Goal: Task Accomplishment & Management: Use online tool/utility

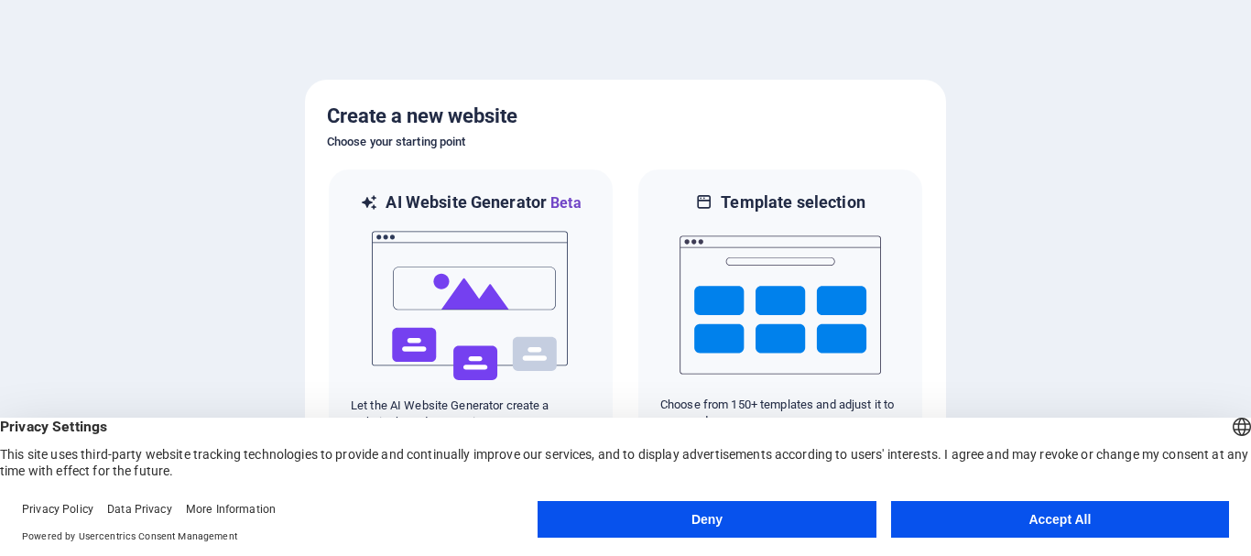
click at [1065, 516] on button "Accept All" at bounding box center [1060, 519] width 338 height 37
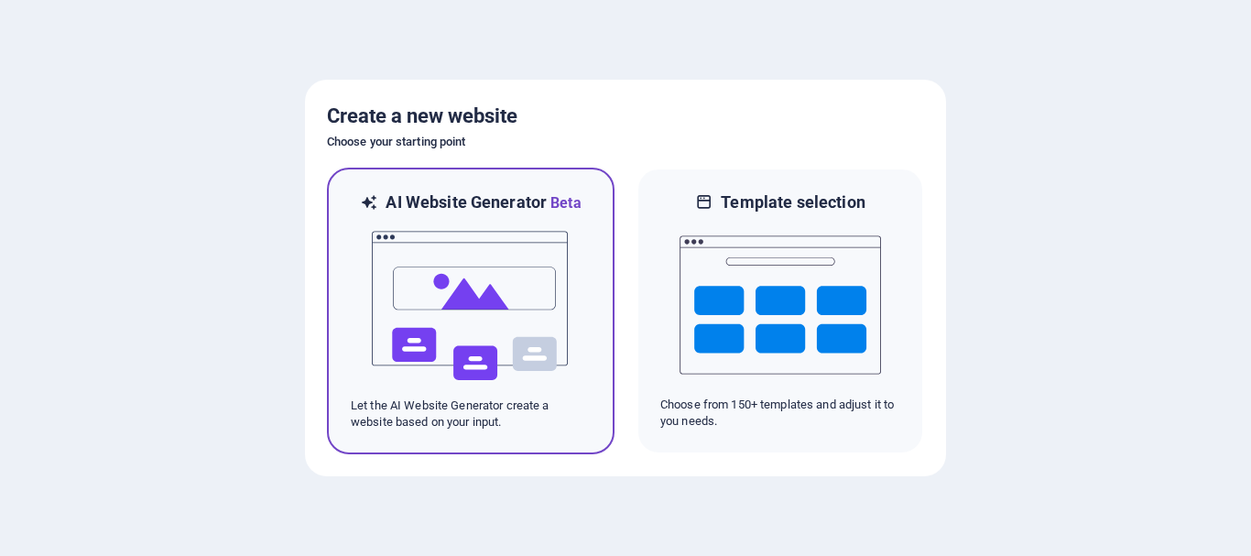
click at [449, 314] on img at bounding box center [470, 305] width 201 height 183
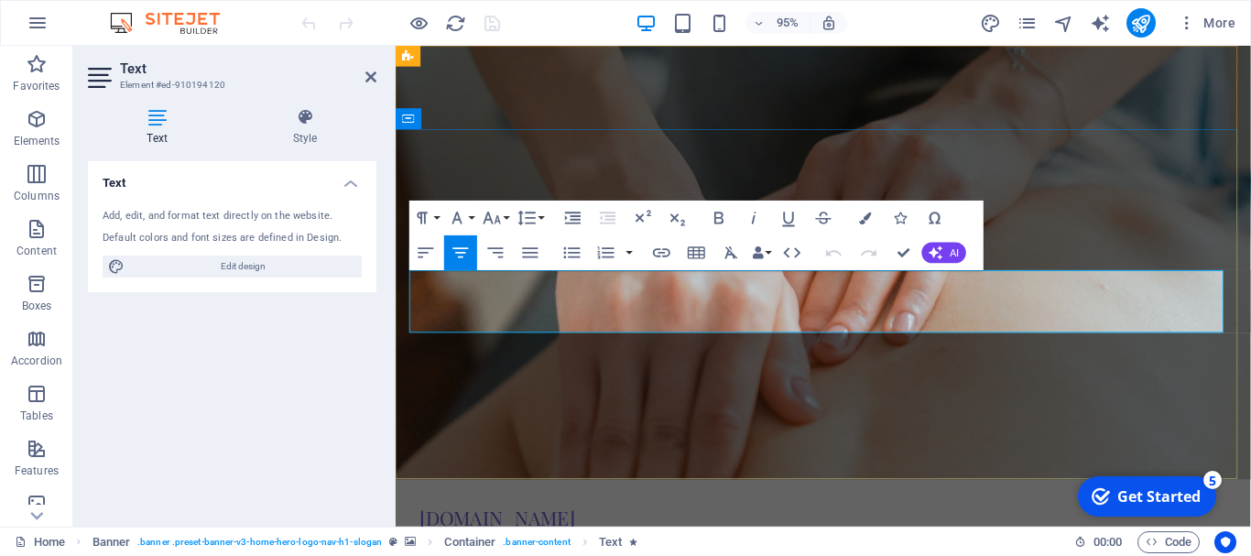
drag, startPoint x: 787, startPoint y: 294, endPoint x: 808, endPoint y: 298, distance: 21.5
drag, startPoint x: 880, startPoint y: 291, endPoint x: 984, endPoint y: 298, distance: 104.6
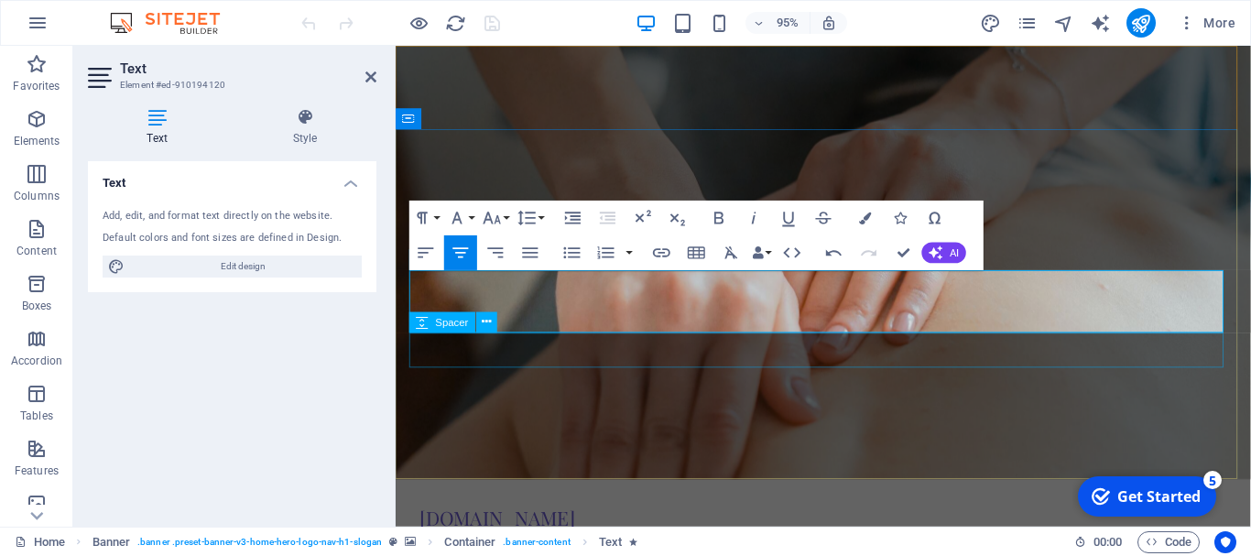
drag, startPoint x: 1044, startPoint y: 370, endPoint x: 1333, endPoint y: 352, distance: 289.8
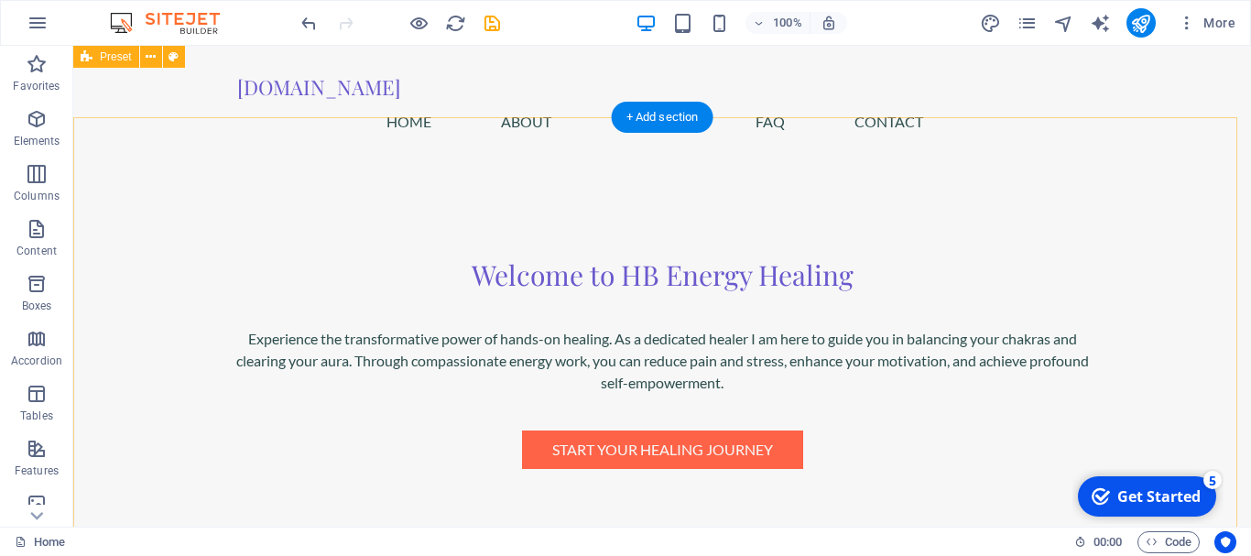
scroll to position [366, 0]
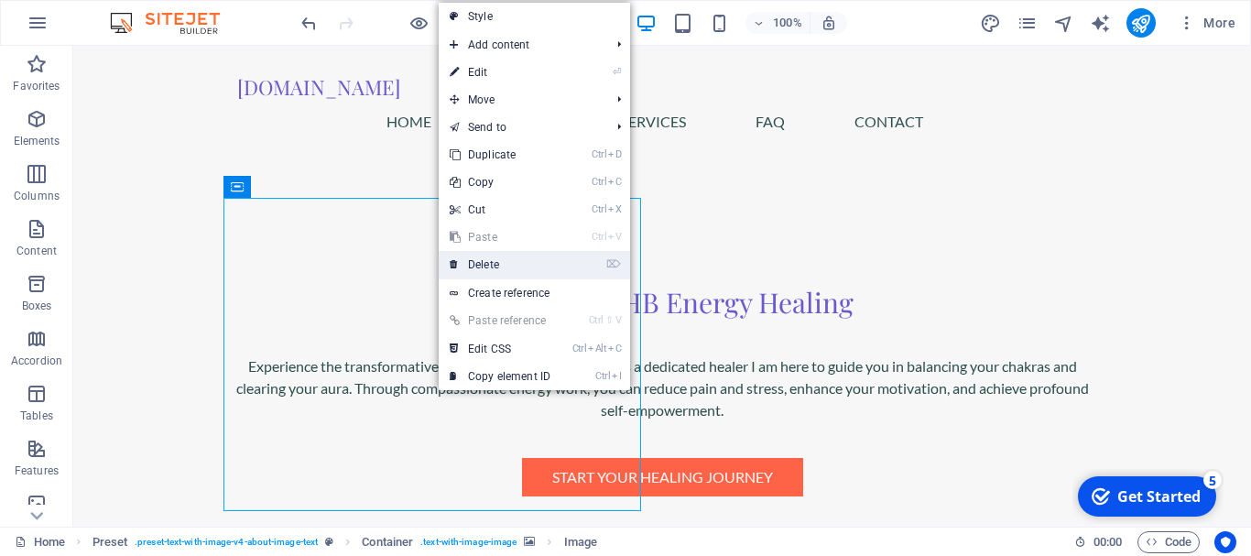
click at [482, 261] on link "⌦ Delete" at bounding box center [500, 264] width 123 height 27
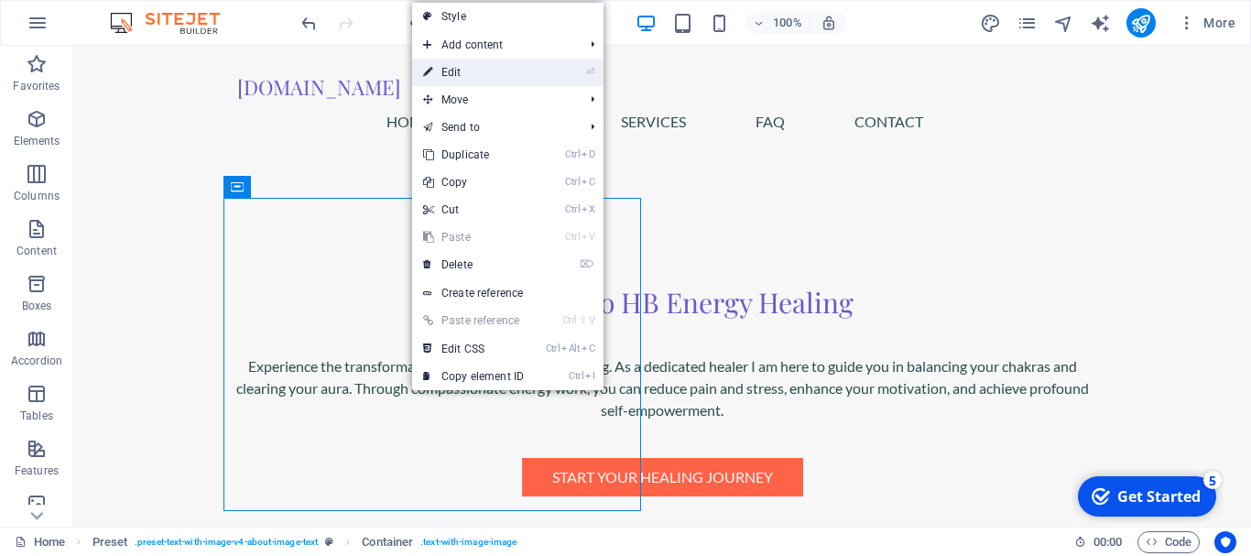
drag, startPoint x: 447, startPoint y: 67, endPoint x: 53, endPoint y: 23, distance: 396.1
click at [447, 67] on link "⏎ Edit" at bounding box center [473, 72] width 123 height 27
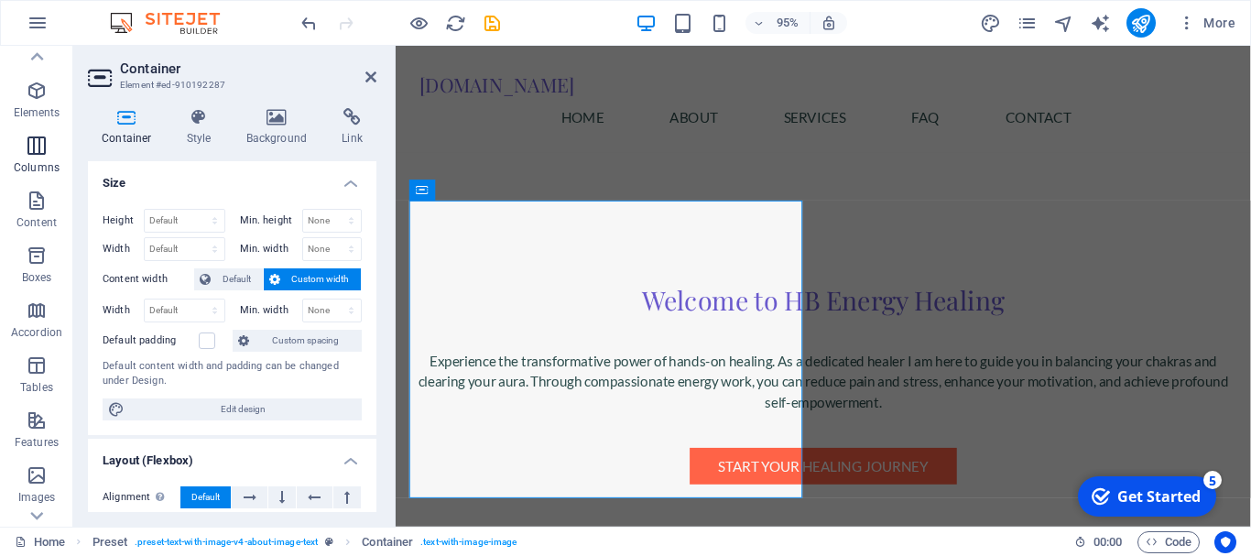
scroll to position [0, 0]
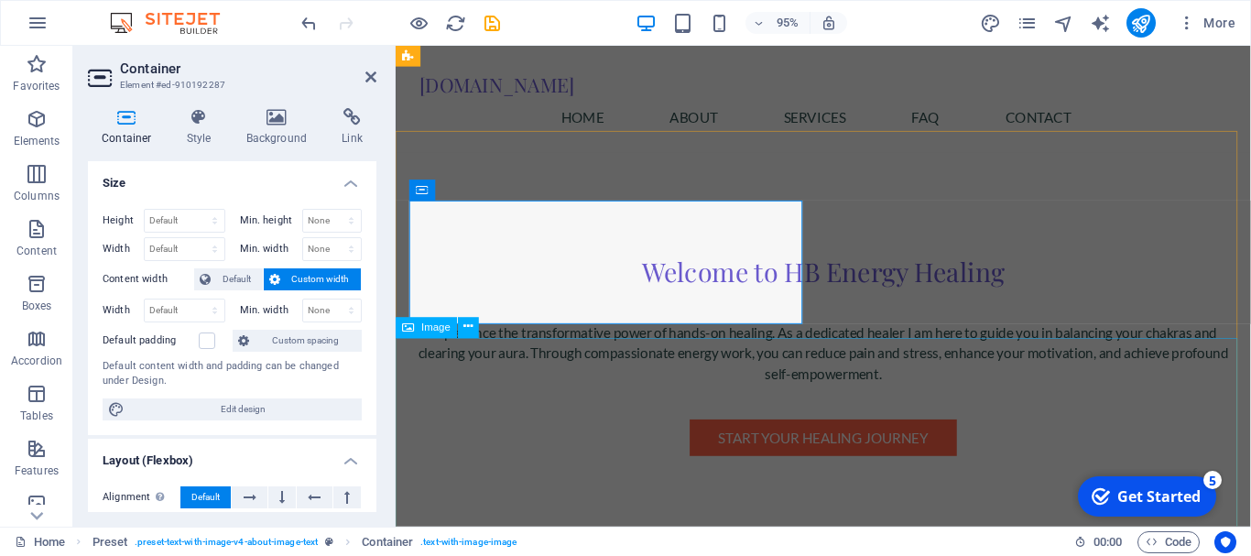
scroll to position [366, 0]
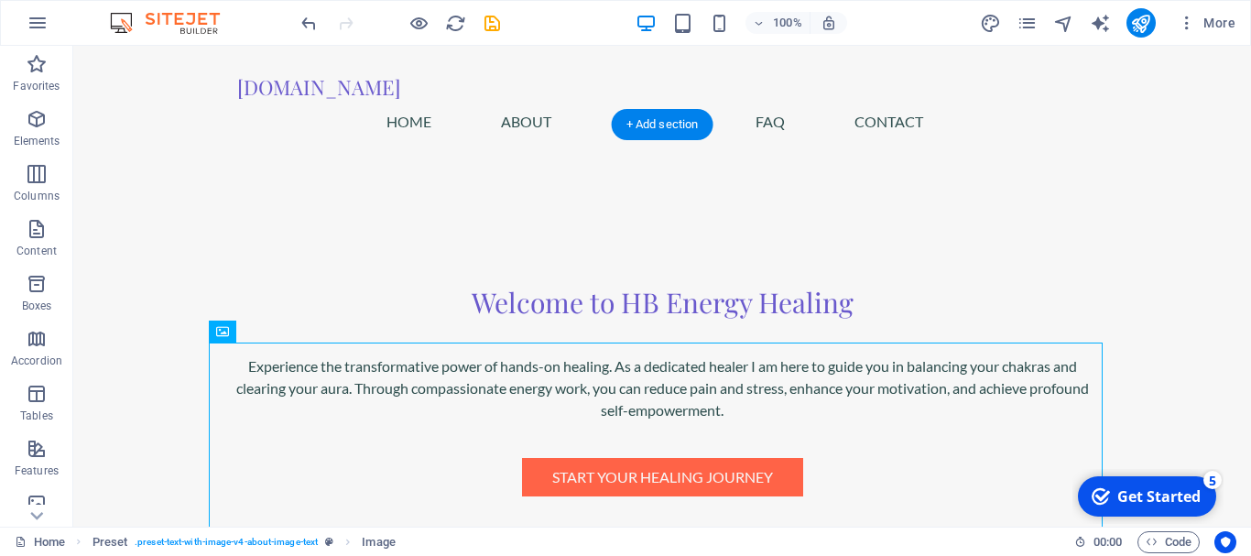
drag, startPoint x: 384, startPoint y: 440, endPoint x: 563, endPoint y: 259, distance: 255.1
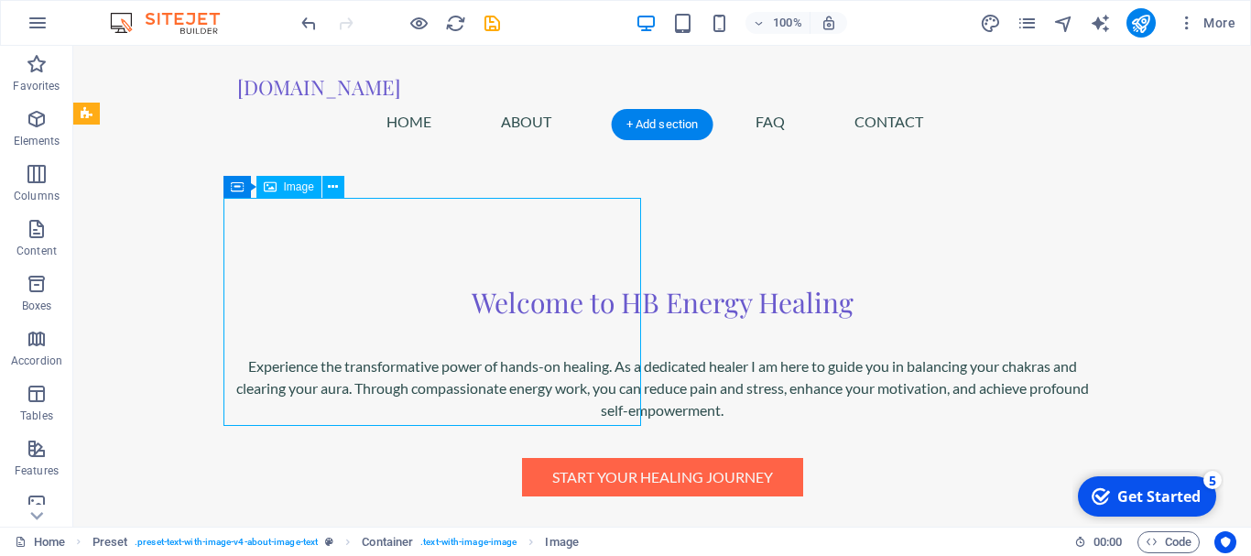
drag, startPoint x: 446, startPoint y: 349, endPoint x: 439, endPoint y: 402, distance: 53.6
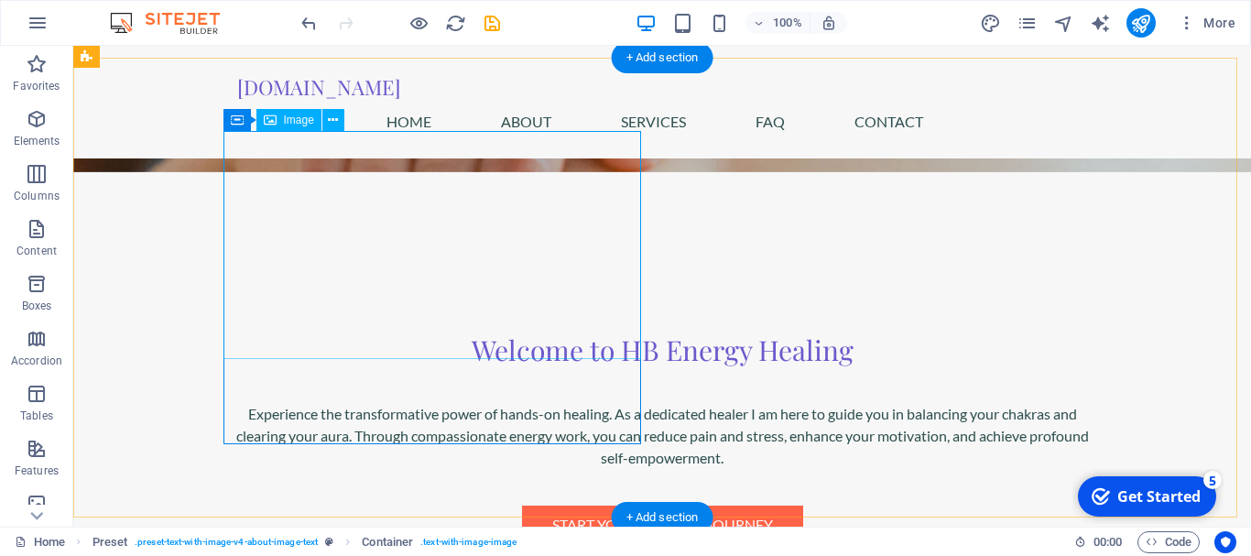
scroll to position [275, 0]
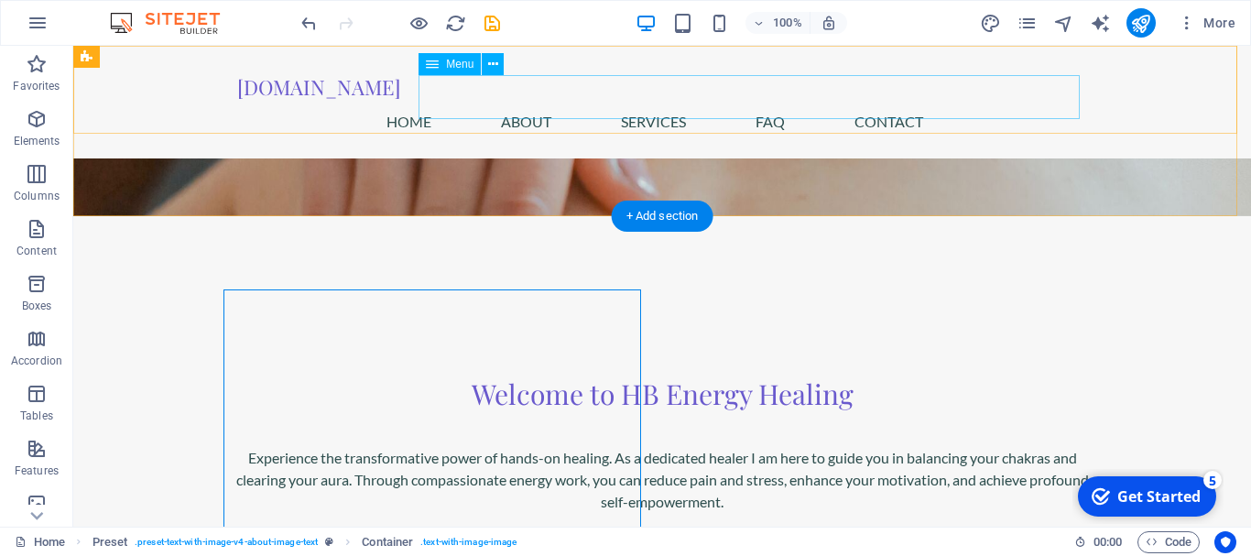
click at [495, 100] on nav "Home About Services FAQ Contact" at bounding box center [662, 122] width 850 height 44
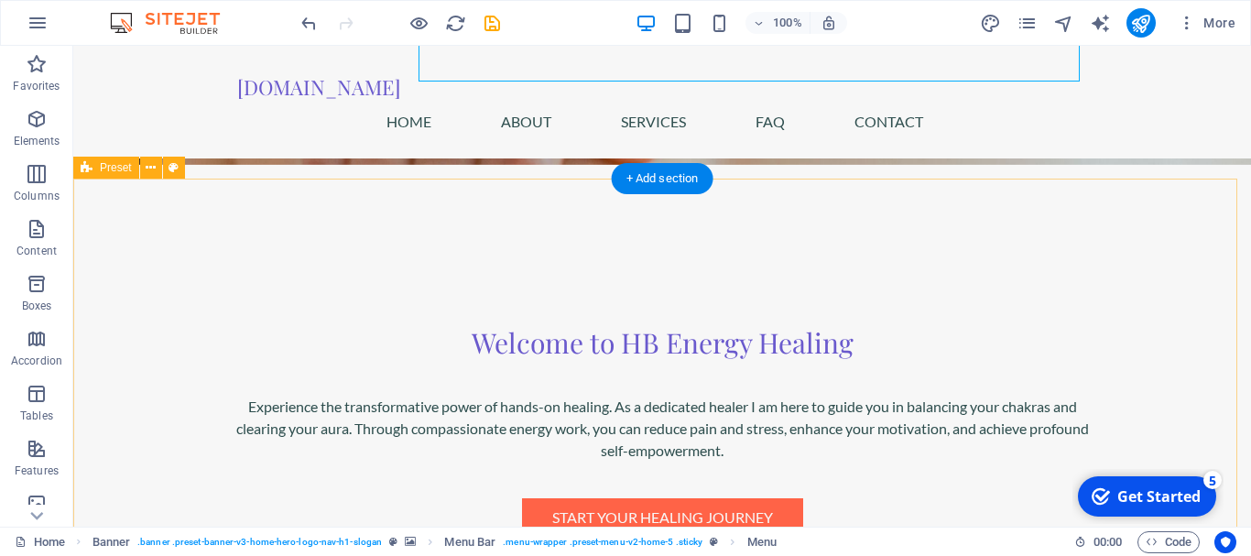
scroll to position [366, 0]
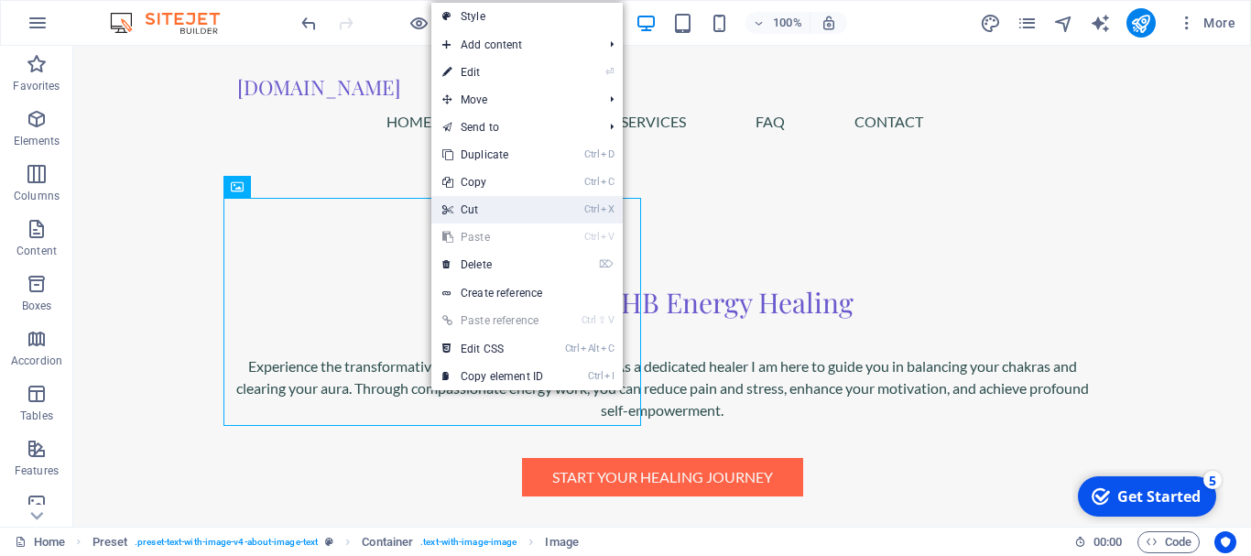
click at [464, 208] on link "Ctrl X Cut" at bounding box center [492, 209] width 123 height 27
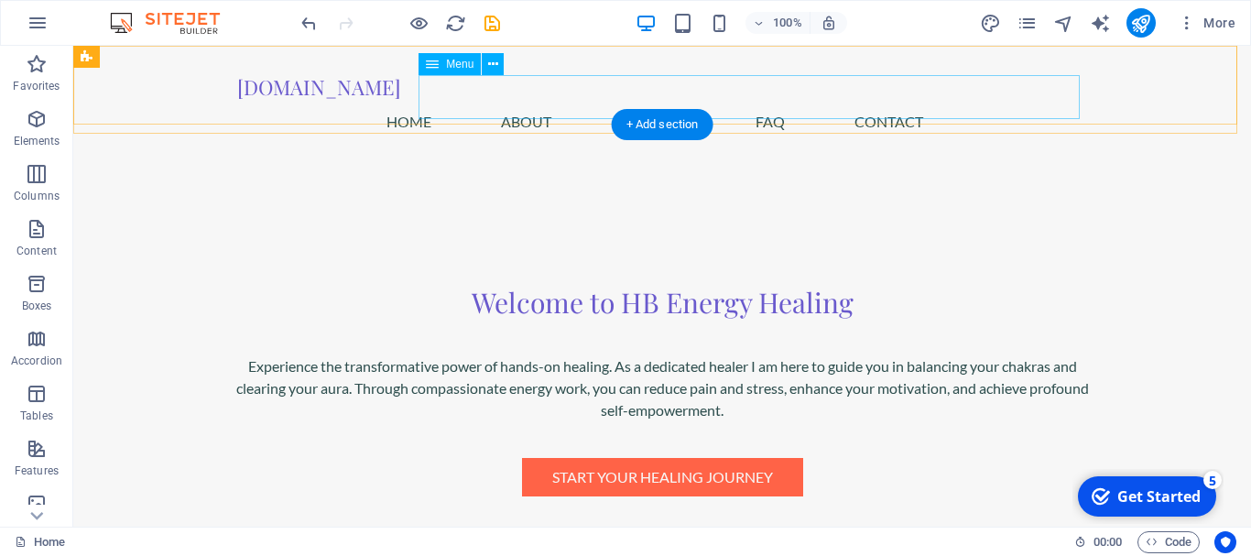
click at [493, 100] on nav "Home About Services FAQ Contact" at bounding box center [662, 122] width 850 height 44
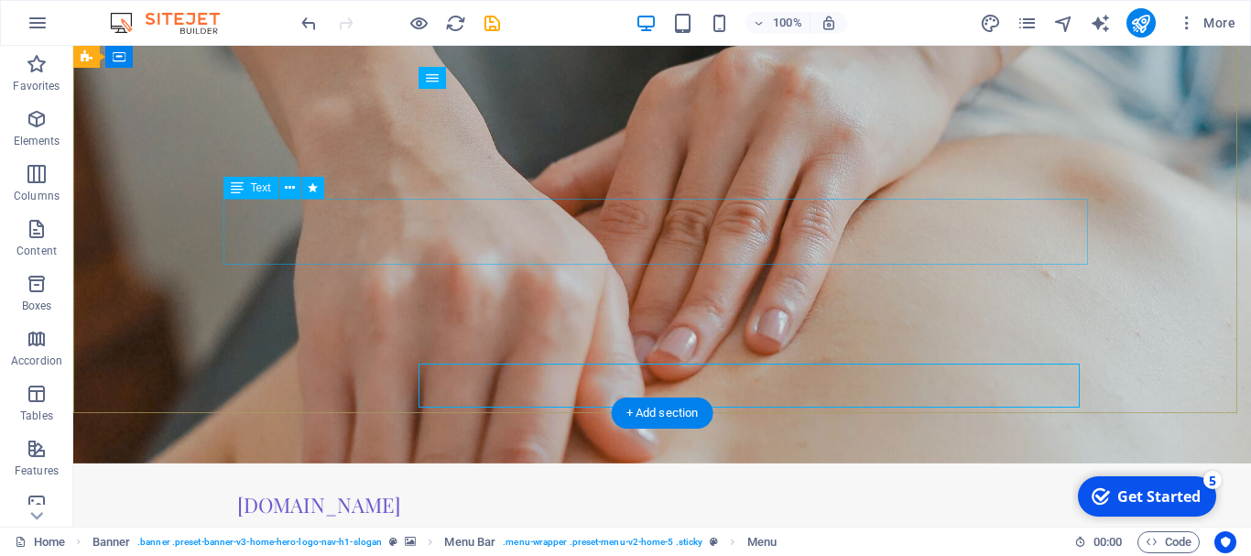
scroll to position [0, 0]
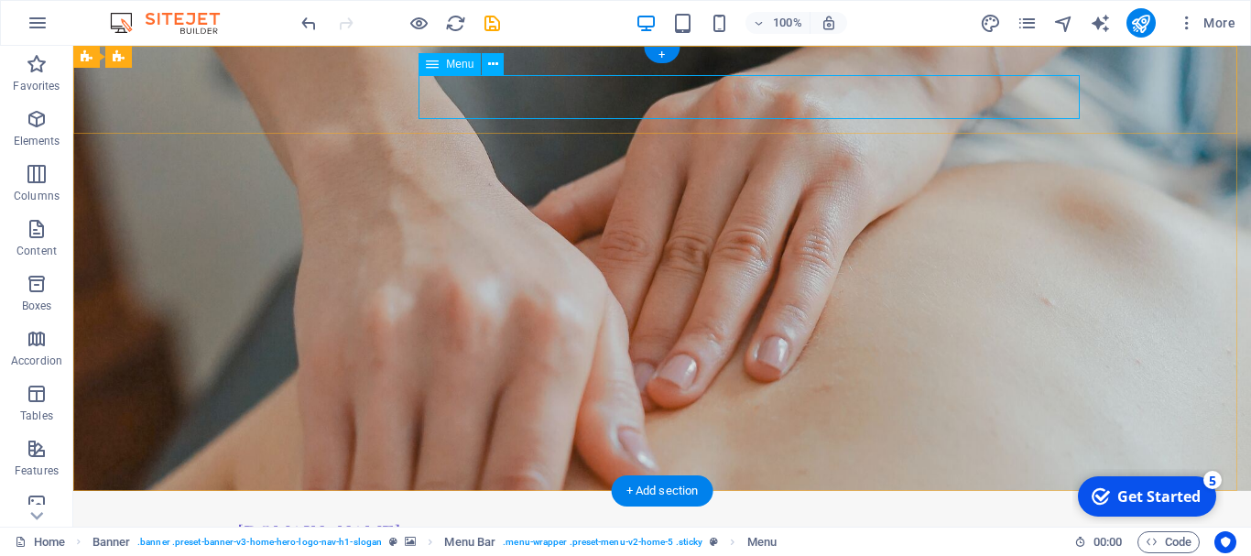
click at [478, 545] on nav "Home About Services FAQ Contact" at bounding box center [662, 567] width 850 height 44
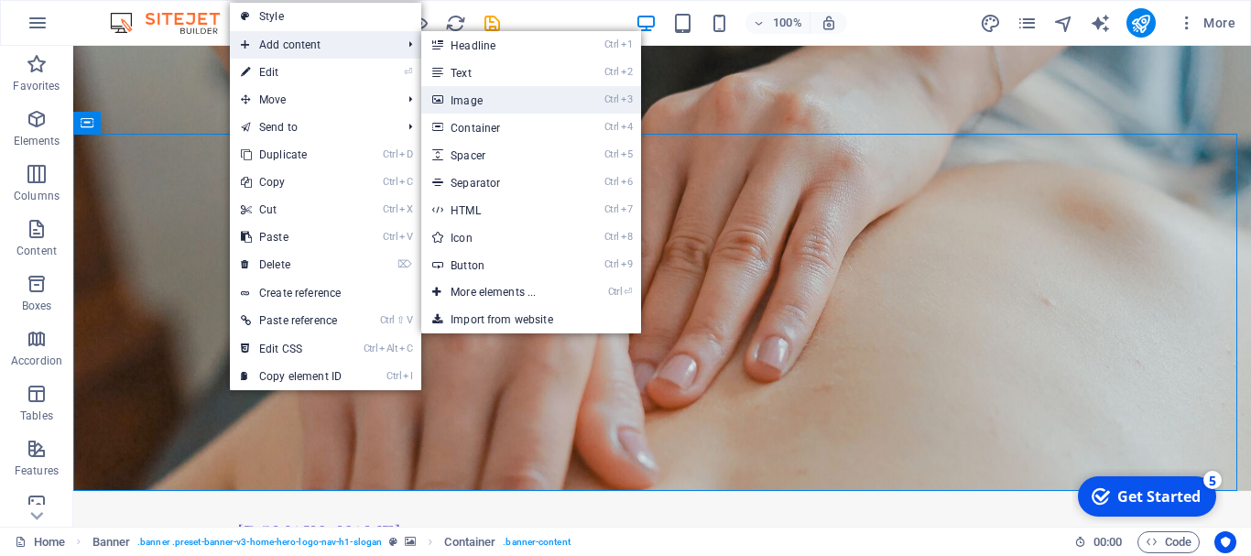
drag, startPoint x: 473, startPoint y: 97, endPoint x: 81, endPoint y: 52, distance: 394.4
click at [473, 96] on link "Ctrl 3 Image" at bounding box center [496, 99] width 151 height 27
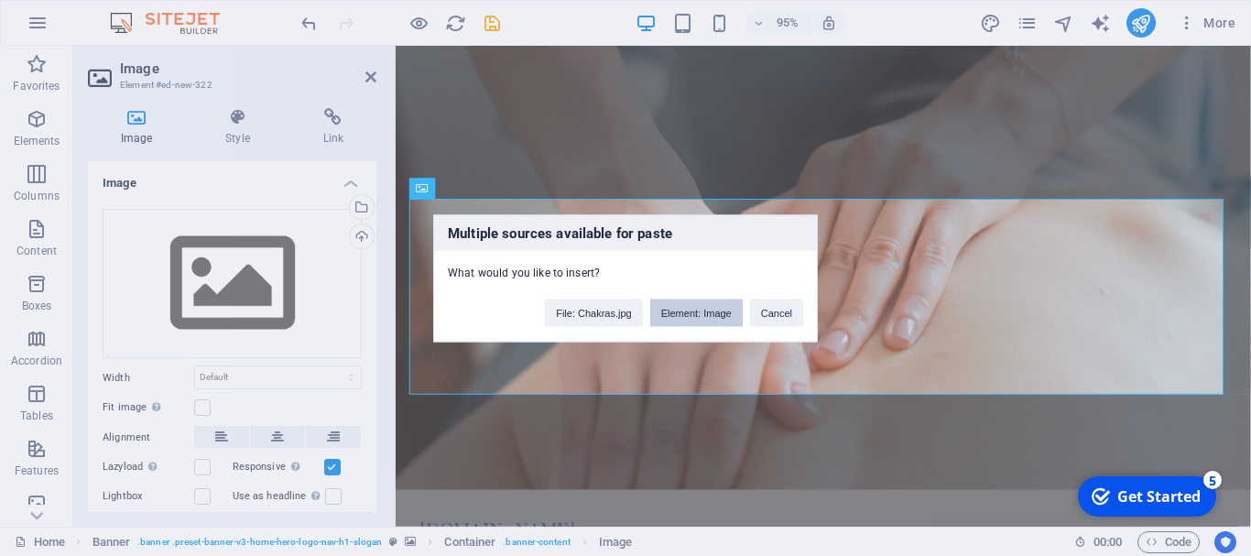
click at [705, 312] on button "Element: Image" at bounding box center [696, 311] width 92 height 27
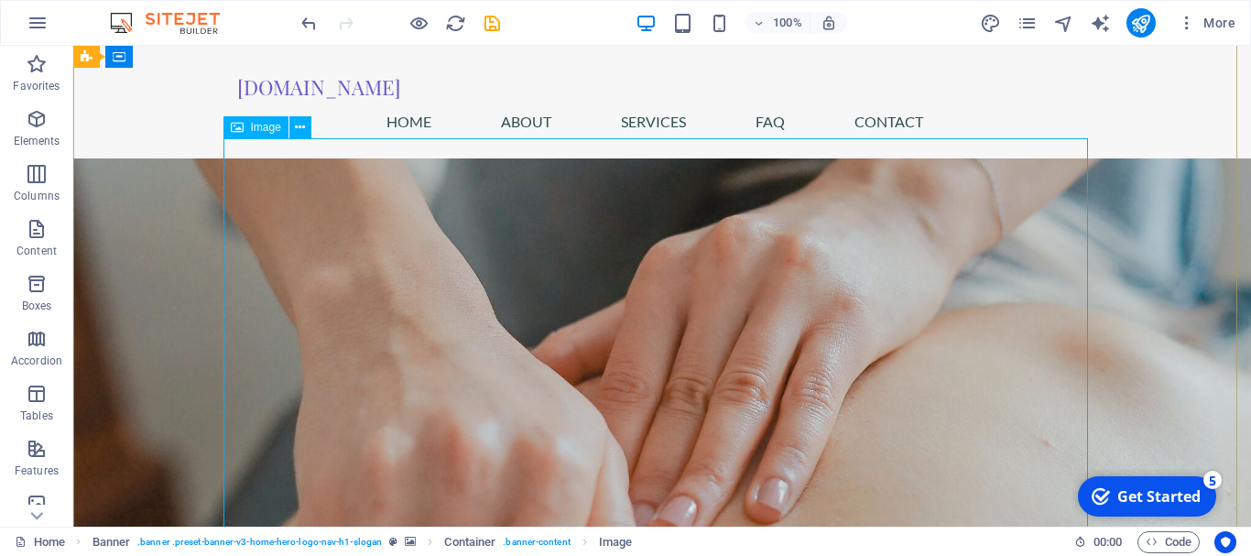
scroll to position [92, 0]
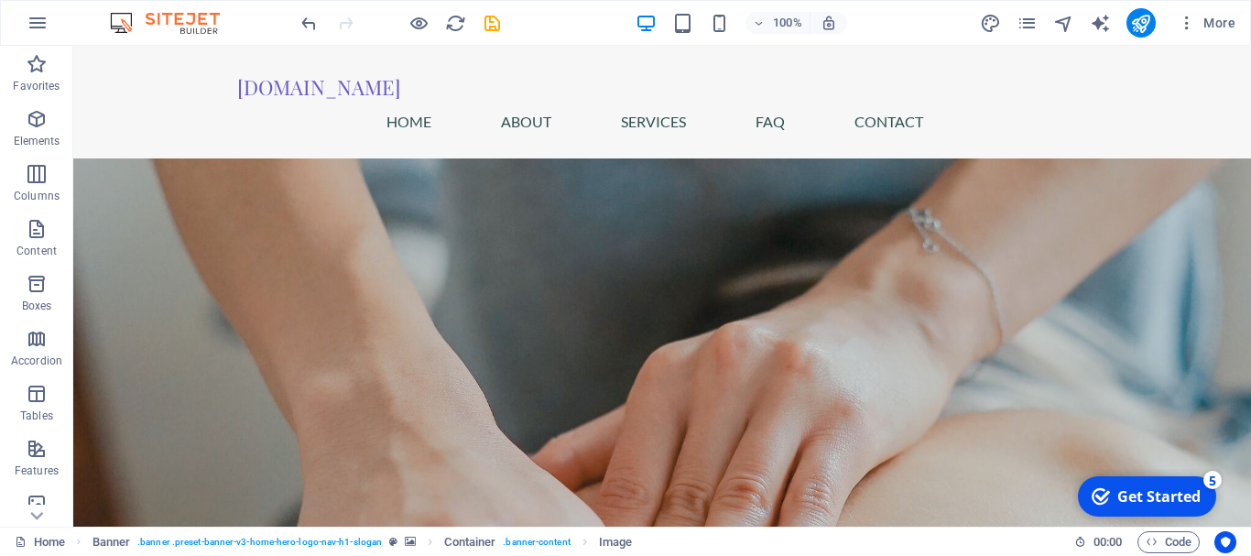
drag, startPoint x: 603, startPoint y: 426, endPoint x: 478, endPoint y: 259, distance: 208.6
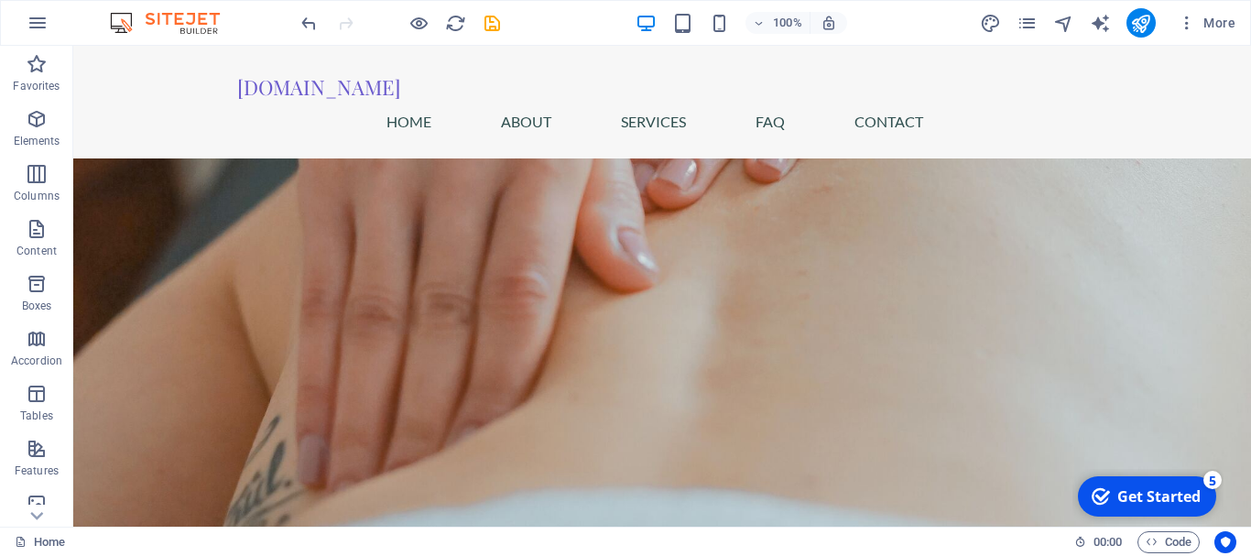
scroll to position [547, 0]
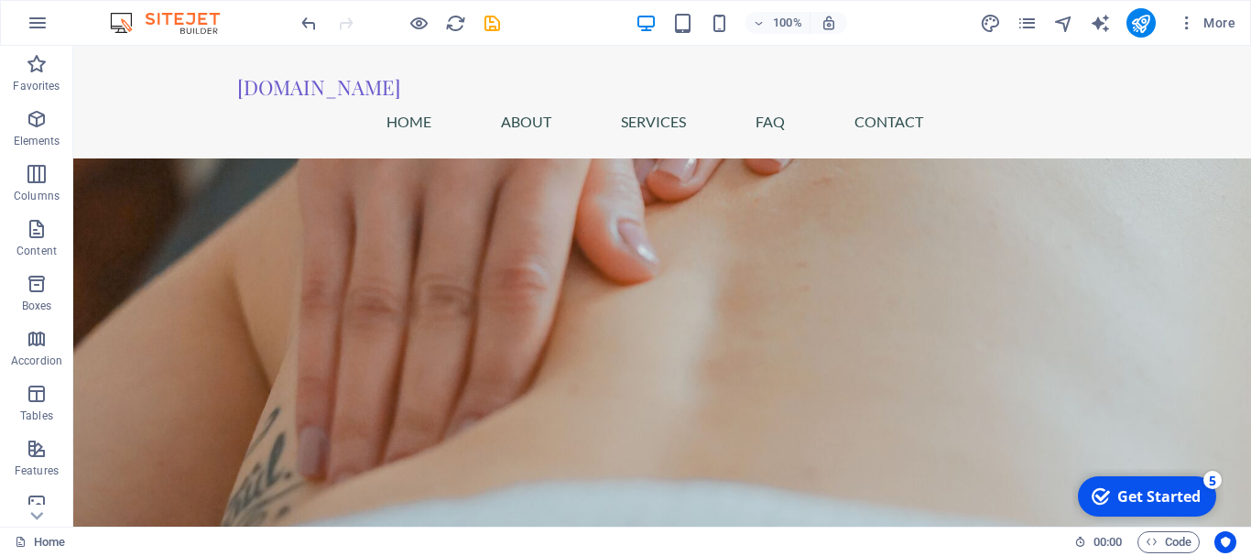
drag, startPoint x: 617, startPoint y: 321, endPoint x: 407, endPoint y: 272, distance: 215.4
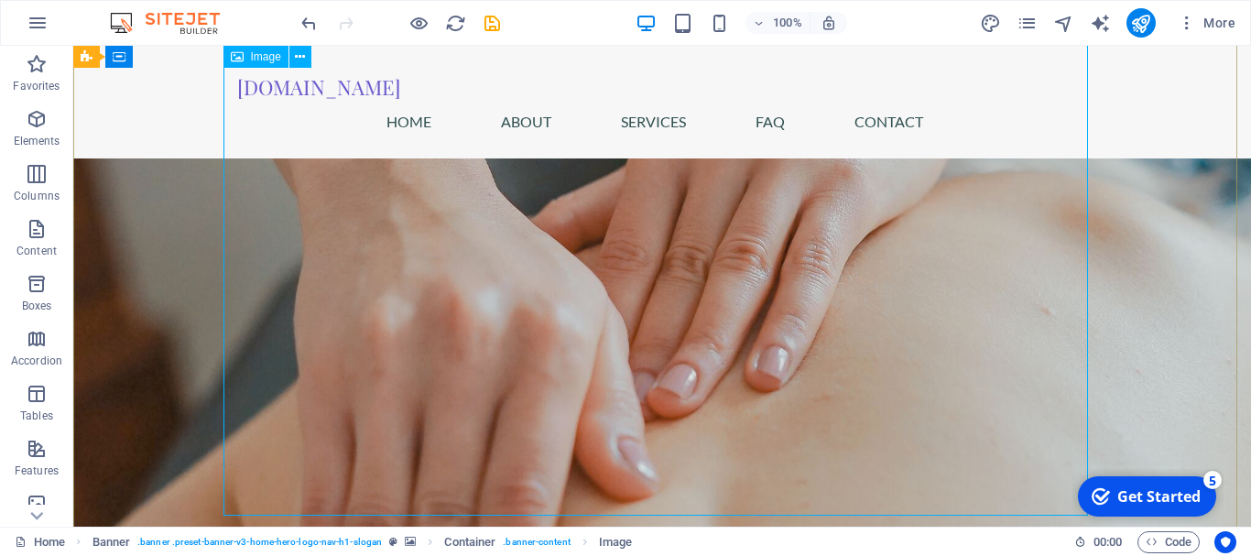
scroll to position [89, 0]
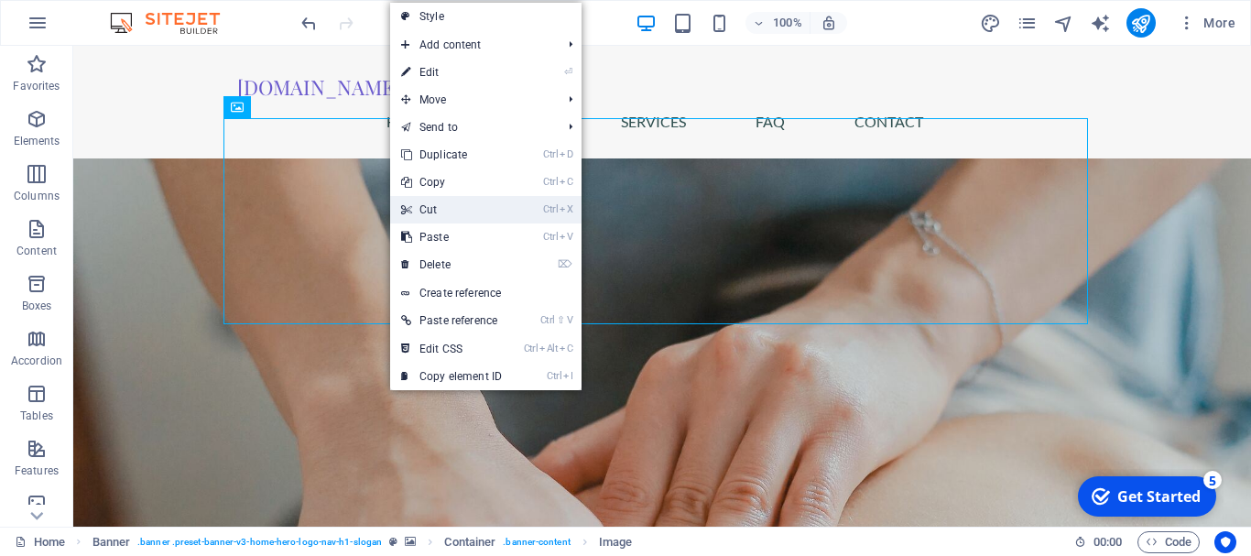
drag, startPoint x: 419, startPoint y: 203, endPoint x: 347, endPoint y: 157, distance: 85.6
click at [420, 203] on link "Ctrl X Cut" at bounding box center [451, 209] width 123 height 27
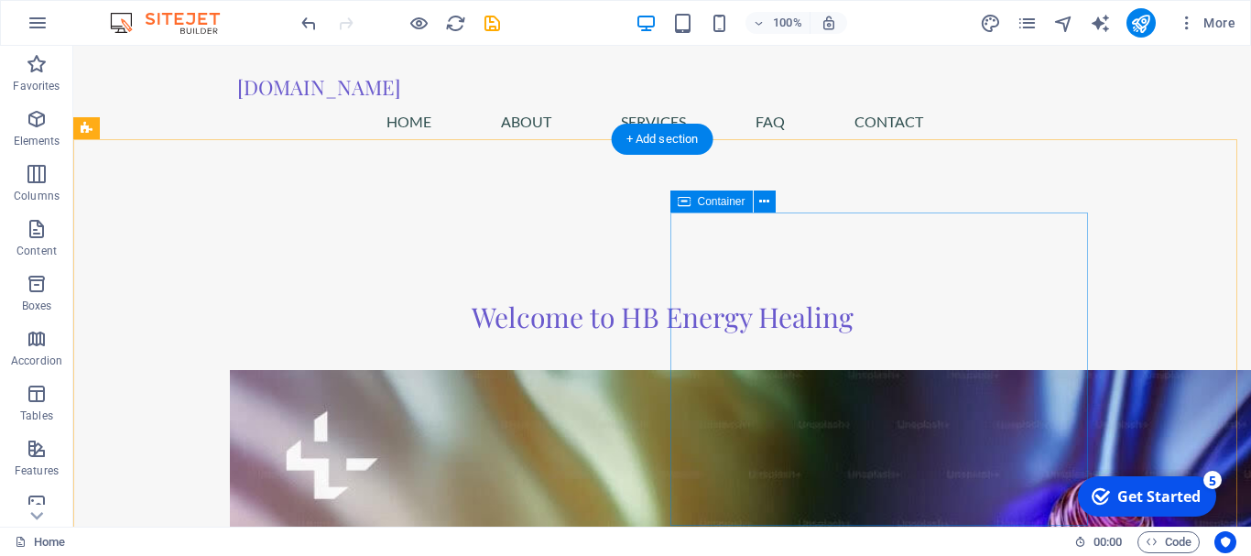
scroll to position [916, 0]
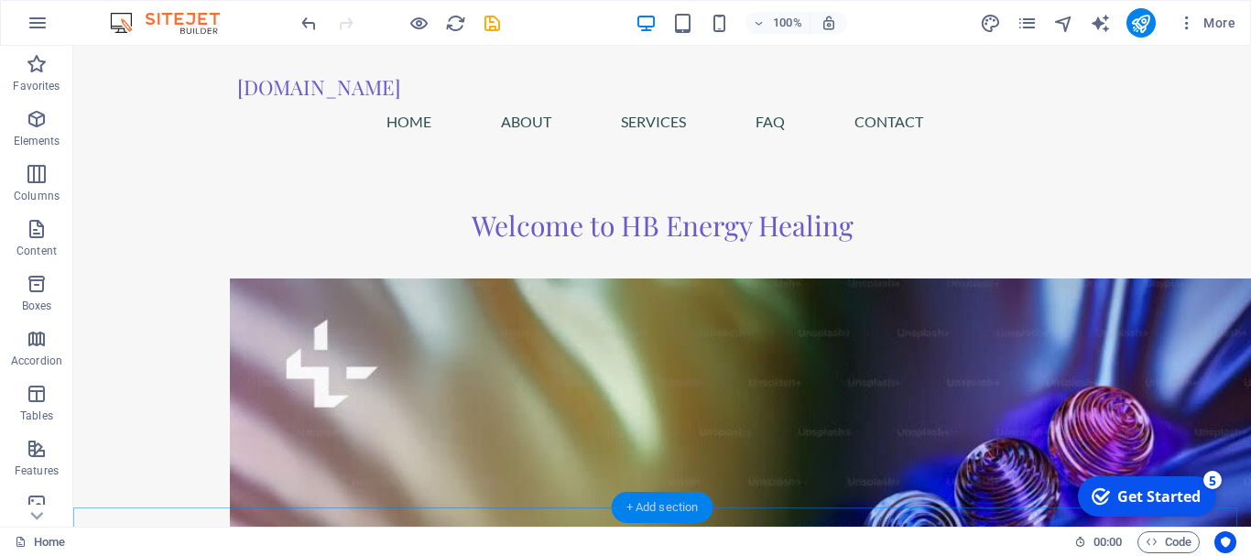
click at [658, 515] on div "+ Add section" at bounding box center [663, 507] width 102 height 31
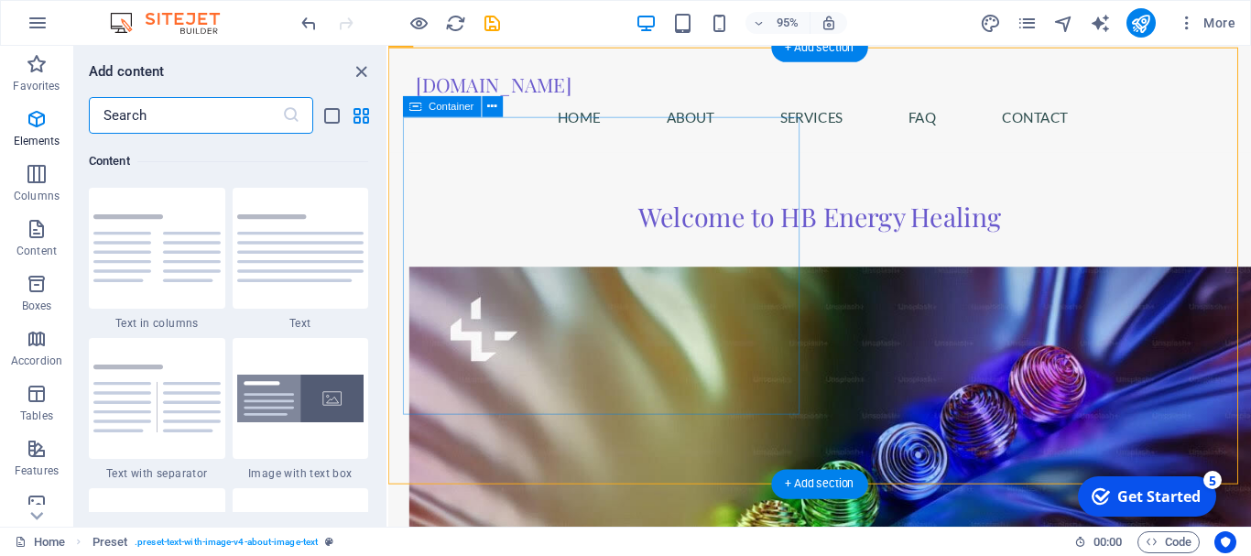
scroll to position [3204, 0]
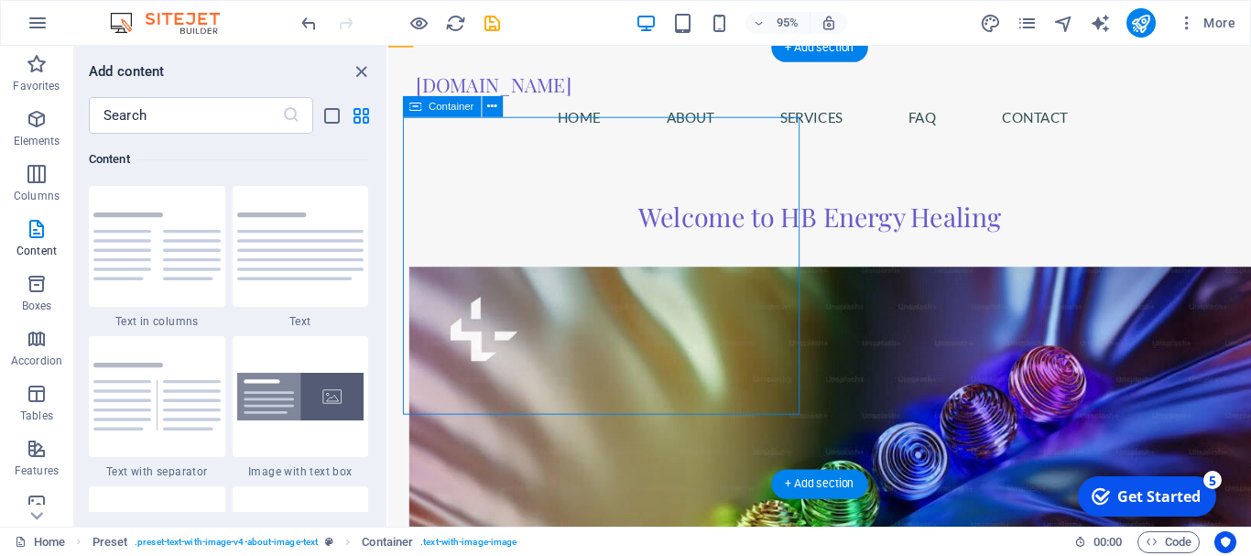
drag, startPoint x: 580, startPoint y: 346, endPoint x: 438, endPoint y: 349, distance: 142.9
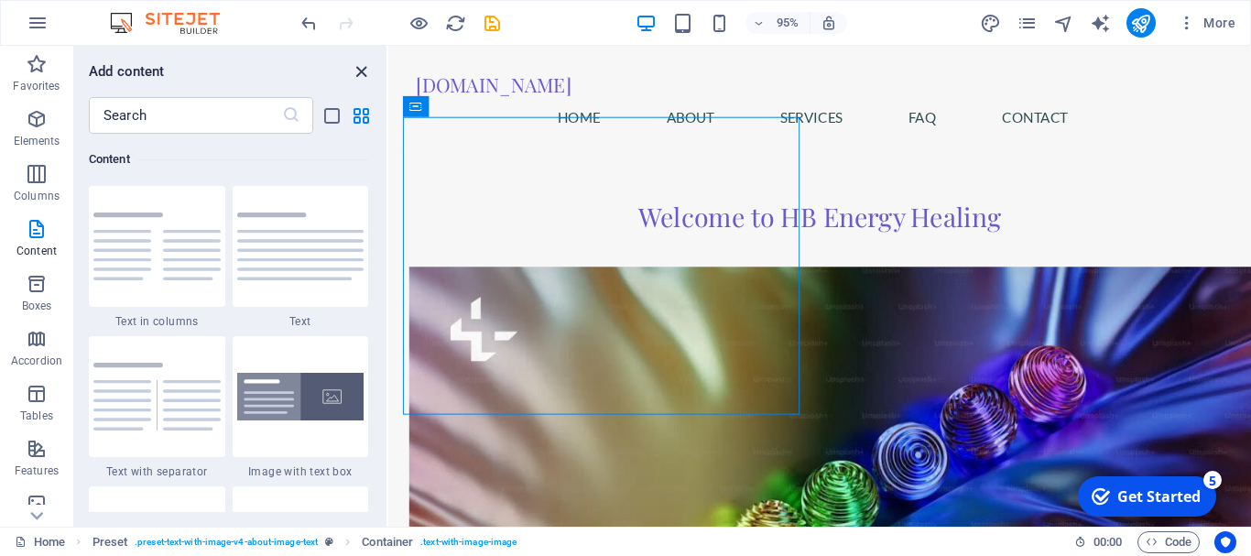
drag, startPoint x: 361, startPoint y: 68, endPoint x: 318, endPoint y: 60, distance: 43.6
click at [361, 68] on icon "close panel" at bounding box center [361, 71] width 21 height 21
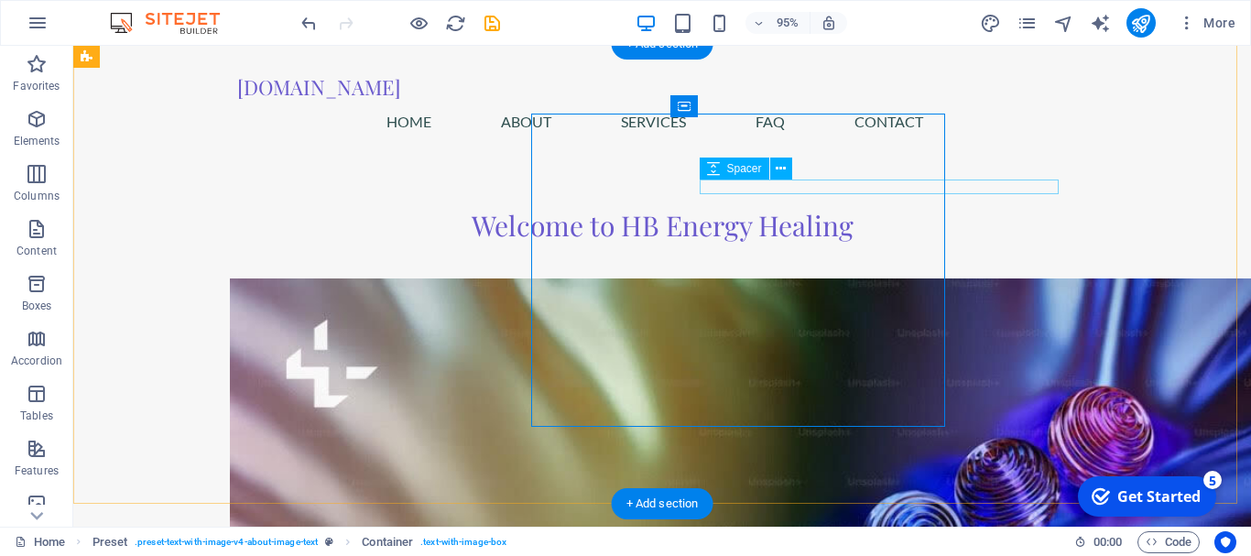
scroll to position [919, 0]
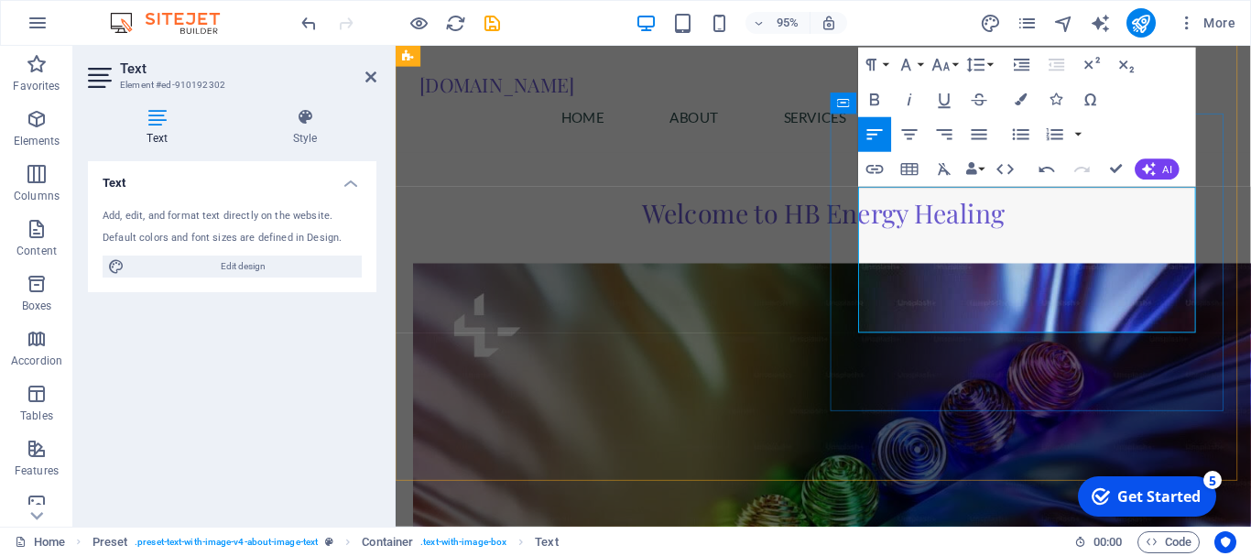
drag, startPoint x: 952, startPoint y: 249, endPoint x: 965, endPoint y: 252, distance: 13.1
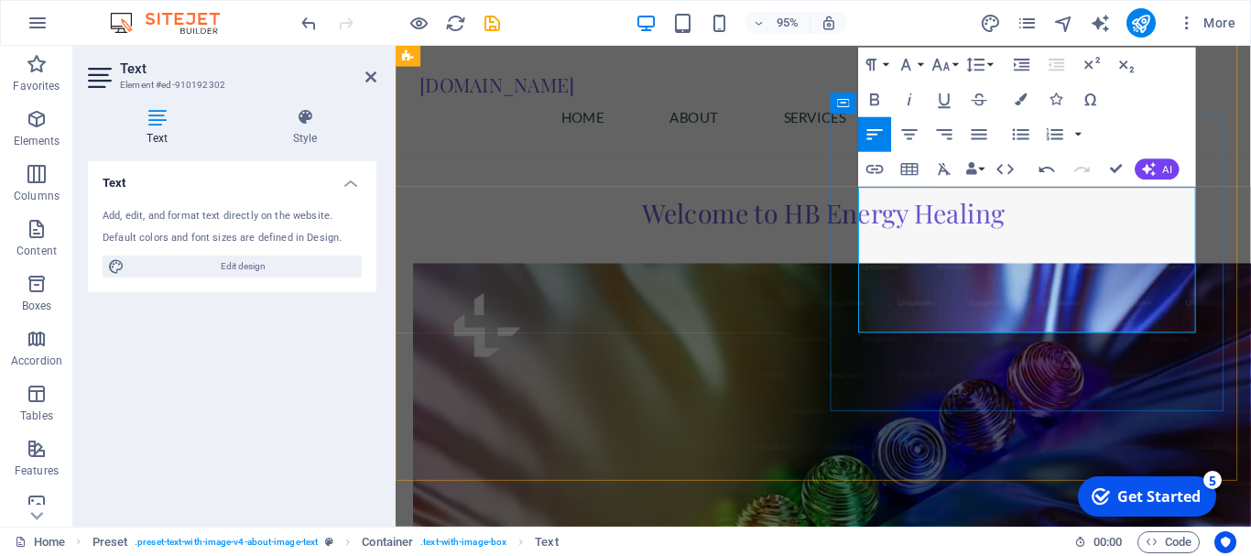
drag, startPoint x: 1056, startPoint y: 336, endPoint x: 1099, endPoint y: 333, distance: 43.1
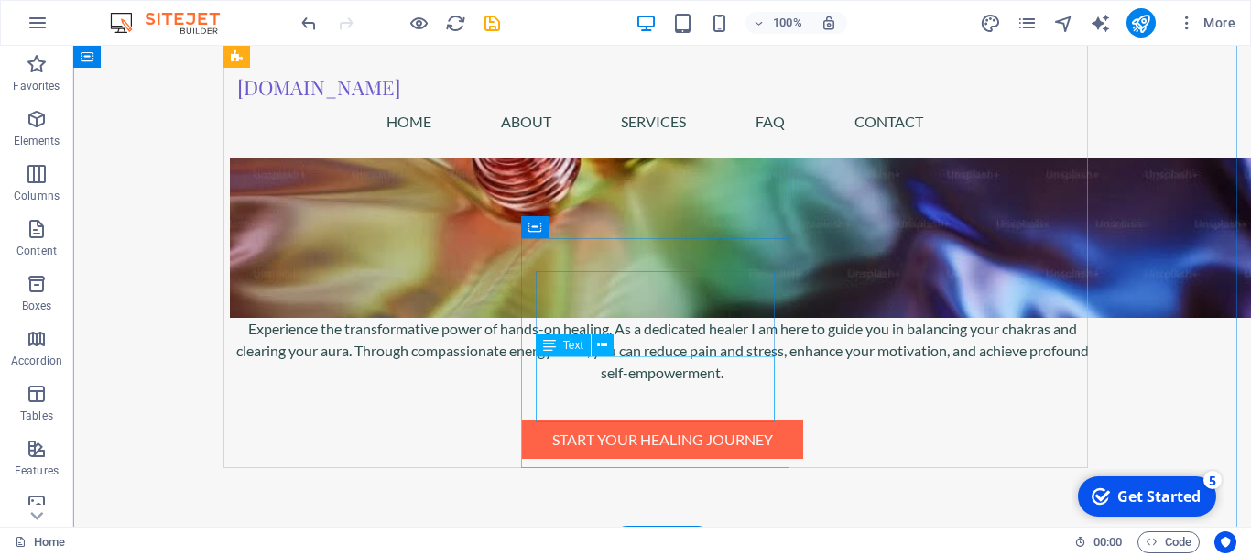
scroll to position [1652, 0]
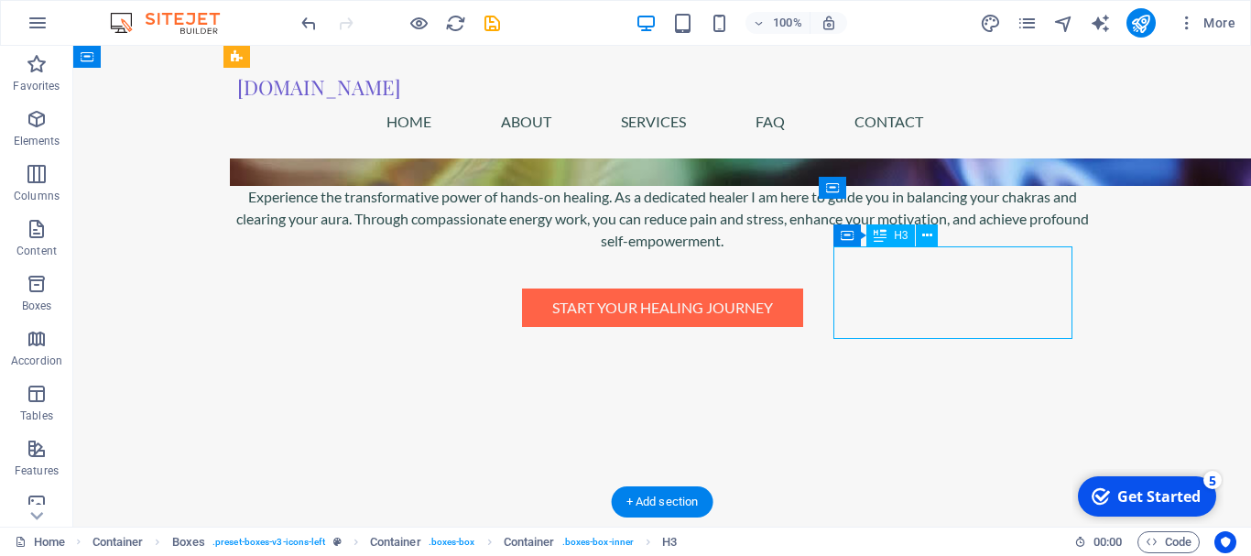
drag, startPoint x: 933, startPoint y: 317, endPoint x: 922, endPoint y: 321, distance: 11.9
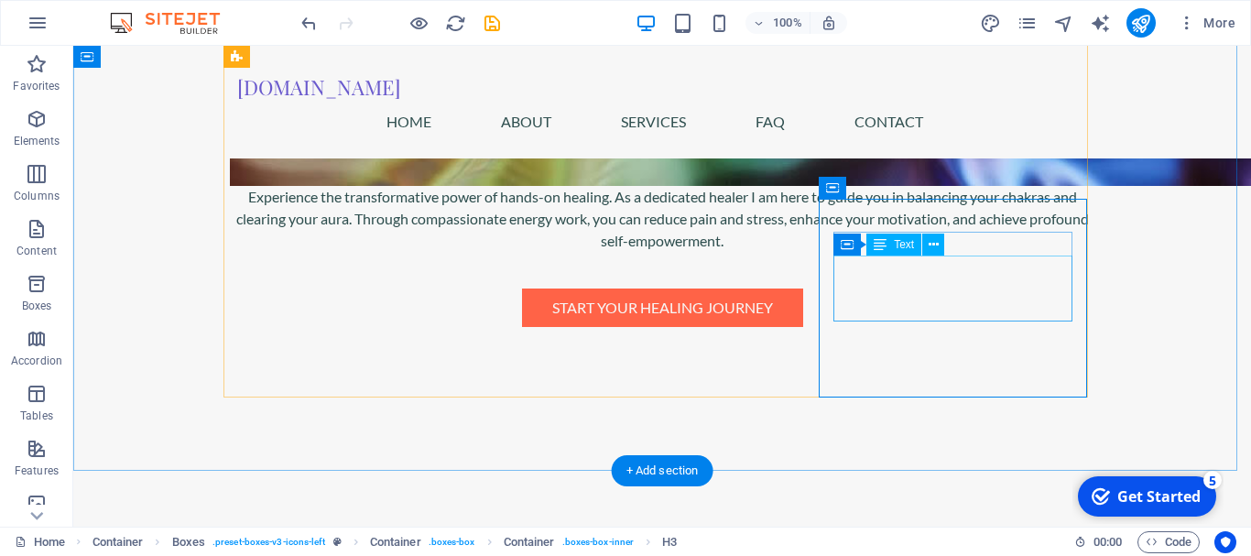
drag, startPoint x: 922, startPoint y: 321, endPoint x: 609, endPoint y: 329, distance: 313.2
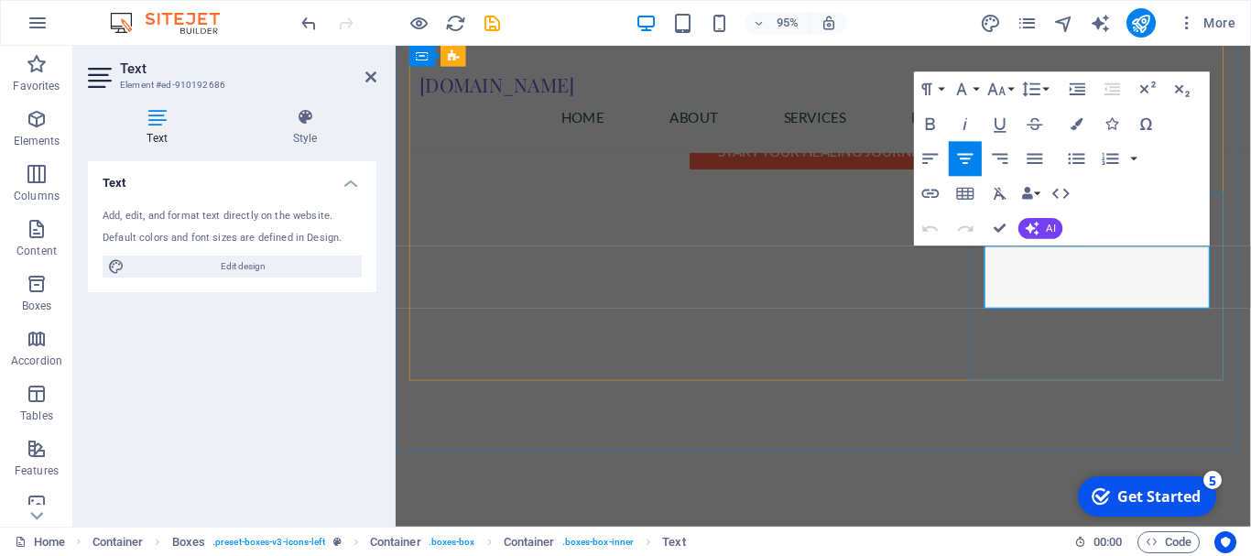
drag, startPoint x: 1192, startPoint y: 269, endPoint x: 1109, endPoint y: 301, distance: 89.3
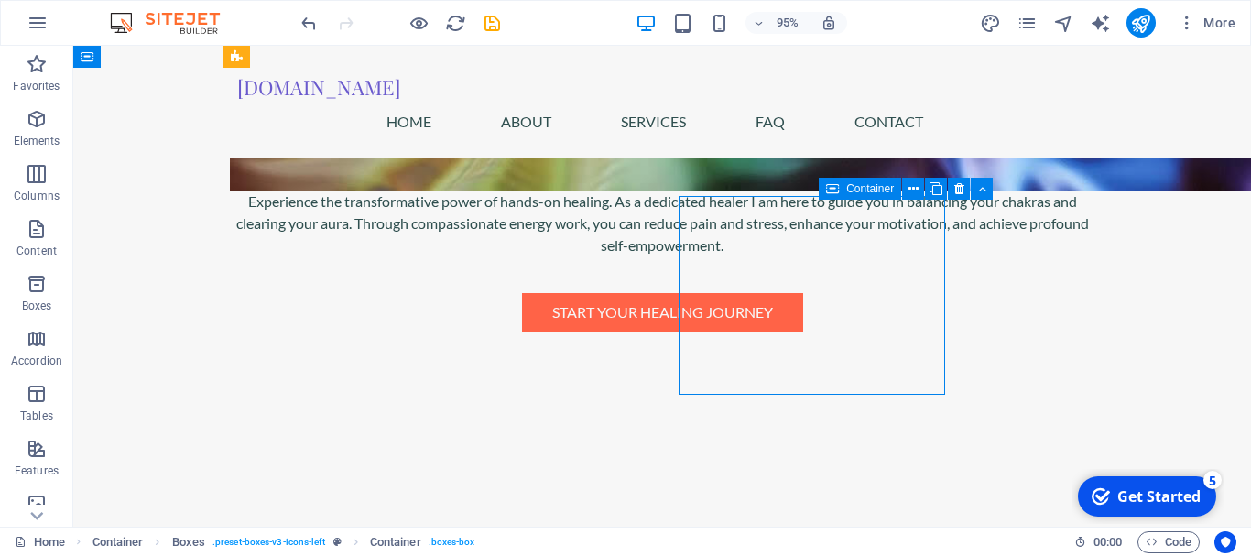
scroll to position [1651, 0]
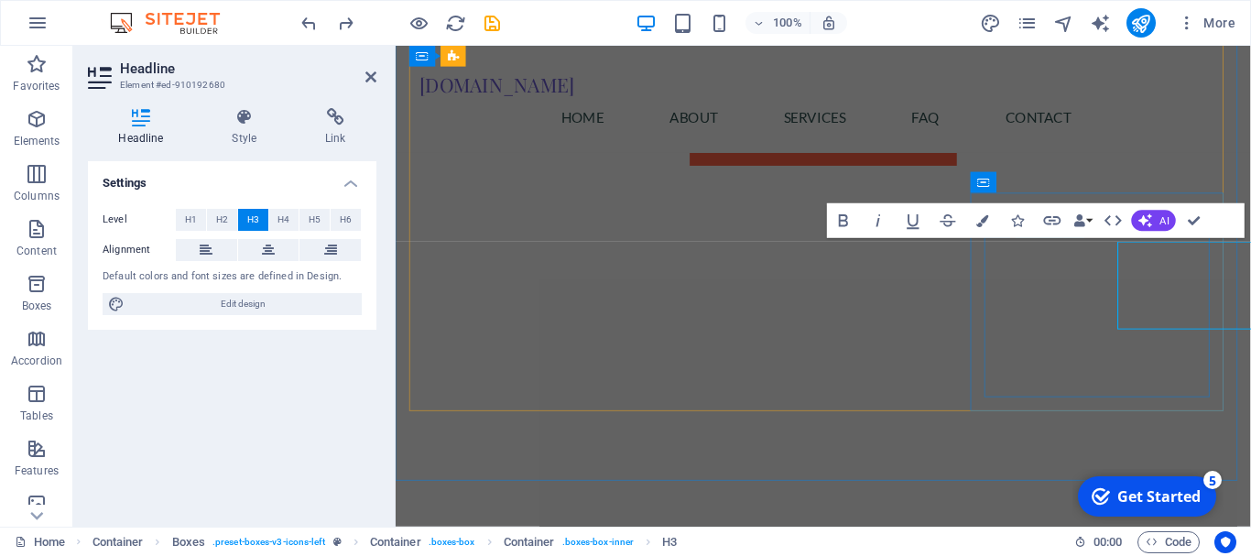
scroll to position [1646, 0]
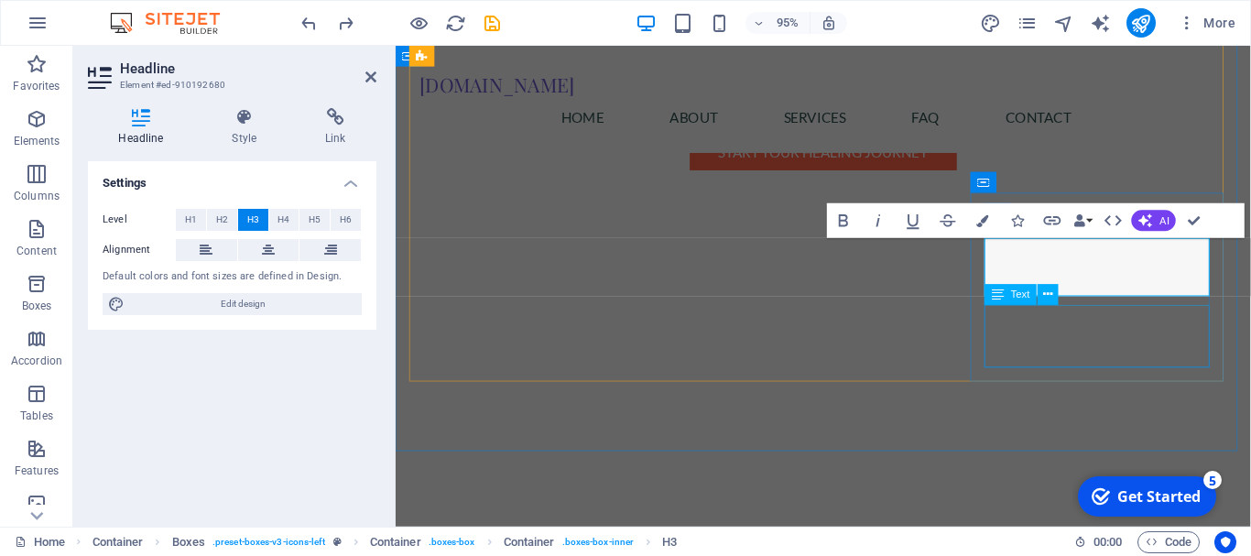
drag, startPoint x: 1188, startPoint y: 347, endPoint x: 1475, endPoint y: 333, distance: 286.9
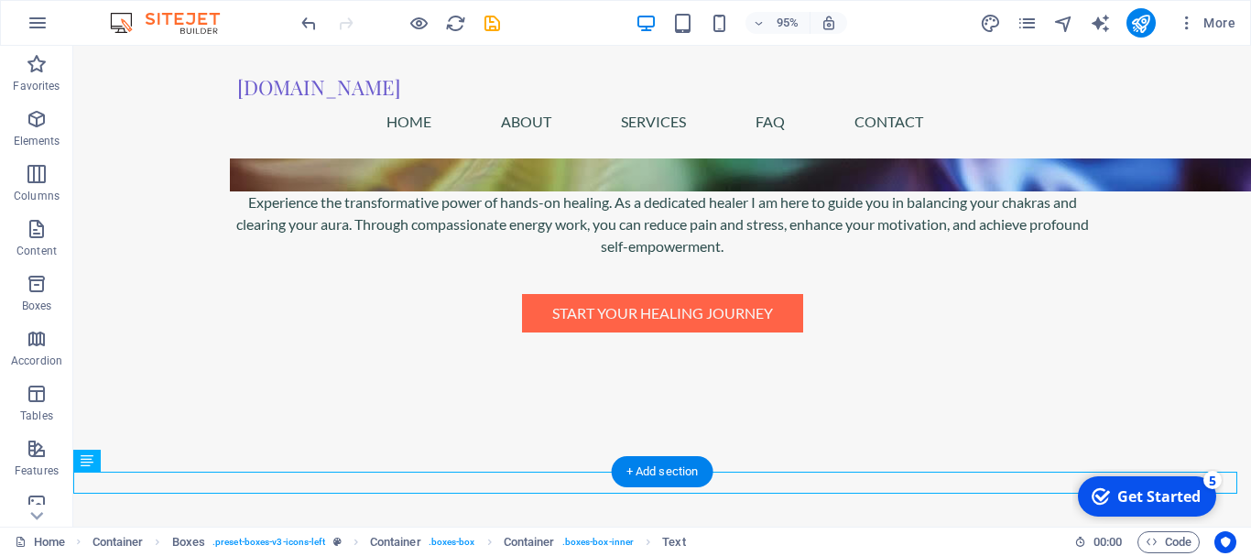
scroll to position [1651, 0]
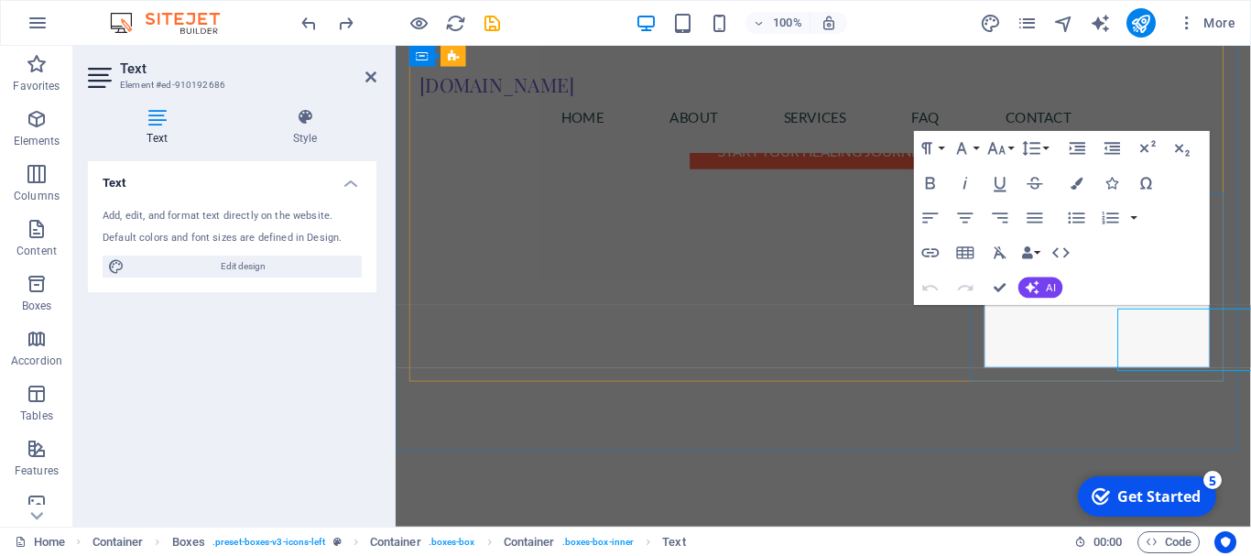
scroll to position [1646, 0]
drag, startPoint x: 1193, startPoint y: 329, endPoint x: 1107, endPoint y: 352, distance: 89.1
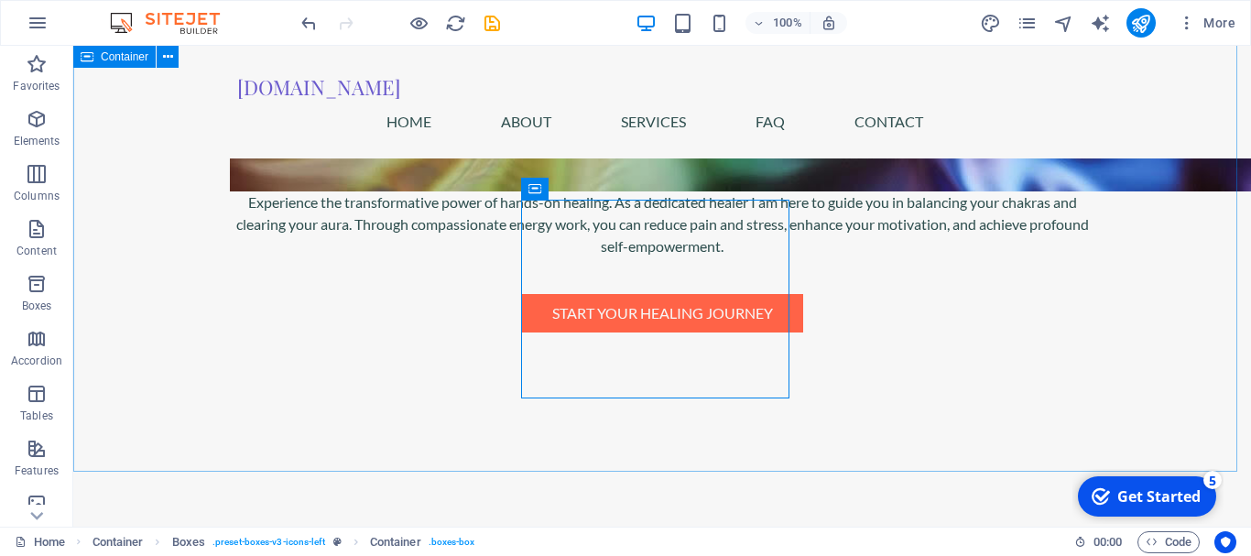
scroll to position [1651, 0]
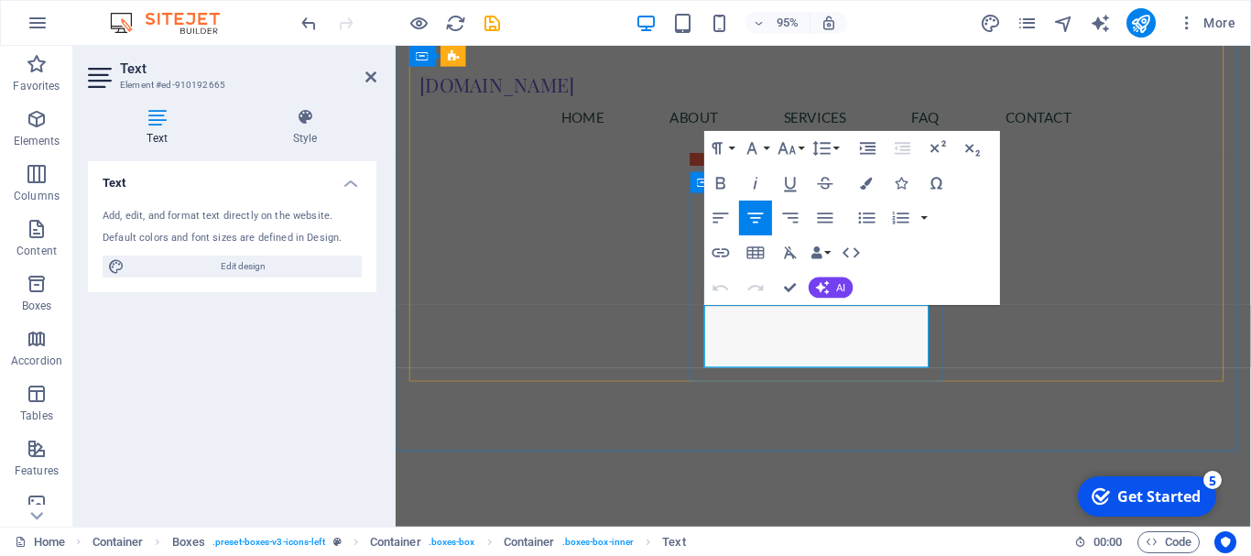
scroll to position [1646, 0]
drag, startPoint x: 824, startPoint y: 354, endPoint x: 844, endPoint y: 353, distance: 20.2
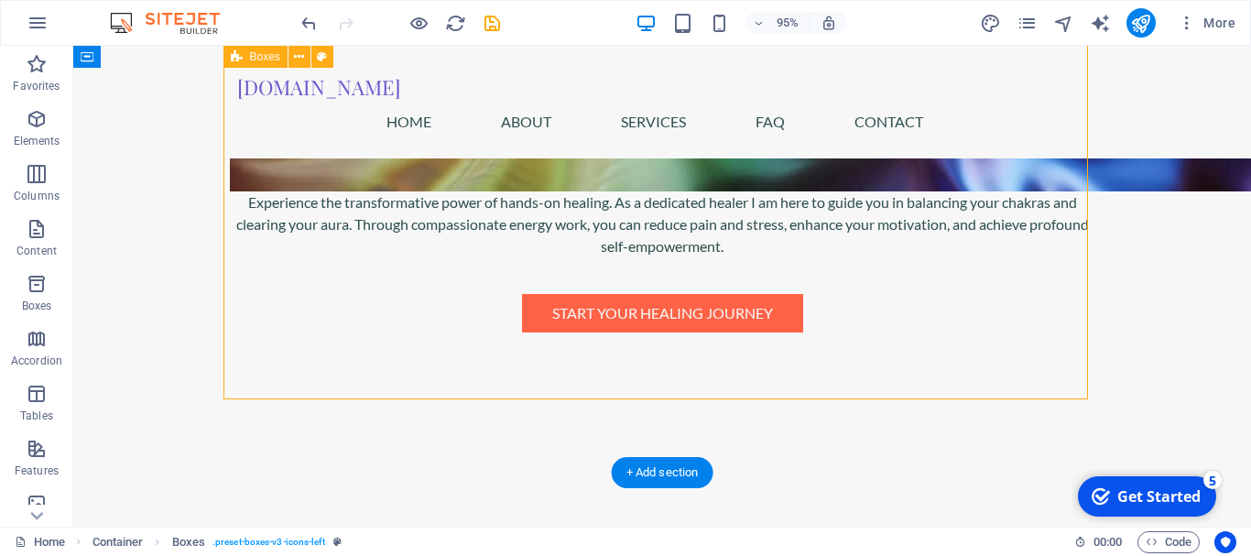
scroll to position [1650, 0]
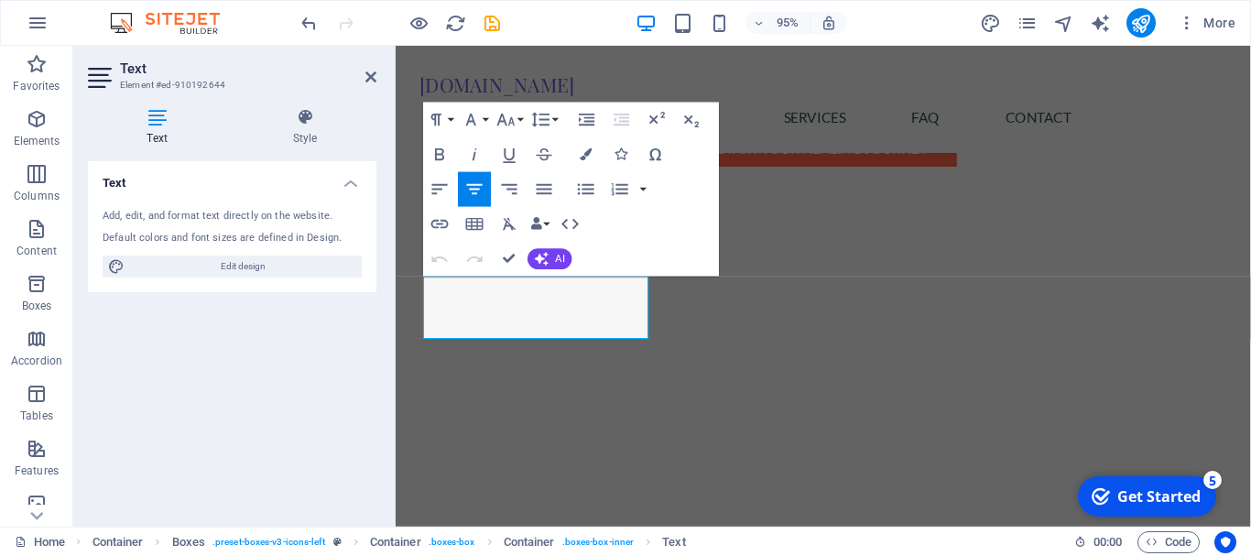
scroll to position [1645, 0]
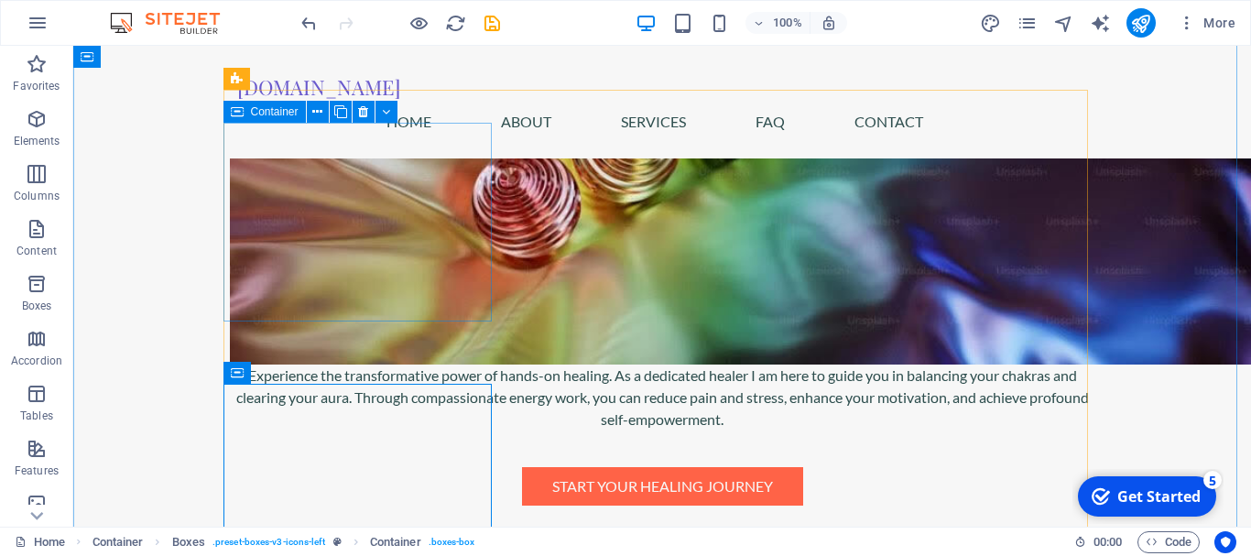
scroll to position [1467, 0]
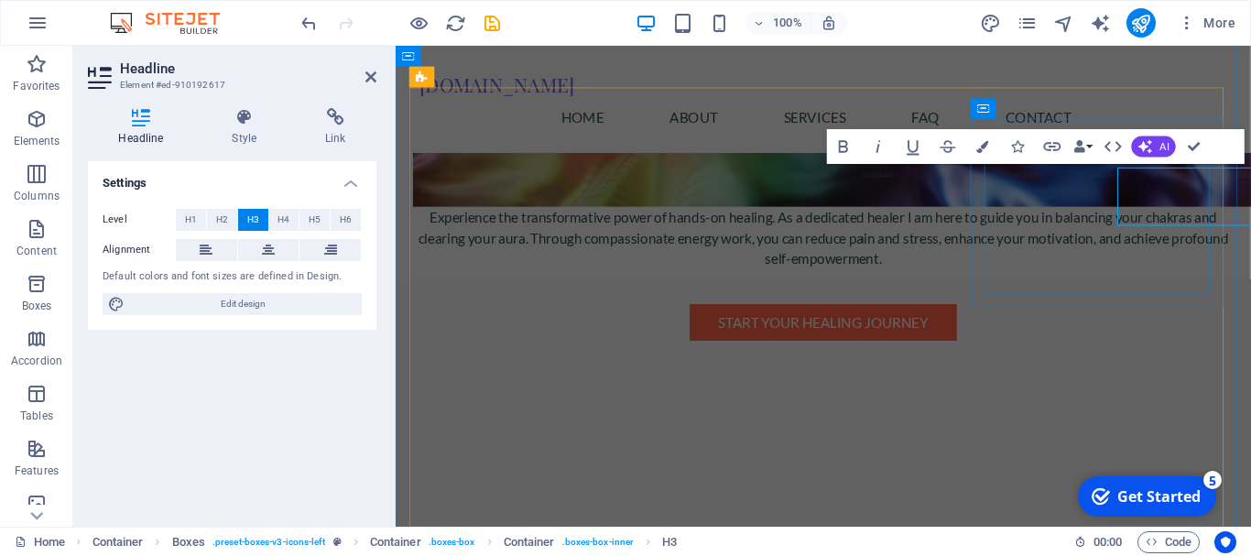
scroll to position [1463, 0]
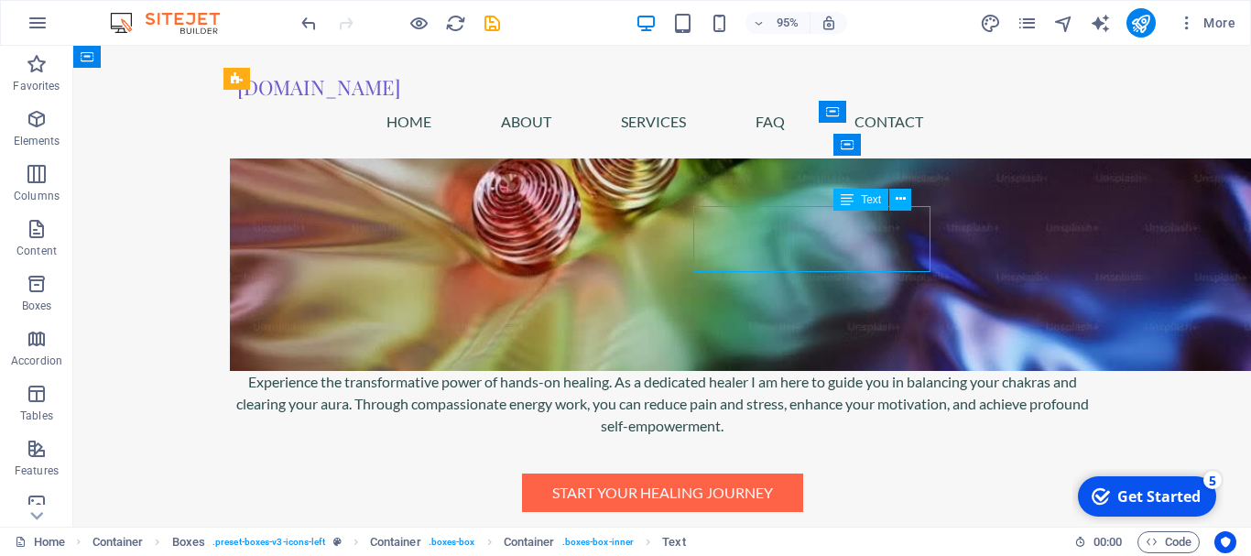
scroll to position [1467, 0]
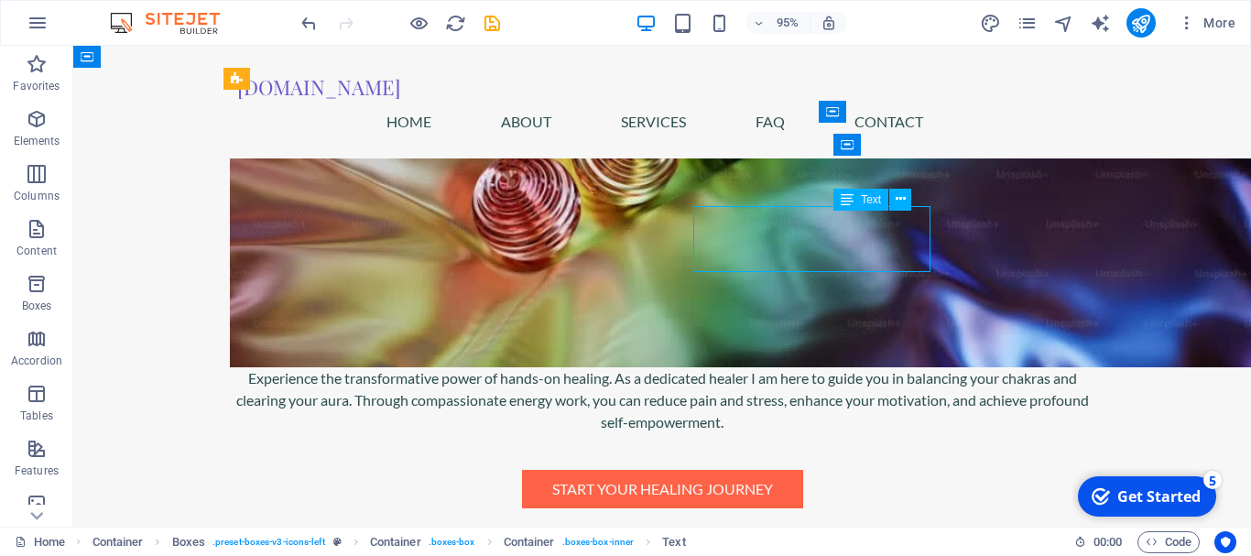
drag, startPoint x: 761, startPoint y: 232, endPoint x: 1049, endPoint y: 222, distance: 288.6
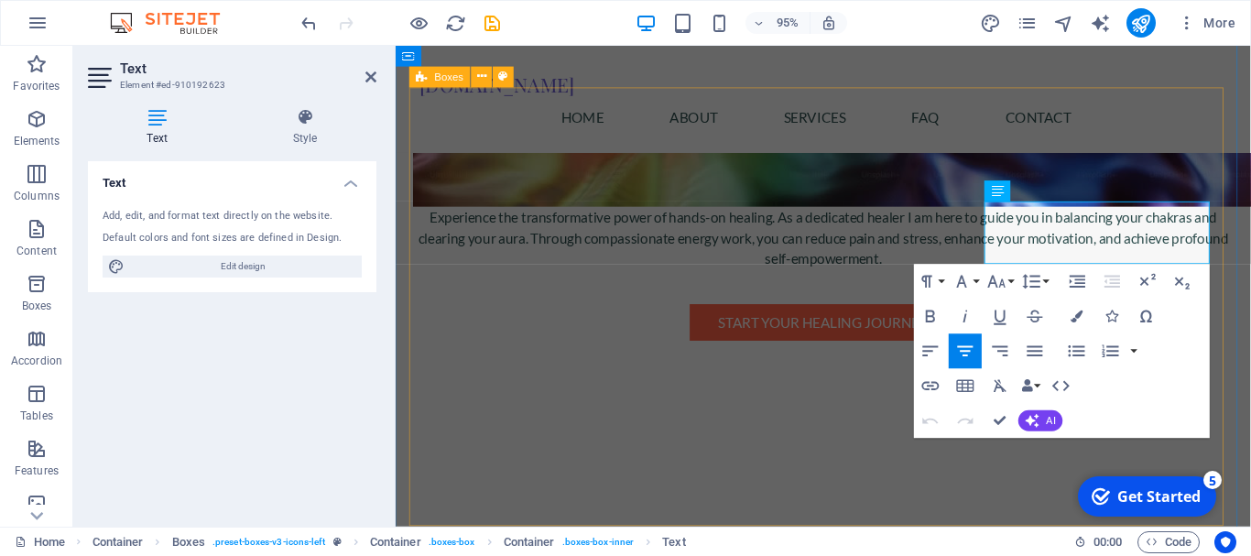
scroll to position [1463, 0]
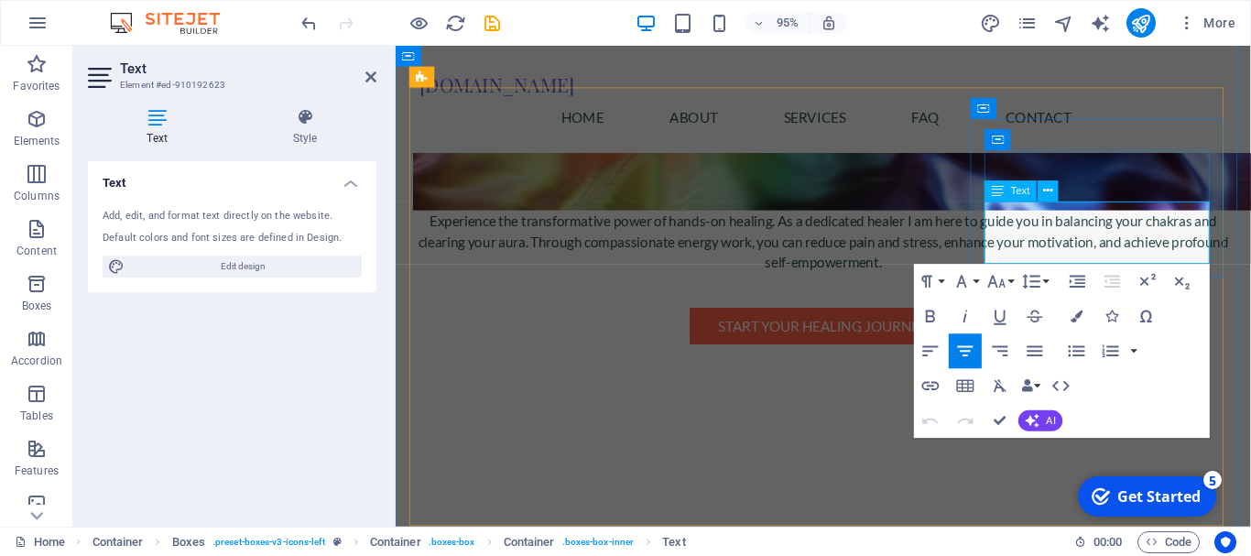
drag, startPoint x: 1144, startPoint y: 240, endPoint x: 1236, endPoint y: 241, distance: 92.5
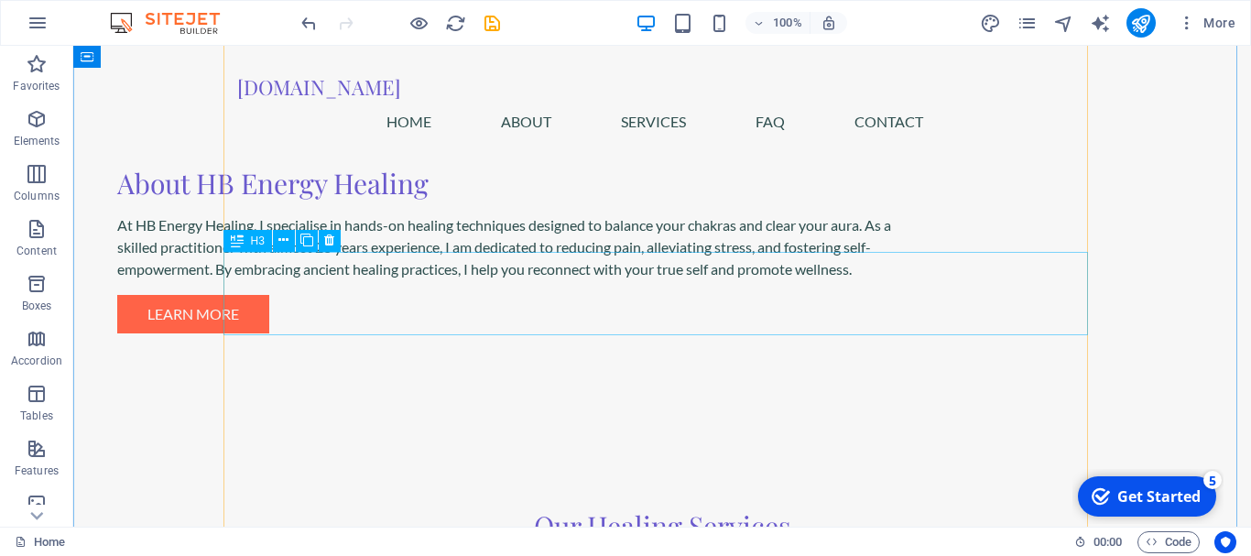
scroll to position [2475, 0]
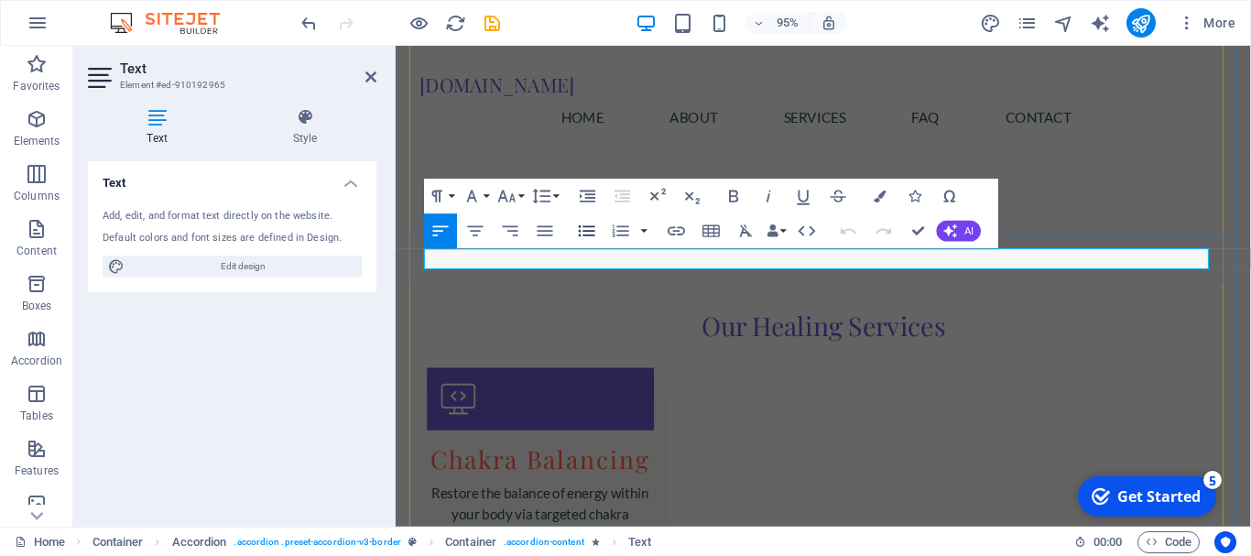
scroll to position [2470, 0]
drag, startPoint x: 607, startPoint y: 272, endPoint x: 699, endPoint y: 275, distance: 92.5
drag, startPoint x: 686, startPoint y: 269, endPoint x: 877, endPoint y: 276, distance: 191.5
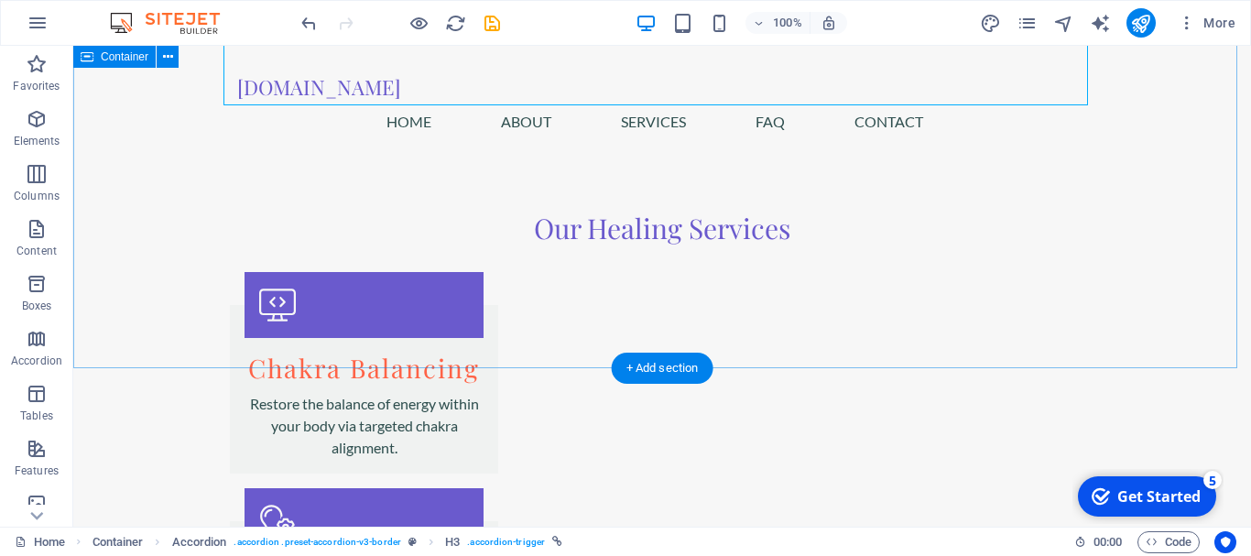
scroll to position [2749, 0]
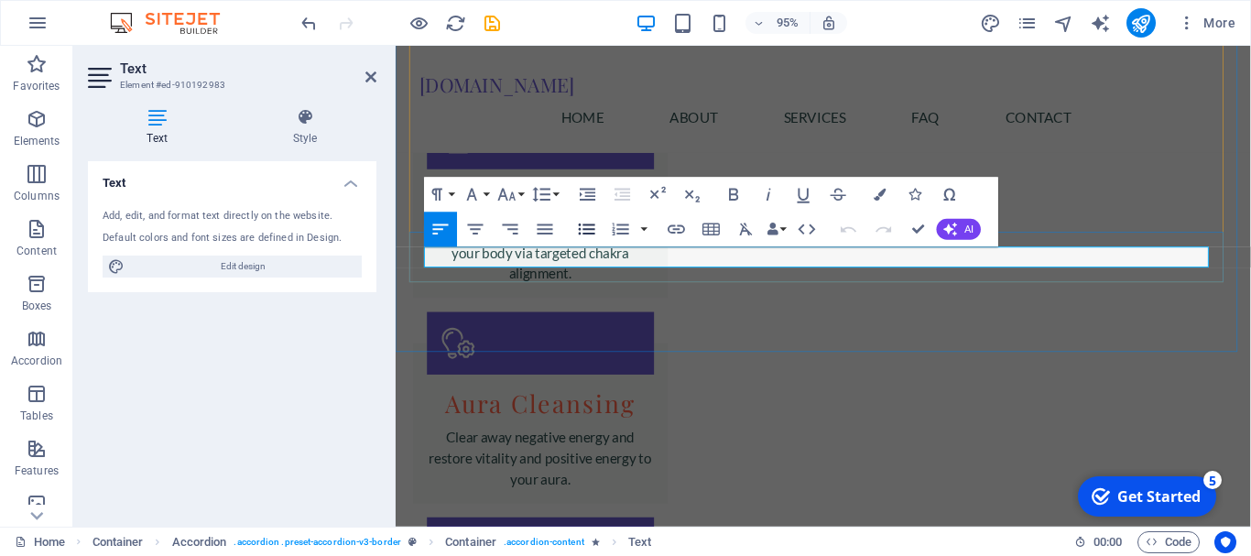
scroll to position [2745, 0]
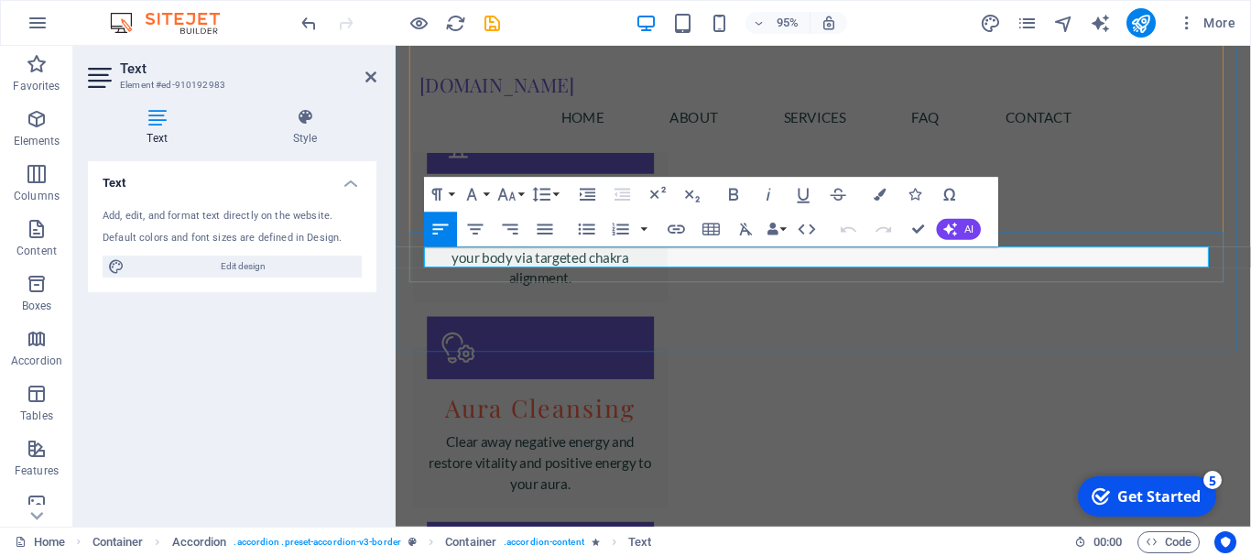
drag, startPoint x: 740, startPoint y: 269, endPoint x: 760, endPoint y: 276, distance: 21.1
drag, startPoint x: 880, startPoint y: 273, endPoint x: 937, endPoint y: 286, distance: 58.2
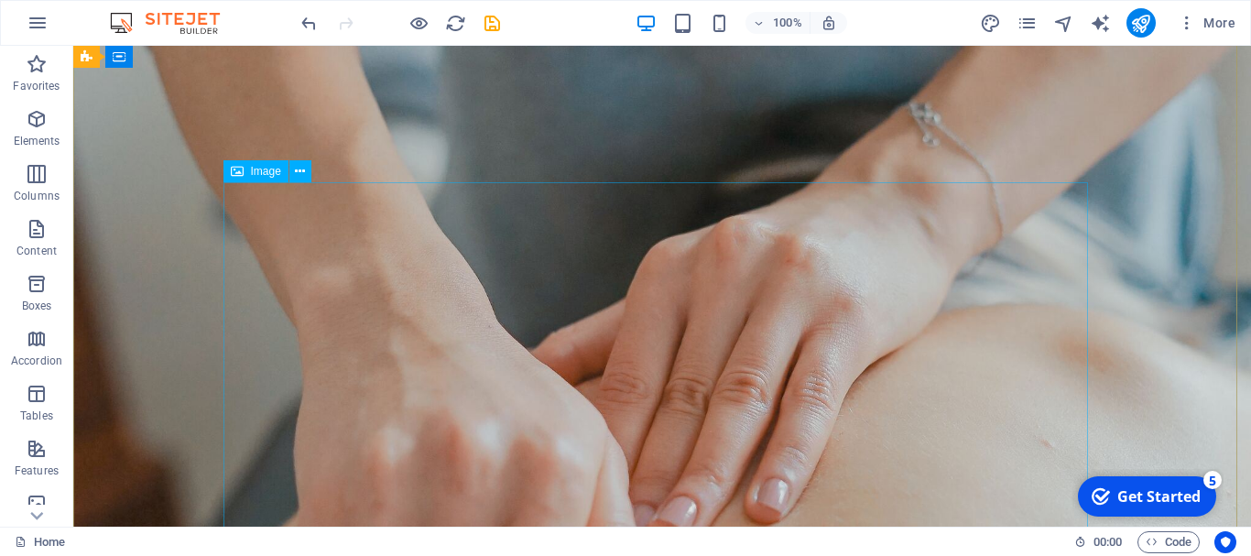
scroll to position [0, 0]
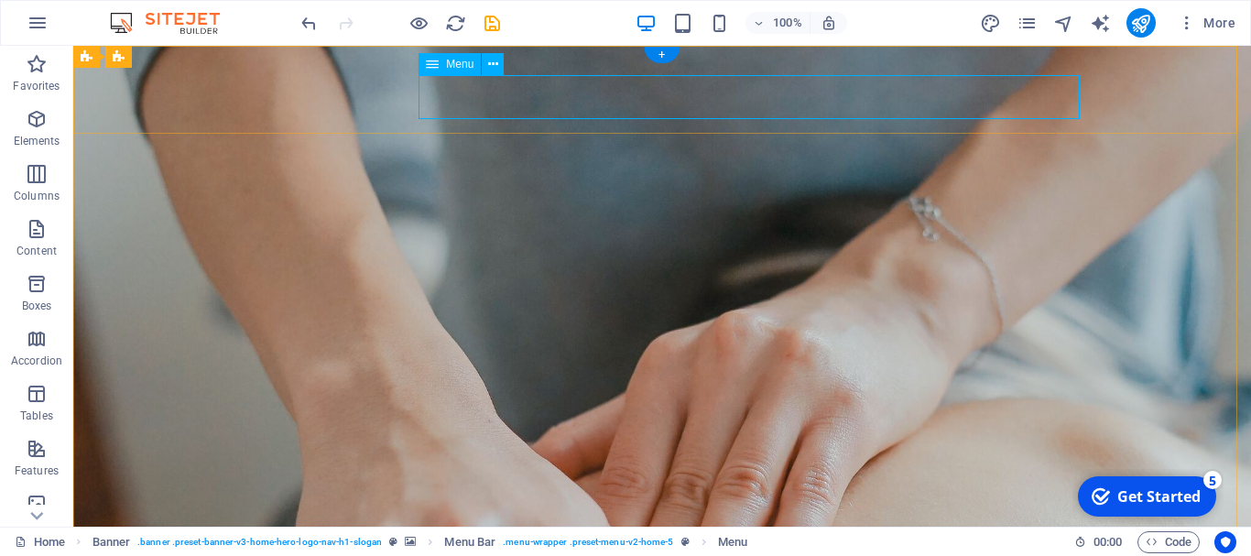
select select
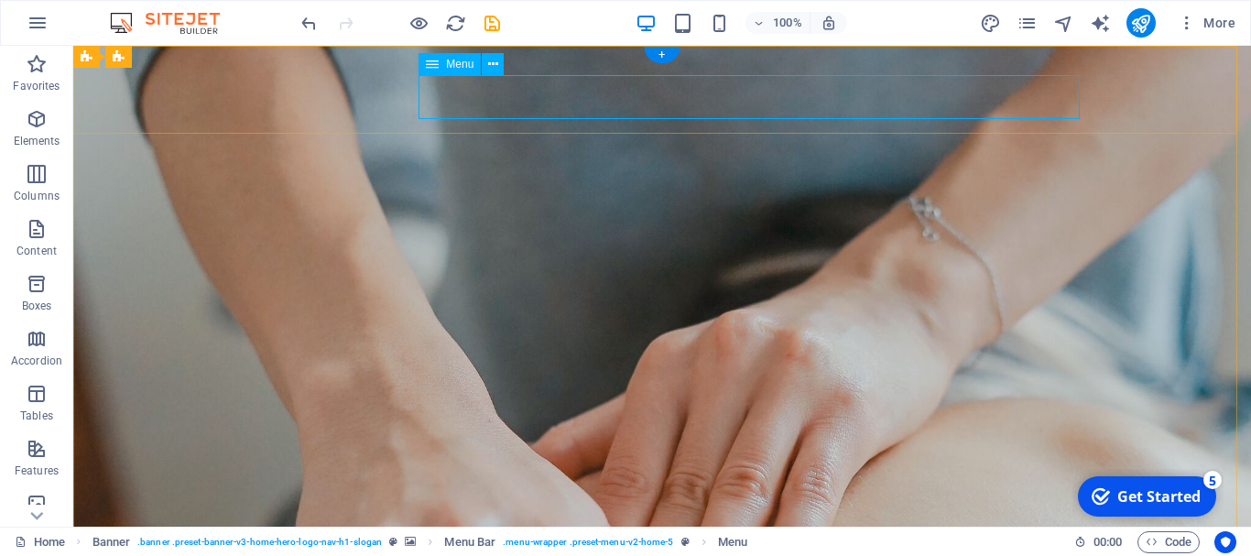
select select
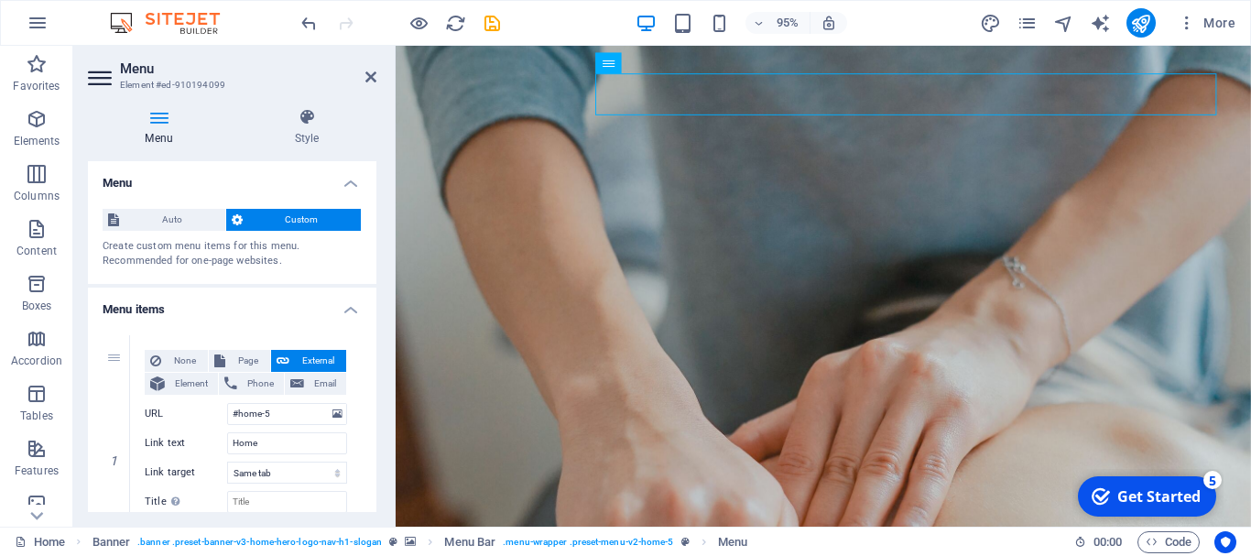
drag, startPoint x: 739, startPoint y: 111, endPoint x: 745, endPoint y: 94, distance: 17.7
drag, startPoint x: 682, startPoint y: 161, endPoint x: 992, endPoint y: 156, distance: 310.4
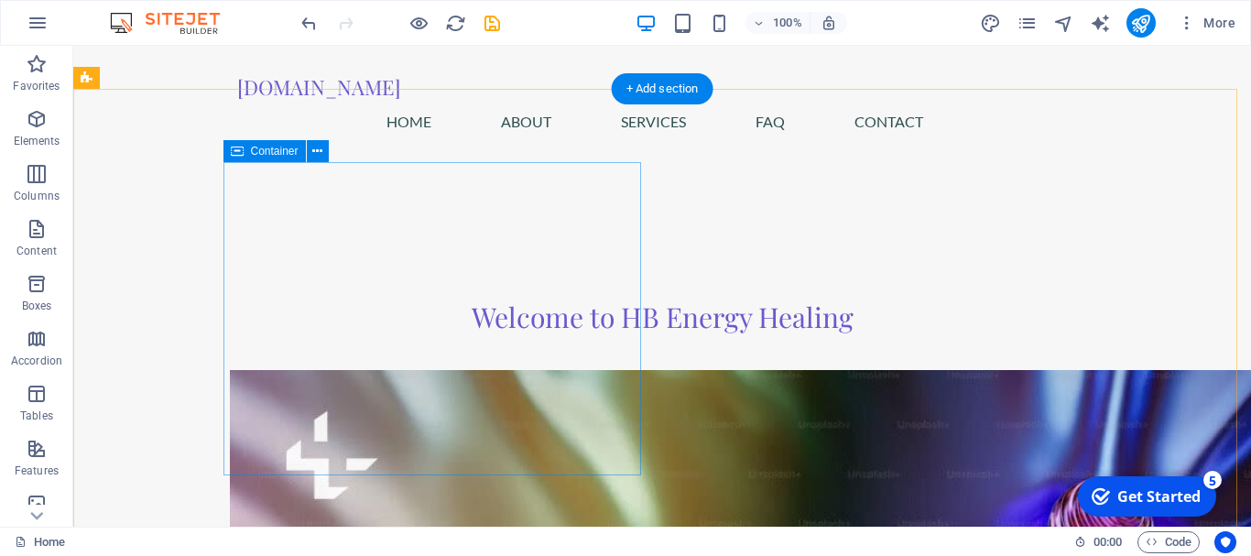
scroll to position [916, 0]
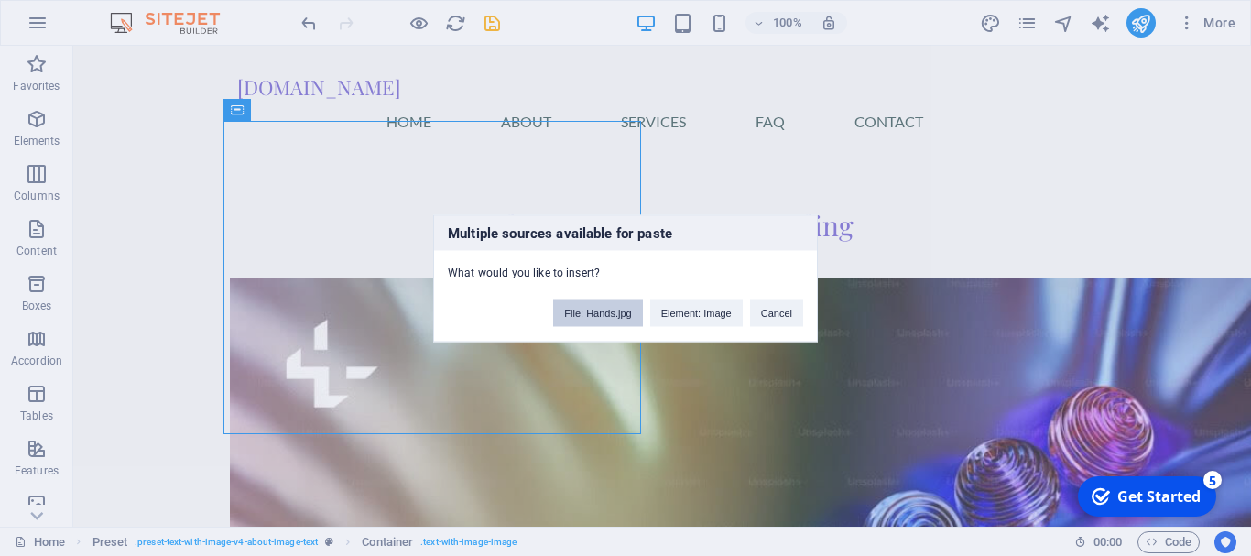
click at [581, 313] on button "File: Hands.jpg" at bounding box center [597, 311] width 89 height 27
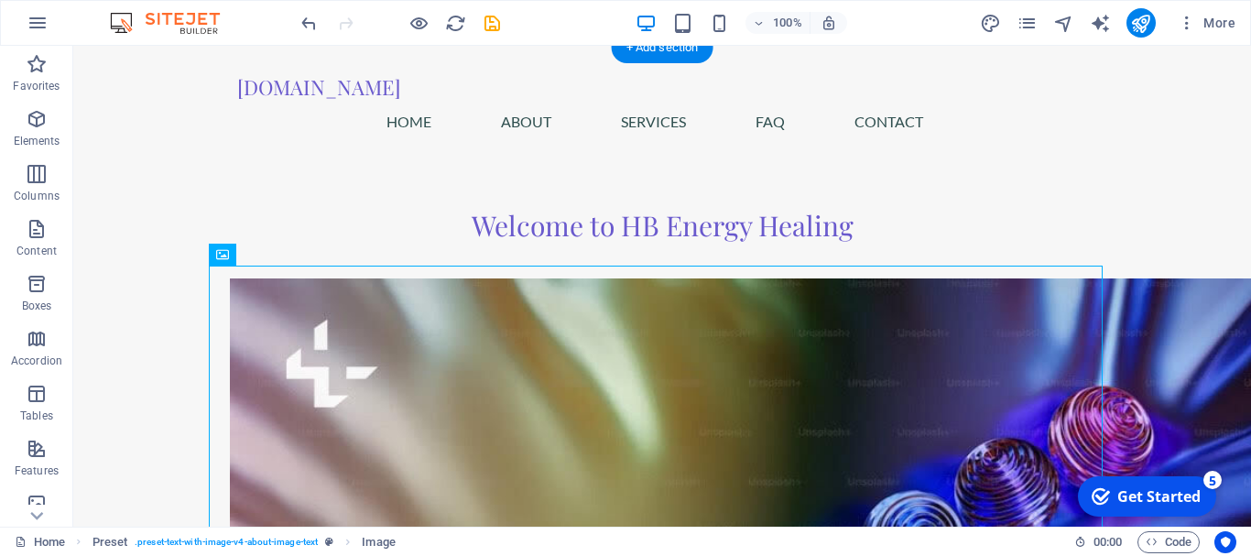
drag, startPoint x: 492, startPoint y: 407, endPoint x: 417, endPoint y: 181, distance: 238.3
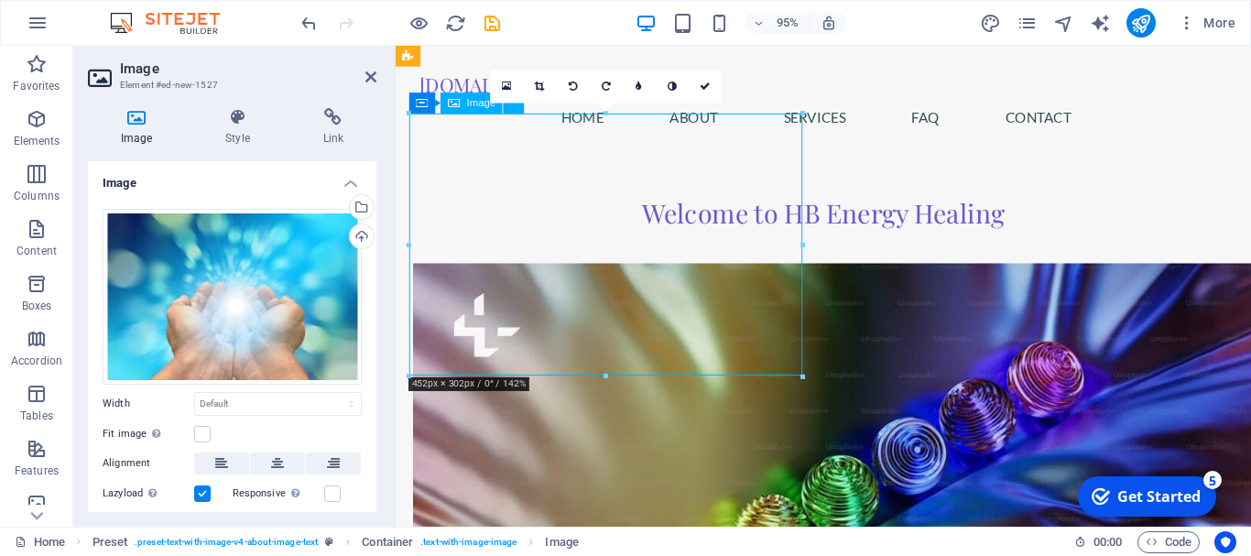
drag, startPoint x: 592, startPoint y: 332, endPoint x: 593, endPoint y: 365, distance: 33.0
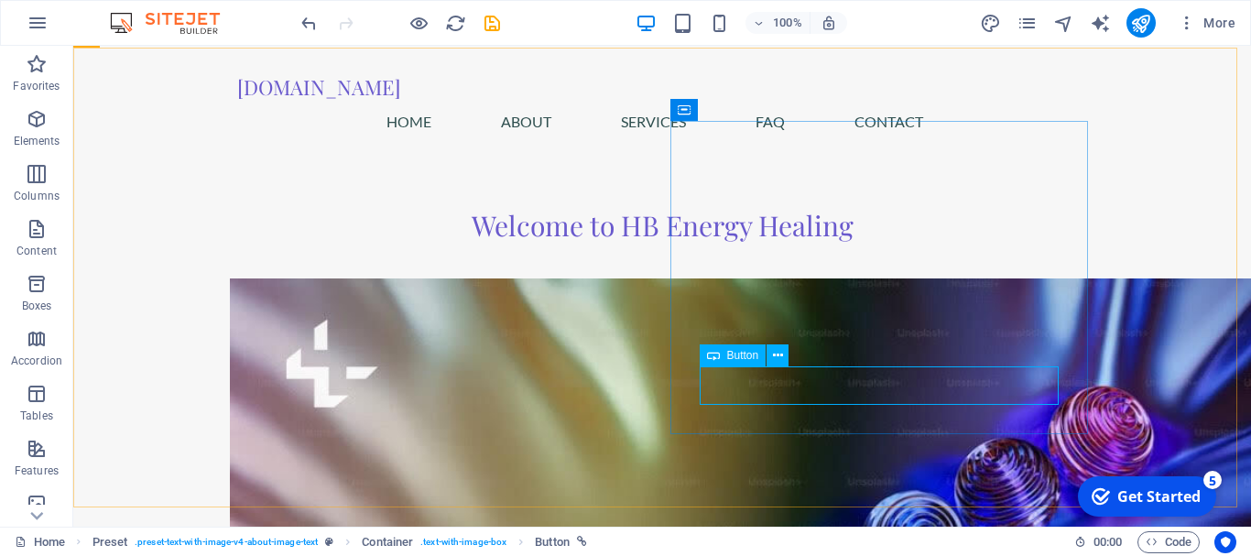
click at [713, 356] on icon at bounding box center [713, 355] width 13 height 22
click at [714, 356] on icon at bounding box center [713, 355] width 13 height 22
drag, startPoint x: 714, startPoint y: 356, endPoint x: 335, endPoint y: 327, distance: 380.2
click at [714, 356] on icon at bounding box center [713, 355] width 13 height 22
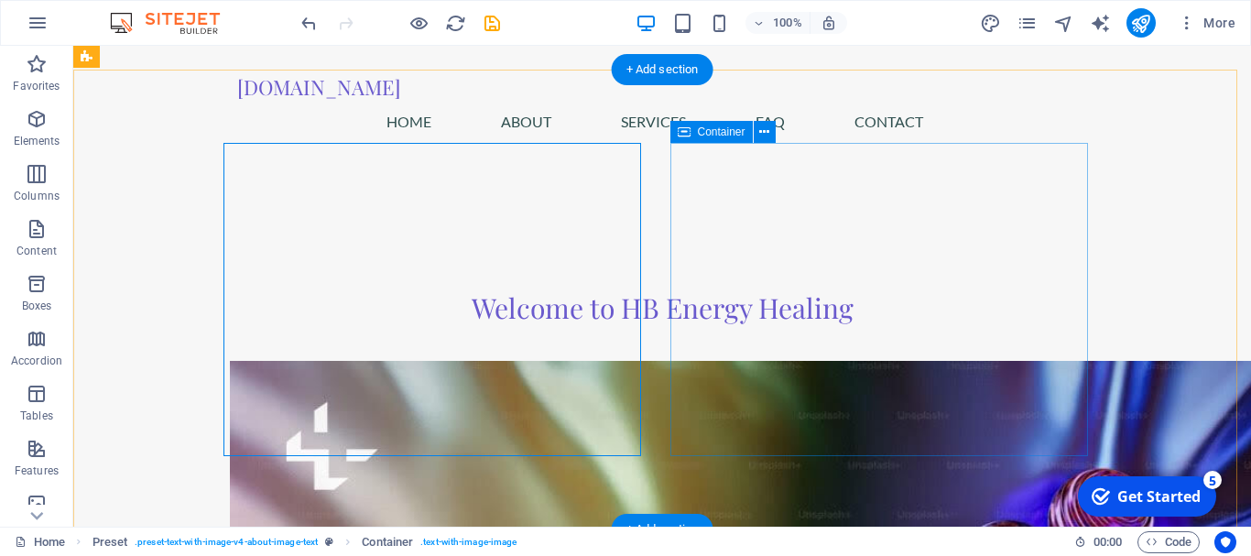
scroll to position [736, 0]
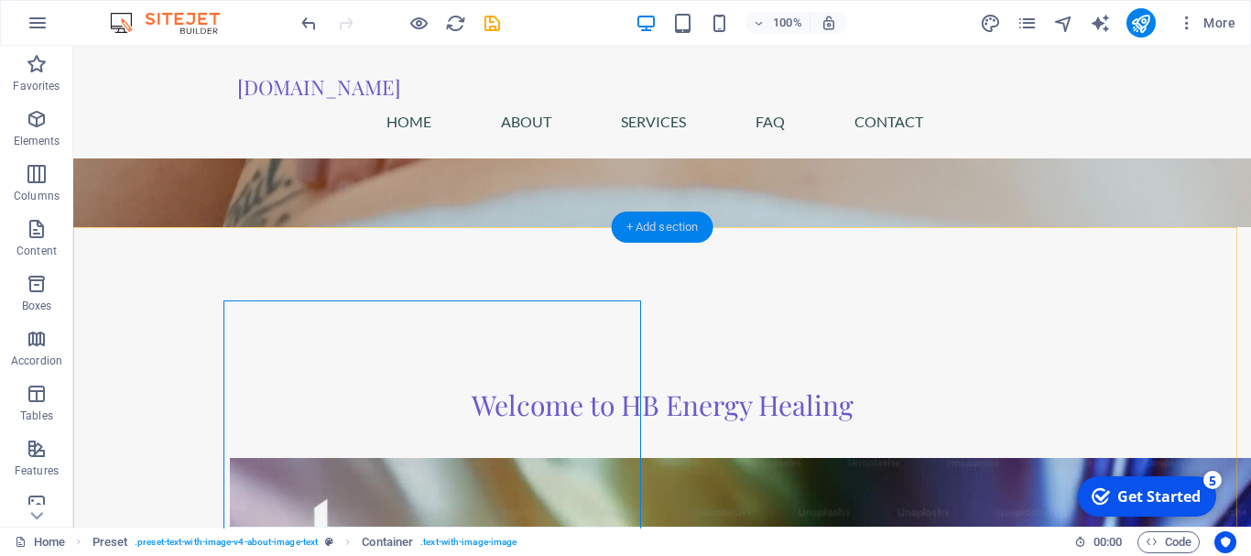
drag, startPoint x: 656, startPoint y: 223, endPoint x: 266, endPoint y: 180, distance: 392.4
click at [656, 222] on div "+ Add section" at bounding box center [663, 226] width 102 height 31
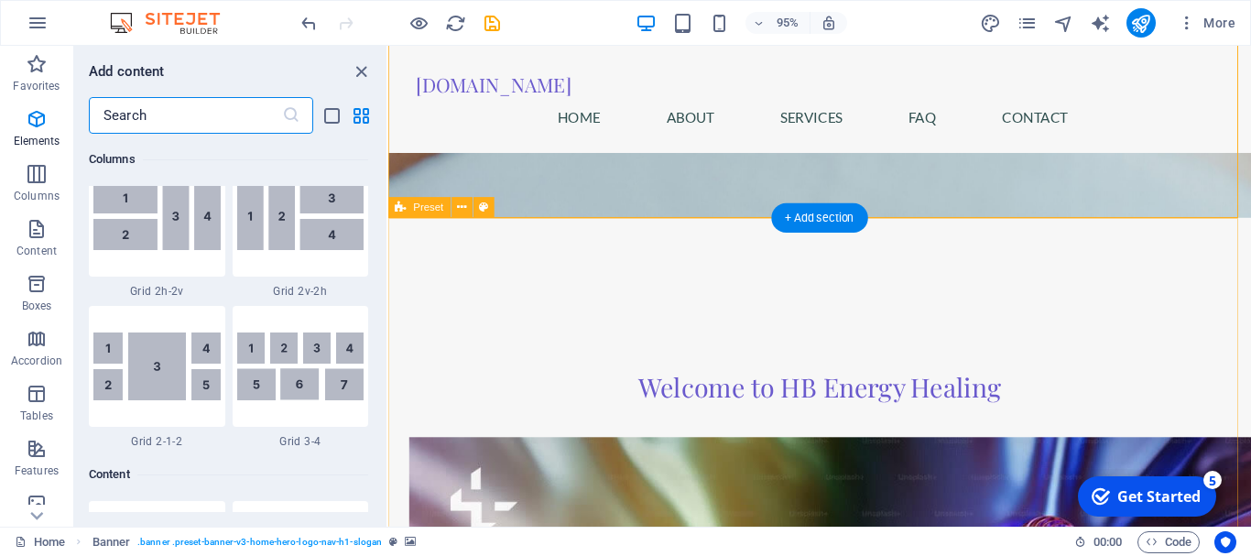
scroll to position [3204, 0]
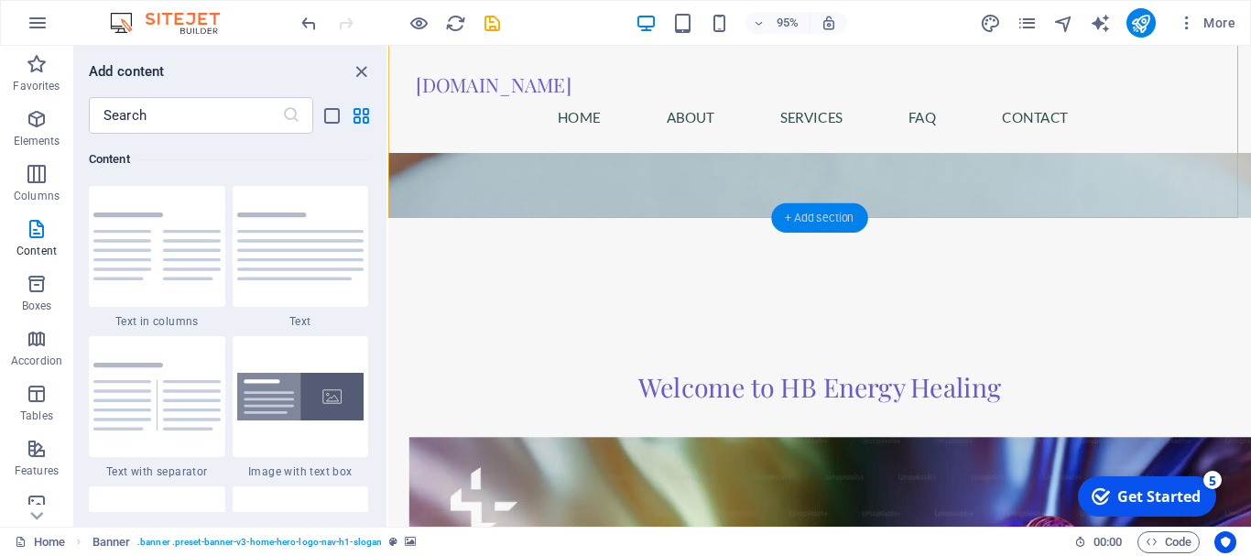
click at [809, 211] on div "+ Add section" at bounding box center [819, 217] width 96 height 29
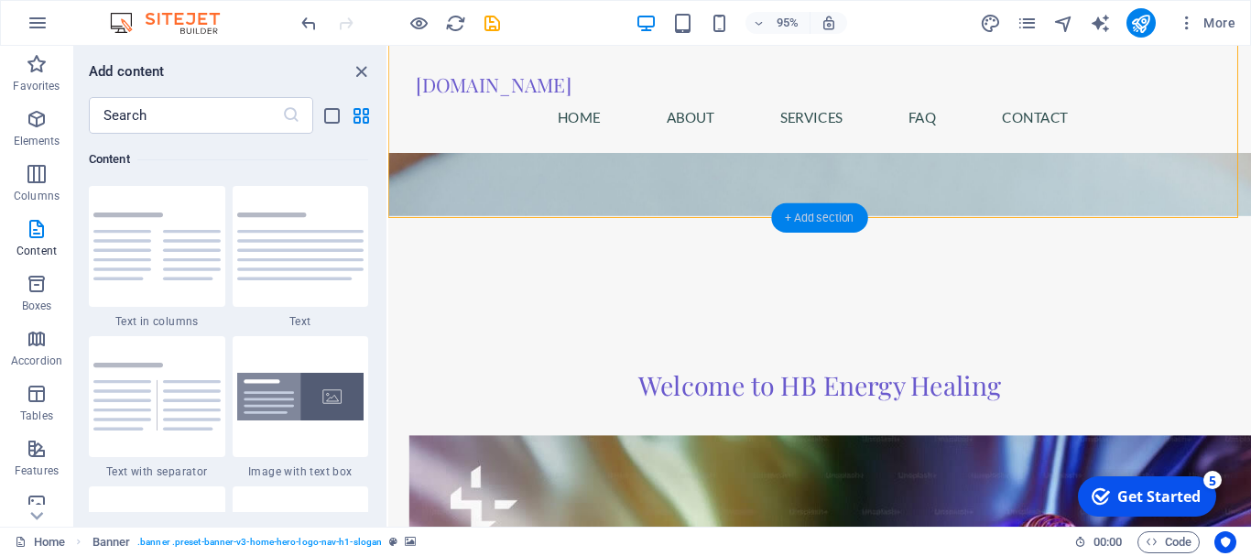
click at [809, 211] on div "+ Add section" at bounding box center [819, 217] width 96 height 29
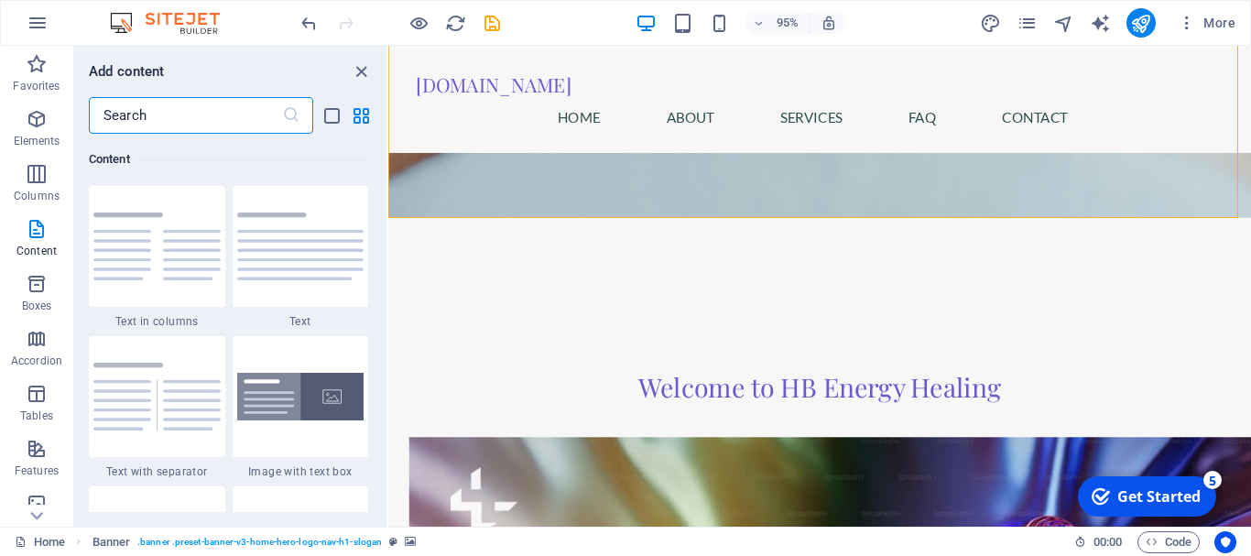
click at [197, 118] on input "text" at bounding box center [185, 115] width 193 height 37
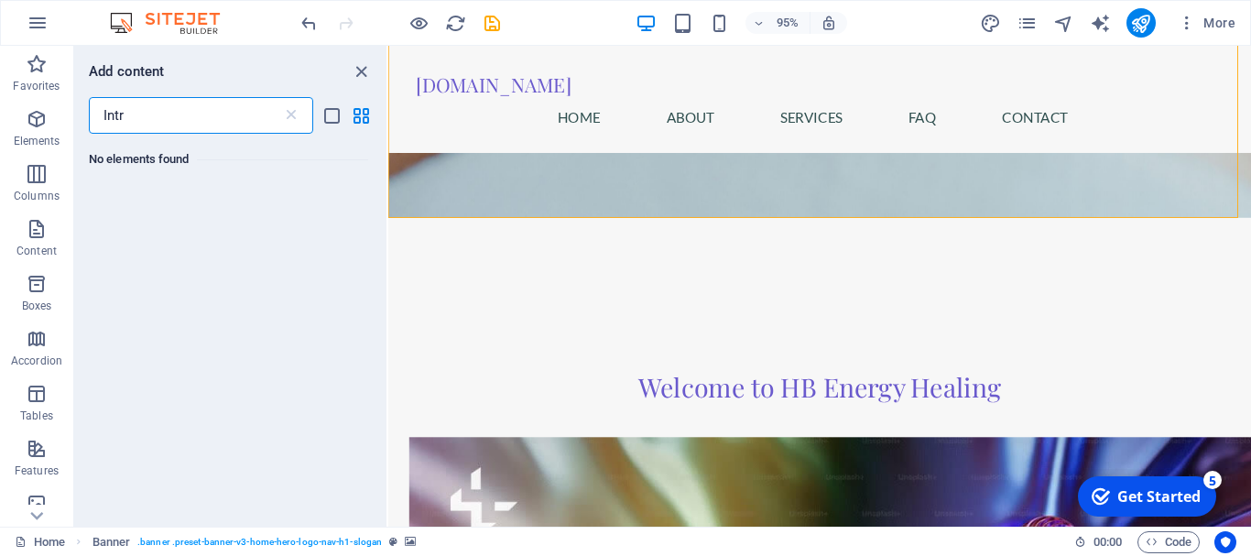
scroll to position [0, 0]
type input "Introduction"
drag, startPoint x: 358, startPoint y: 67, endPoint x: 282, endPoint y: 23, distance: 87.8
click at [358, 67] on icon "close panel" at bounding box center [361, 71] width 21 height 21
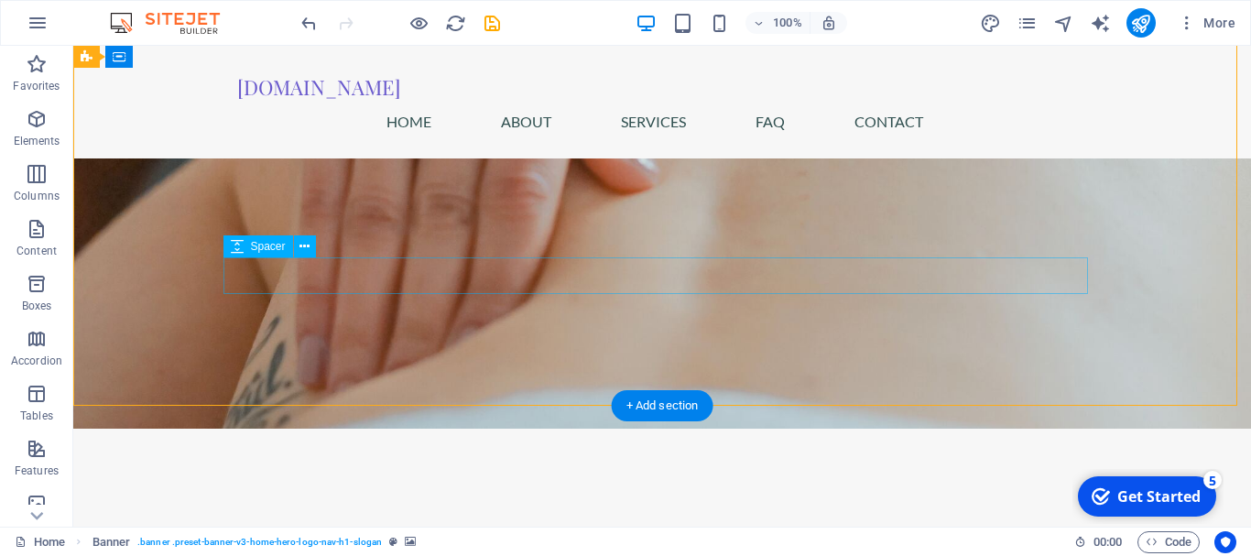
scroll to position [641, 0]
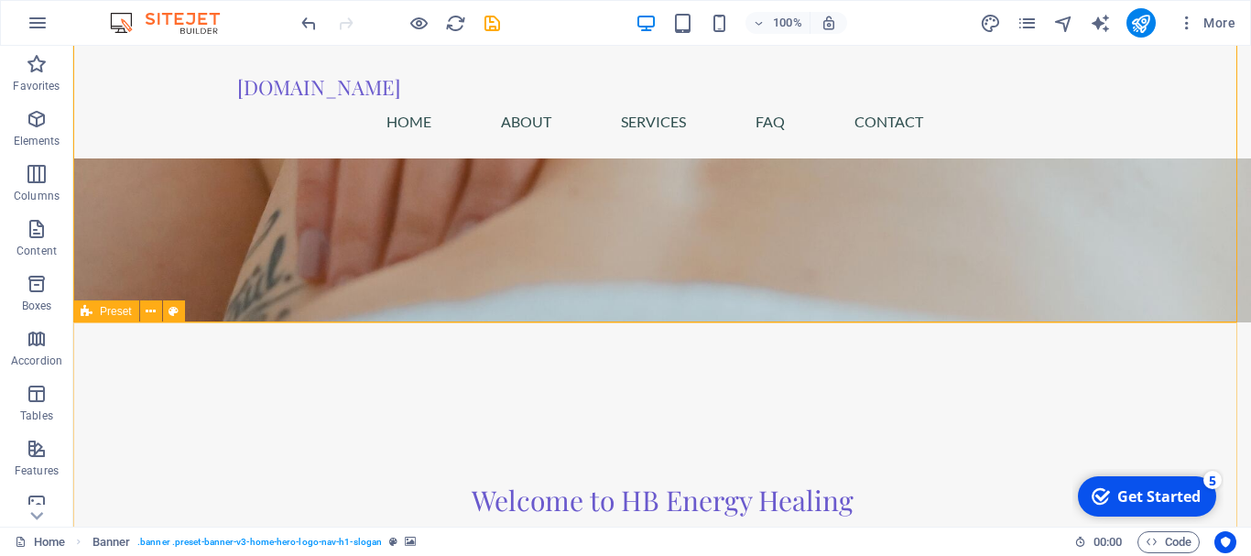
click at [111, 310] on span "Preset" at bounding box center [116, 311] width 32 height 11
click at [112, 310] on span "Preset" at bounding box center [116, 311] width 32 height 11
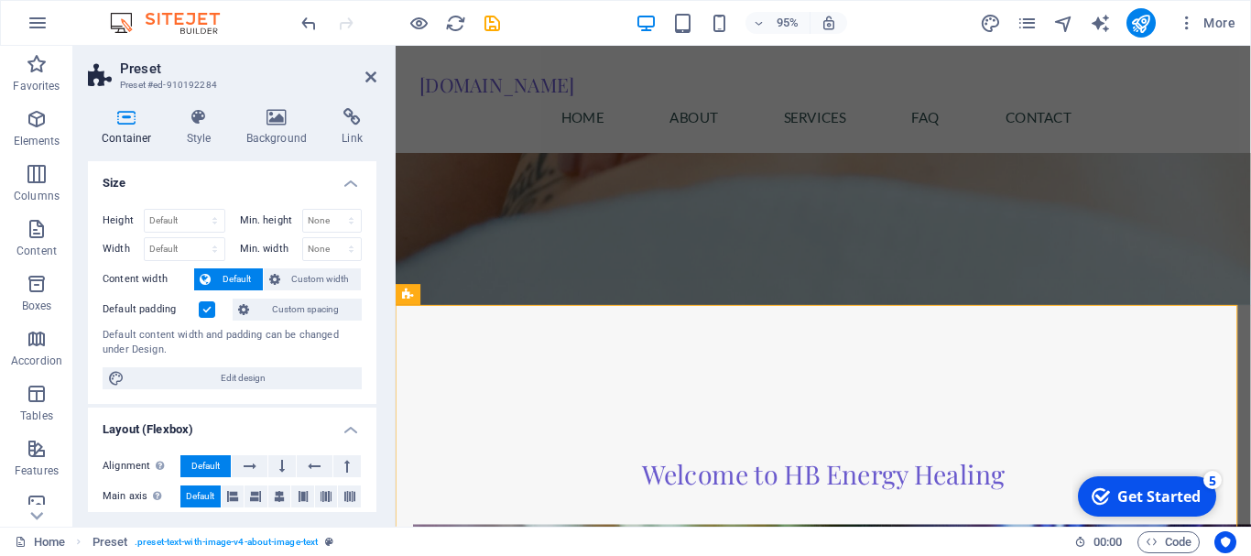
click at [222, 270] on span "Default" at bounding box center [236, 279] width 41 height 22
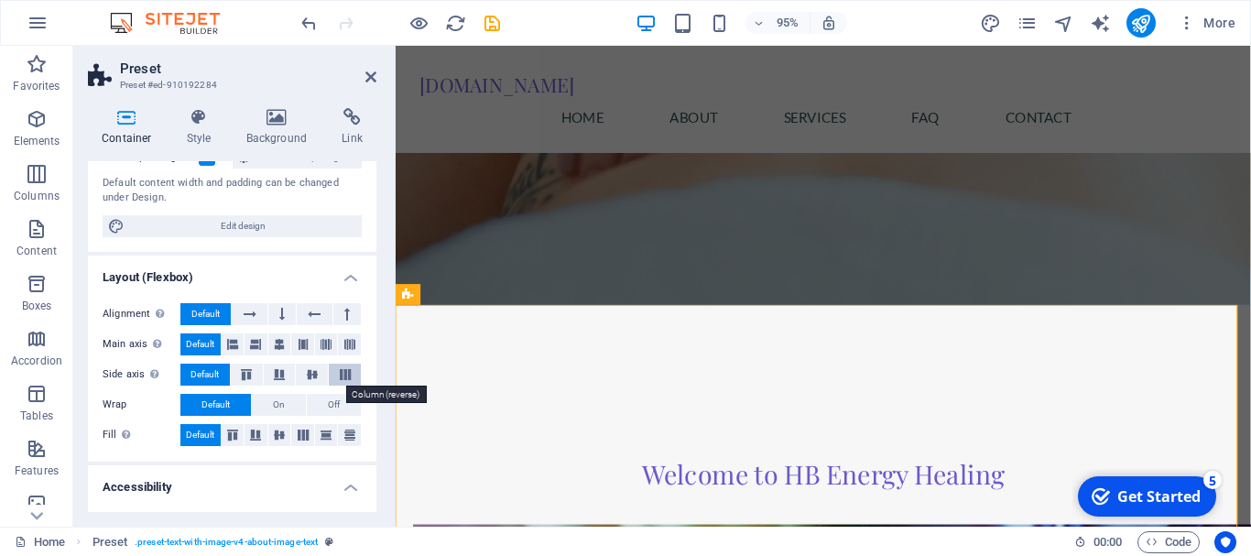
scroll to position [183, 0]
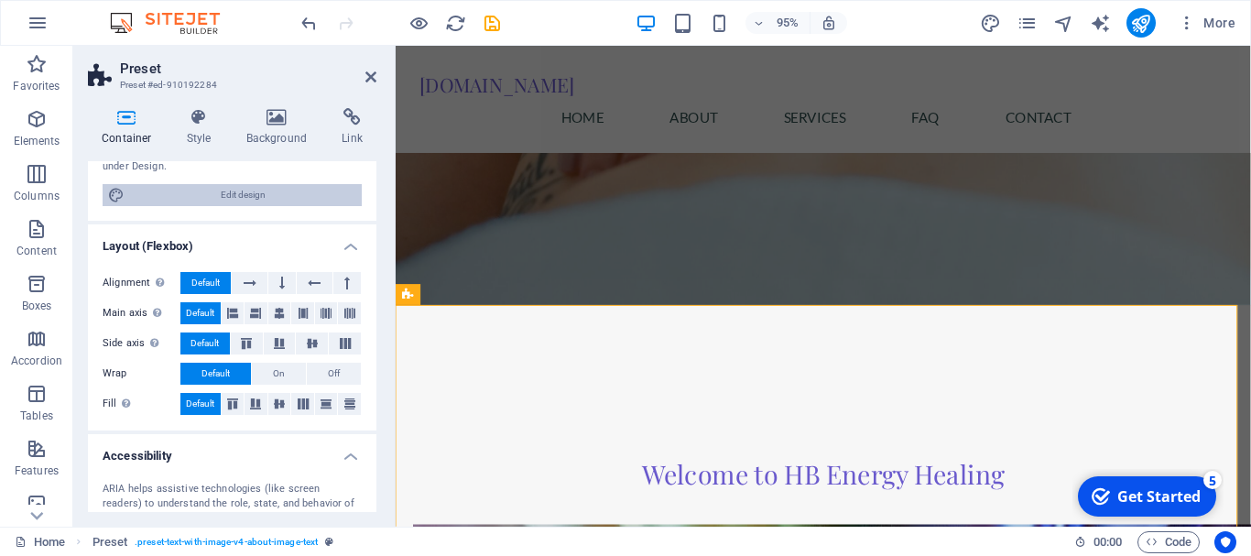
click at [243, 193] on span "Edit design" at bounding box center [243, 195] width 226 height 22
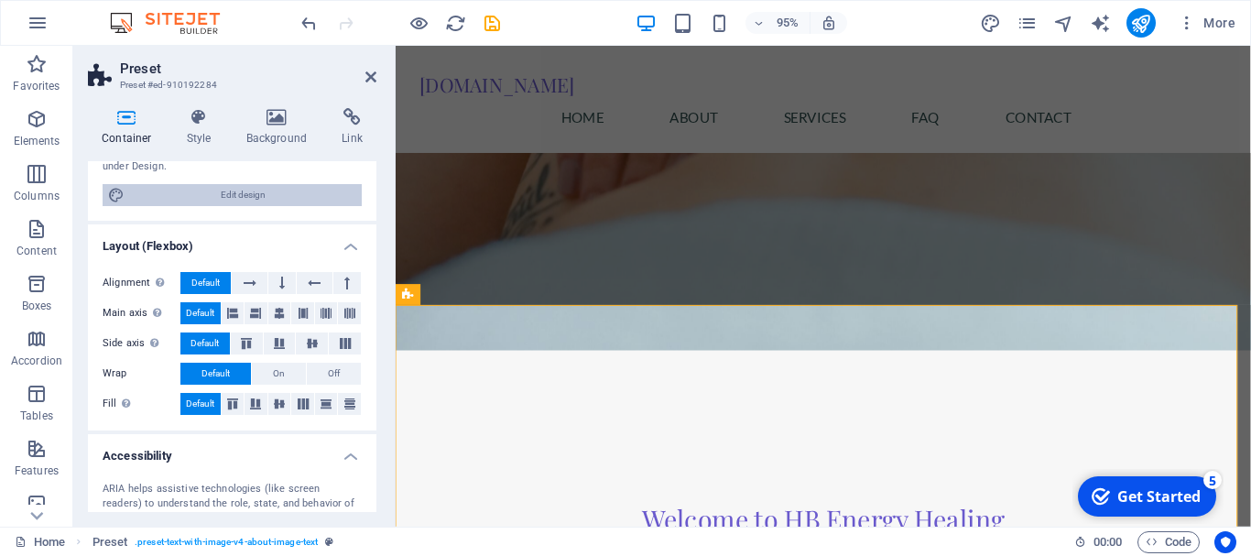
select select "px"
select select "200"
select select "px"
select select "rem"
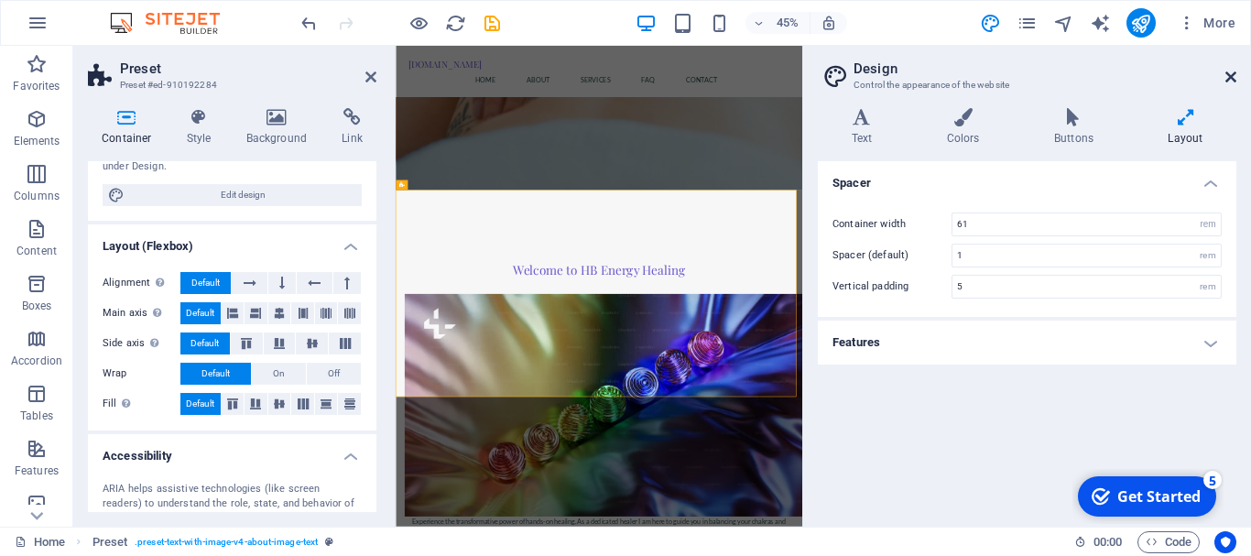
click at [1226, 75] on icon at bounding box center [1230, 77] width 11 height 15
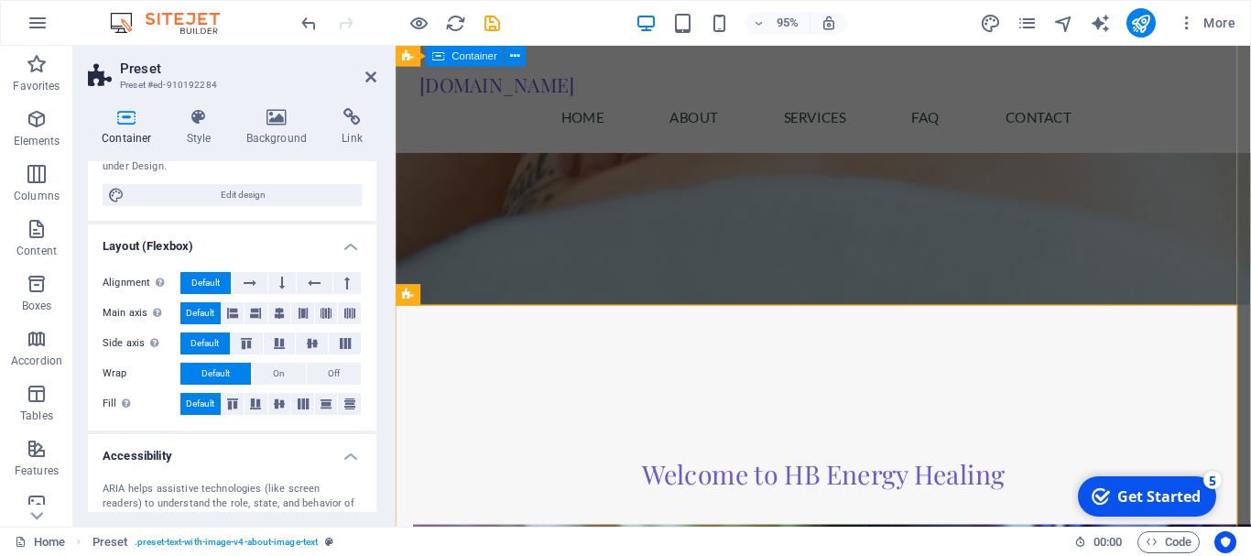
drag, startPoint x: 995, startPoint y: 291, endPoint x: 1290, endPoint y: 276, distance: 295.2
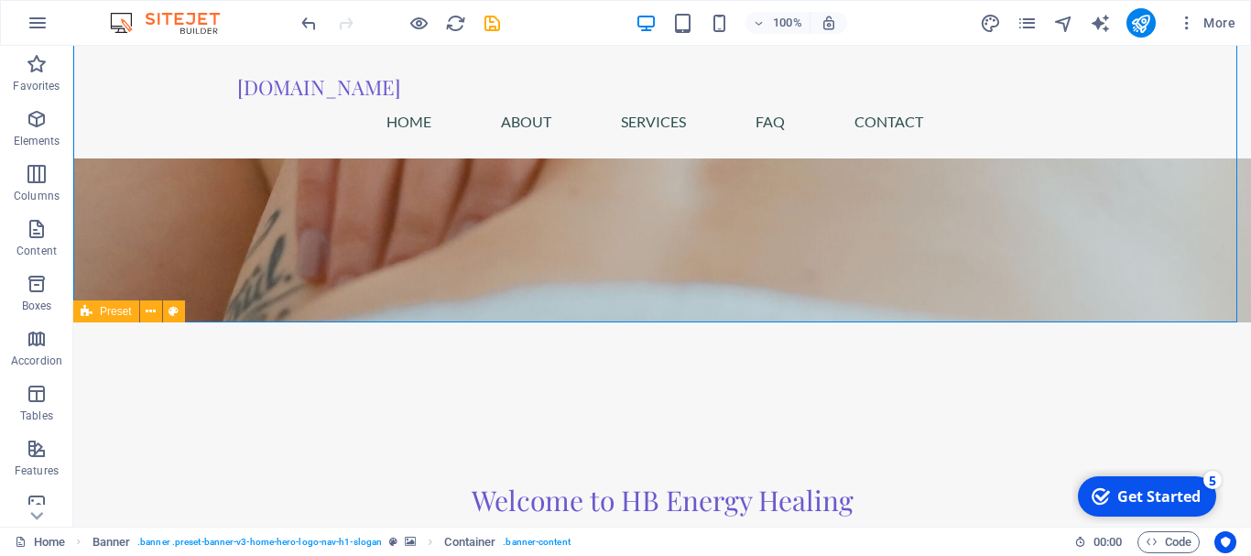
drag, startPoint x: 725, startPoint y: 364, endPoint x: 554, endPoint y: 357, distance: 171.4
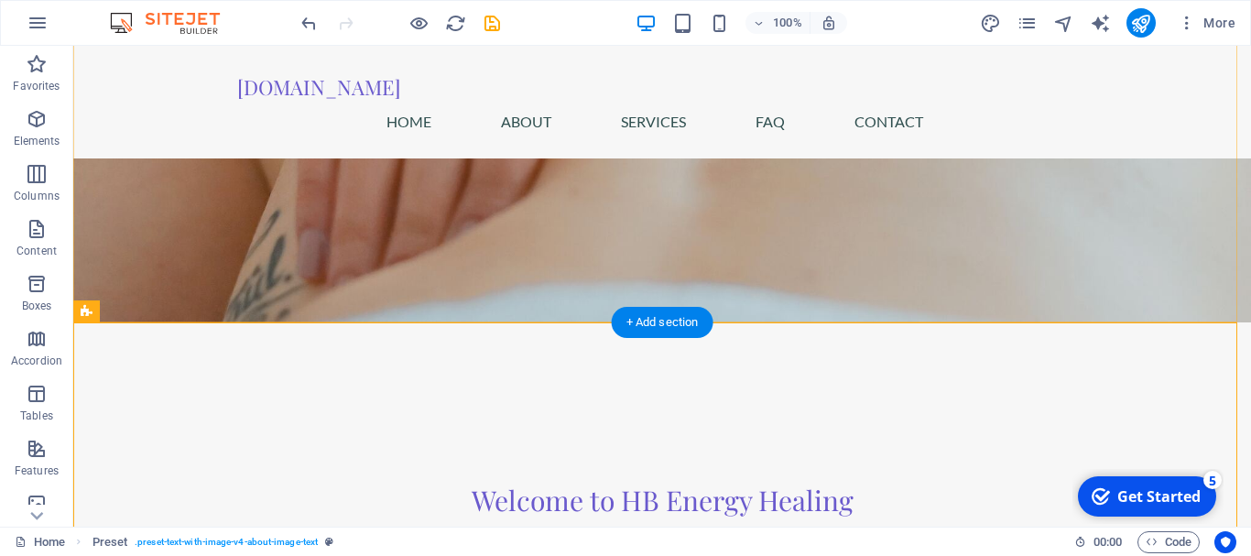
click at [662, 320] on div "+ Add section" at bounding box center [663, 322] width 102 height 31
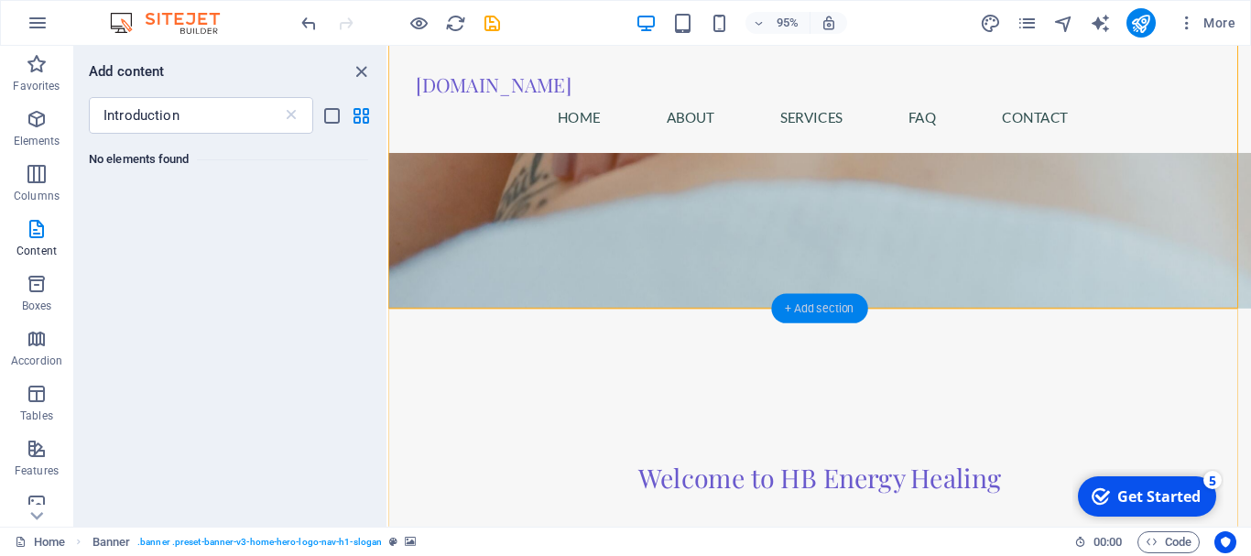
click at [821, 303] on div "+ Add section" at bounding box center [819, 308] width 96 height 29
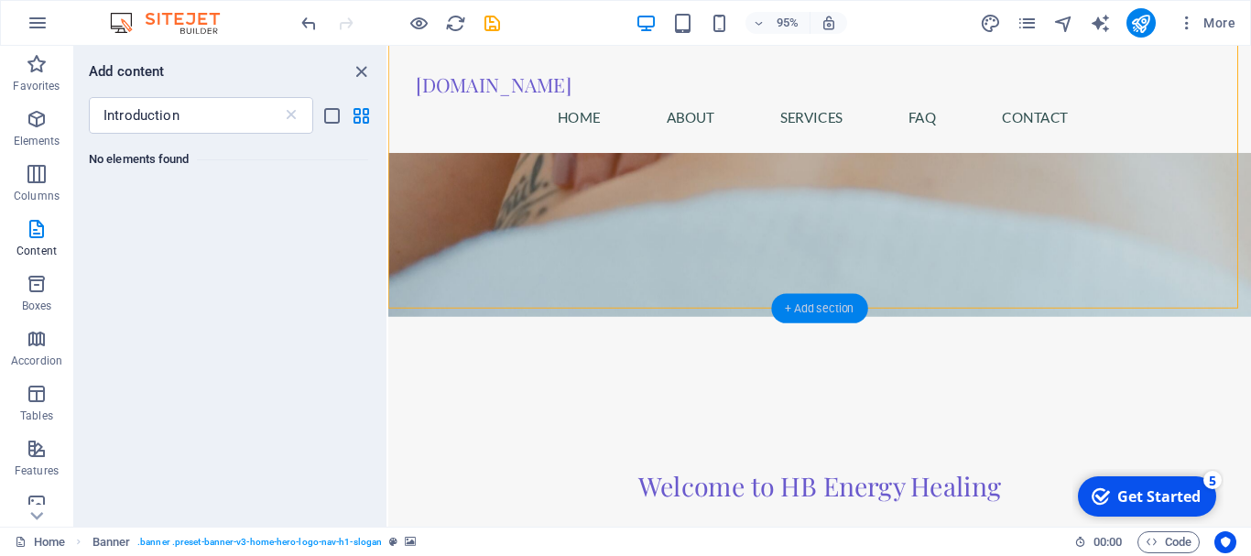
scroll to position [641, 0]
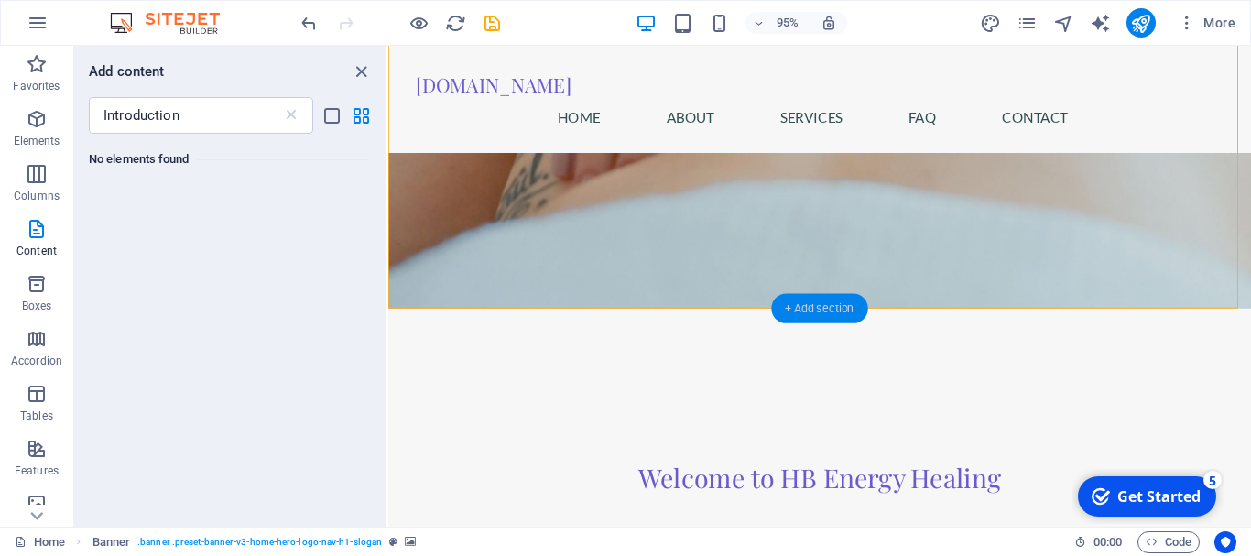
click at [811, 304] on div "+ Add section" at bounding box center [819, 308] width 96 height 29
click at [810, 304] on div "+ Add section" at bounding box center [819, 308] width 96 height 29
click at [809, 304] on div "+ Add section" at bounding box center [819, 308] width 96 height 29
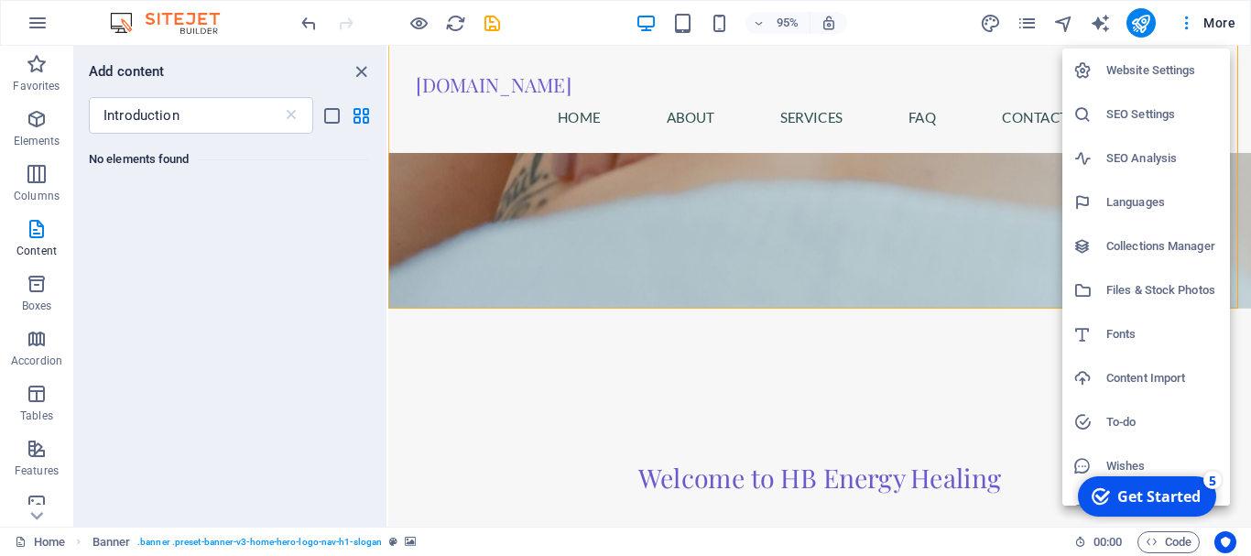
click at [1145, 288] on h6 "Files & Stock Photos" at bounding box center [1162, 290] width 113 height 22
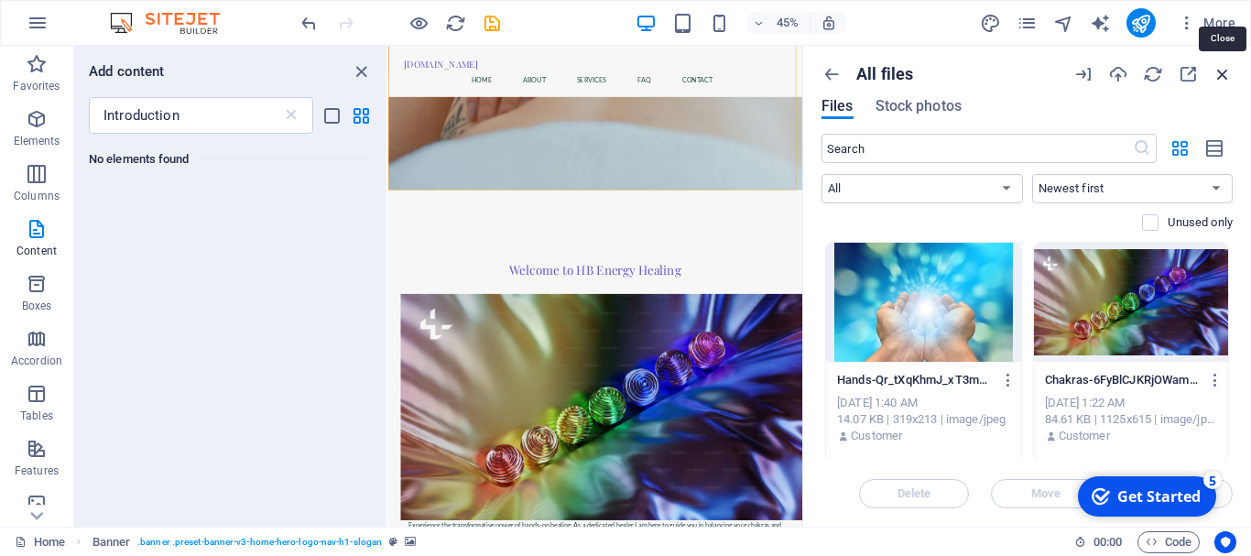
click at [1224, 71] on icon "button" at bounding box center [1222, 74] width 20 height 20
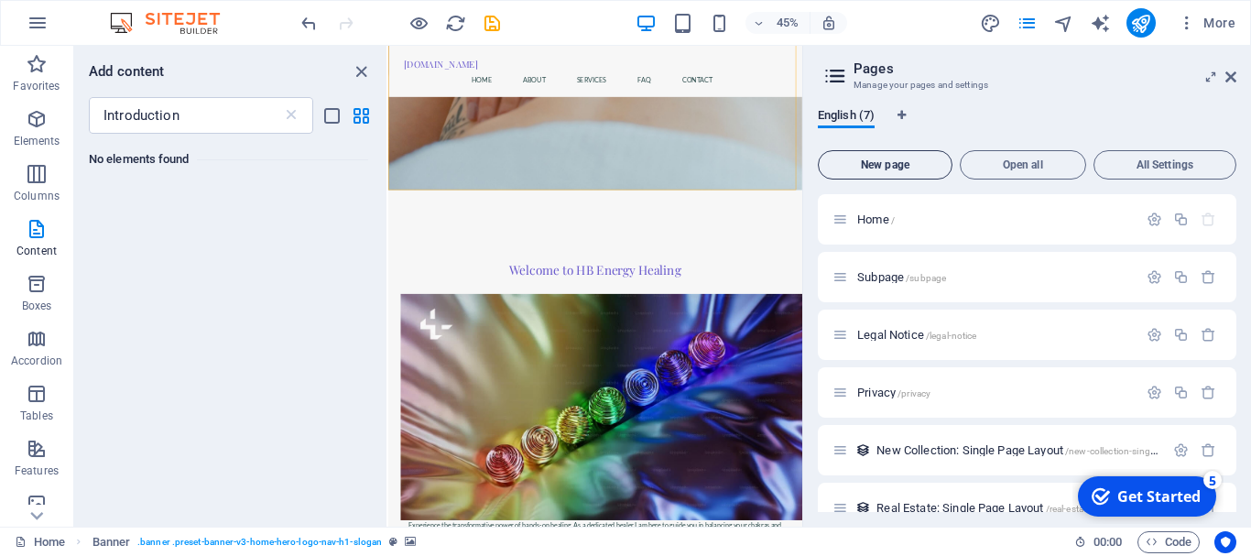
click at [884, 159] on span "New page" at bounding box center [885, 164] width 118 height 11
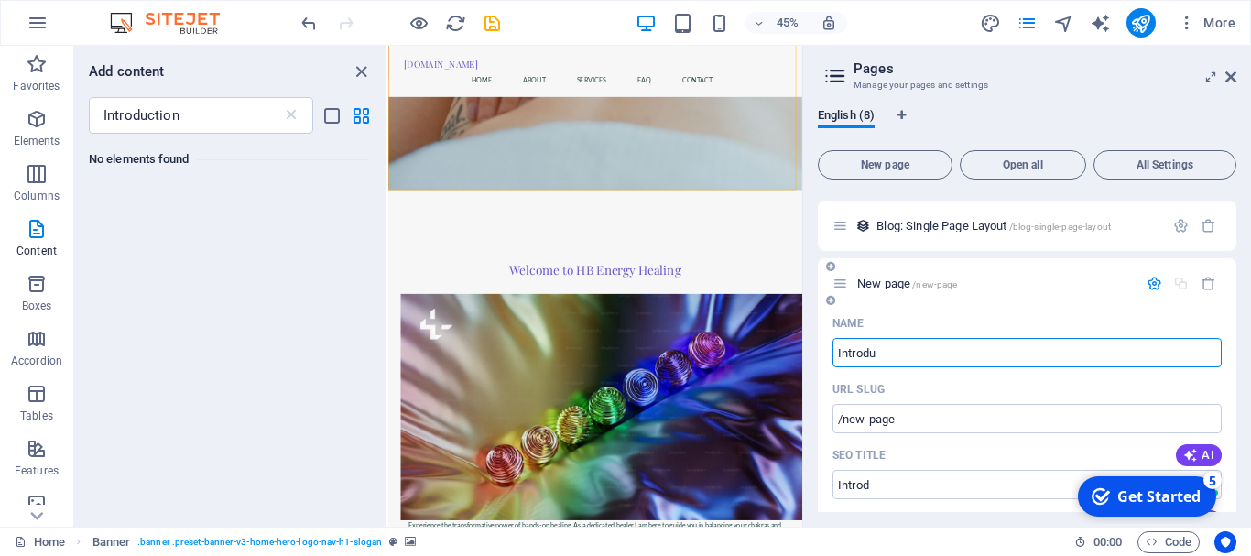
type input "Introduc"
type input "/introd"
type input "Introduction"
type input "/introduc"
type input "Introduction"
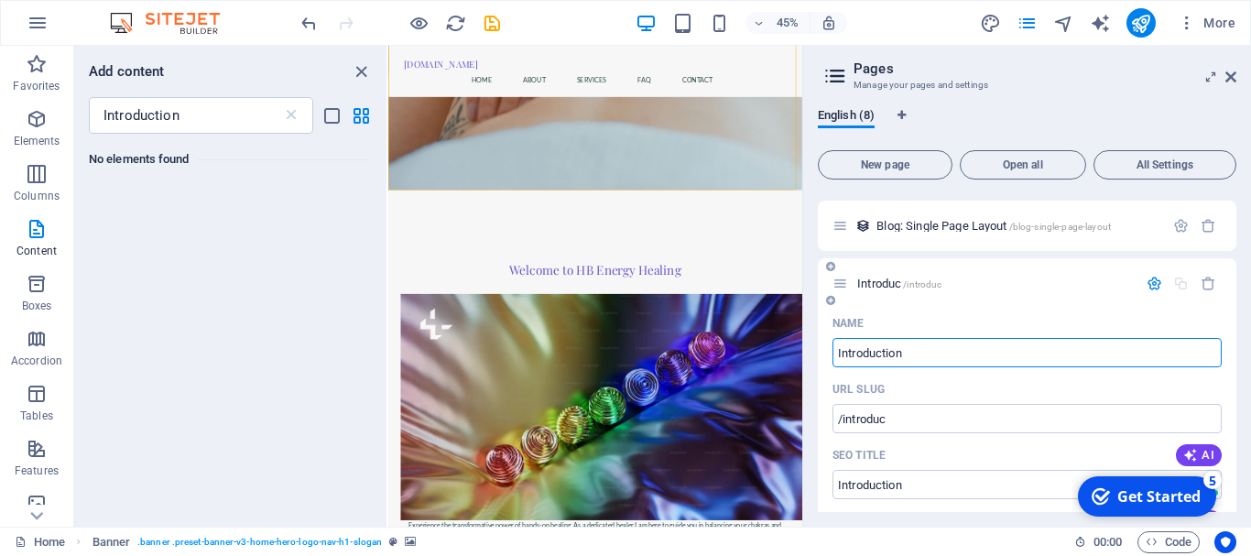
type input "/introduction"
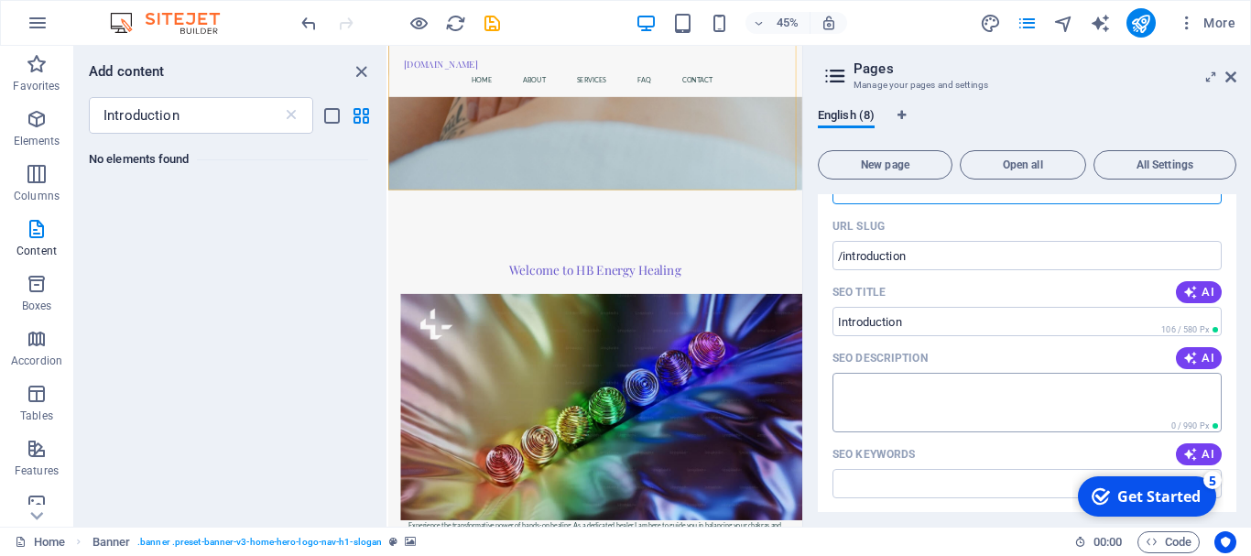
scroll to position [523, 0]
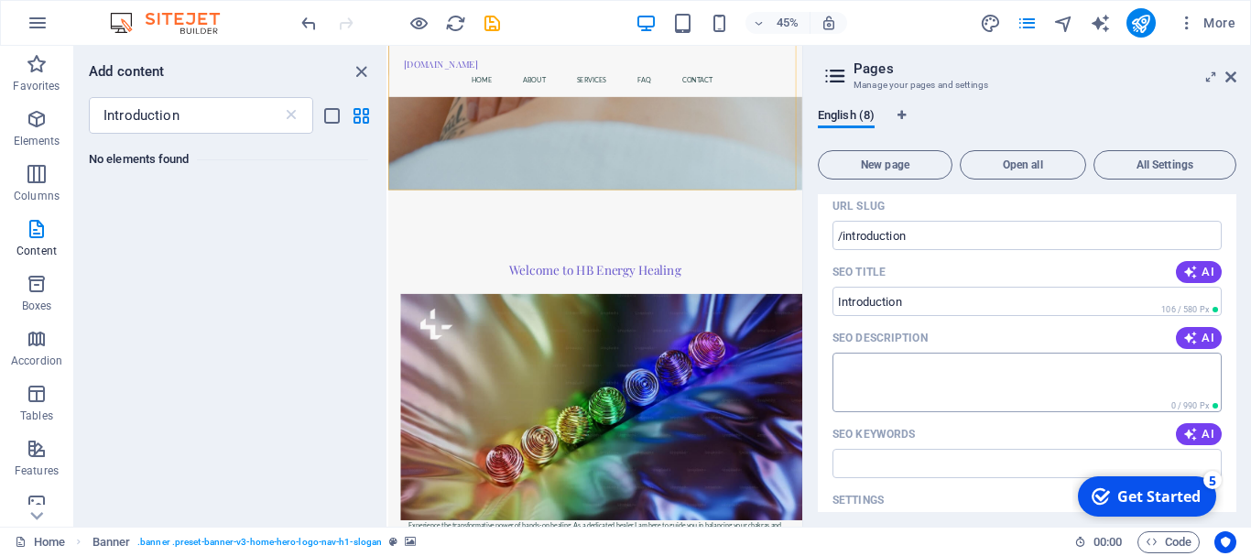
type input "Introduction"
click at [853, 361] on textarea "SEO Description" at bounding box center [1026, 382] width 389 height 60
click at [873, 368] on textarea "SEO Description" at bounding box center [1026, 382] width 389 height 60
paste textarea "Hi, I’m Janet Valler. My healing journey started in 1997 after seeing a healer …"
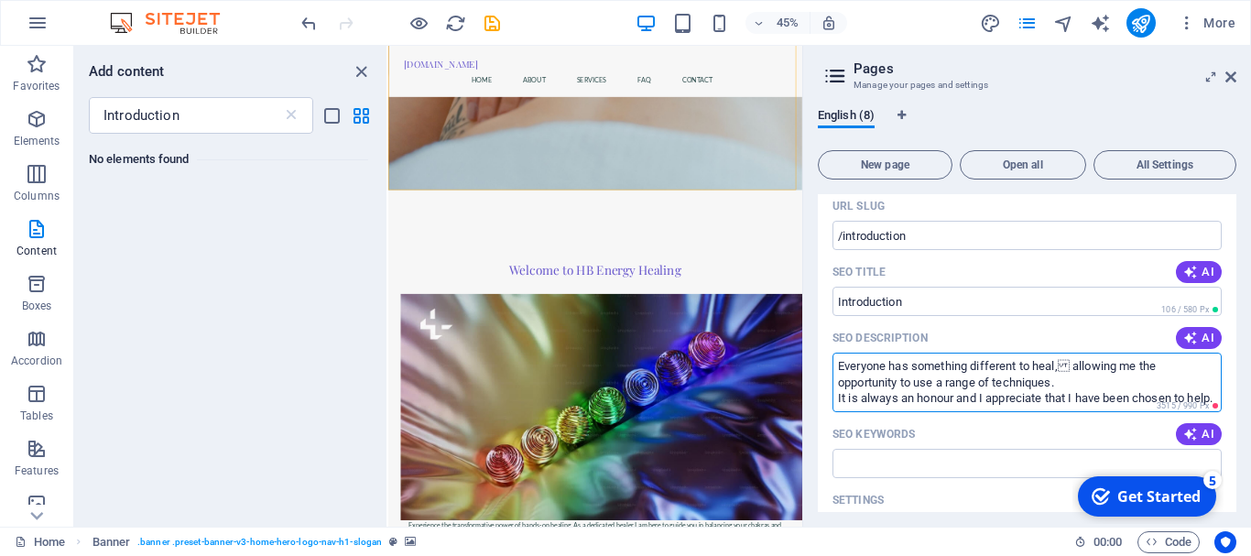
scroll to position [0, 0]
type textarea "Hi, I’m Janet Valler. My healing journey started in 1997 after seeing a healer …"
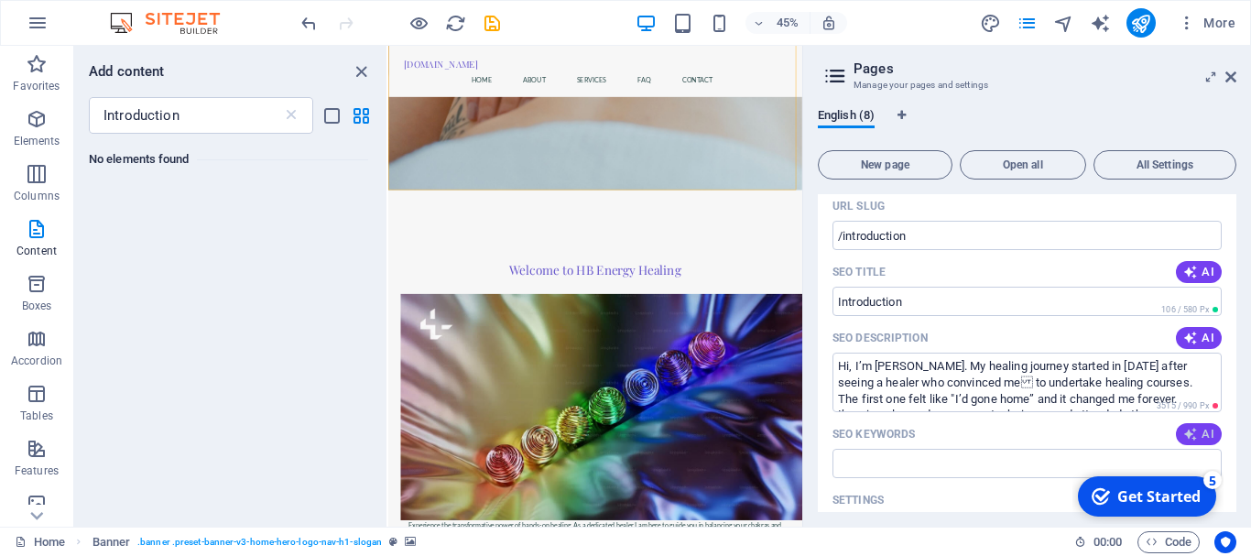
click at [1188, 429] on icon "button" at bounding box center [1190, 434] width 15 height 15
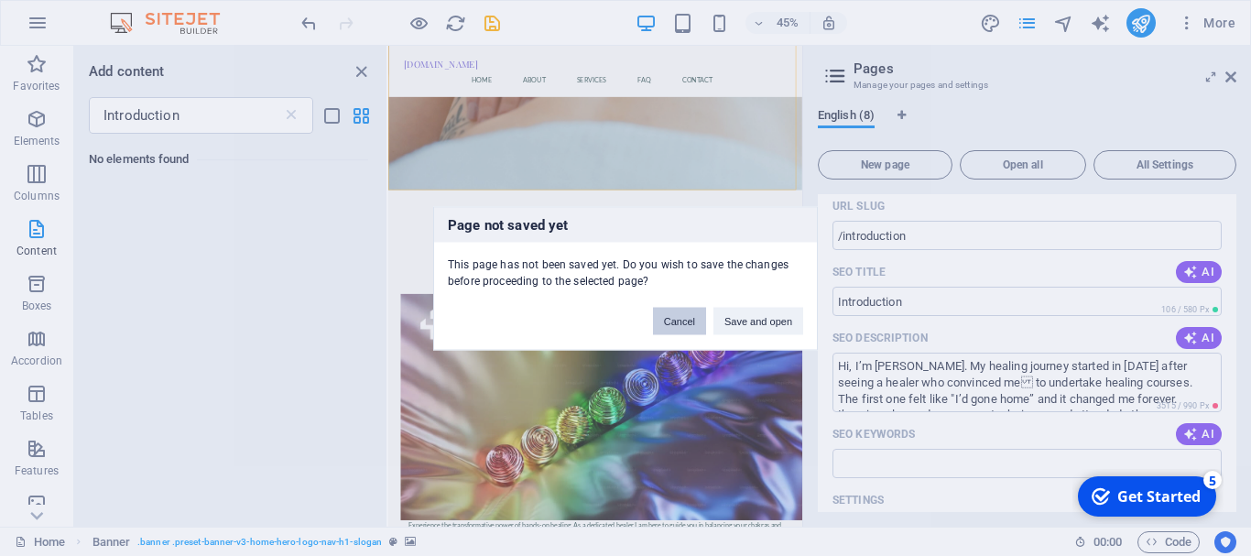
click at [667, 318] on button "Cancel" at bounding box center [679, 320] width 53 height 27
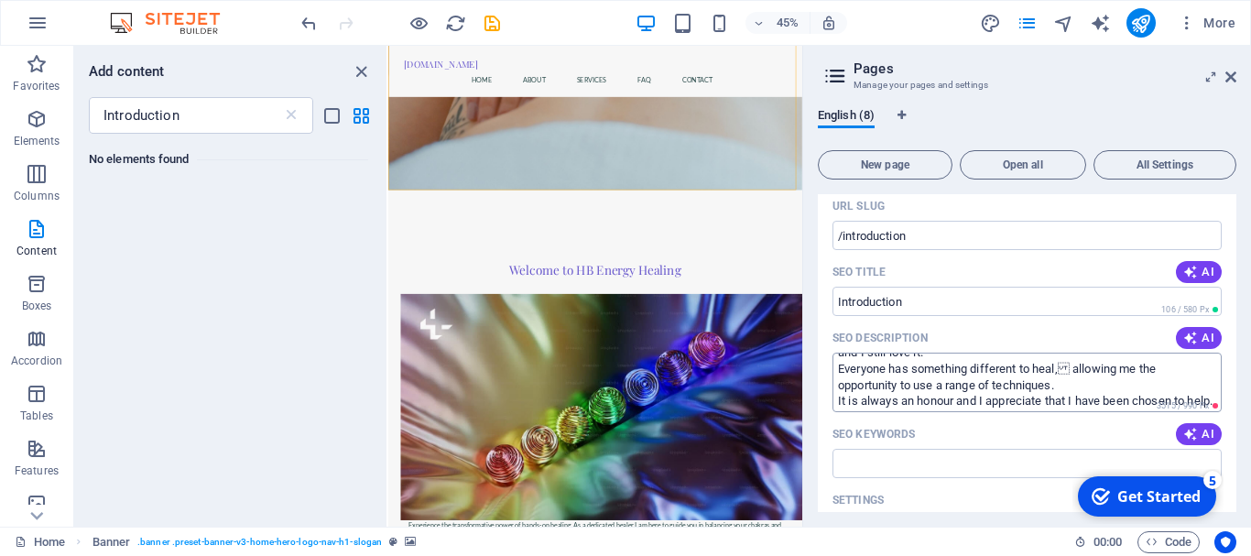
scroll to position [131, 0]
drag, startPoint x: 1236, startPoint y: 350, endPoint x: 1238, endPoint y: 395, distance: 44.9
click at [1241, 395] on div "English (8) New page Open all All Settings Home / Subpage /subpage Legal Notice…" at bounding box center [1027, 309] width 448 height 433
click at [1198, 264] on button "AI" at bounding box center [1199, 272] width 46 height 22
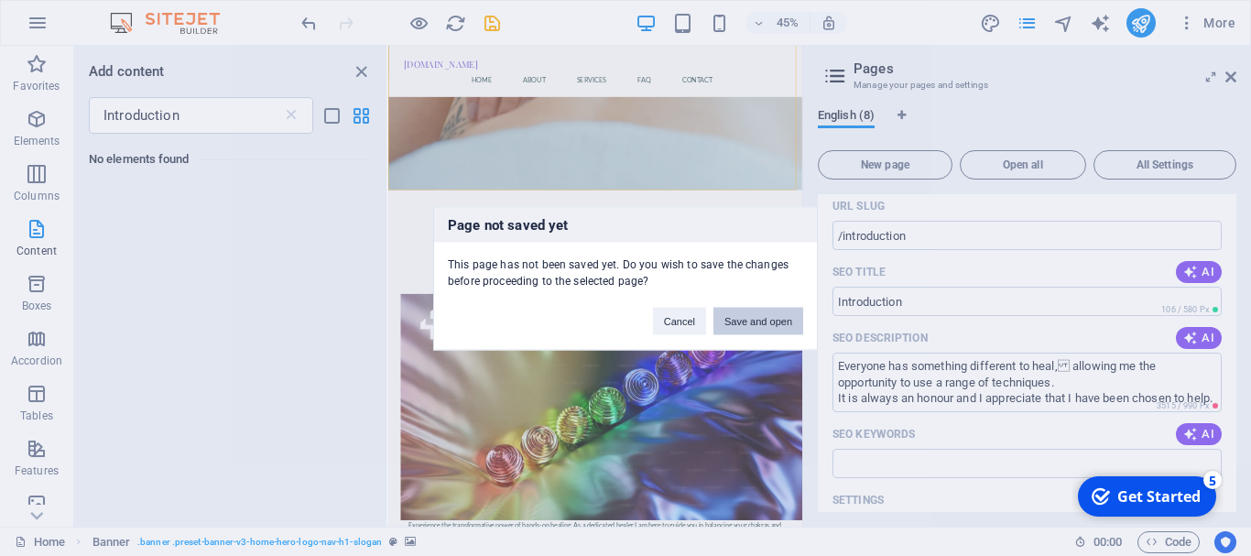
drag, startPoint x: 761, startPoint y: 315, endPoint x: 828, endPoint y: 603, distance: 296.0
click at [761, 315] on button "Save and open" at bounding box center [758, 320] width 90 height 27
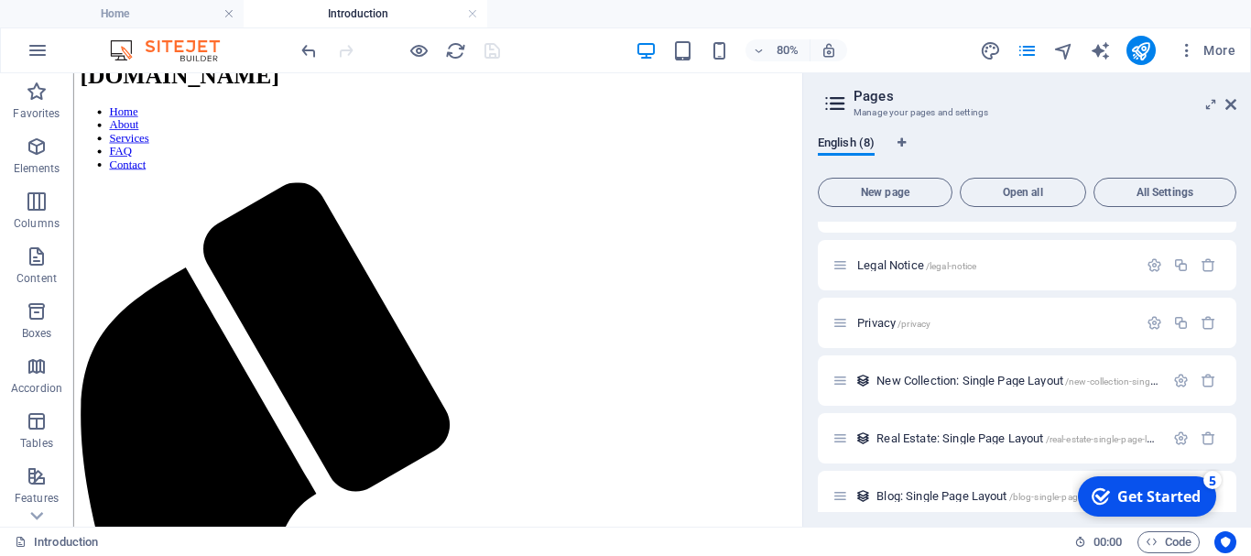
scroll to position [0, 0]
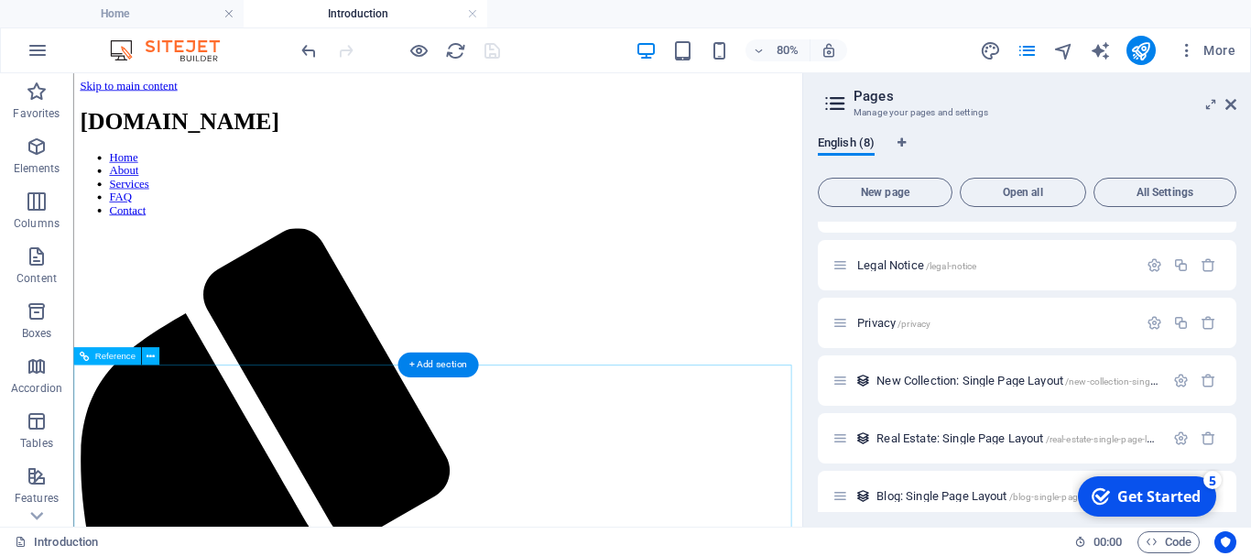
drag, startPoint x: 326, startPoint y: 561, endPoint x: 342, endPoint y: 537, distance: 29.2
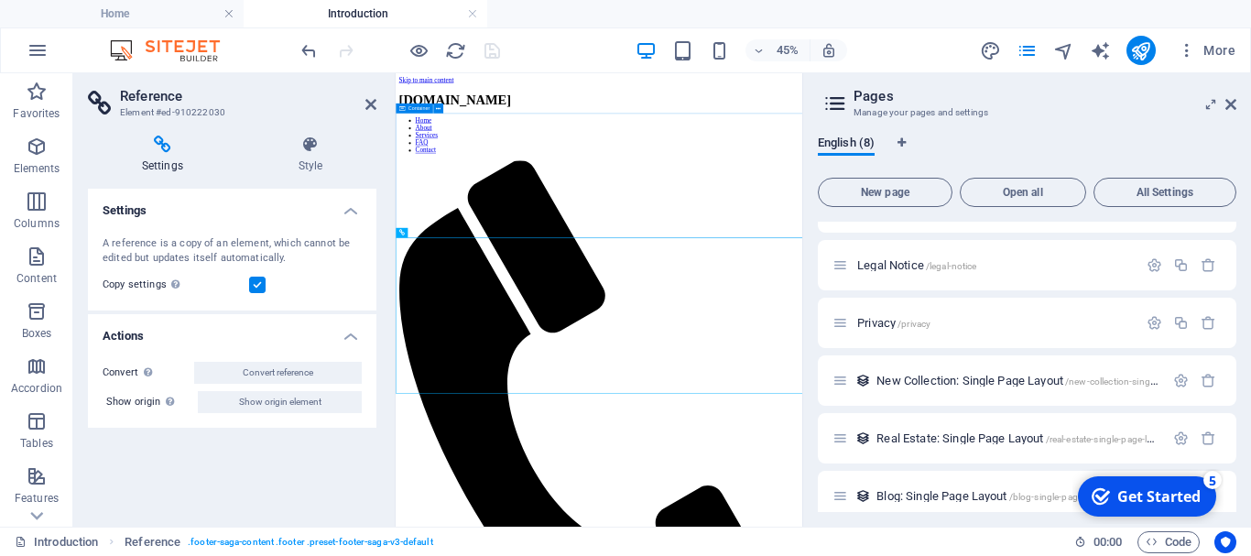
drag, startPoint x: 639, startPoint y: 305, endPoint x: 948, endPoint y: 236, distance: 316.1
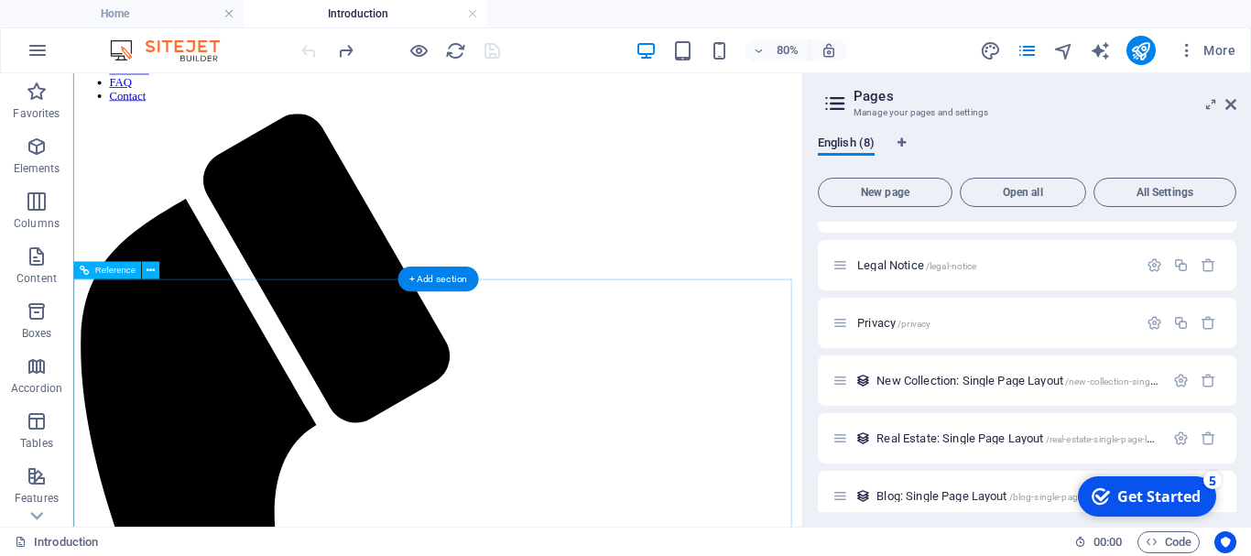
scroll to position [144, 0]
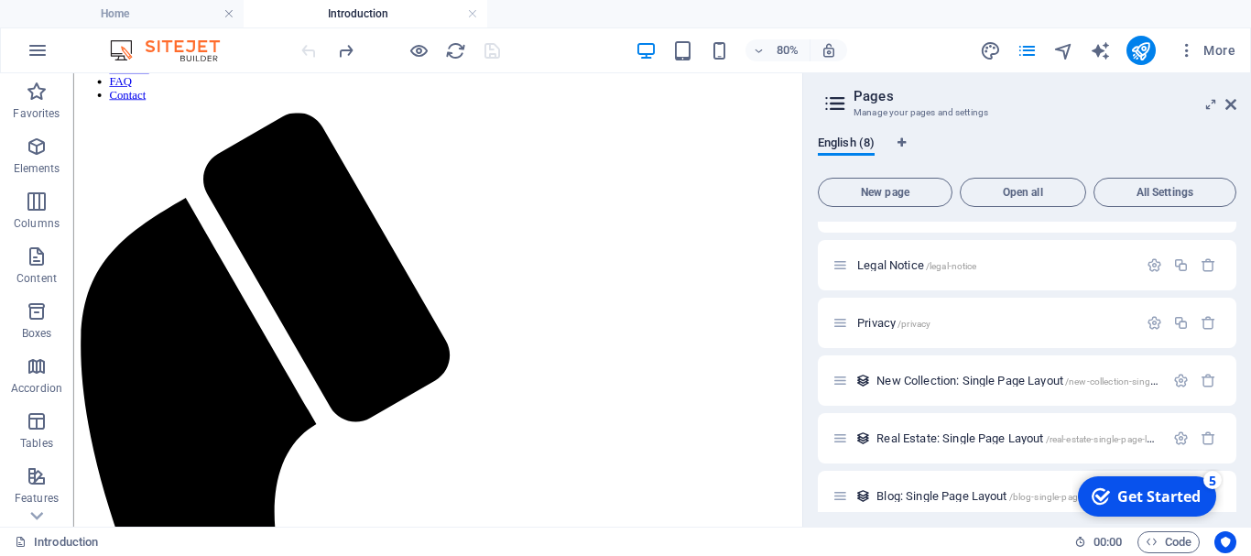
click at [835, 95] on icon at bounding box center [834, 104] width 27 height 26
click at [1001, 190] on span "Open all" at bounding box center [1023, 192] width 110 height 11
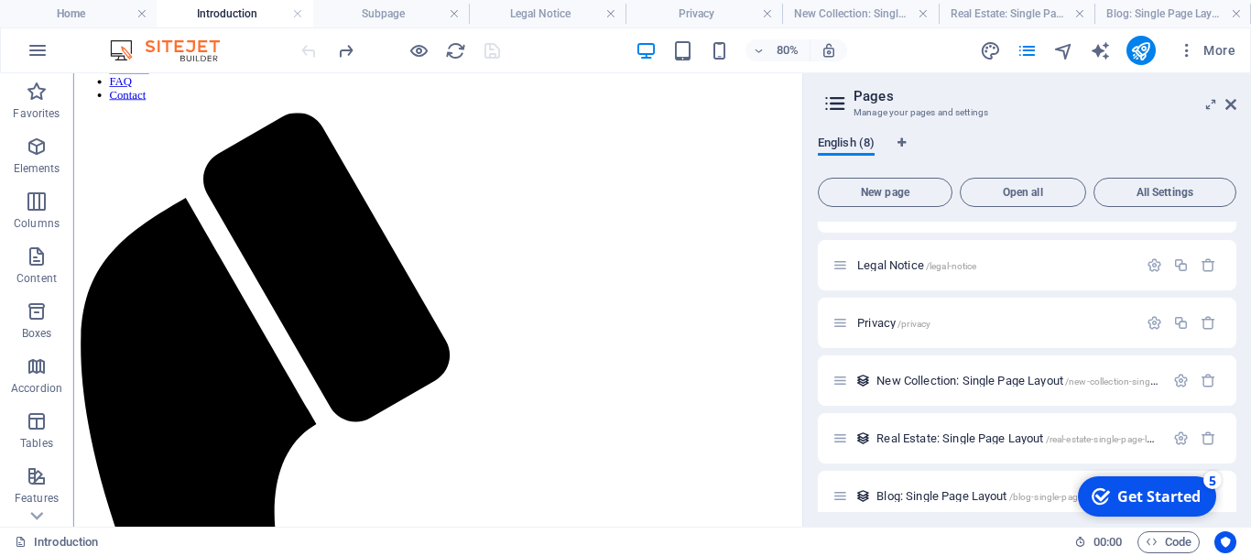
click at [1153, 184] on button "All Settings" at bounding box center [1164, 192] width 143 height 29
click at [849, 137] on span "English (8)" at bounding box center [846, 145] width 57 height 26
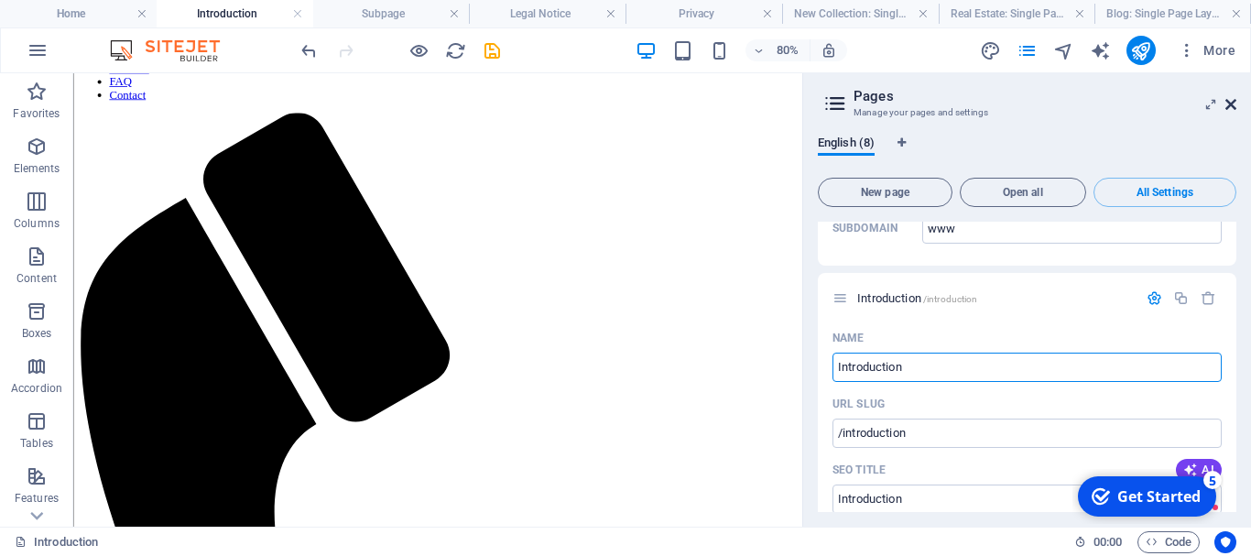
scroll to position [3918, 0]
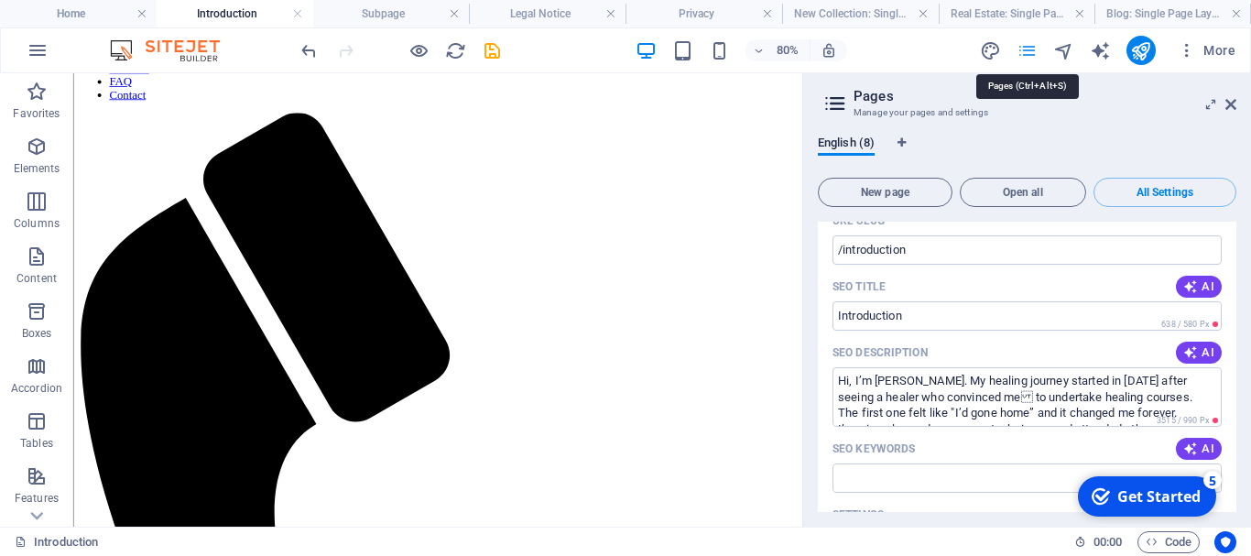
click at [1024, 49] on icon "pages" at bounding box center [1026, 50] width 21 height 21
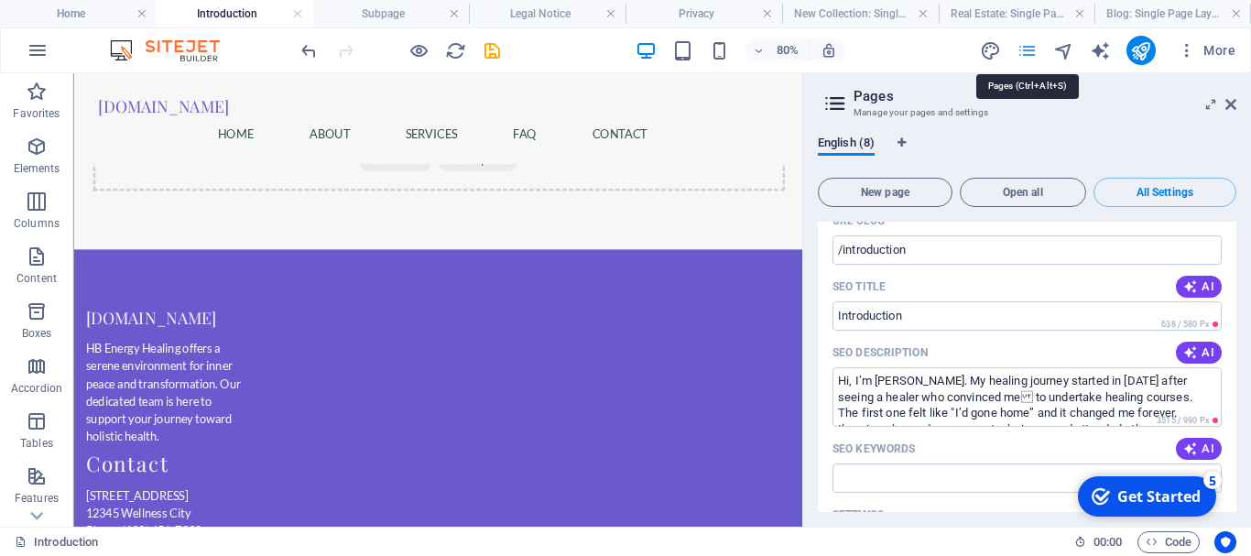
scroll to position [0, 0]
click at [1228, 106] on icon at bounding box center [1230, 104] width 11 height 15
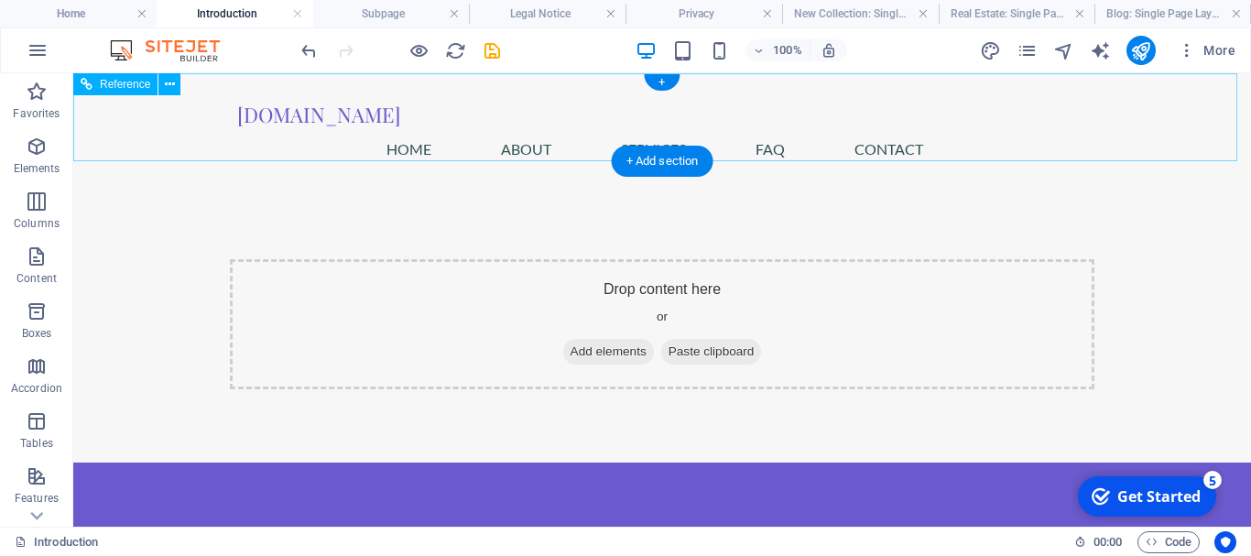
click at [500, 127] on nav "Home About Services FAQ Contact" at bounding box center [662, 149] width 850 height 44
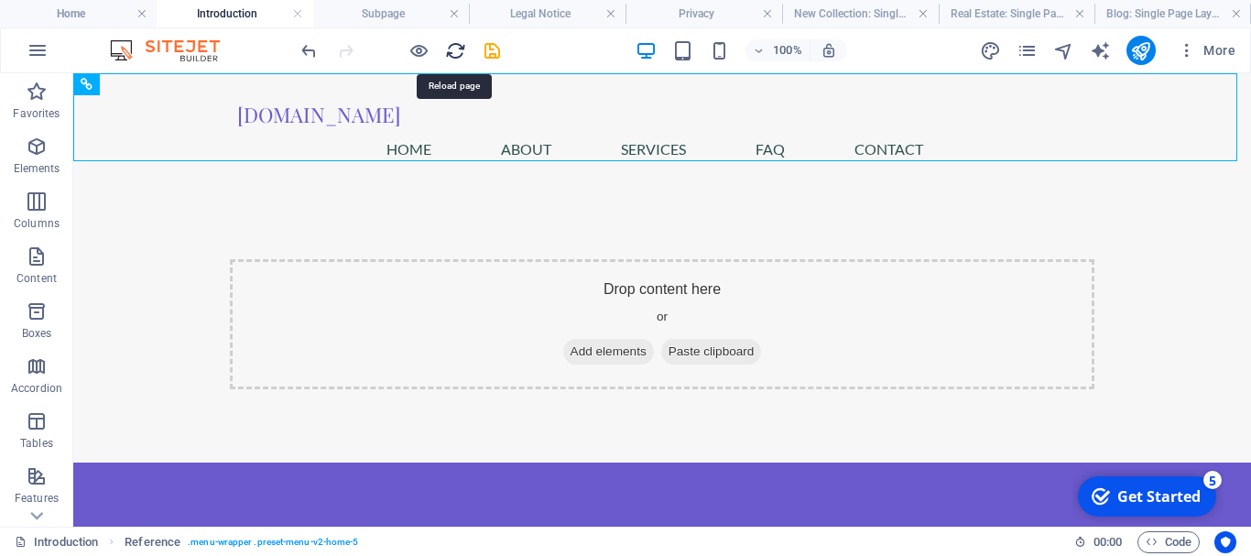
click at [451, 47] on icon "reload" at bounding box center [455, 50] width 21 height 21
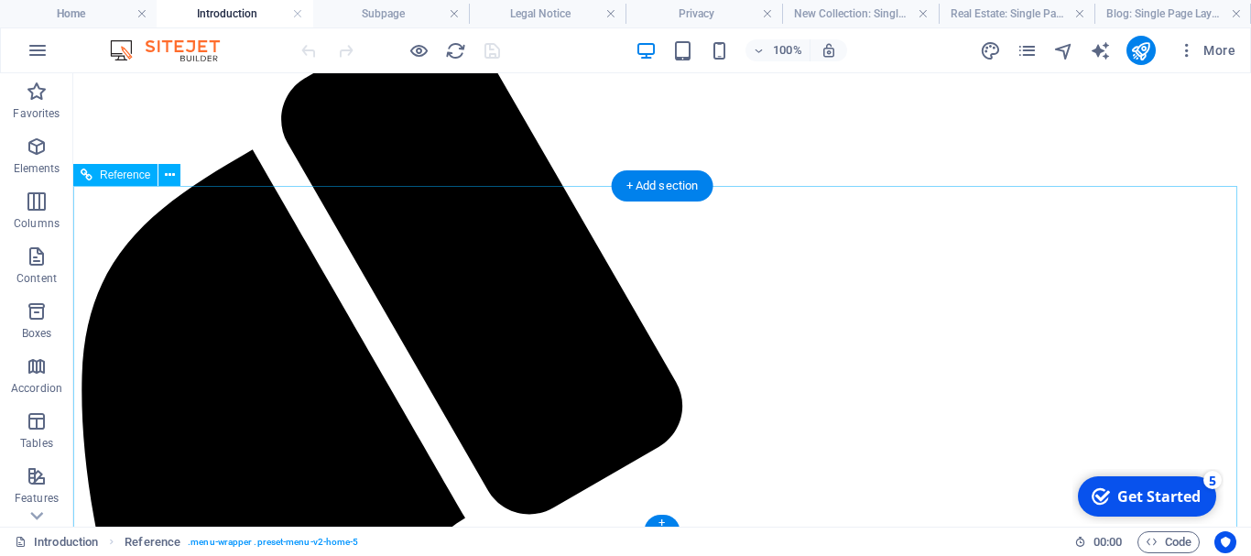
scroll to position [257, 0]
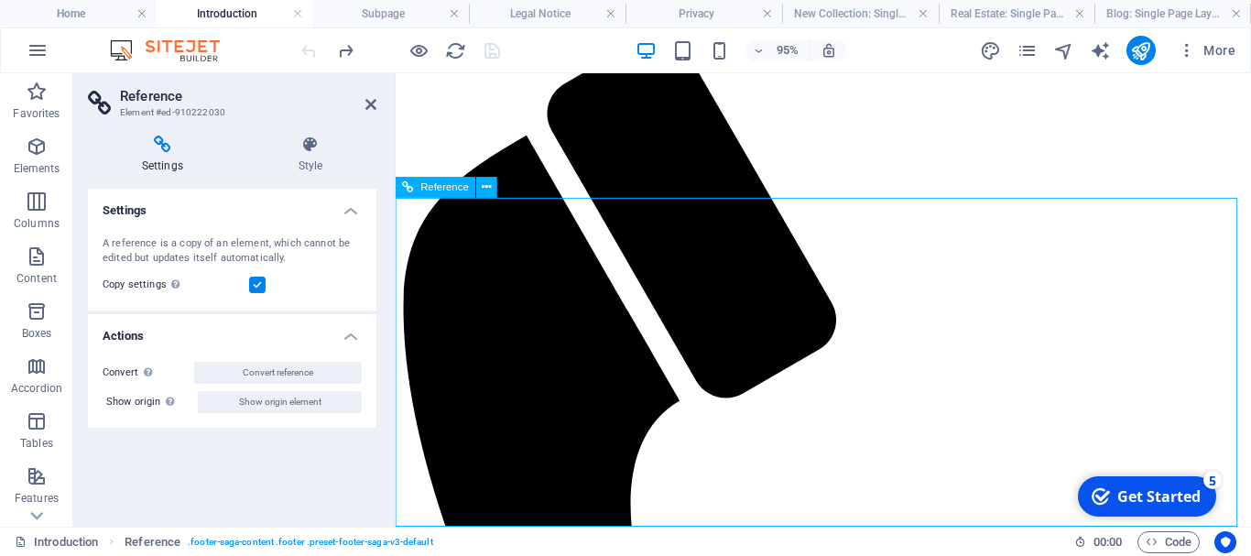
drag, startPoint x: 473, startPoint y: 95, endPoint x: 744, endPoint y: 523, distance: 506.2
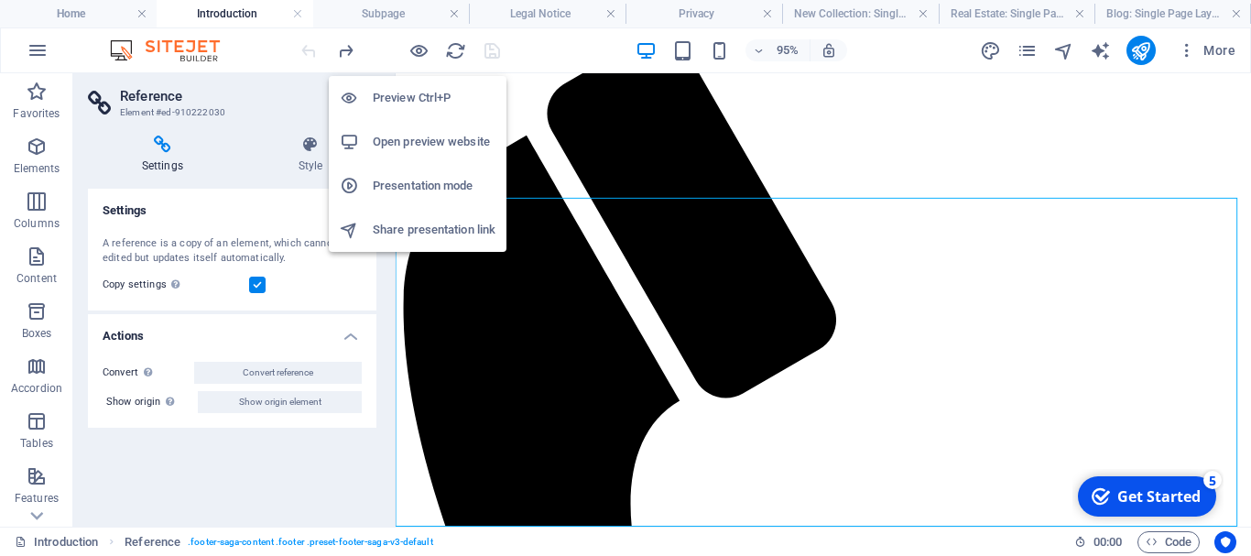
click at [409, 93] on h6 "Preview Ctrl+P" at bounding box center [434, 98] width 123 height 22
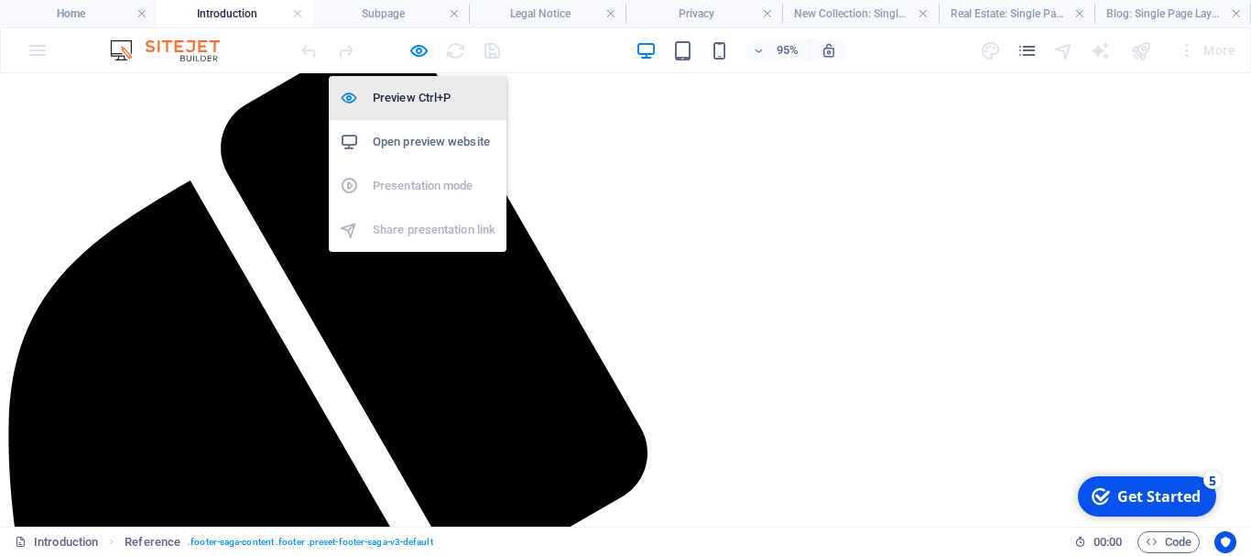
scroll to position [127, 0]
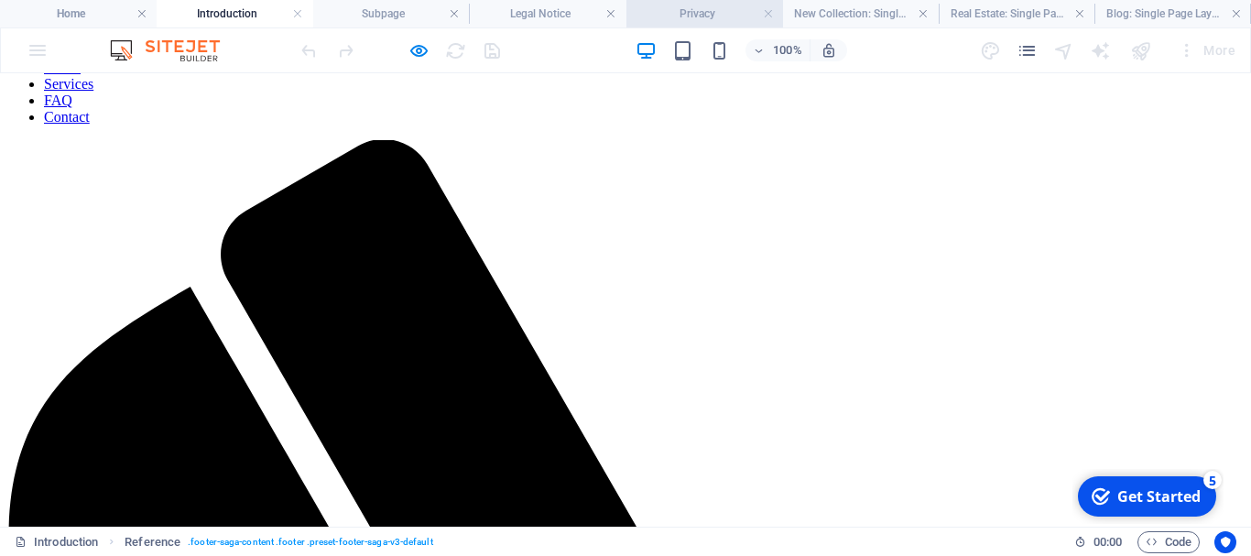
drag, startPoint x: 699, startPoint y: 8, endPoint x: 719, endPoint y: 7, distance: 19.2
click at [70, 12] on h4 "Home" at bounding box center [78, 14] width 157 height 20
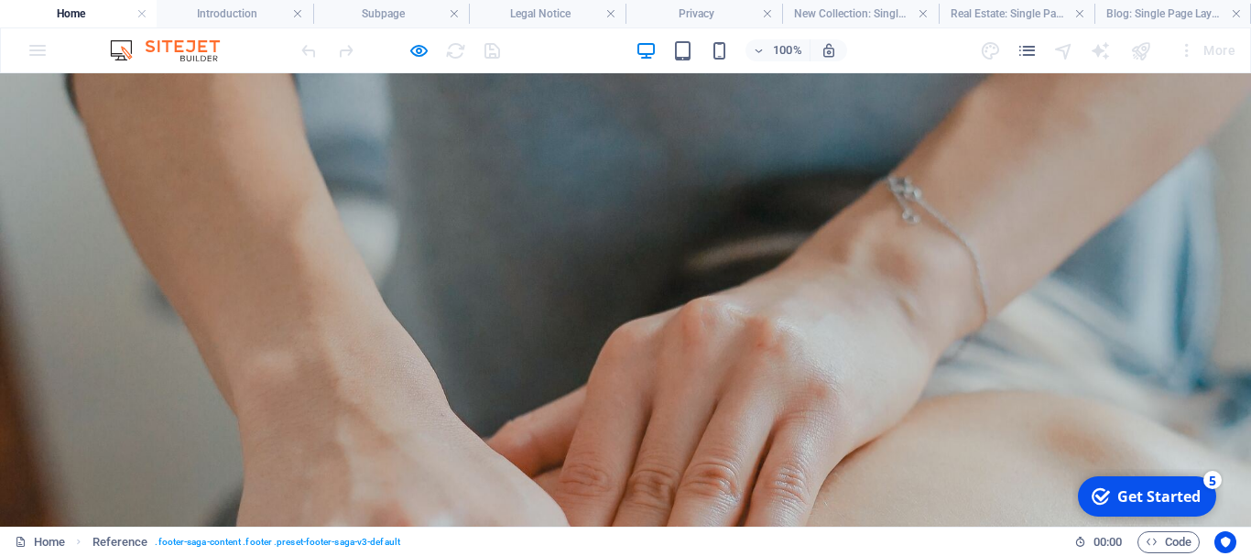
scroll to position [0, 0]
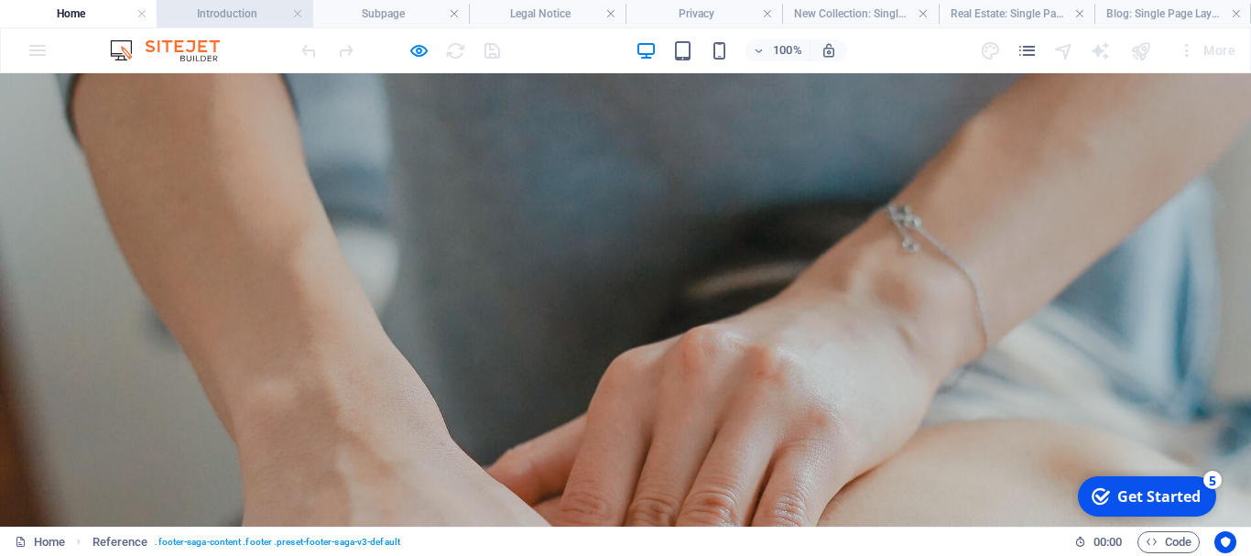
click at [233, 8] on h4 "Introduction" at bounding box center [235, 14] width 157 height 20
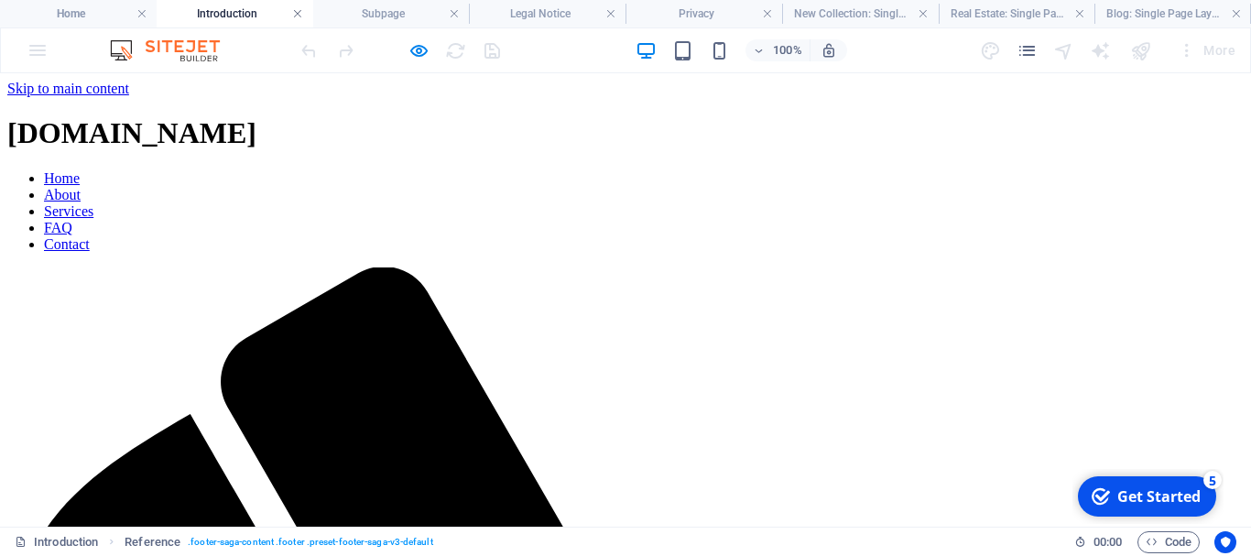
click at [298, 6] on link at bounding box center [297, 13] width 11 height 17
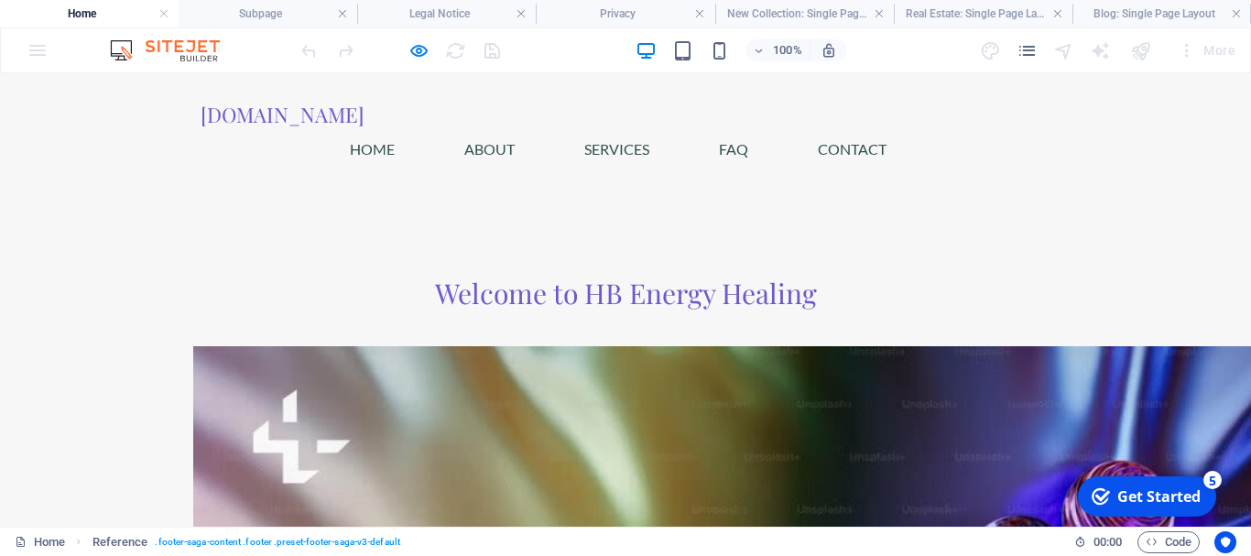
scroll to position [815, 0]
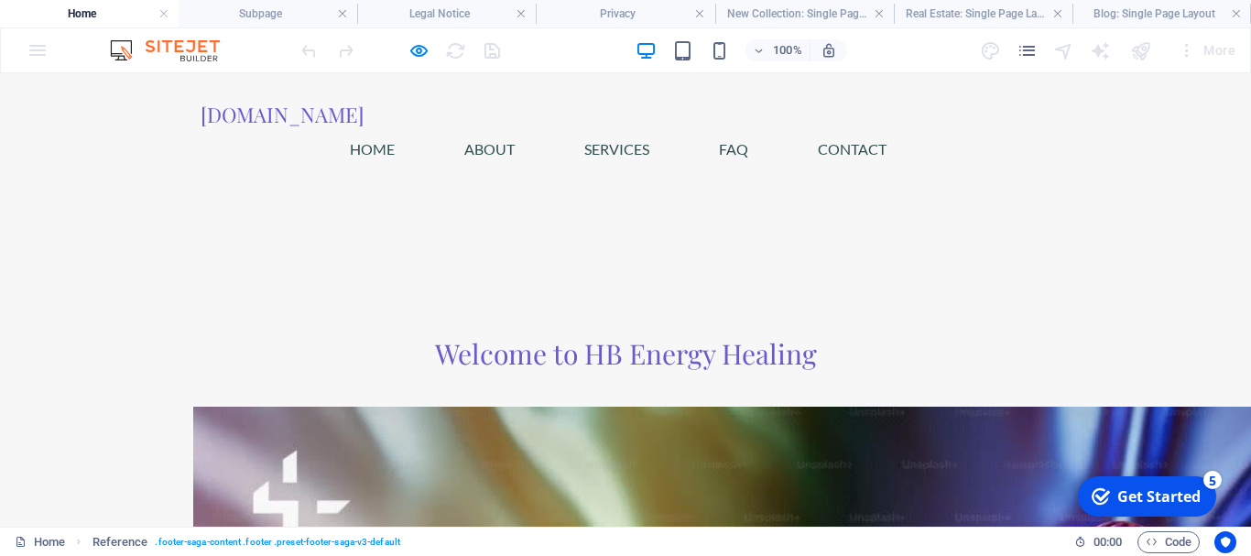
click at [664, 127] on link "Services" at bounding box center [624, 149] width 80 height 44
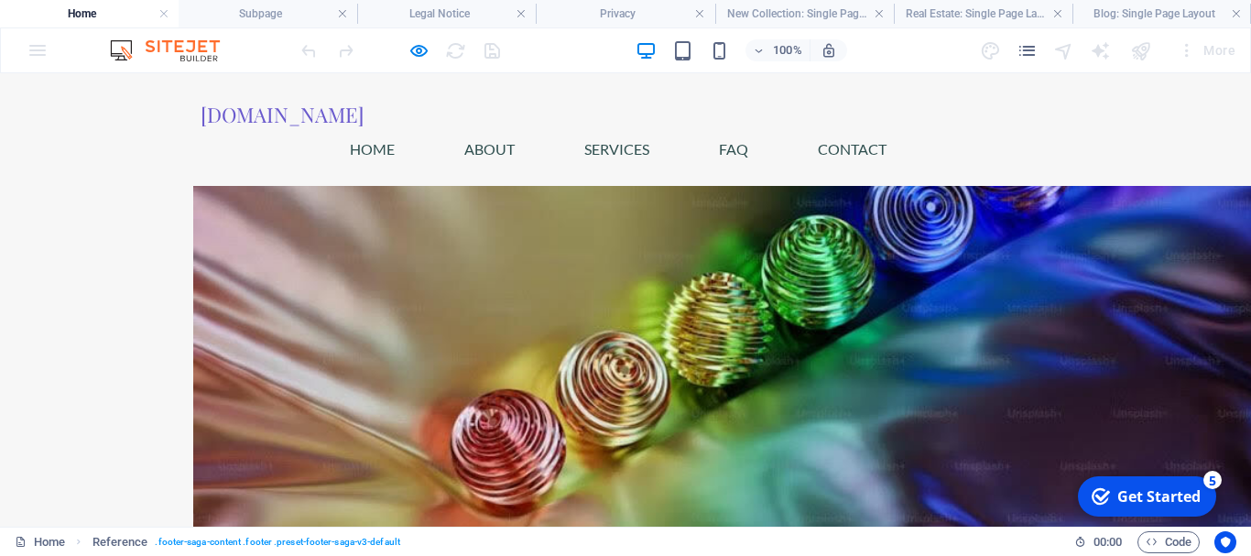
scroll to position [1289, 0]
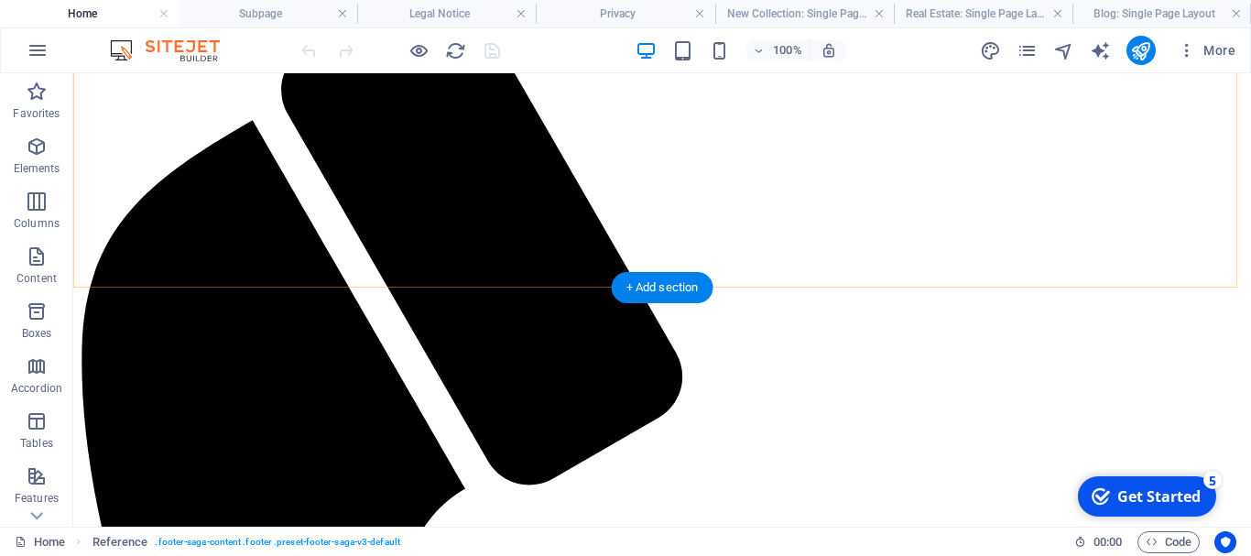
scroll to position [732, 0]
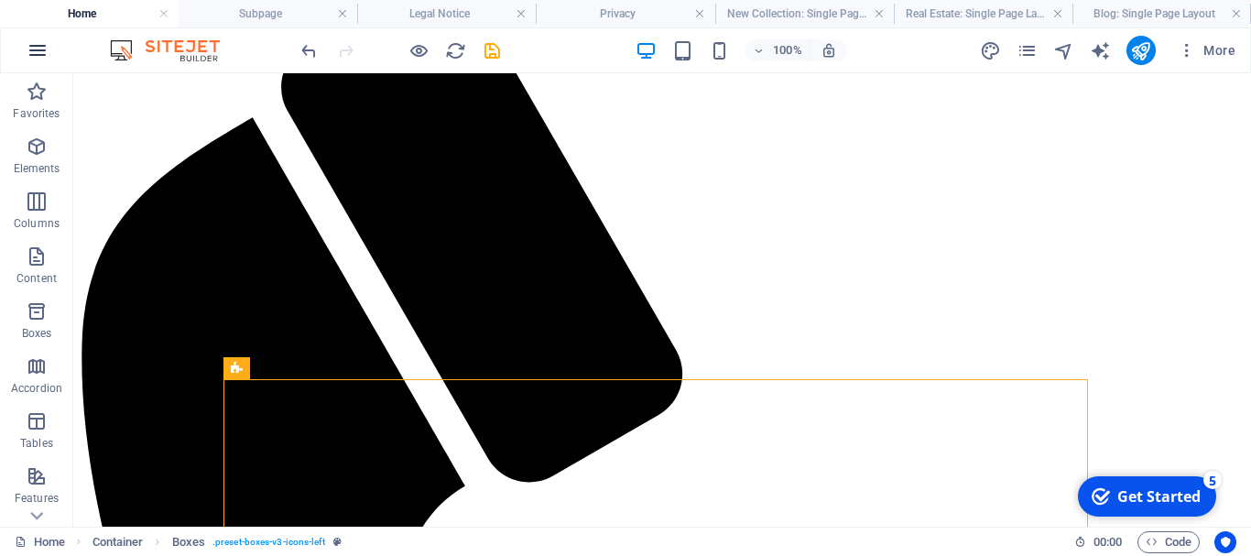
click at [0, 0] on icon "button" at bounding box center [0, 0] width 0 height 0
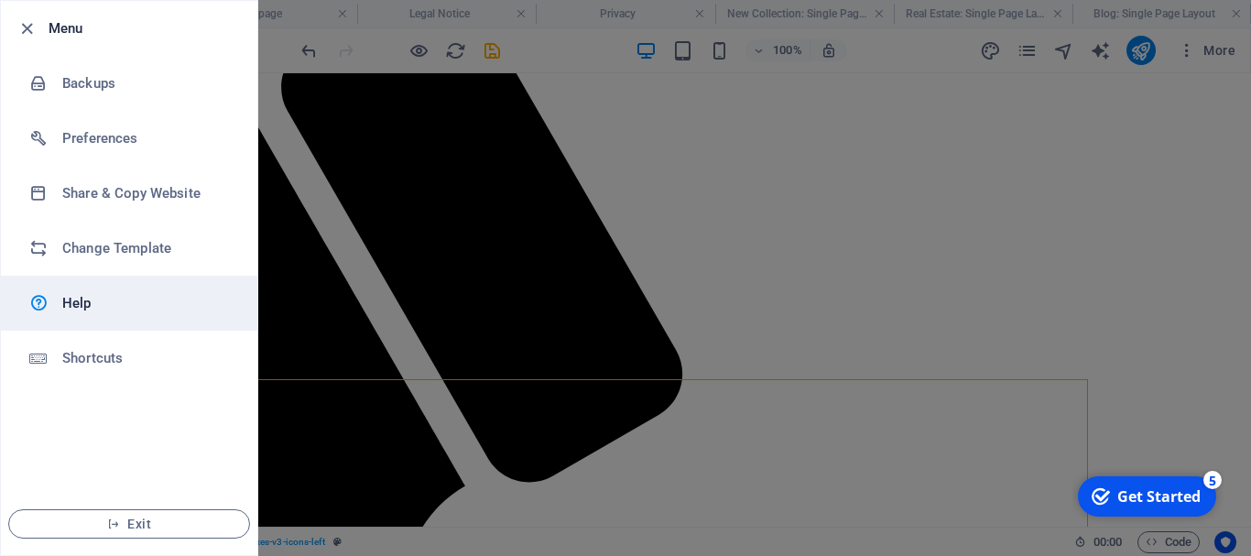
click at [76, 299] on h6 "Help" at bounding box center [146, 303] width 169 height 22
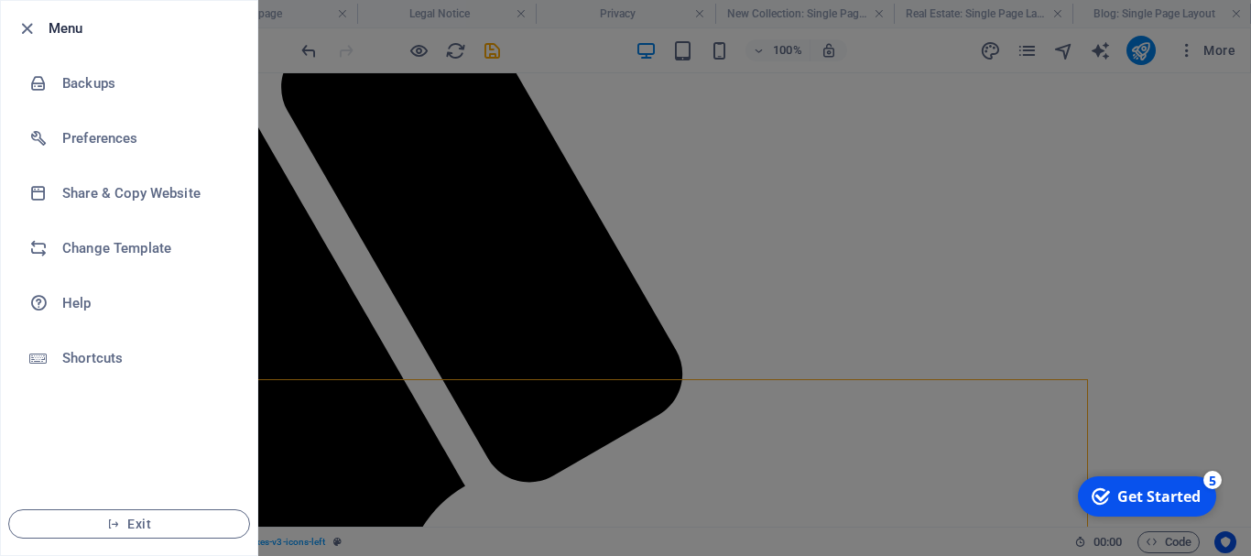
click at [443, 250] on div at bounding box center [625, 278] width 1251 height 556
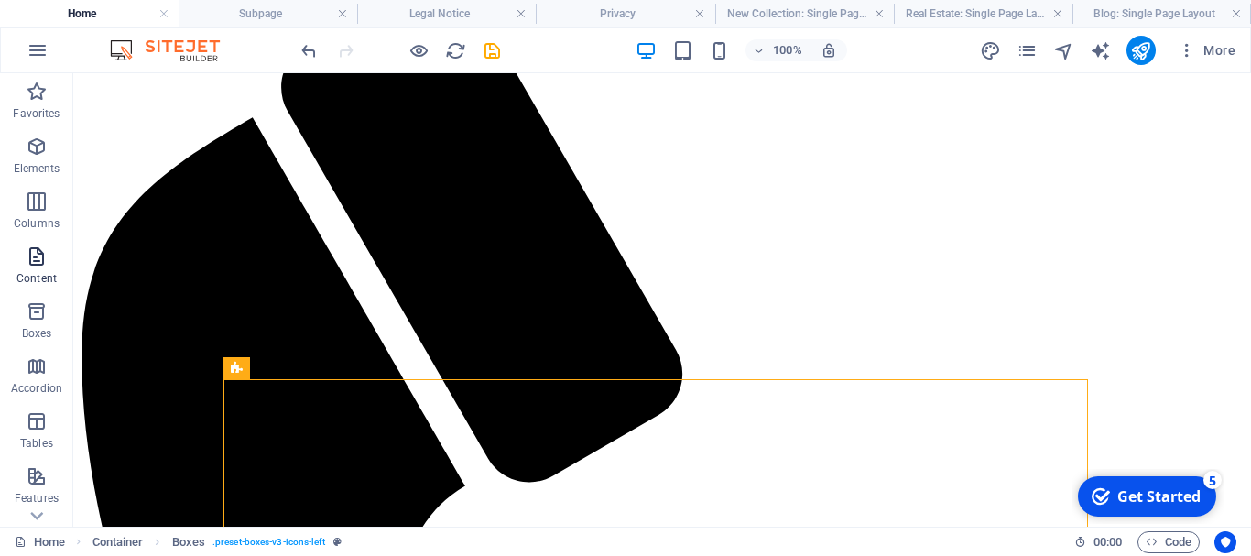
click at [27, 262] on icon "button" at bounding box center [37, 256] width 22 height 22
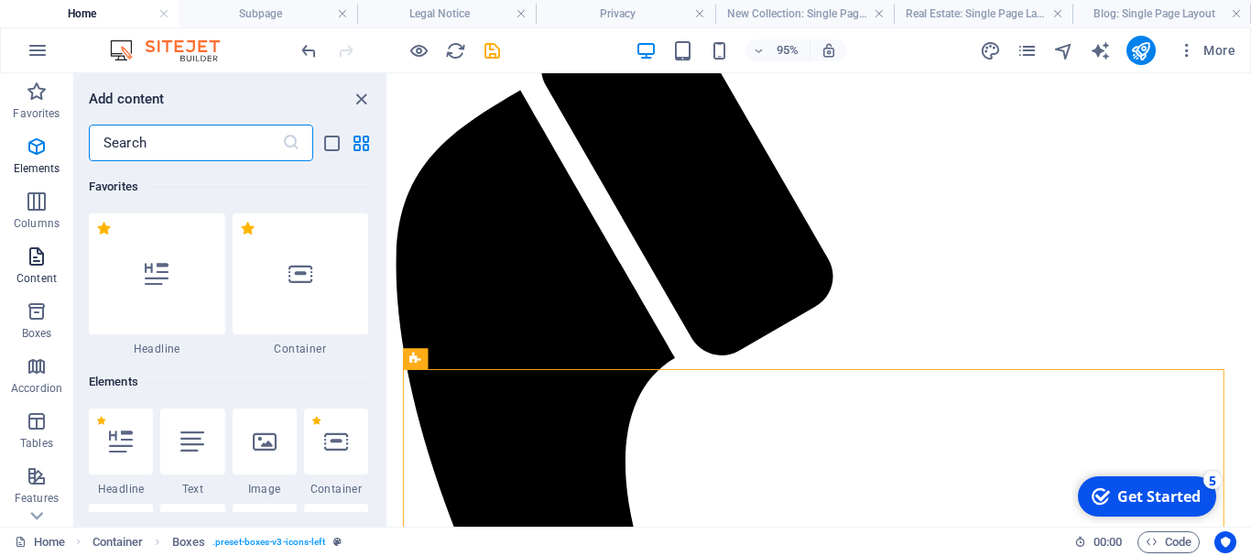
scroll to position [3204, 0]
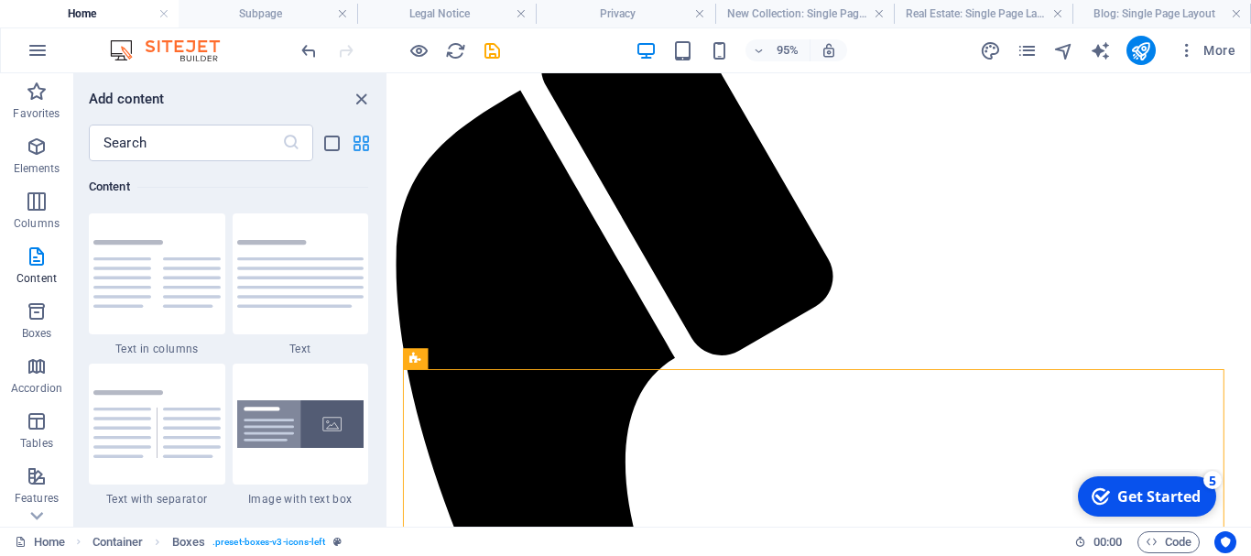
click at [362, 143] on icon "grid-view" at bounding box center [361, 143] width 21 height 21
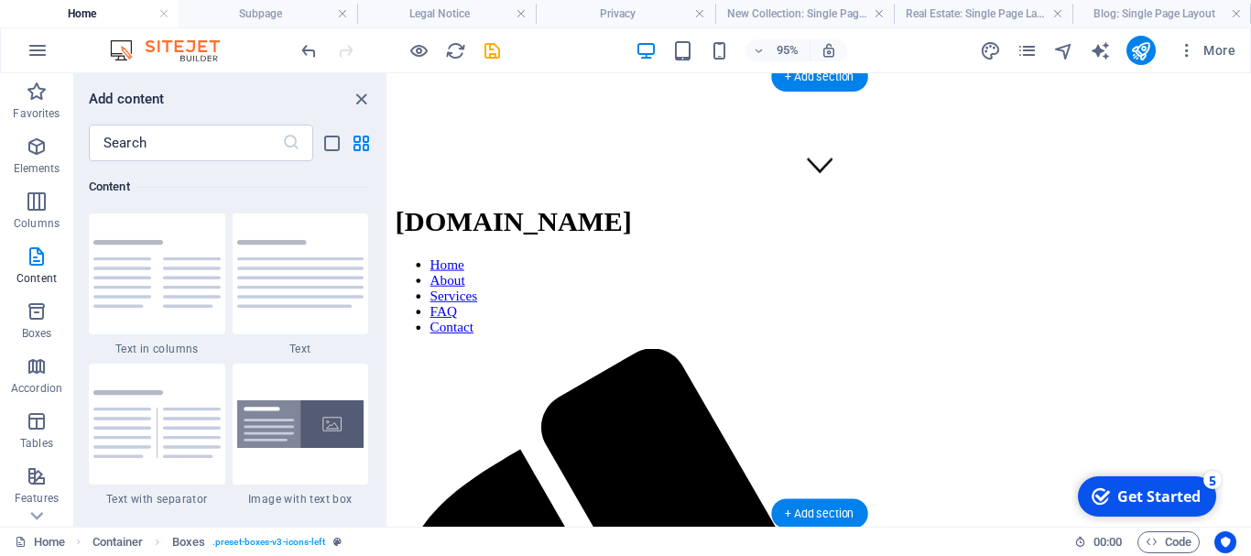
scroll to position [452, 0]
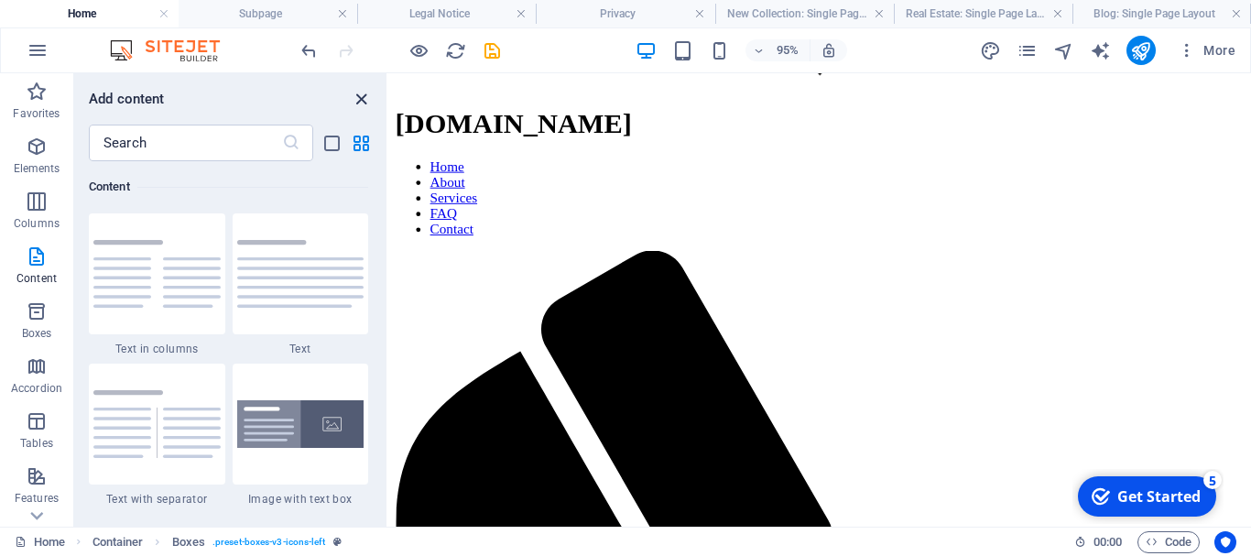
drag, startPoint x: 358, startPoint y: 97, endPoint x: 379, endPoint y: 106, distance: 23.0
click at [358, 97] on icon "close panel" at bounding box center [361, 99] width 21 height 21
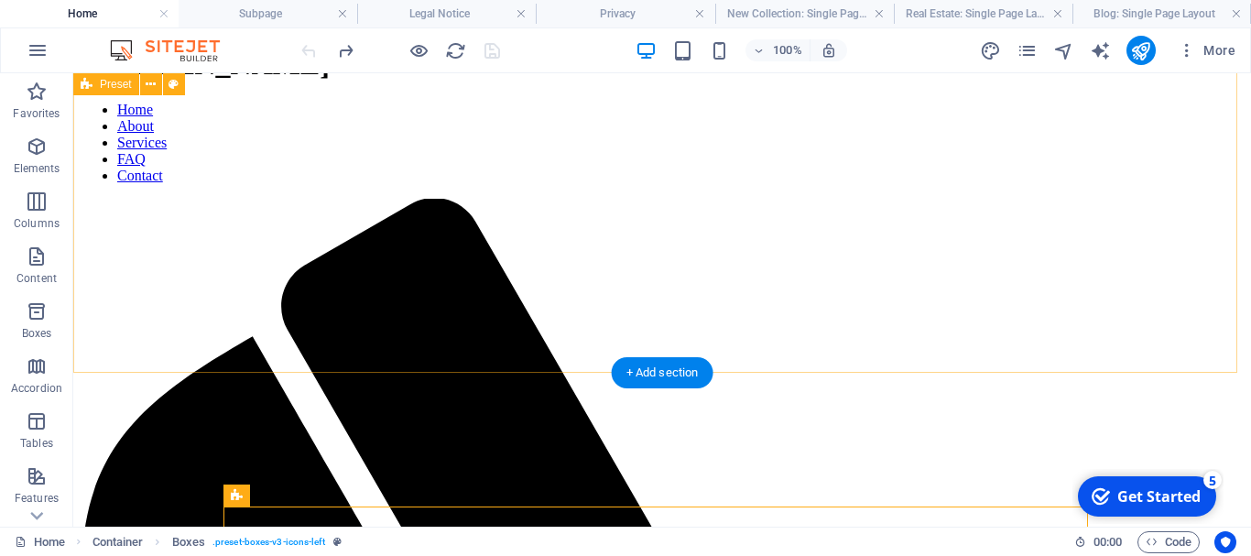
scroll to position [402, 0]
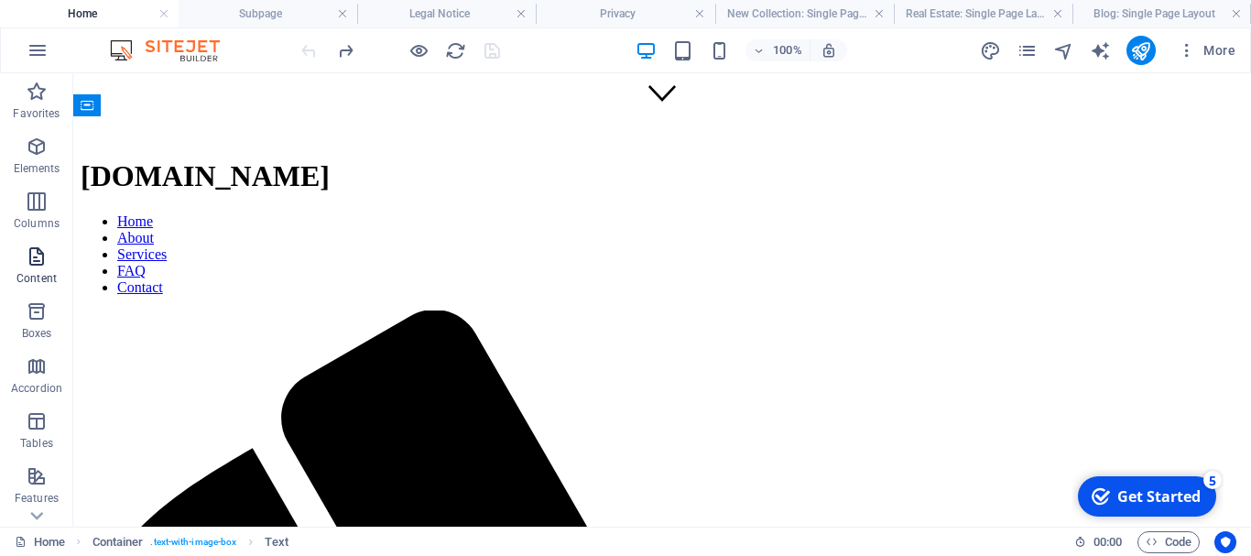
drag, startPoint x: 30, startPoint y: 269, endPoint x: 28, endPoint y: 278, distance: 9.3
click at [30, 268] on span "Content" at bounding box center [36, 267] width 73 height 44
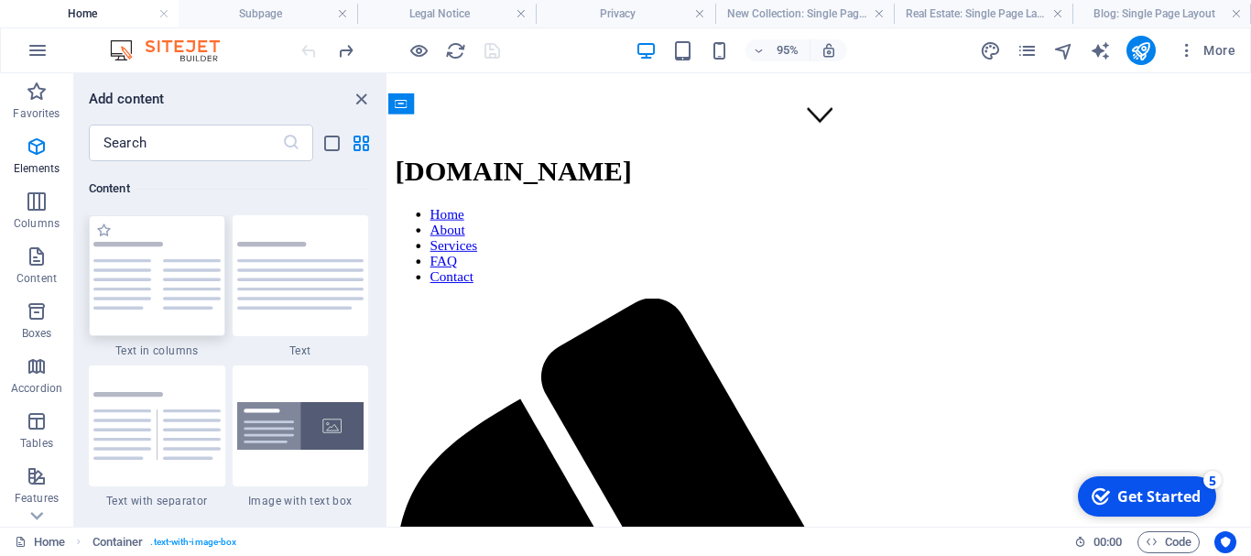
scroll to position [3204, 0]
click at [359, 134] on icon "grid-view" at bounding box center [361, 143] width 21 height 21
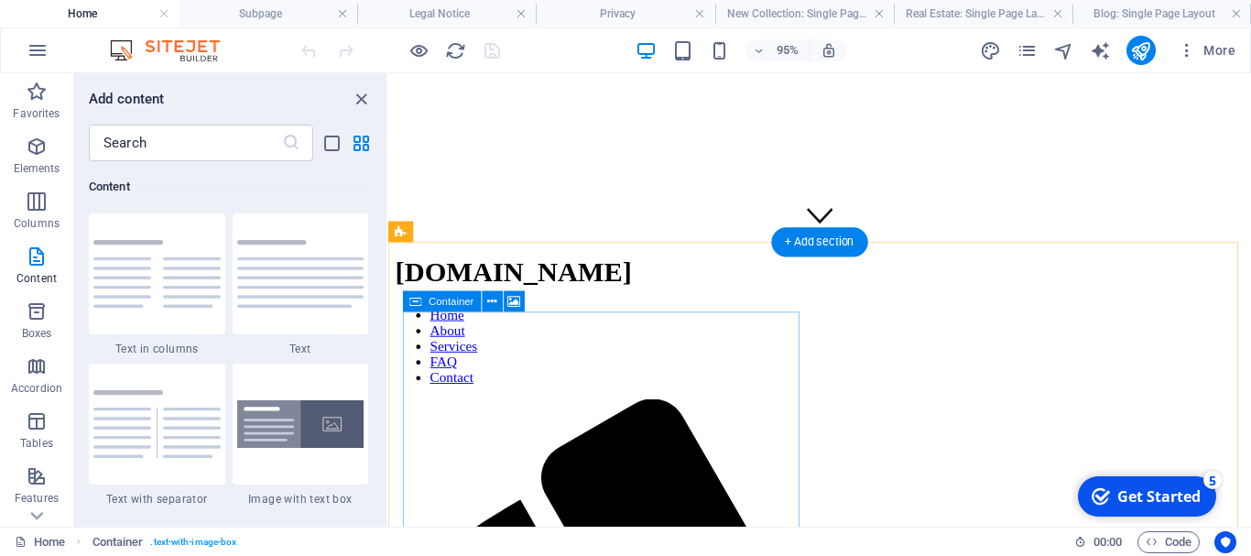
scroll to position [450, 0]
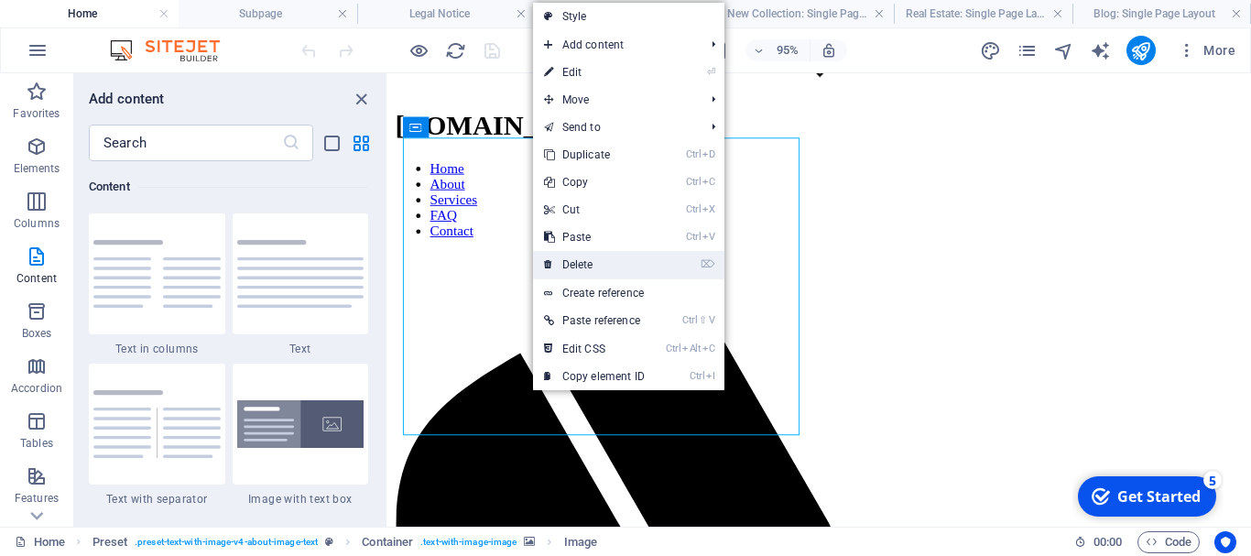
click at [580, 259] on link "⌦ Delete" at bounding box center [594, 264] width 123 height 27
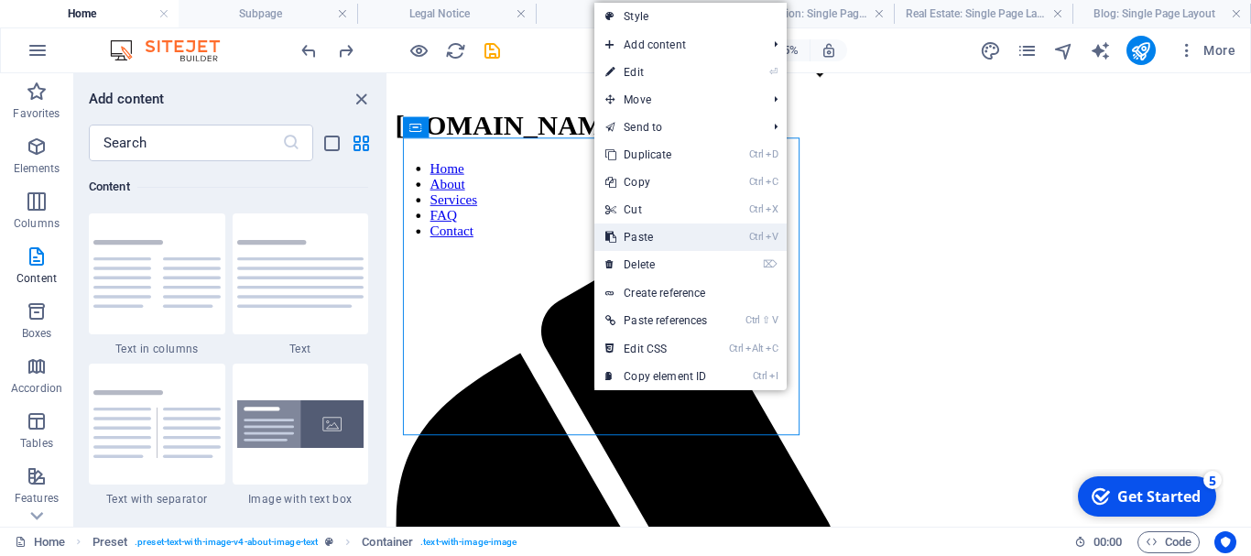
click at [640, 233] on link "Ctrl V Paste" at bounding box center [656, 236] width 124 height 27
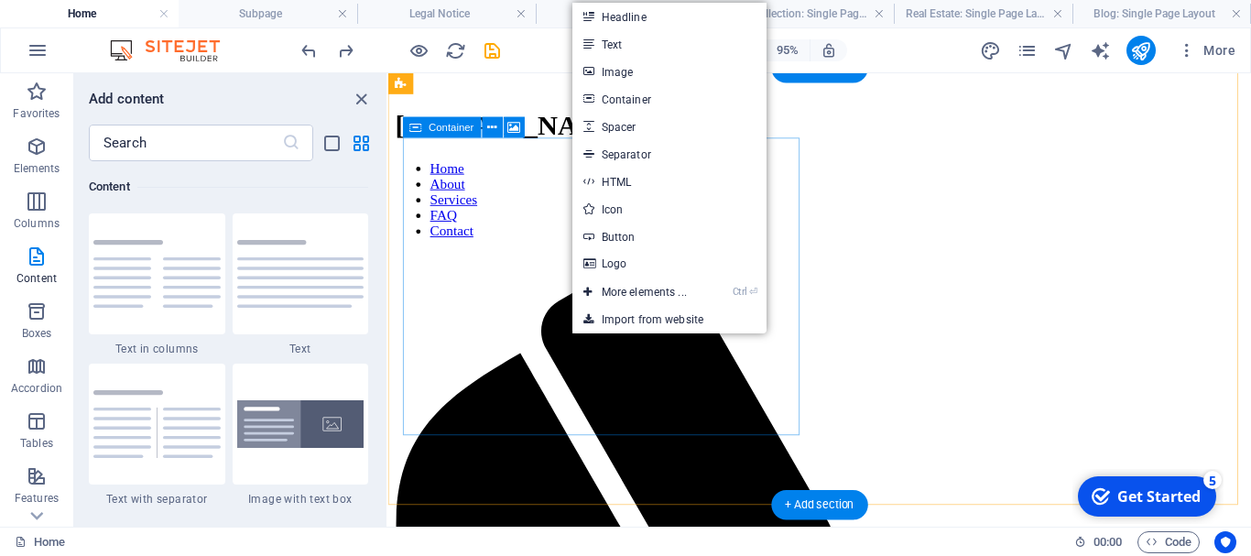
drag, startPoint x: 521, startPoint y: 356, endPoint x: 538, endPoint y: 355, distance: 17.4
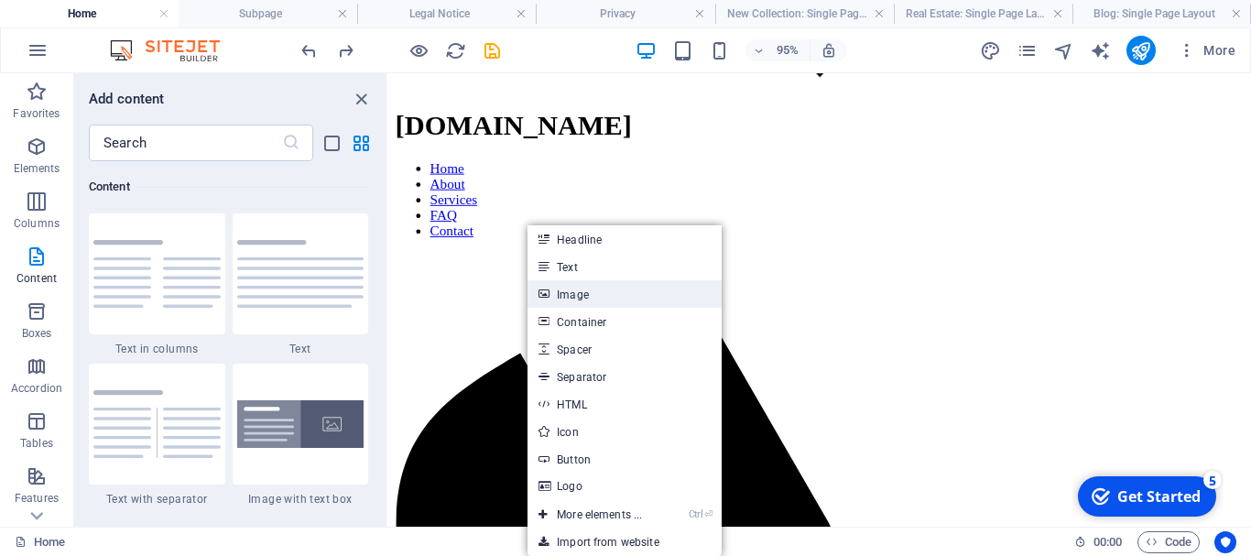
click at [587, 293] on link "Image" at bounding box center [624, 293] width 194 height 27
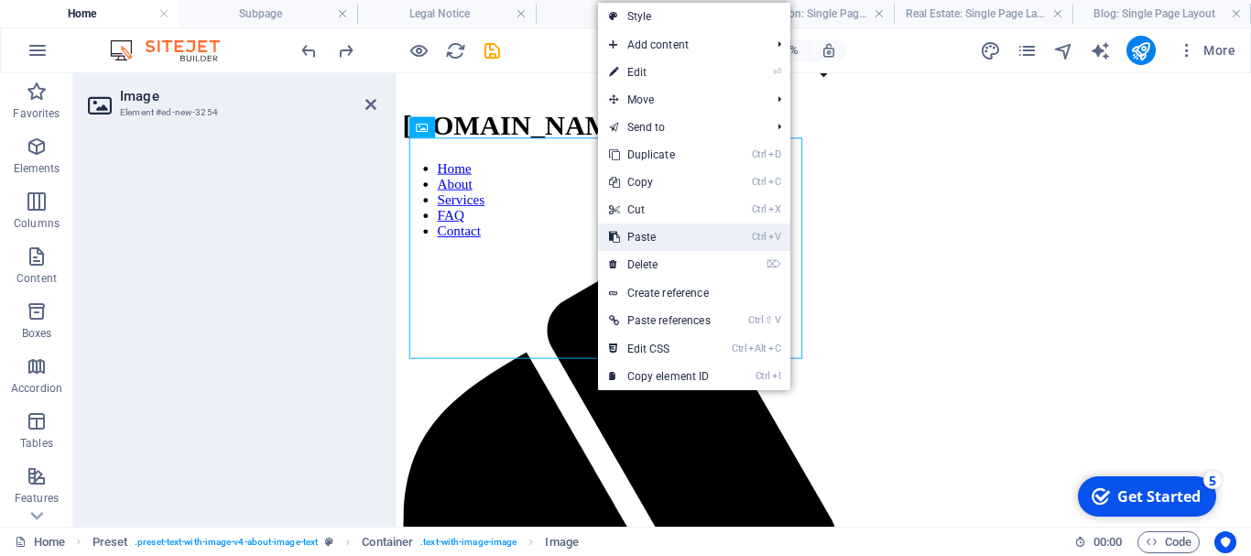
click at [638, 241] on link "Ctrl V Paste" at bounding box center [660, 236] width 124 height 27
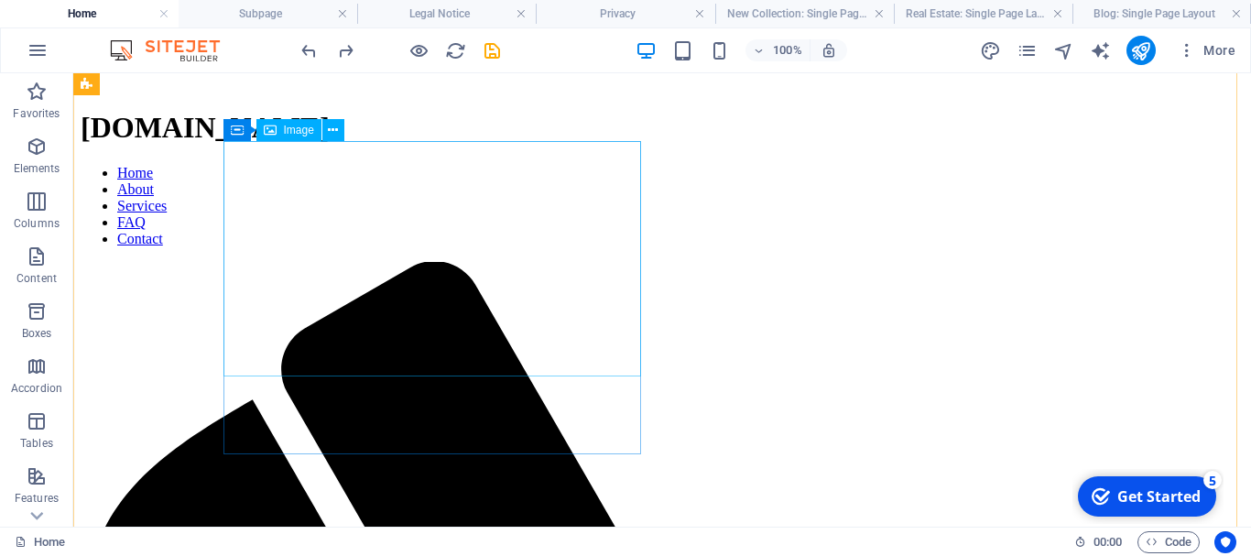
drag, startPoint x: 396, startPoint y: 274, endPoint x: 407, endPoint y: 271, distance: 11.3
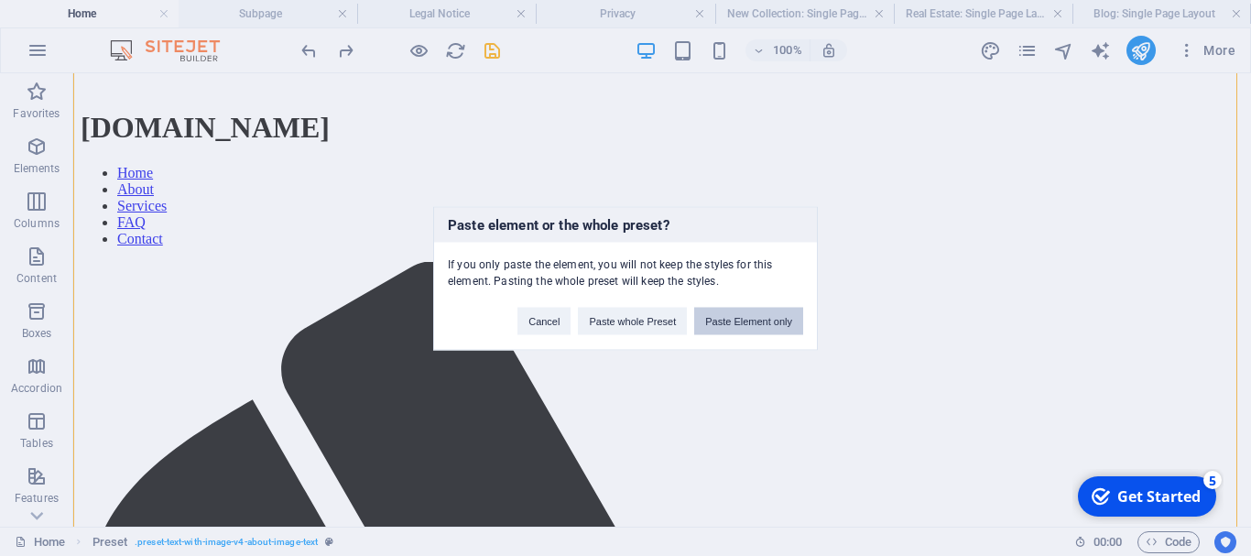
click at [718, 315] on button "Paste Element only" at bounding box center [748, 320] width 109 height 27
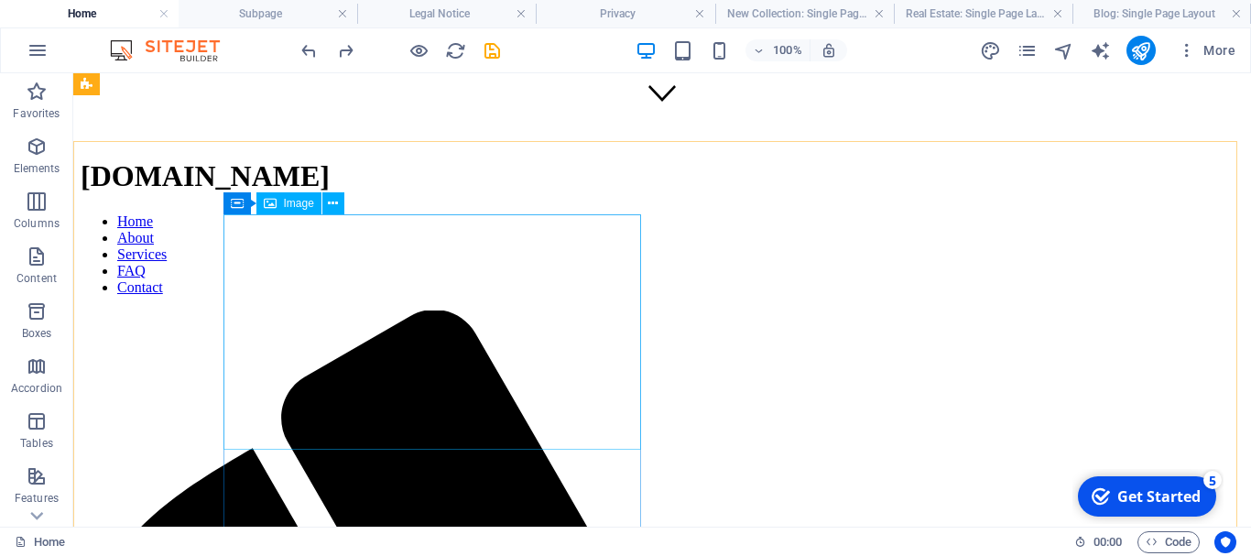
scroll to position [377, 0]
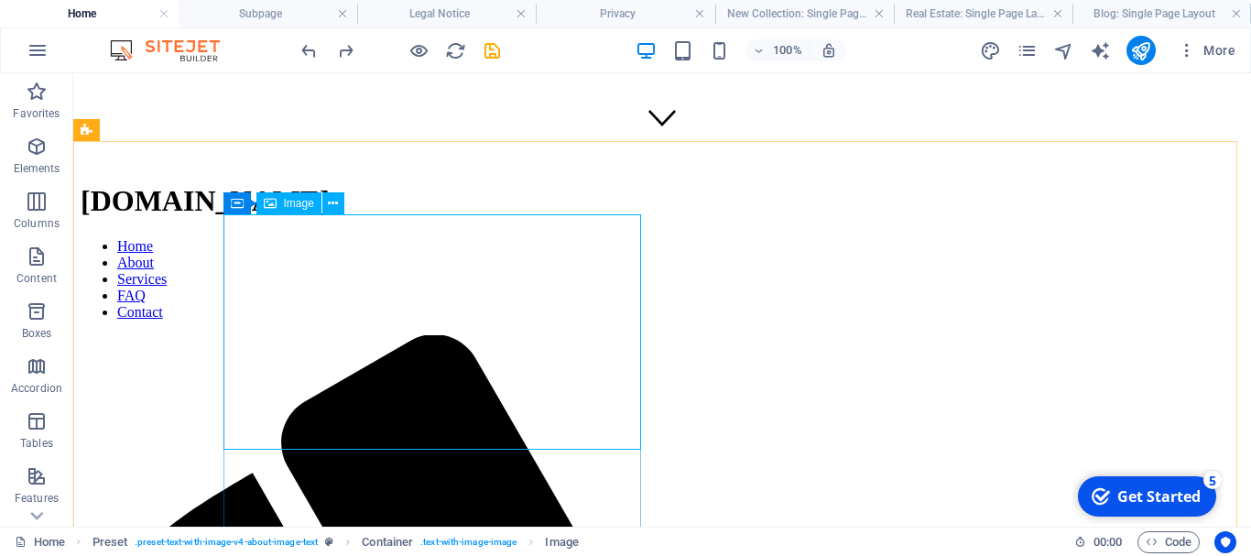
click at [286, 201] on span "Image" at bounding box center [299, 203] width 30 height 11
click at [285, 202] on span "Image" at bounding box center [299, 203] width 30 height 11
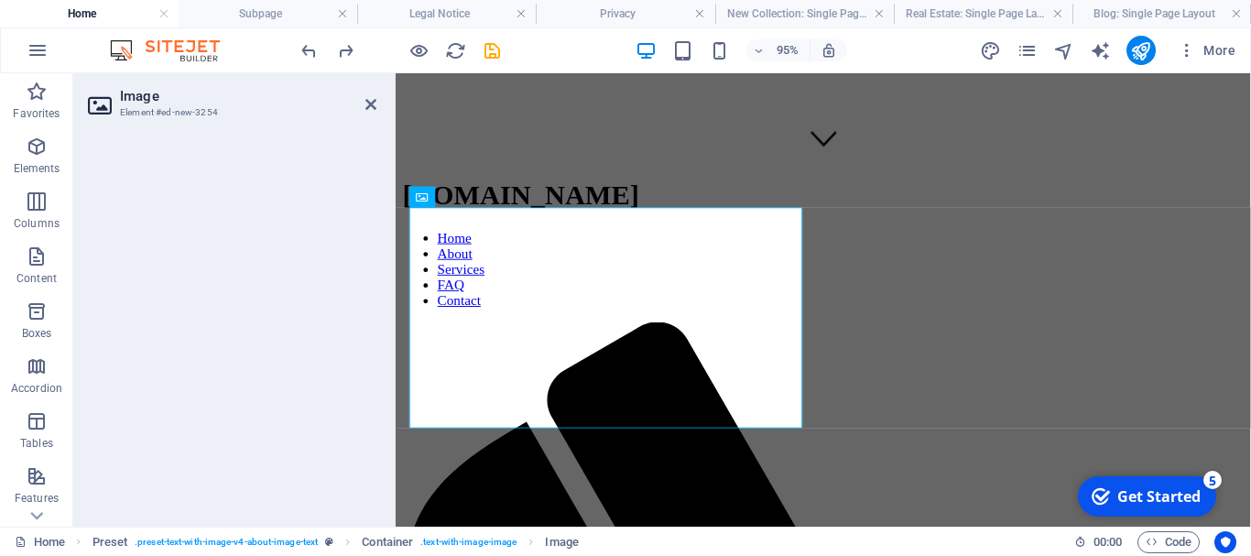
click at [286, 204] on div at bounding box center [232, 324] width 318 height 406
click at [470, 190] on div "Image" at bounding box center [471, 197] width 62 height 21
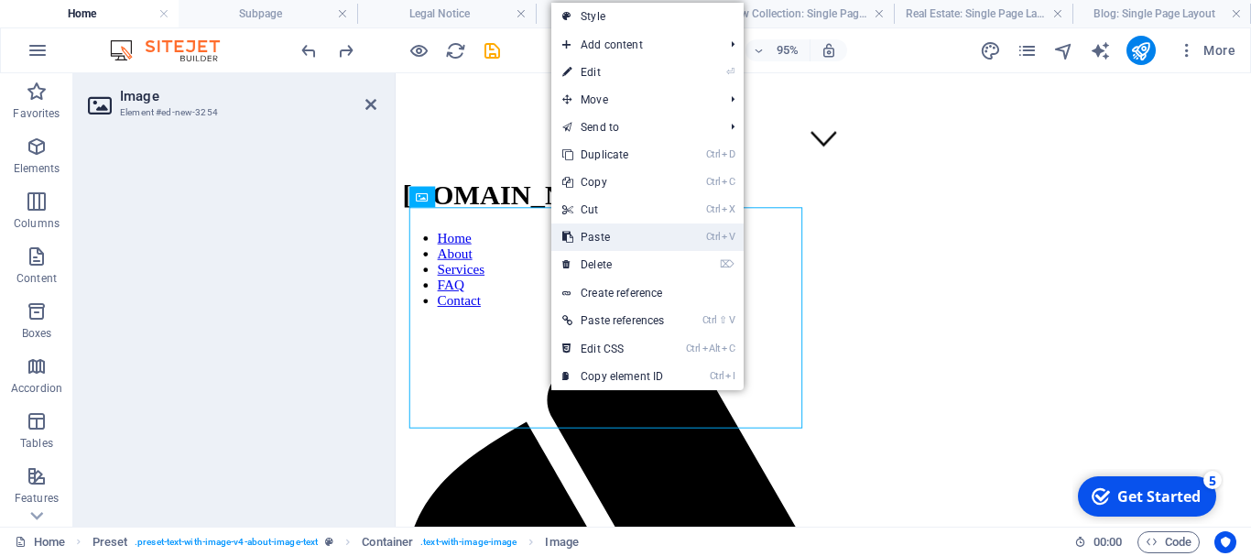
click at [593, 237] on link "Ctrl V Paste" at bounding box center [613, 236] width 124 height 27
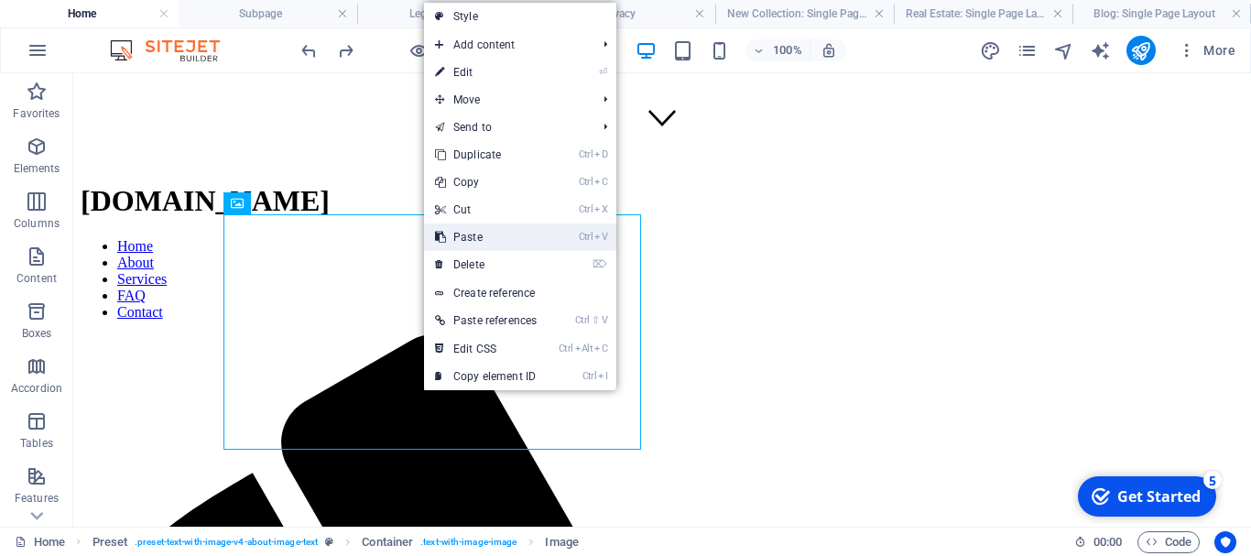
click at [470, 236] on link "Ctrl V Paste" at bounding box center [486, 236] width 124 height 27
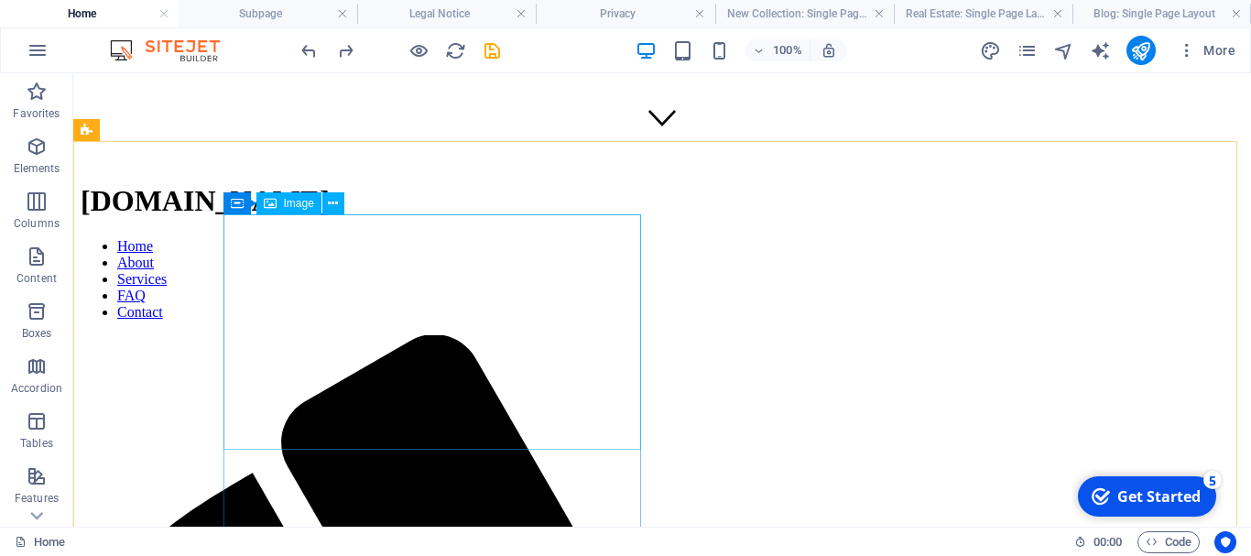
click at [290, 206] on span "Image" at bounding box center [299, 203] width 30 height 11
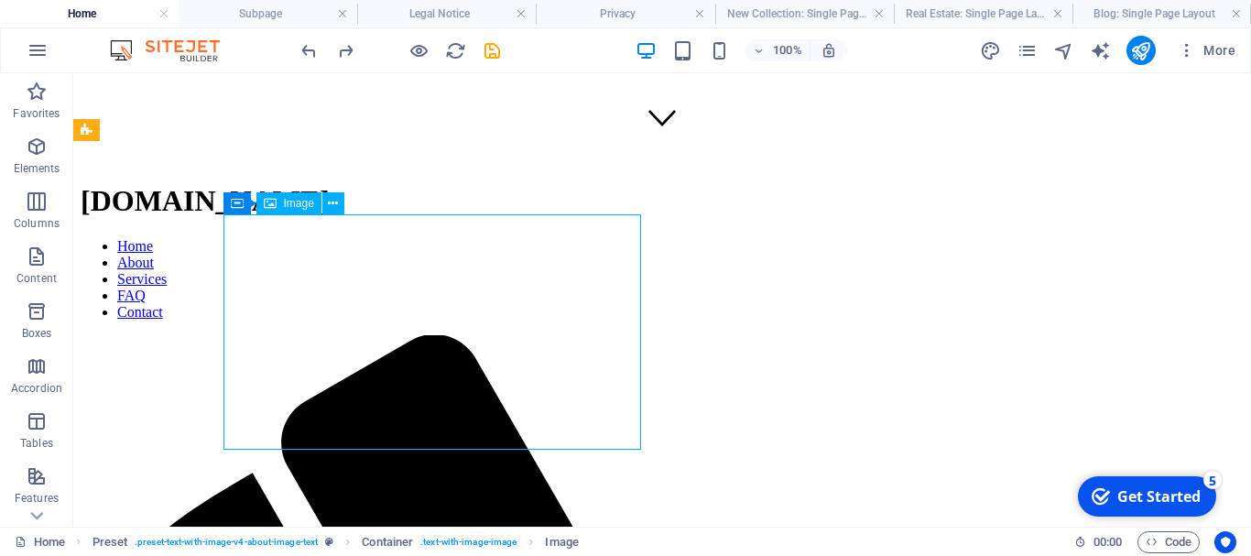
click at [290, 206] on span "Image" at bounding box center [299, 203] width 30 height 11
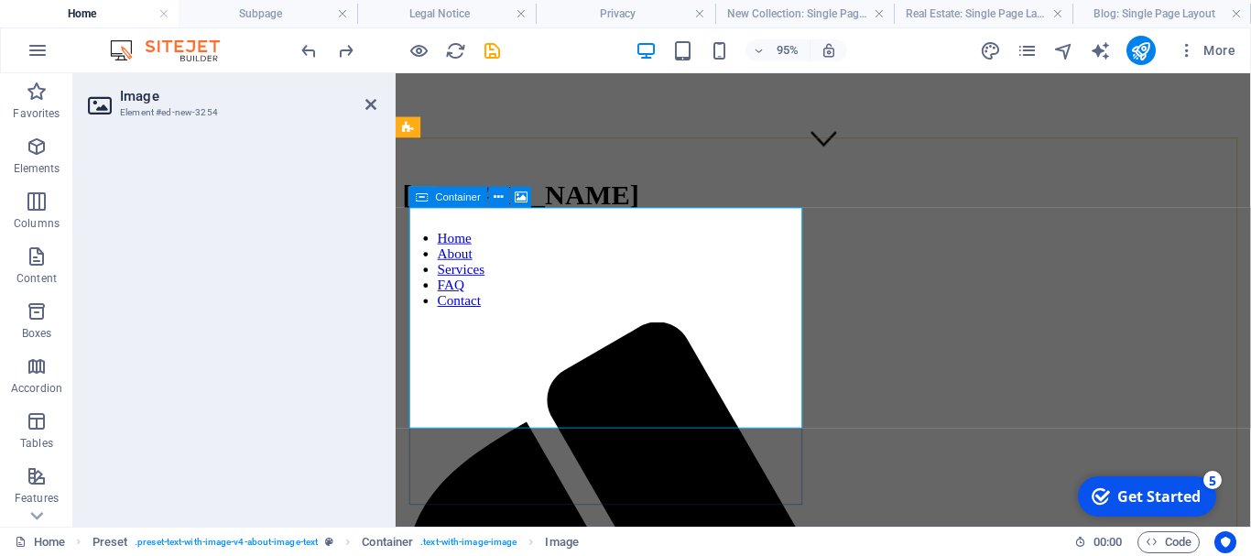
click at [436, 201] on span "Container" at bounding box center [458, 196] width 45 height 10
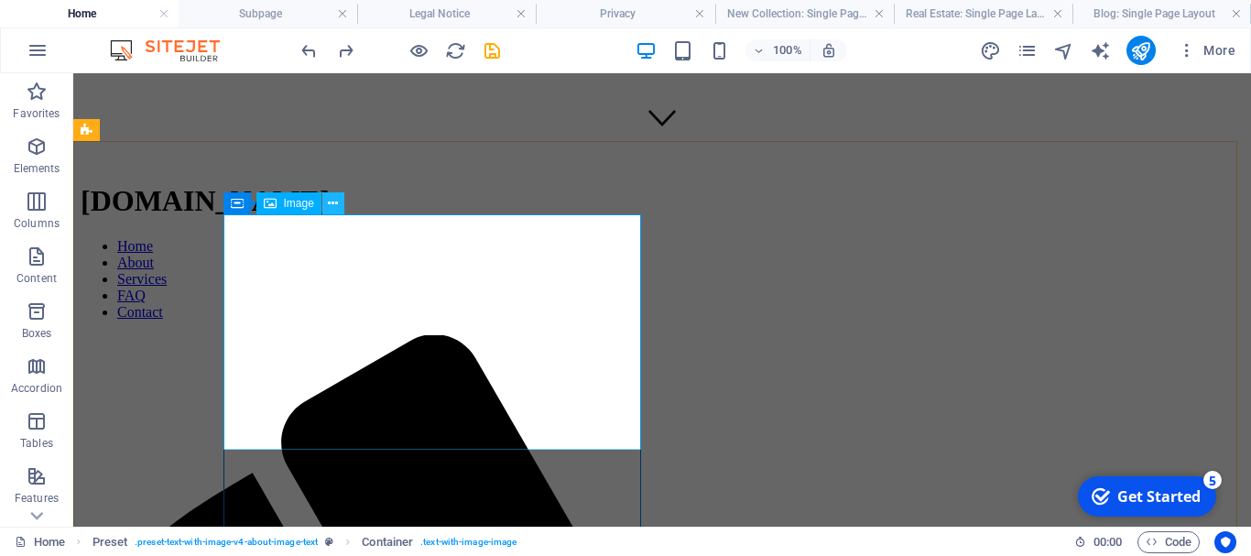
click at [335, 195] on icon at bounding box center [333, 203] width 10 height 19
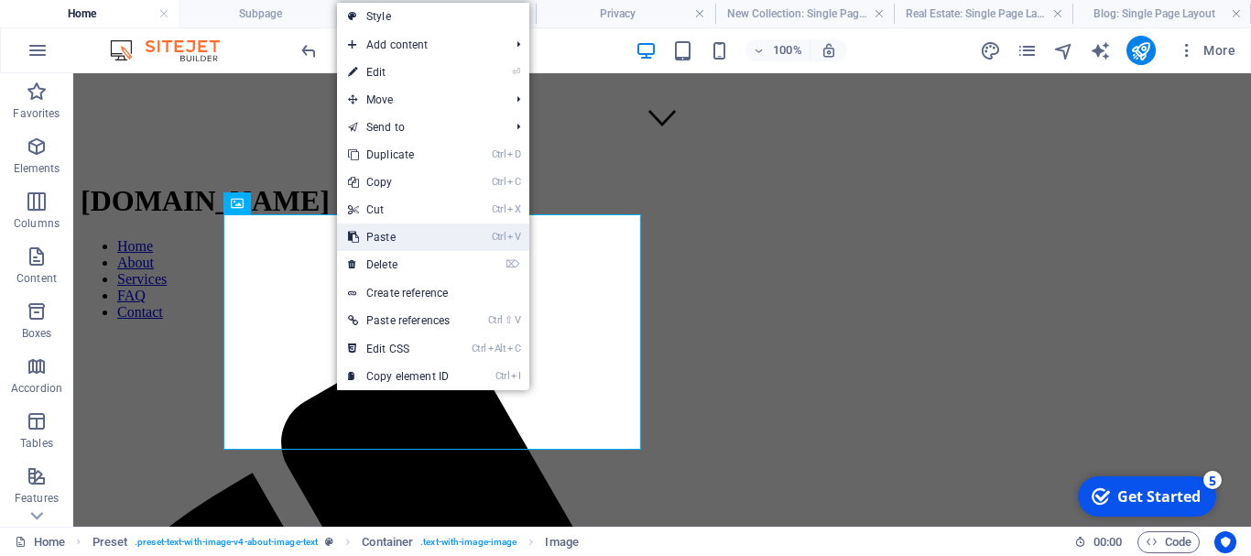
drag, startPoint x: 380, startPoint y: 234, endPoint x: 308, endPoint y: 162, distance: 102.3
click at [380, 234] on link "Ctrl V Paste" at bounding box center [399, 236] width 124 height 27
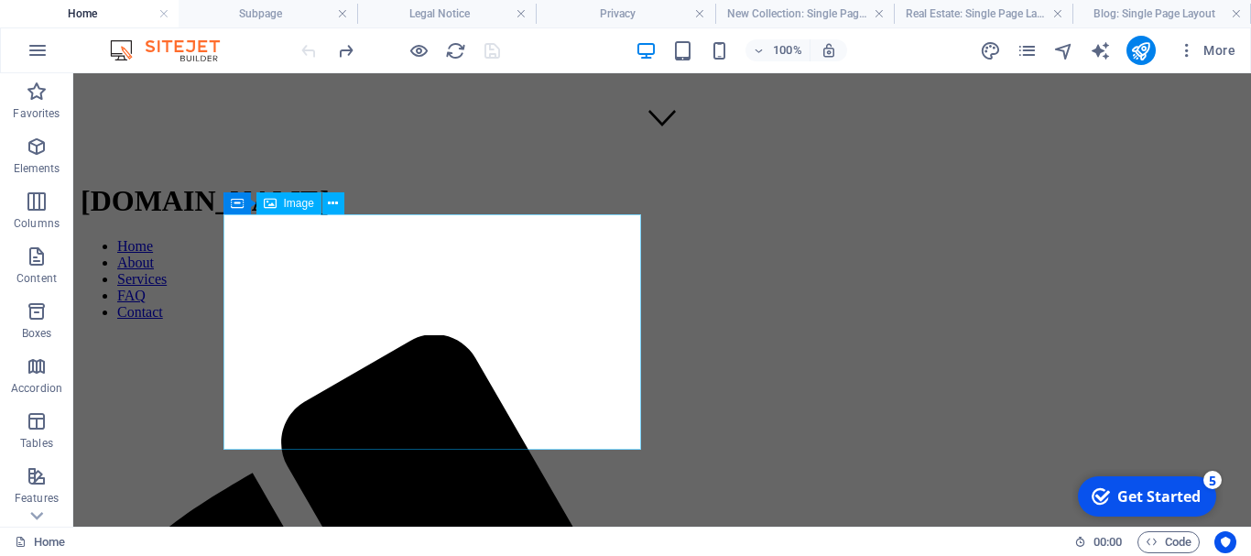
drag, startPoint x: 536, startPoint y: 326, endPoint x: 529, endPoint y: 317, distance: 11.2
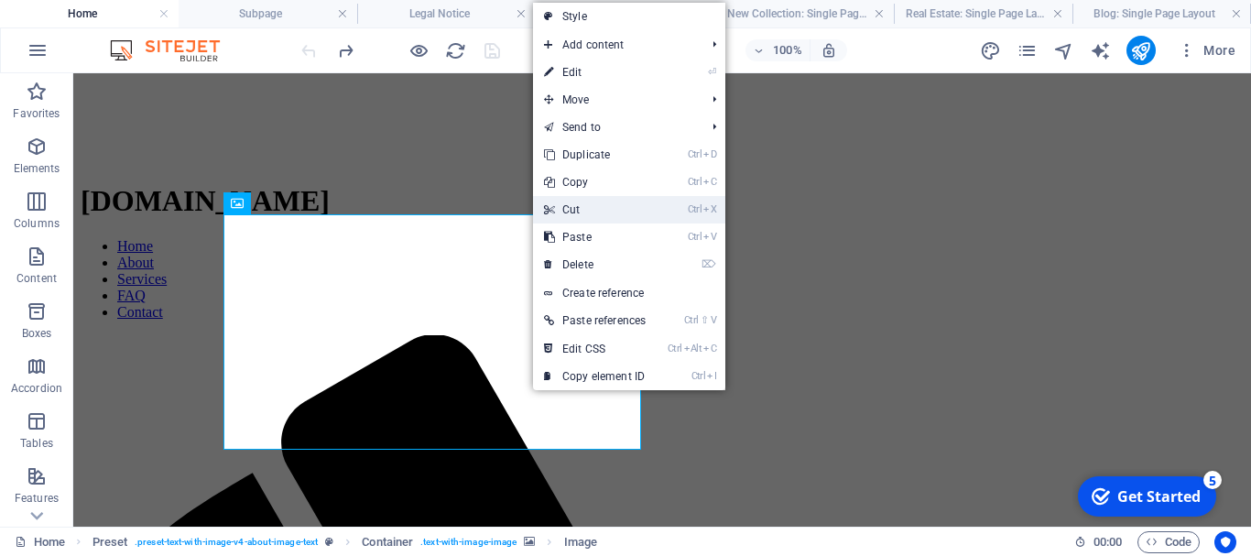
click at [575, 211] on link "Ctrl X Cut" at bounding box center [595, 209] width 124 height 27
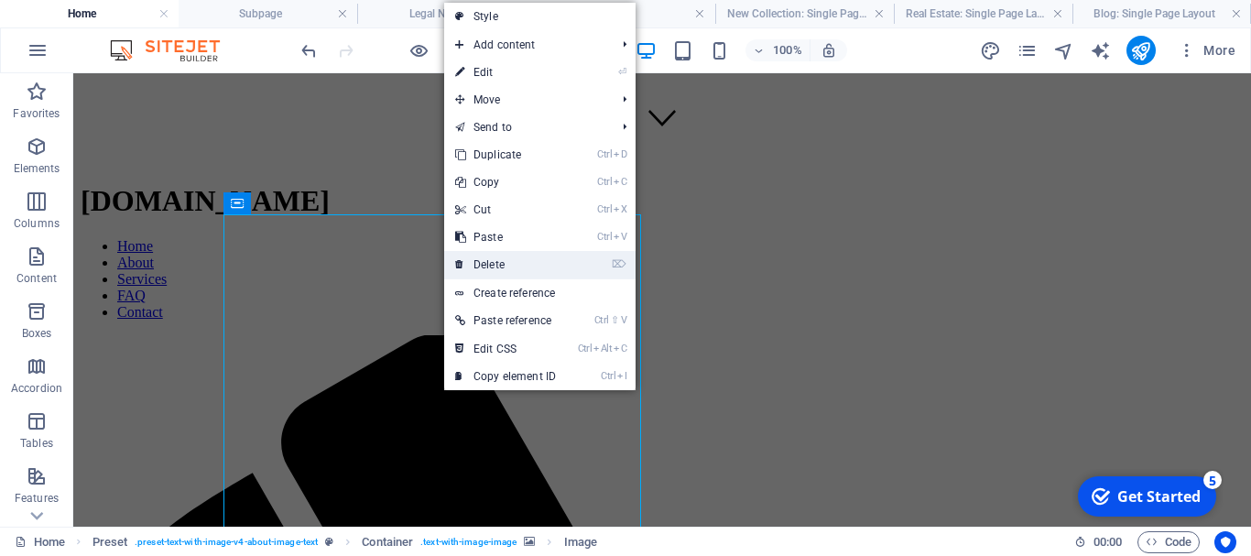
click at [493, 259] on link "⌦ Delete" at bounding box center [505, 264] width 123 height 27
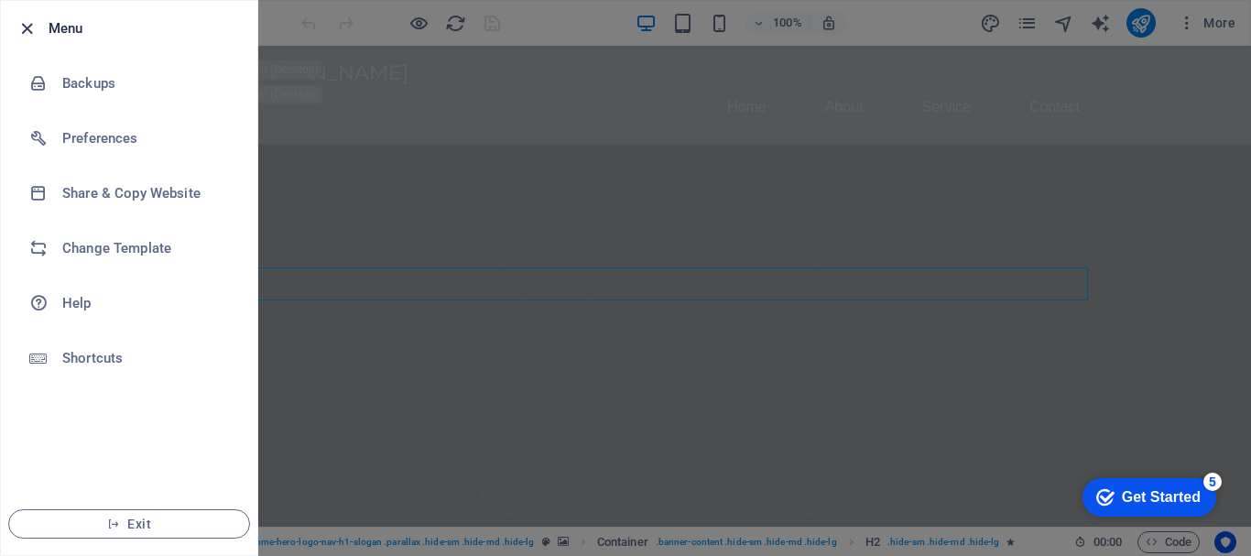
click at [0, 0] on icon "button" at bounding box center [0, 0] width 0 height 0
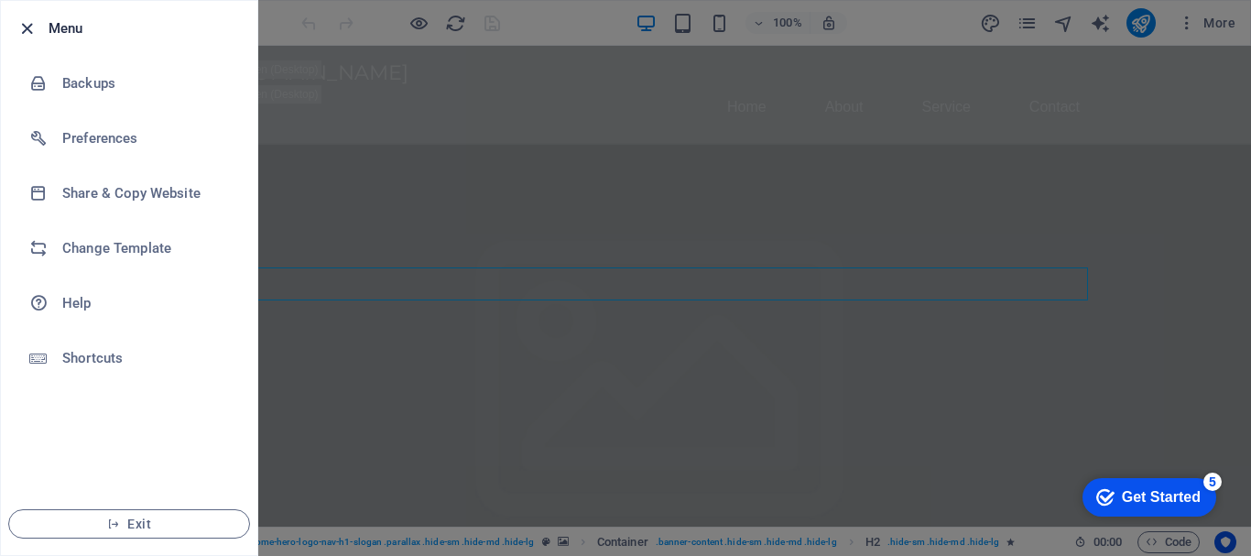
click at [0, 0] on icon "button" at bounding box center [0, 0] width 0 height 0
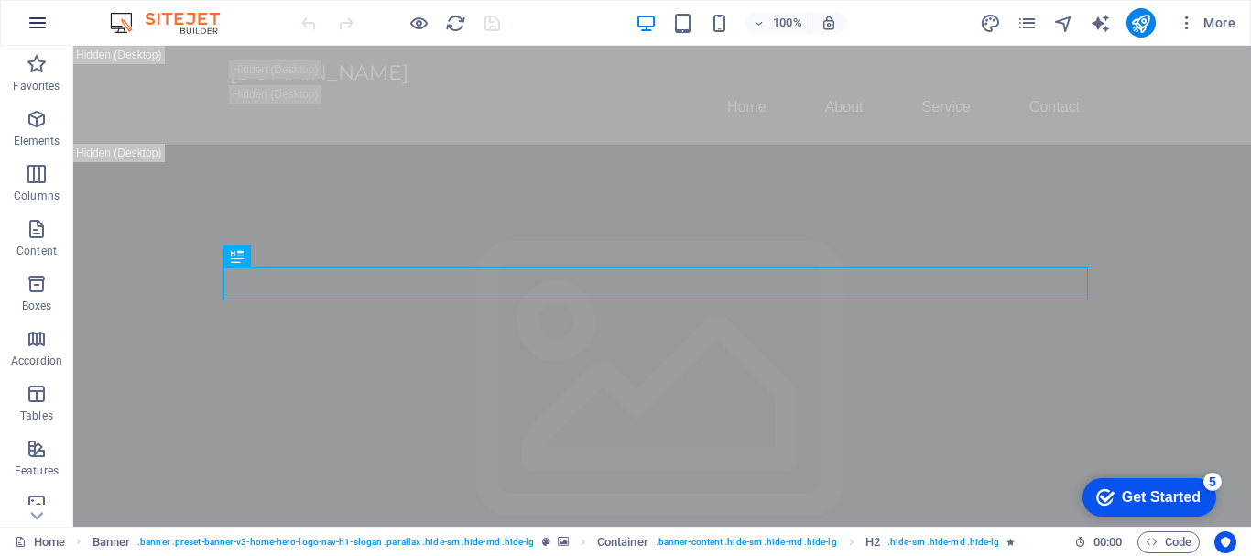
click at [24, 19] on button "button" at bounding box center [38, 23] width 44 height 44
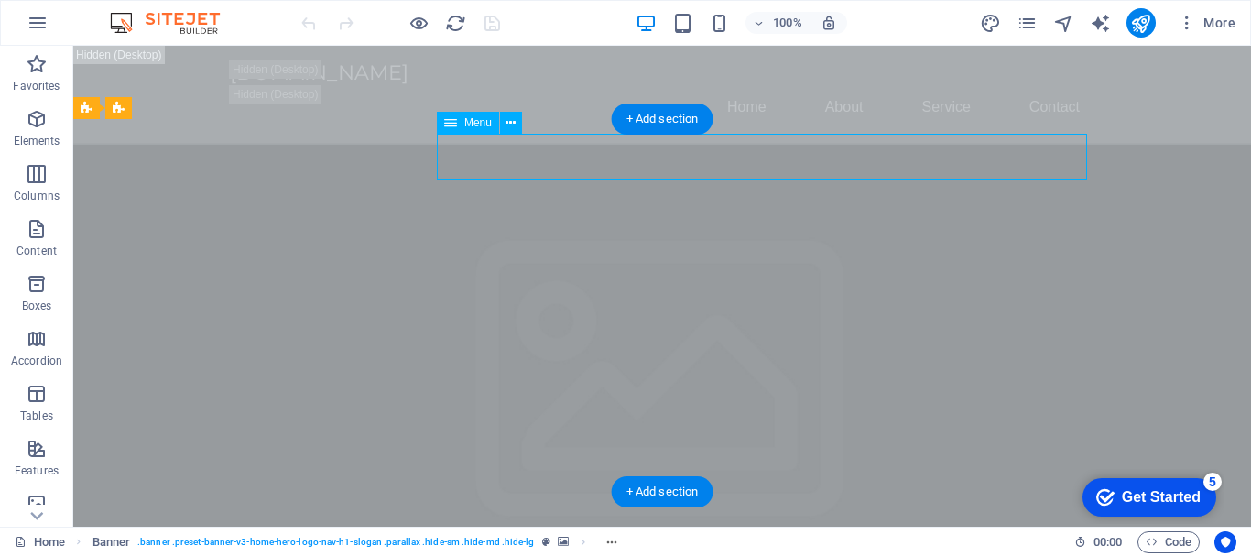
drag, startPoint x: 742, startPoint y: 164, endPoint x: 443, endPoint y: 164, distance: 298.5
select select
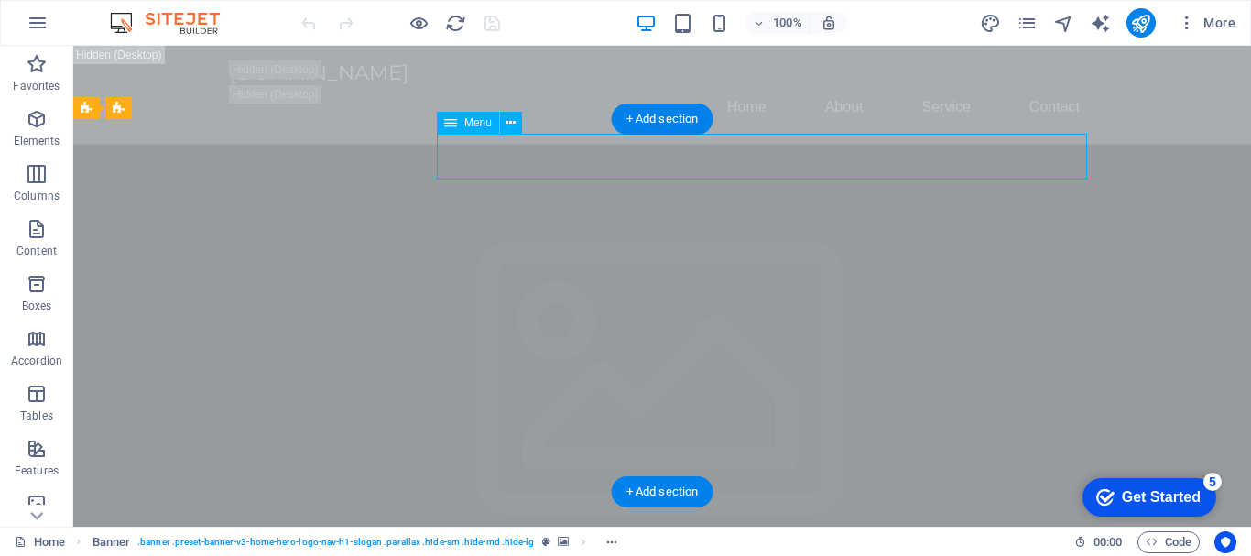
select select
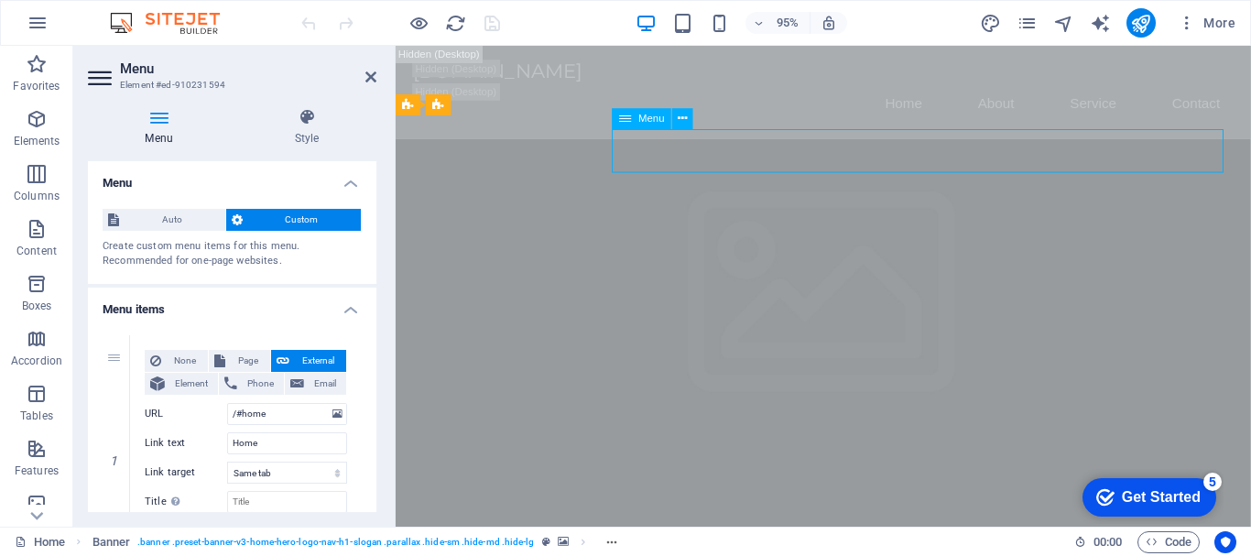
click at [157, 119] on icon at bounding box center [159, 117] width 142 height 18
click at [0, 0] on span "Menu" at bounding box center [0, 0] width 0 height 0
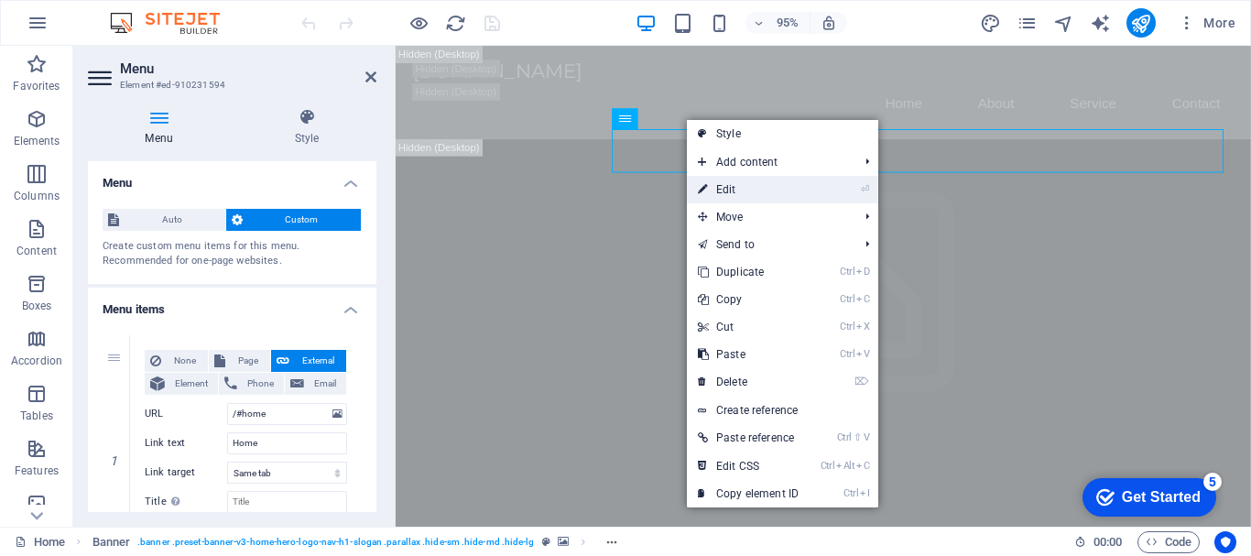
click at [761, 193] on link "⏎ Edit" at bounding box center [748, 189] width 123 height 27
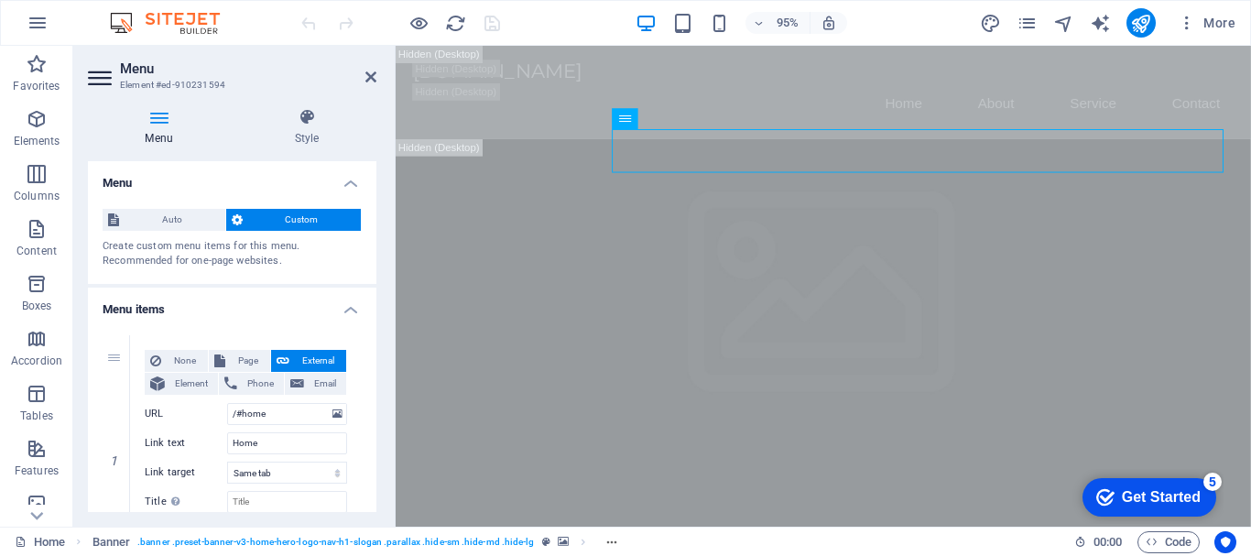
click at [289, 215] on span "Custom" at bounding box center [302, 220] width 108 height 22
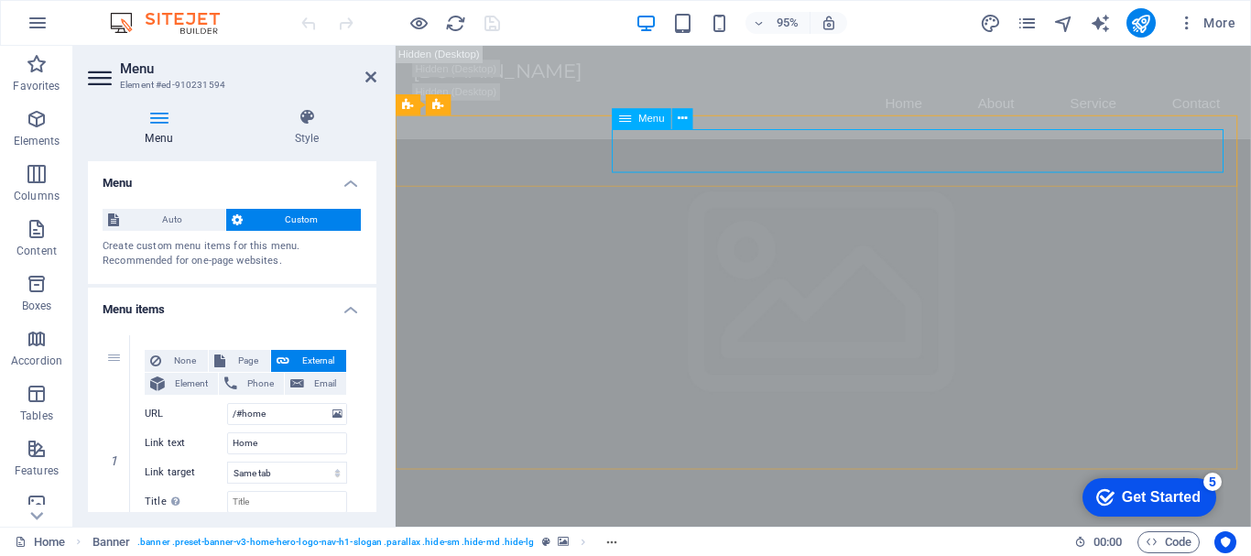
click at [371, 78] on icon at bounding box center [370, 77] width 11 height 15
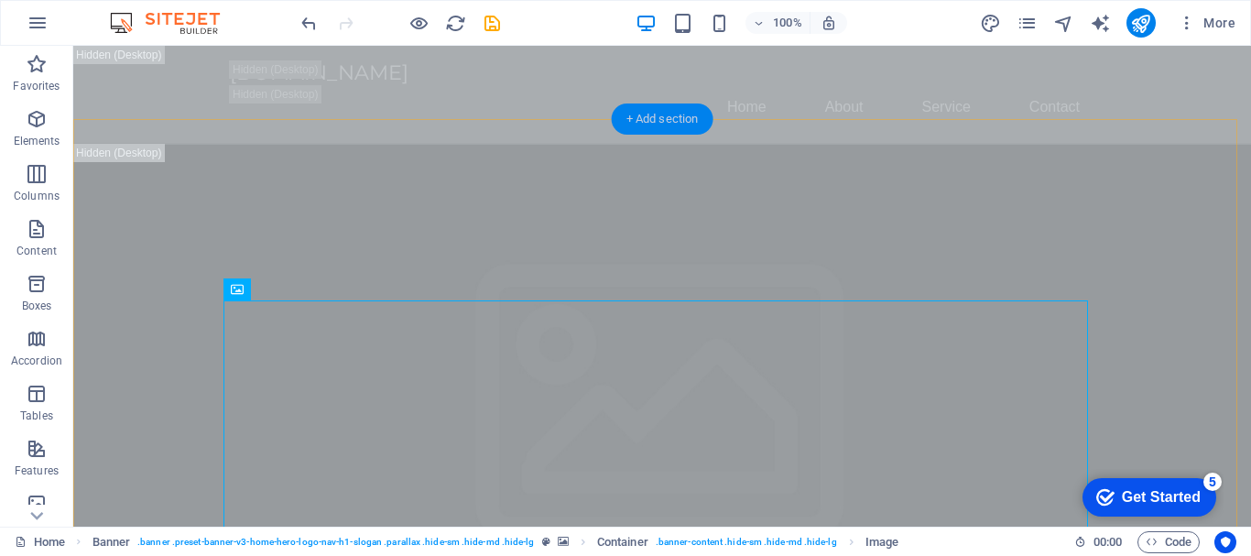
drag, startPoint x: 654, startPoint y: 113, endPoint x: 290, endPoint y: 65, distance: 366.6
click at [654, 113] on div "+ Add section" at bounding box center [663, 118] width 102 height 31
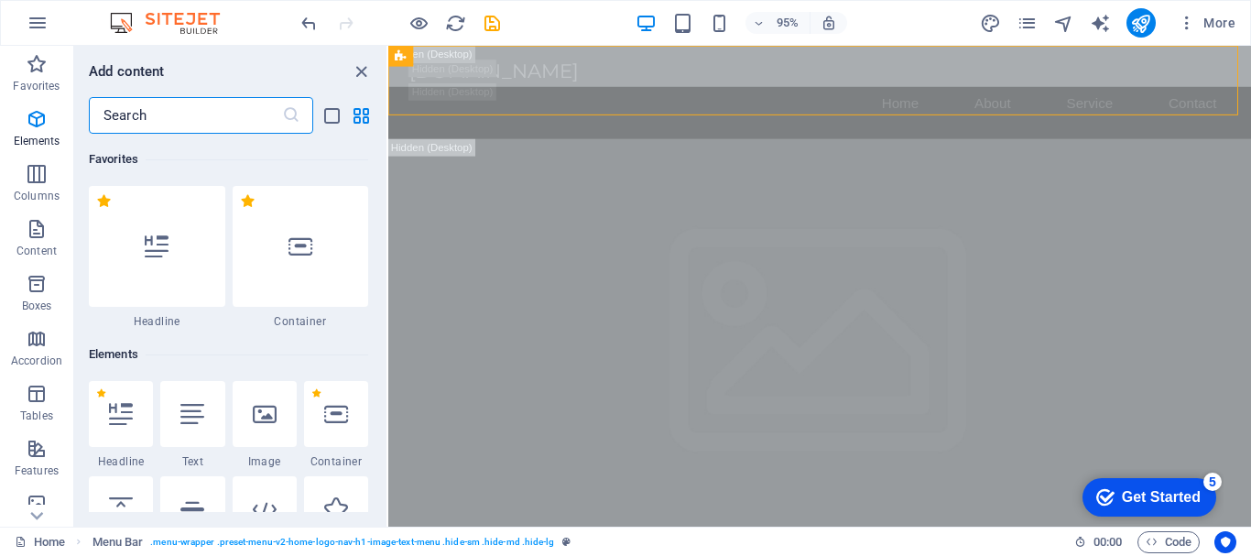
scroll to position [3204, 0]
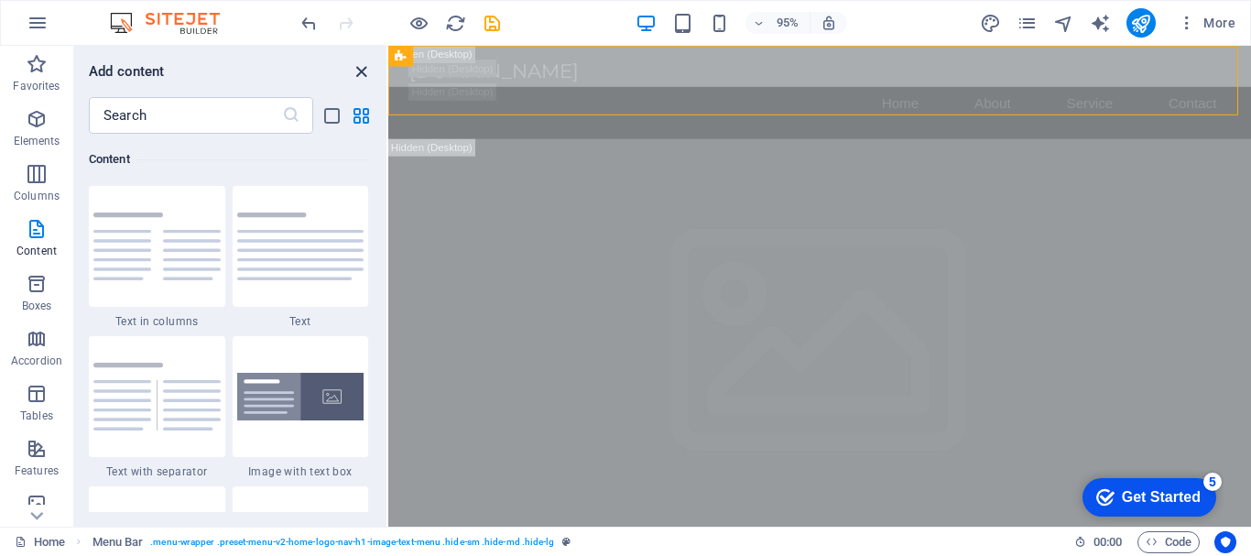
drag, startPoint x: 360, startPoint y: 67, endPoint x: 301, endPoint y: 25, distance: 72.2
click at [360, 67] on icon "close panel" at bounding box center [361, 71] width 21 height 21
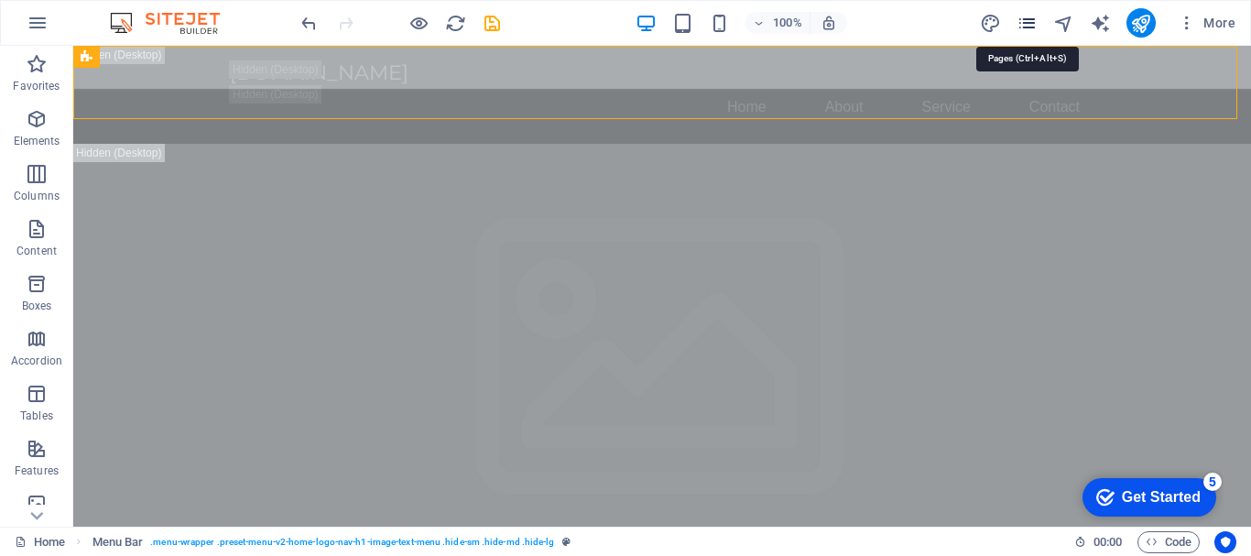
click at [0, 0] on icon "pages" at bounding box center [0, 0] width 0 height 0
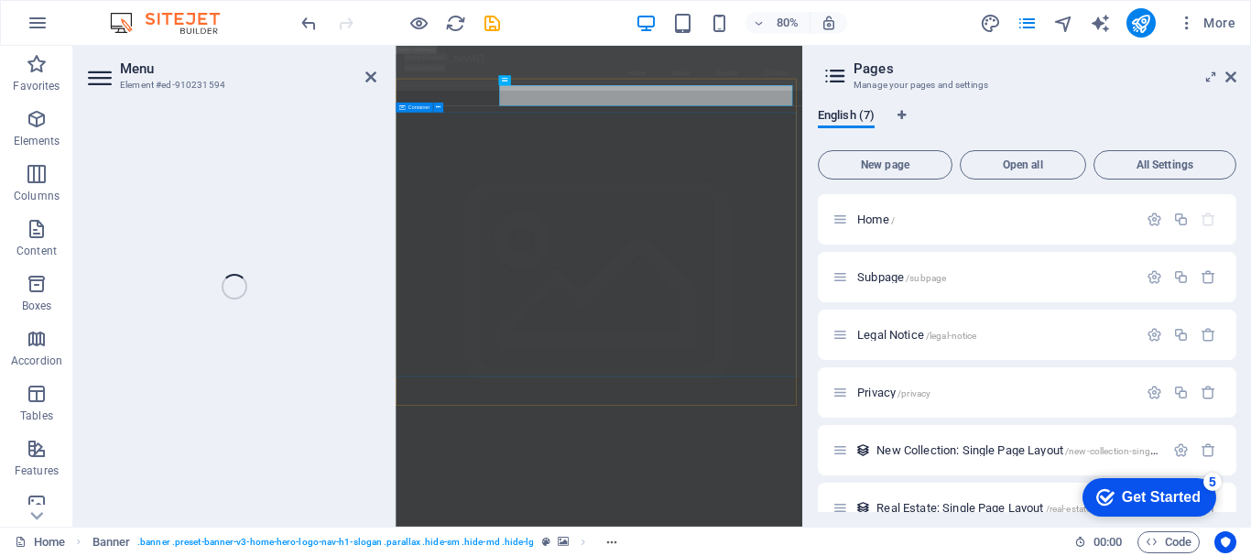
select select
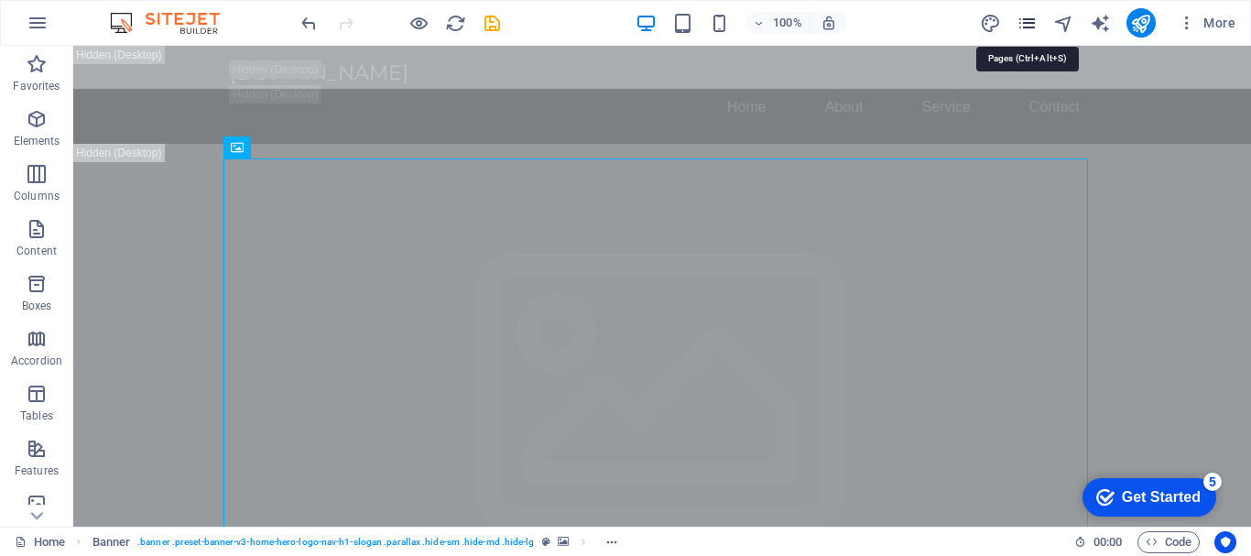
click at [0, 0] on icon "pages" at bounding box center [0, 0] width 0 height 0
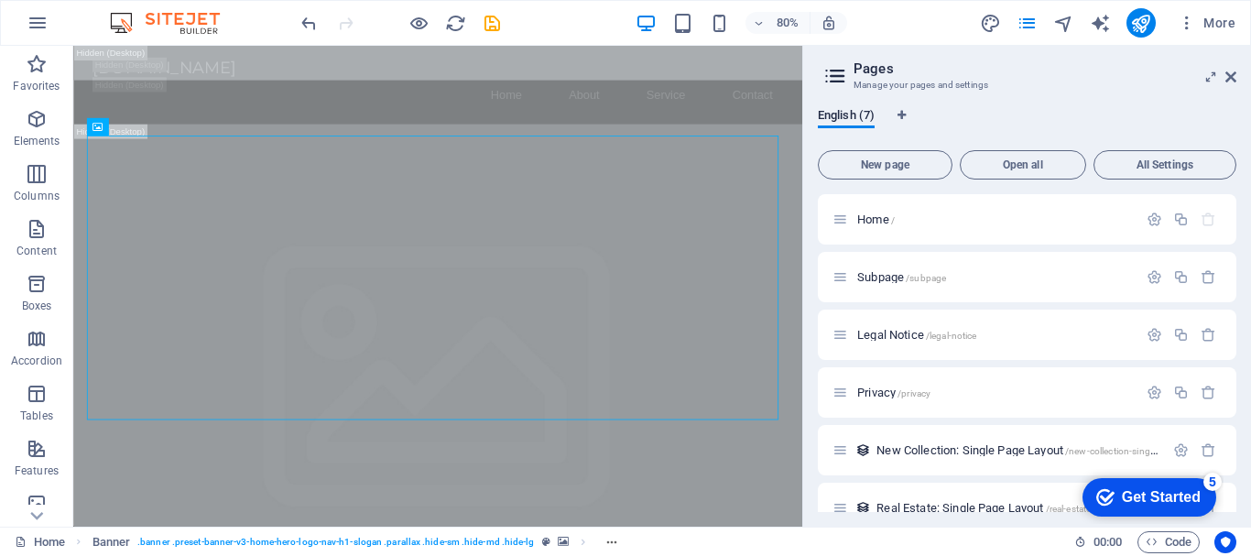
click at [831, 73] on icon at bounding box center [834, 76] width 27 height 26
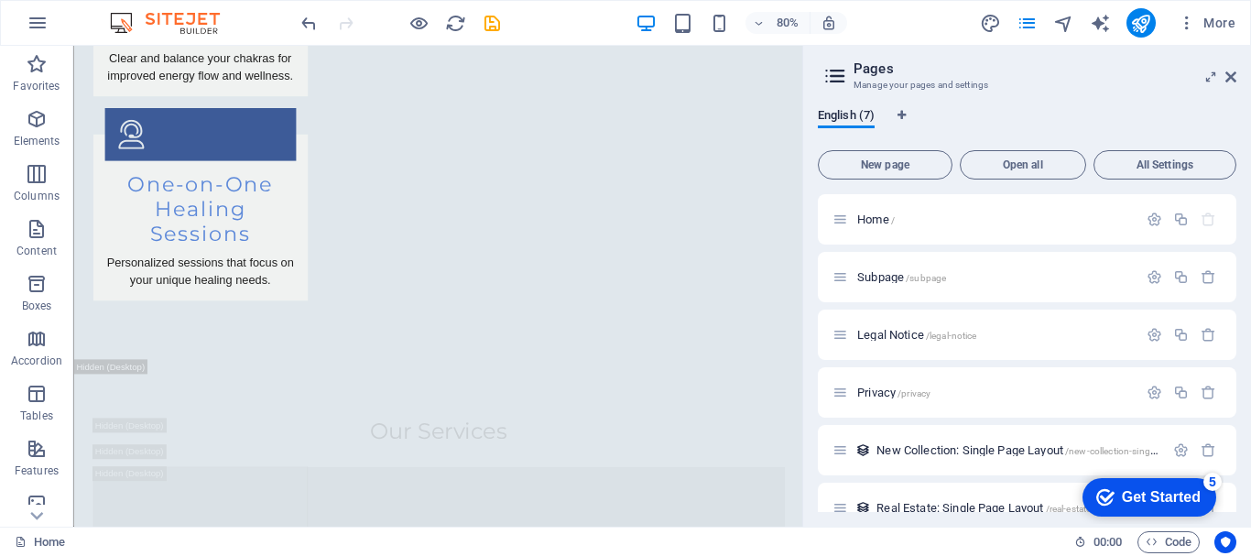
scroll to position [0, 0]
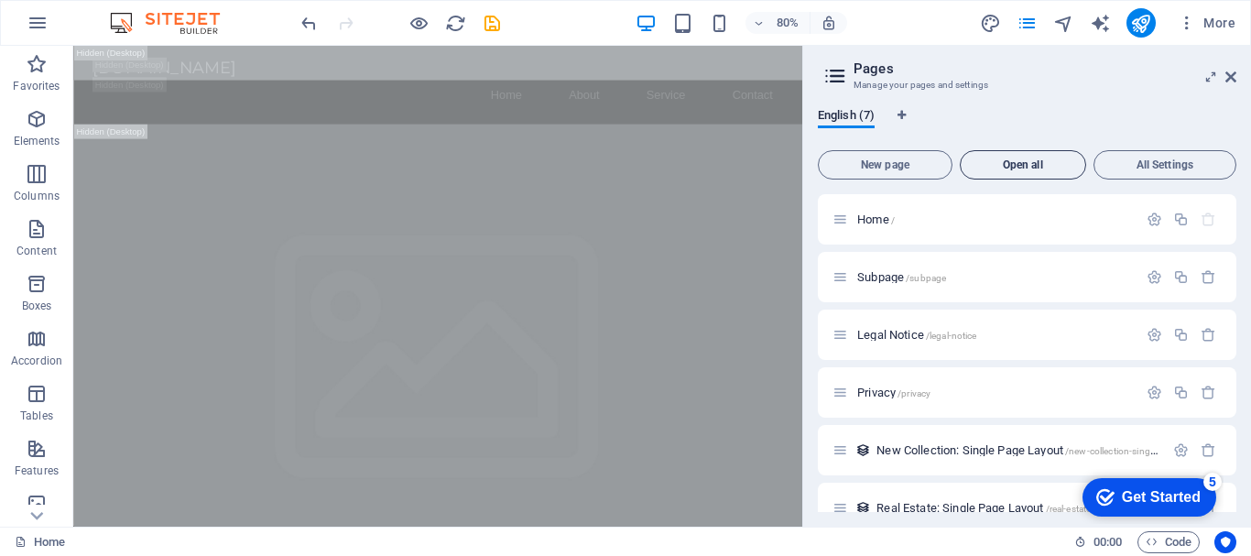
click at [1003, 159] on span "Open all" at bounding box center [1023, 164] width 110 height 11
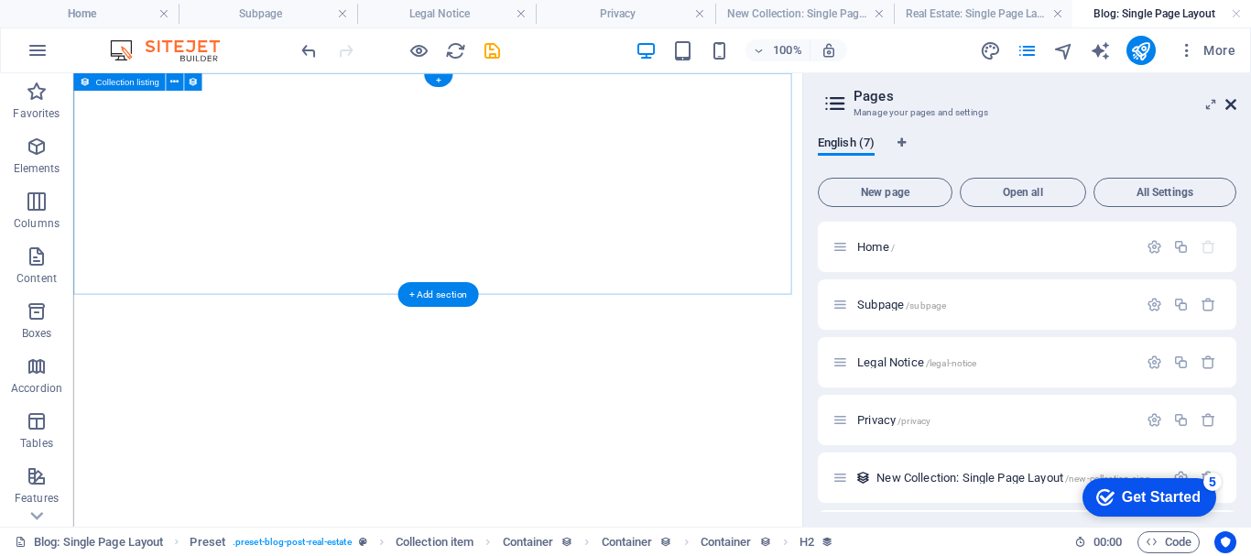
click at [1233, 103] on icon at bounding box center [1230, 104] width 11 height 15
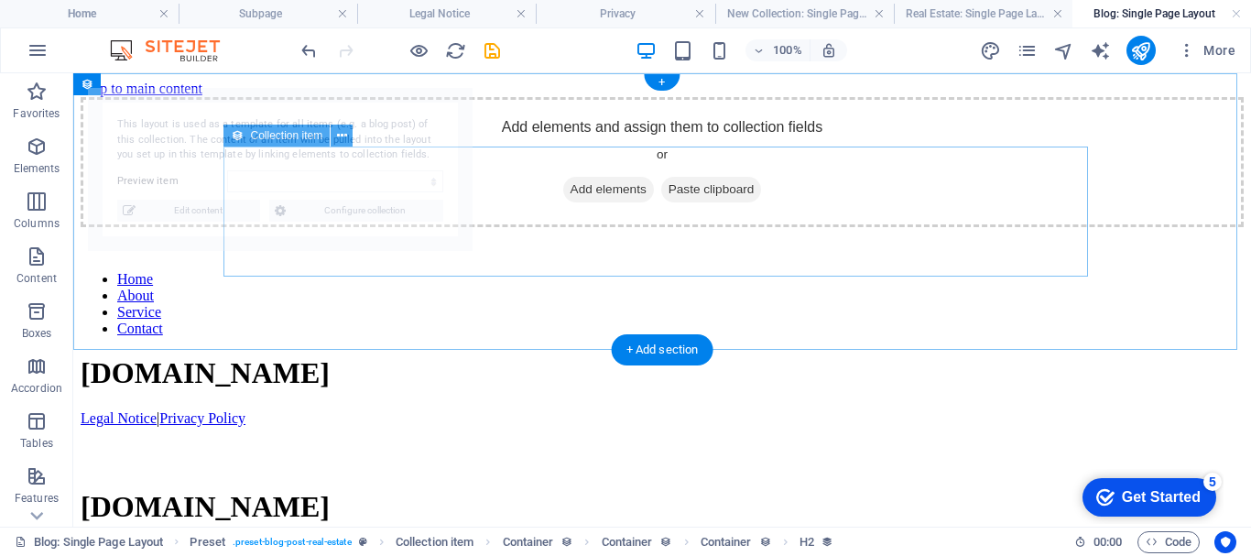
select select "68bb788d34b6141e7e08947b"
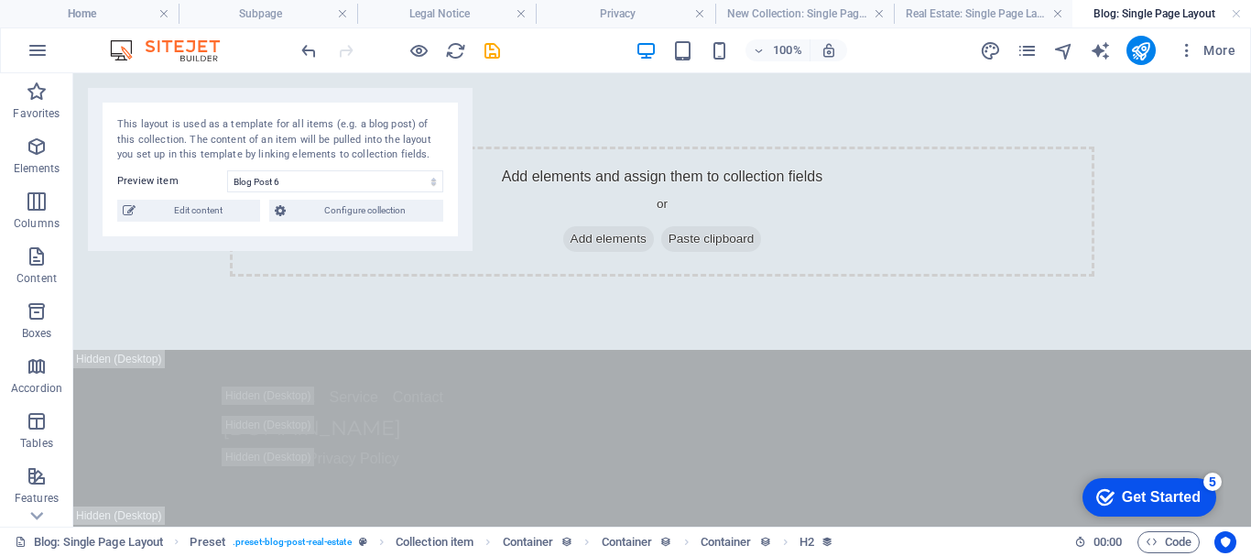
click at [166, 182] on label "Preview item" at bounding box center [172, 181] width 110 height 22
click at [227, 182] on select "Blog Post 6 Blog Post 5 Blog Post 4 Blog Post 3 Blog Post 2 Blog Post 1" at bounding box center [335, 181] width 216 height 22
click at [306, 49] on icon "undo" at bounding box center [308, 50] width 21 height 21
click at [306, 49] on div at bounding box center [400, 50] width 205 height 29
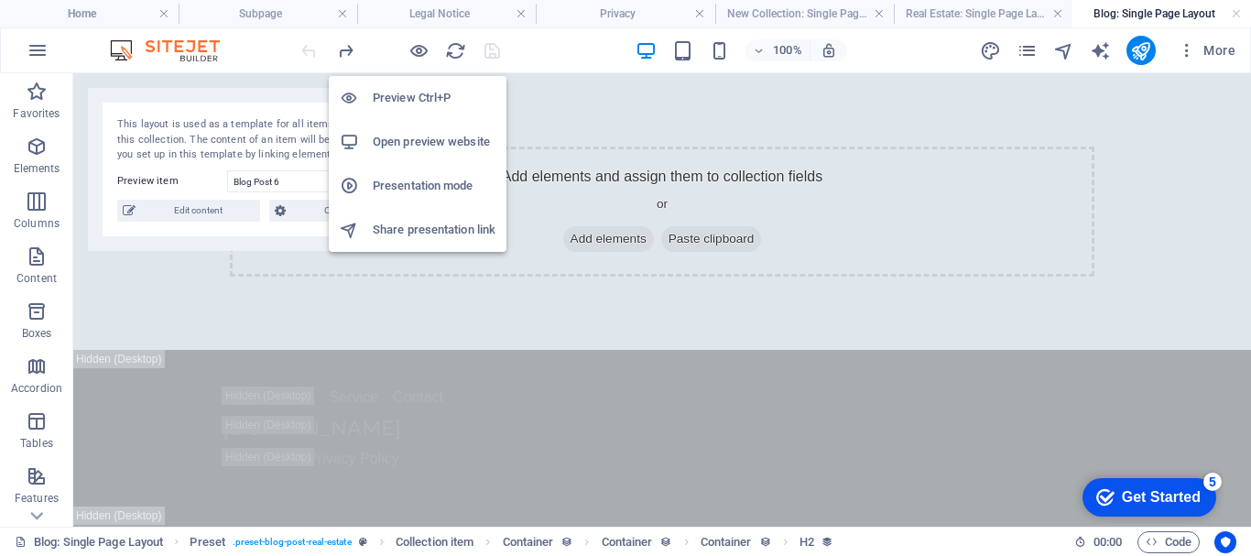
click at [409, 99] on h6 "Preview Ctrl+P" at bounding box center [434, 98] width 123 height 22
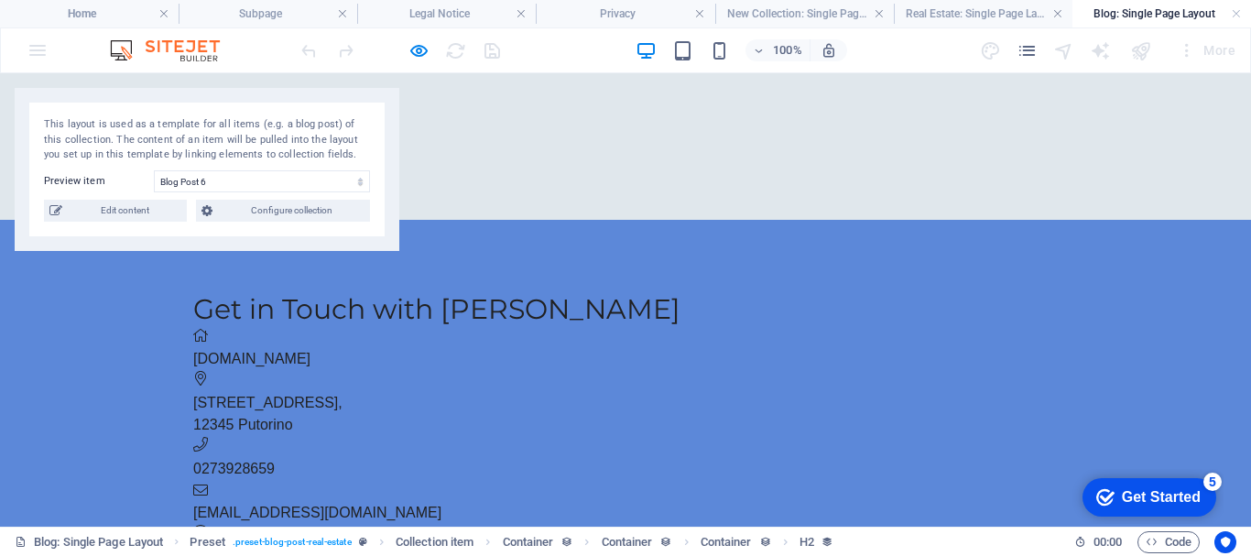
click at [642, 157] on div "Add elements and assign them to collection fields or Add elements Paste clipboa…" at bounding box center [625, 146] width 1251 height 146
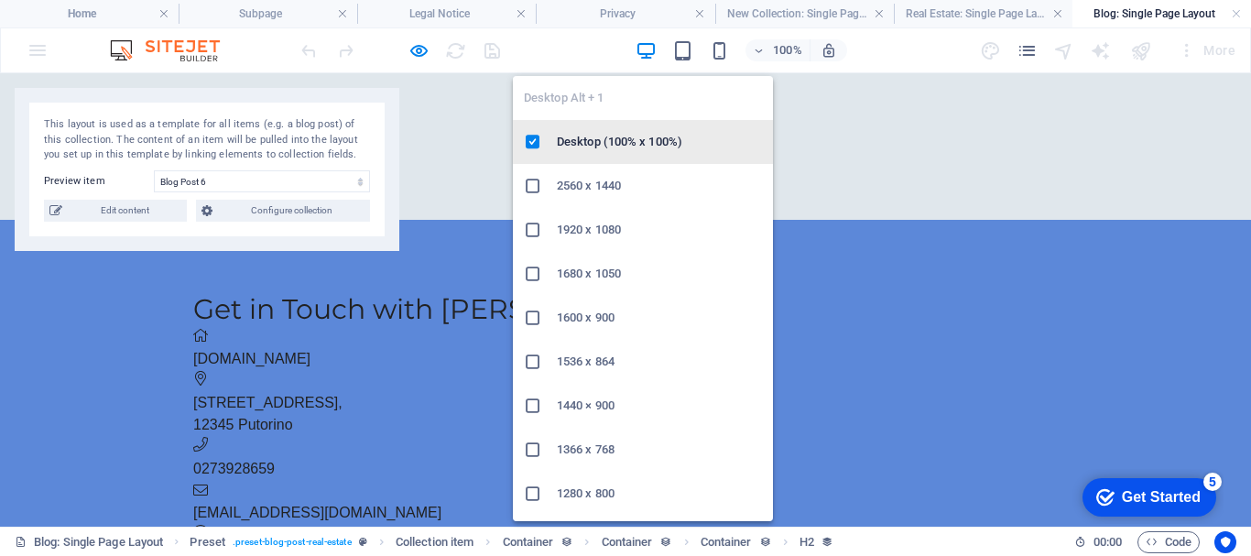
click at [580, 136] on h6 "Desktop (100% x 100%)" at bounding box center [659, 142] width 205 height 22
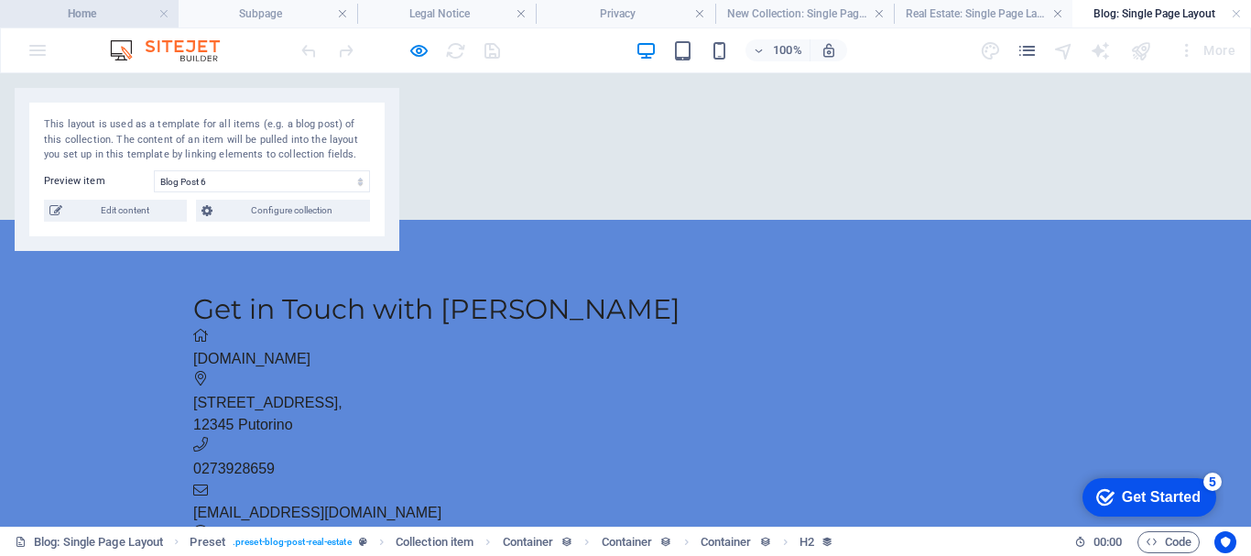
click at [98, 7] on h4 "Home" at bounding box center [89, 14] width 179 height 20
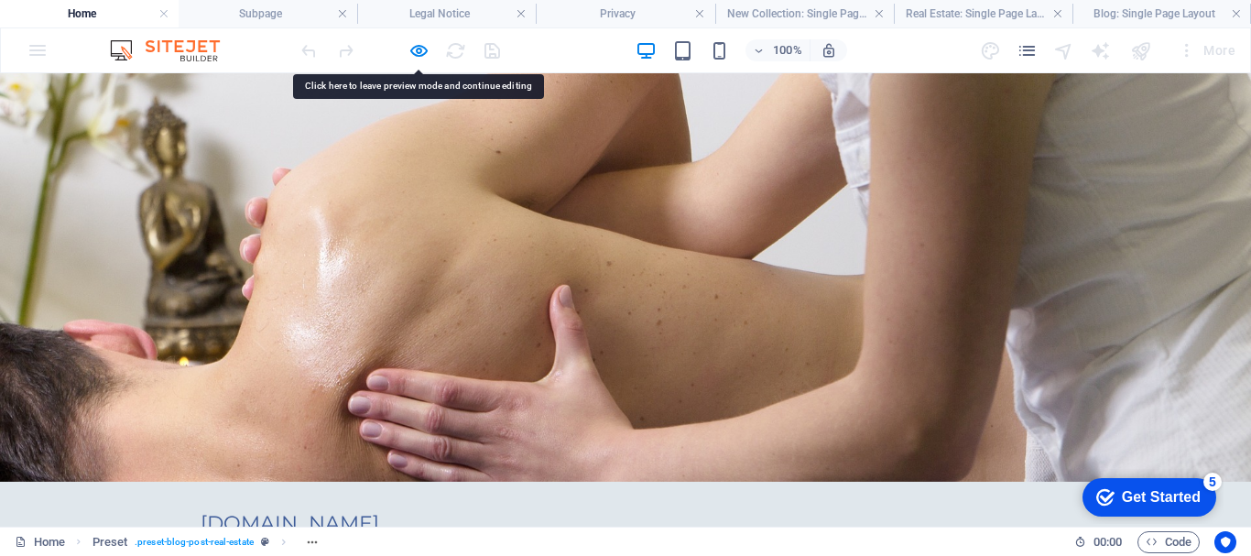
drag, startPoint x: 510, startPoint y: 189, endPoint x: 411, endPoint y: 190, distance: 98.9
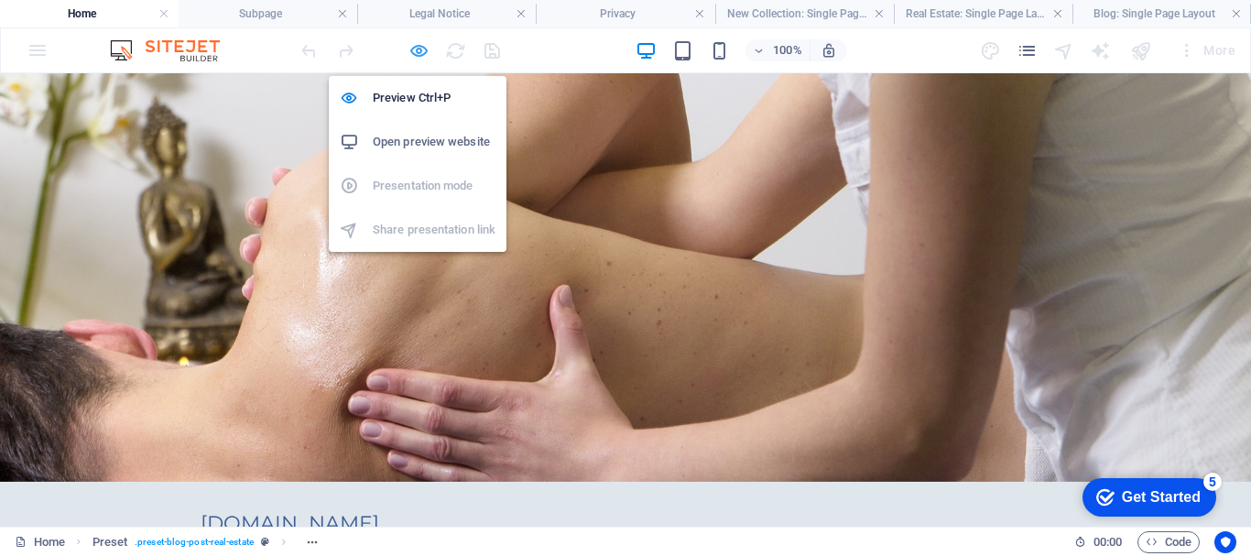
click at [419, 49] on icon "button" at bounding box center [418, 50] width 21 height 21
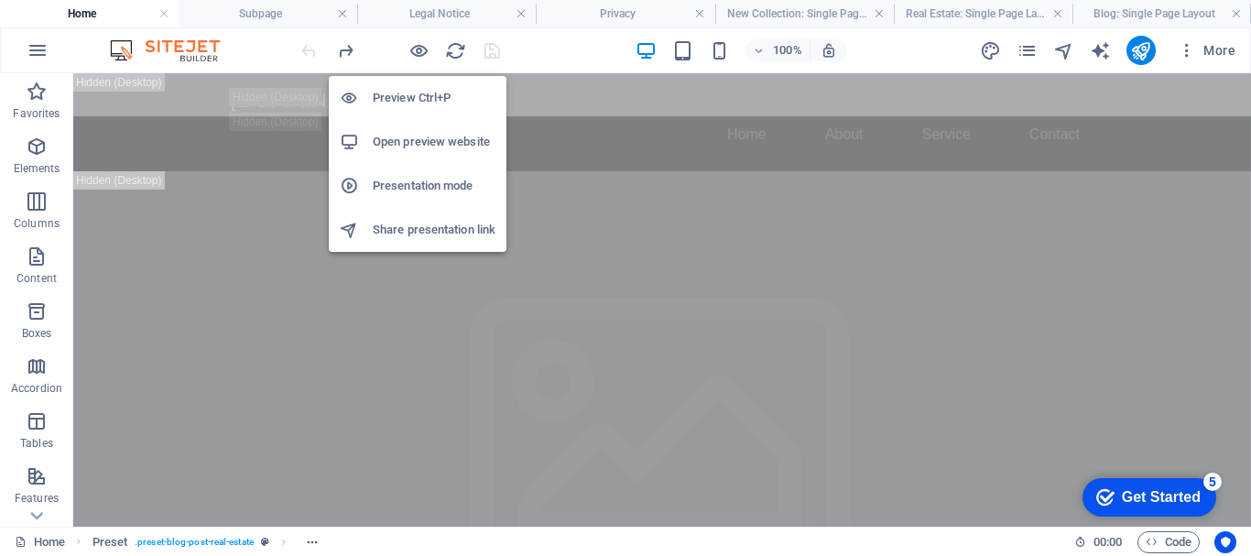
click at [394, 181] on h6 "Presentation mode" at bounding box center [434, 186] width 123 height 22
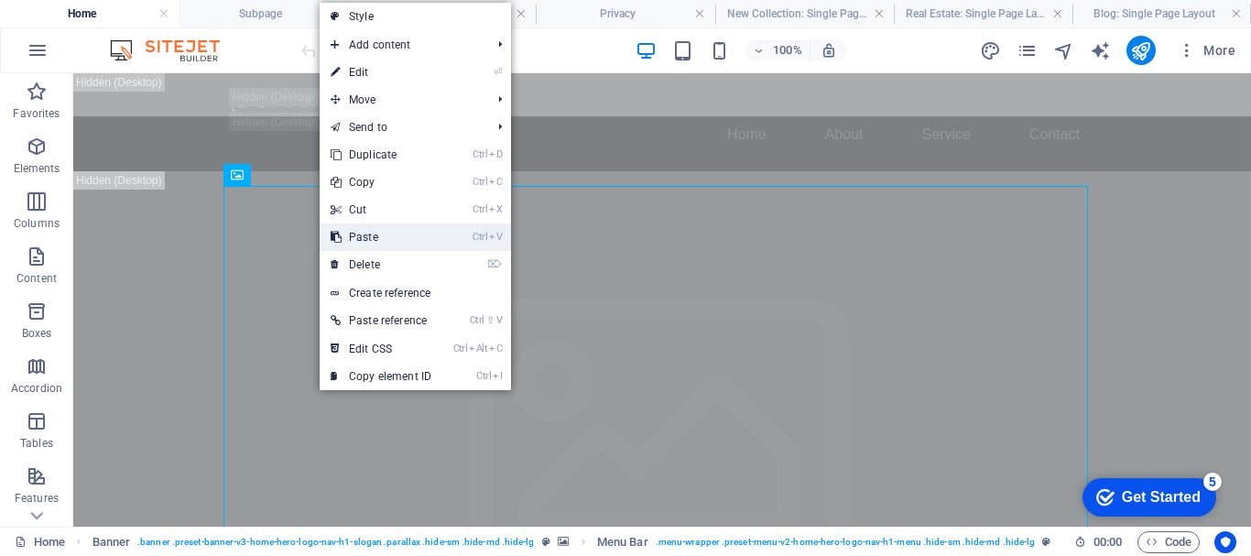
click at [376, 237] on link "Ctrl V Paste" at bounding box center [381, 236] width 123 height 27
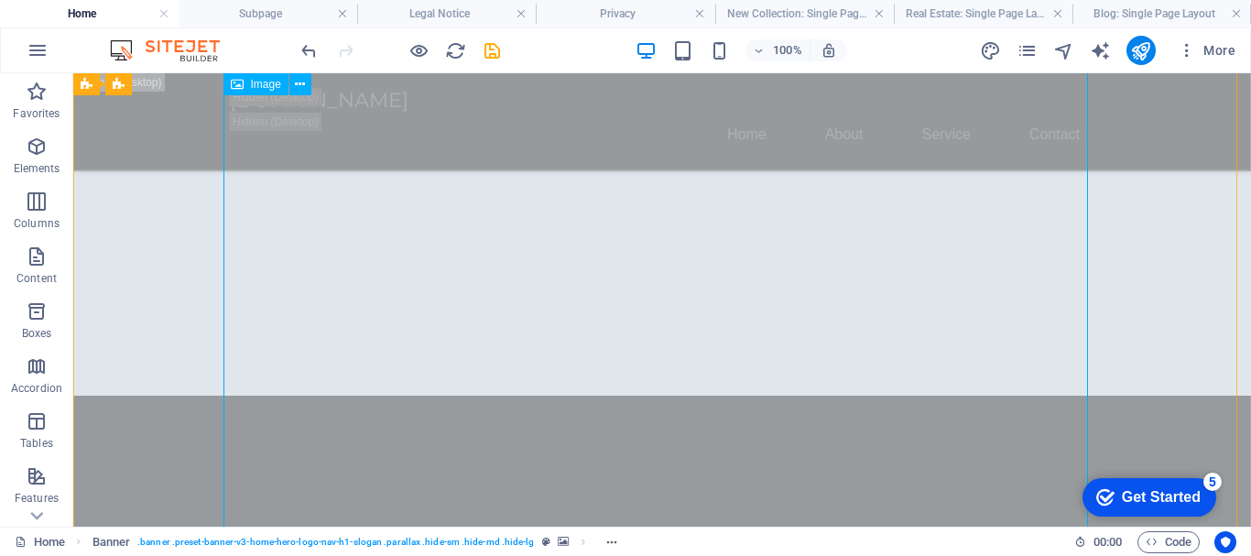
scroll to position [503, 0]
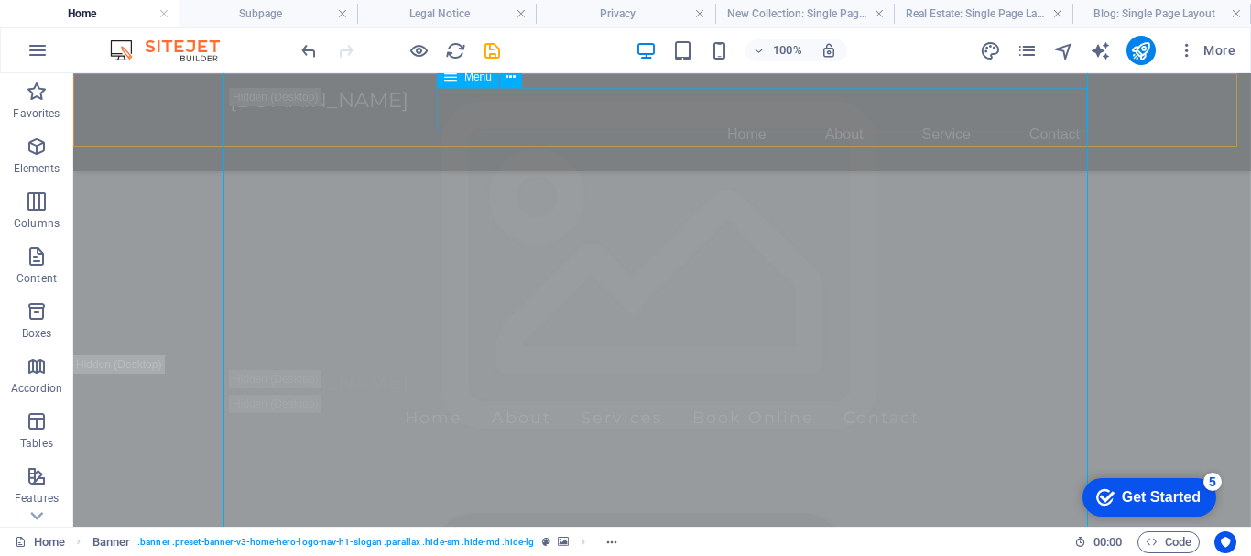
click at [744, 113] on nav "Home About Service Contact" at bounding box center [662, 135] width 864 height 44
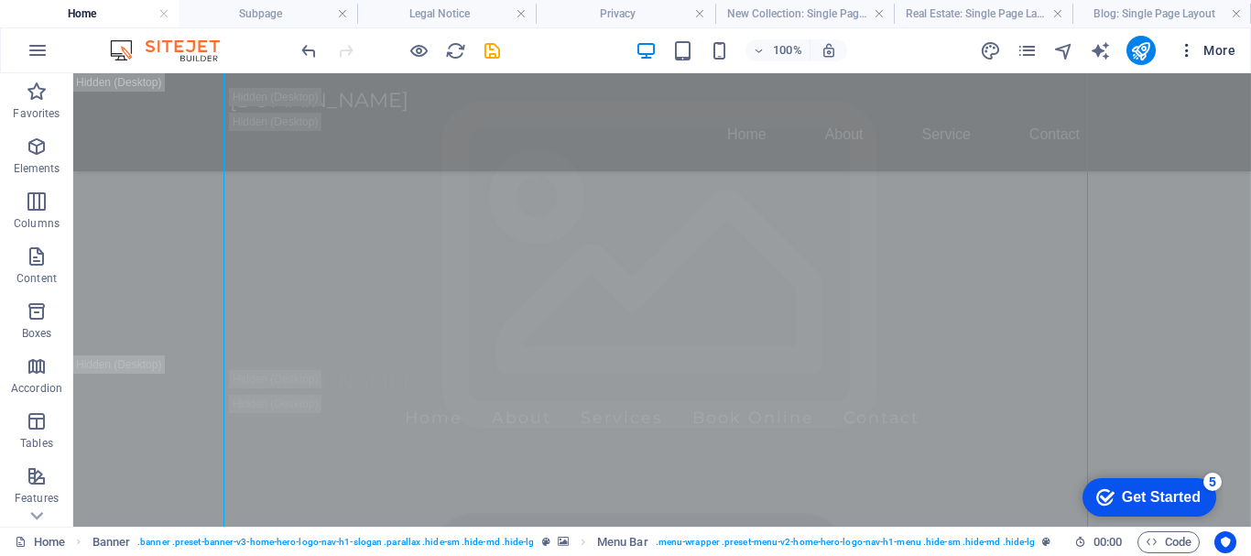
click at [0, 0] on span "More" at bounding box center [0, 0] width 0 height 0
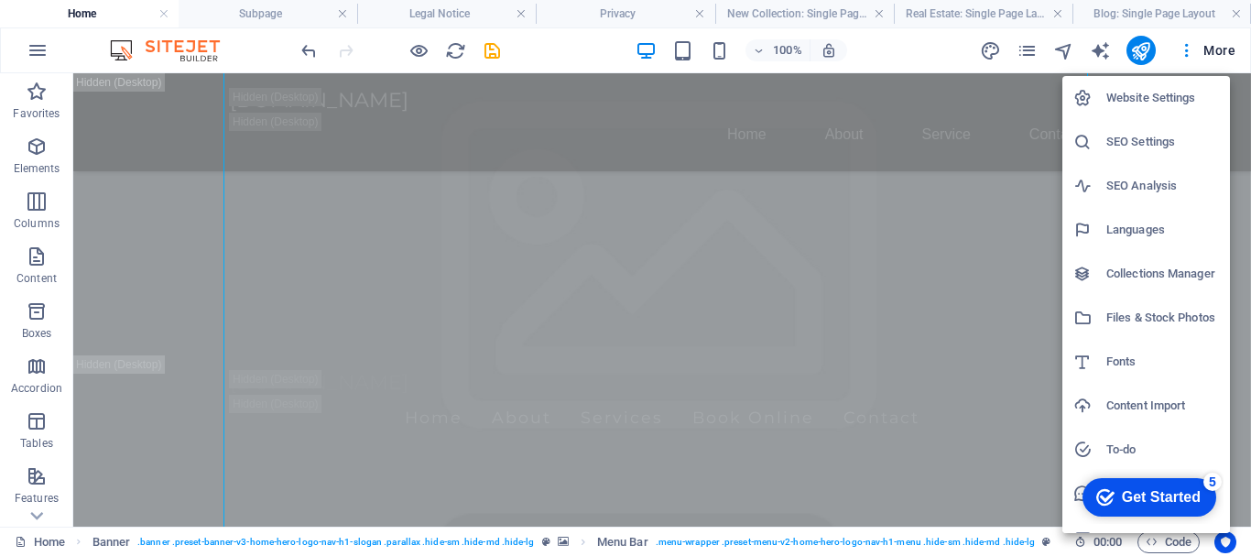
click at [1138, 320] on h6 "Files & Stock Photos" at bounding box center [1162, 318] width 113 height 22
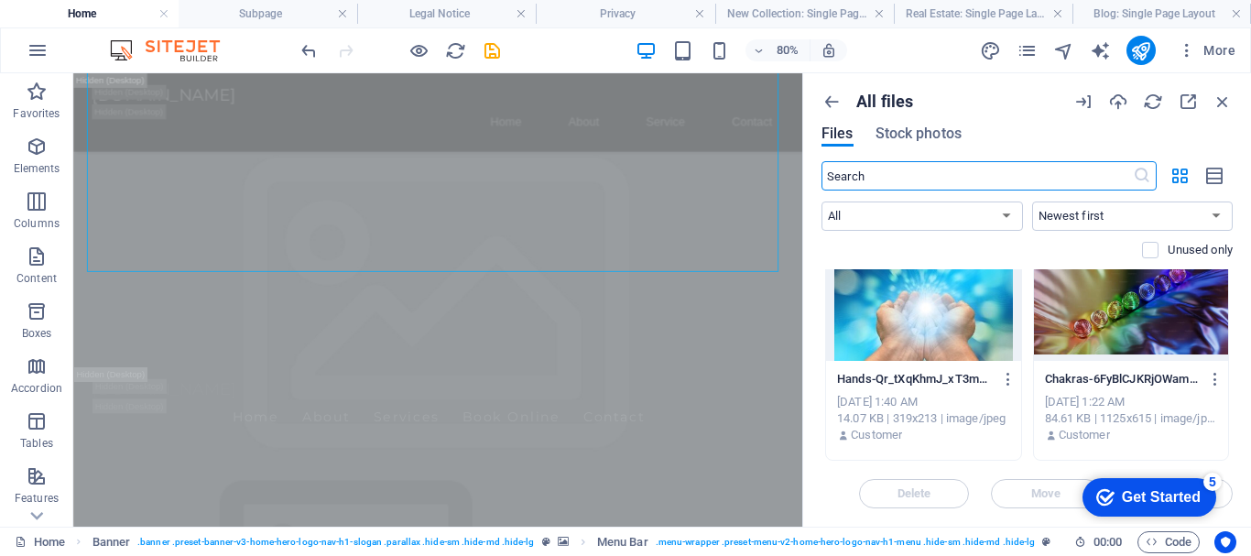
scroll to position [0, 0]
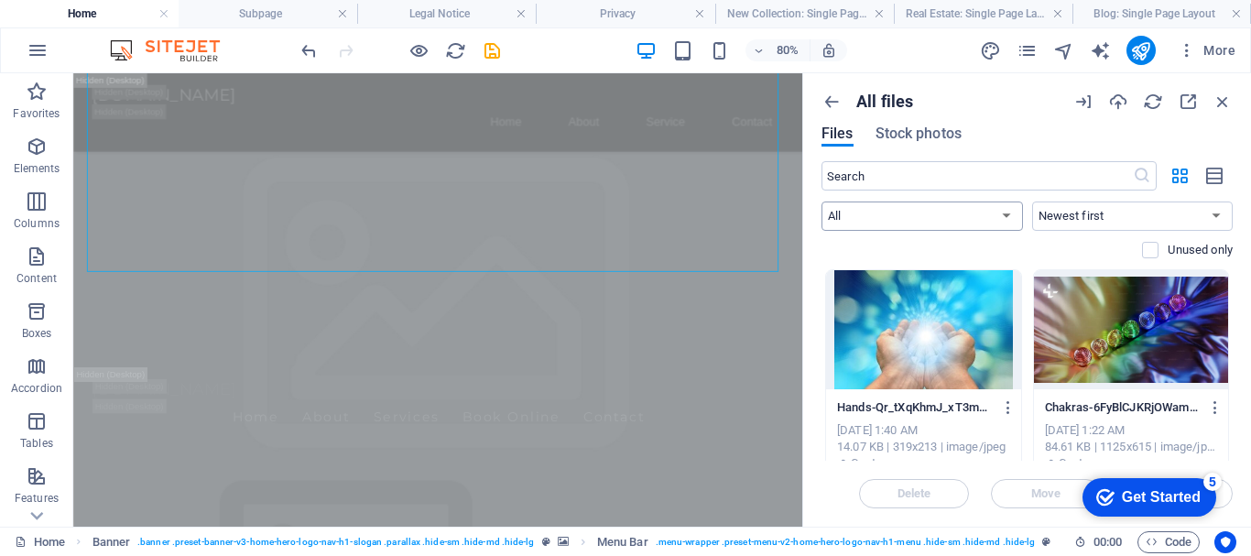
click at [1005, 213] on select "All Images Documents Audio Video Vector Other" at bounding box center [921, 215] width 201 height 29
select select "image"
click at [821, 201] on select "All Images Documents Audio Video Vector Other" at bounding box center [921, 215] width 201 height 29
click at [878, 174] on input "text" at bounding box center [976, 175] width 311 height 29
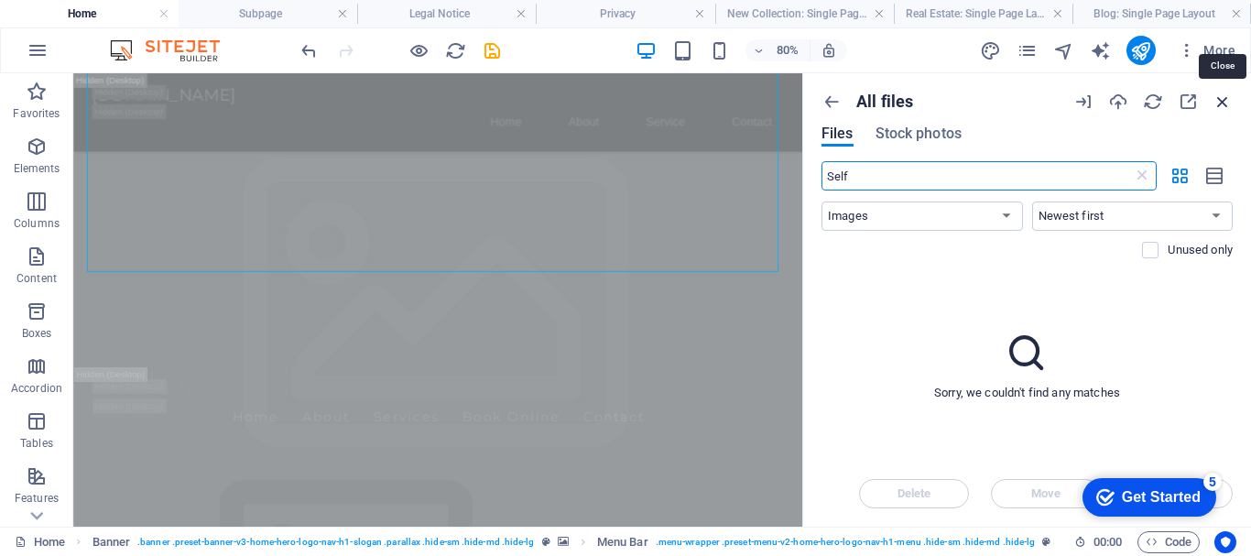
type input "Self"
click at [1226, 101] on icon "button" at bounding box center [1222, 102] width 20 height 20
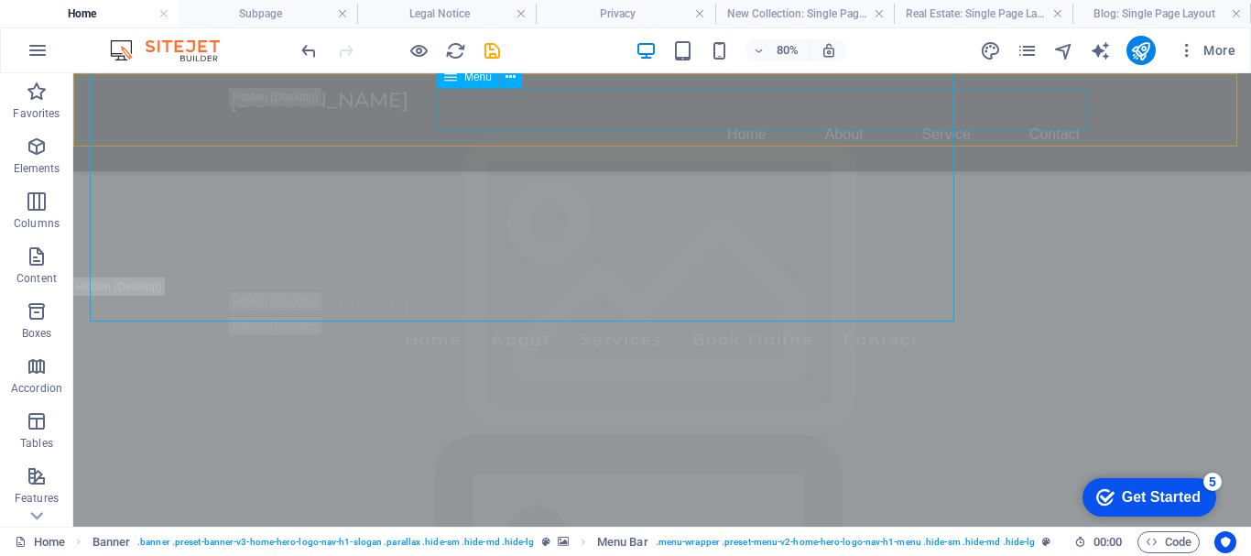
click at [829, 113] on nav "Home About Service Contact" at bounding box center [662, 135] width 864 height 44
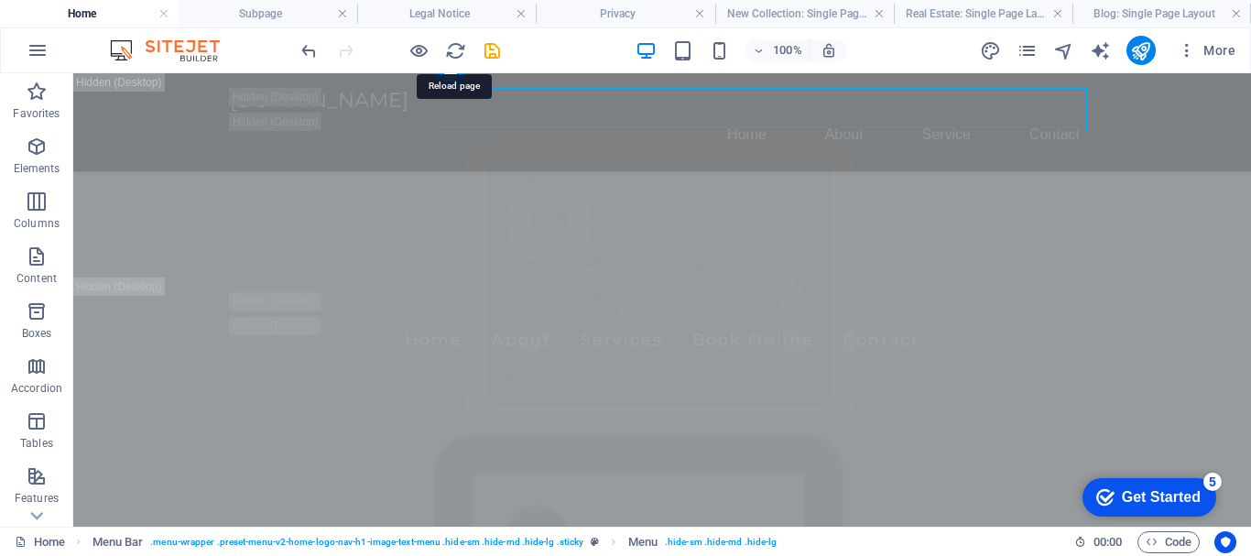
drag, startPoint x: 453, startPoint y: 48, endPoint x: 697, endPoint y: 62, distance: 244.0
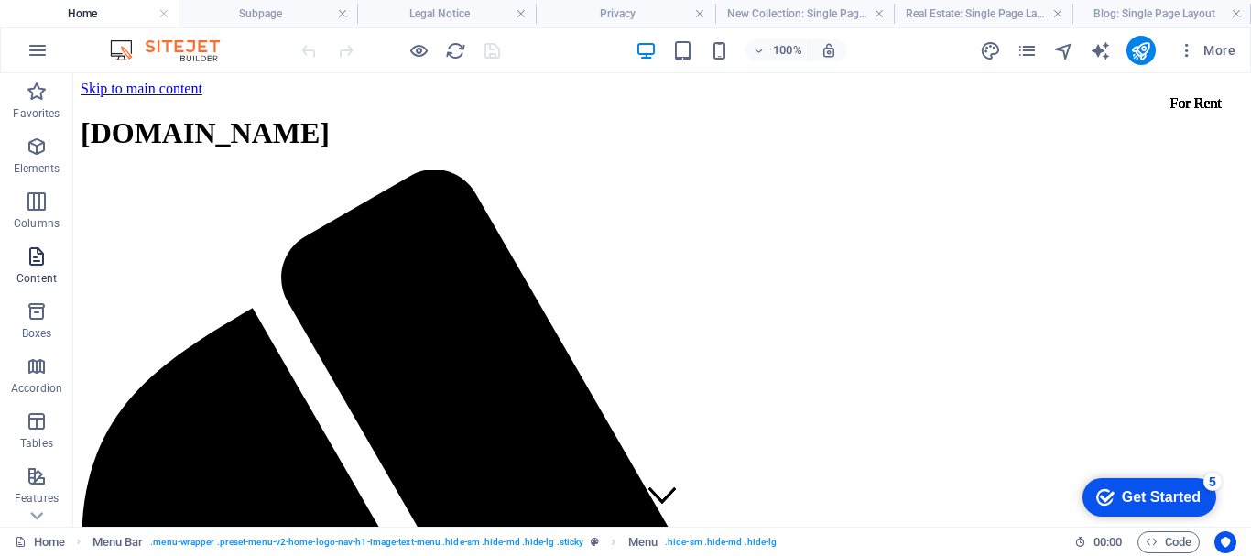
click at [41, 273] on p "Content" at bounding box center [36, 278] width 40 height 15
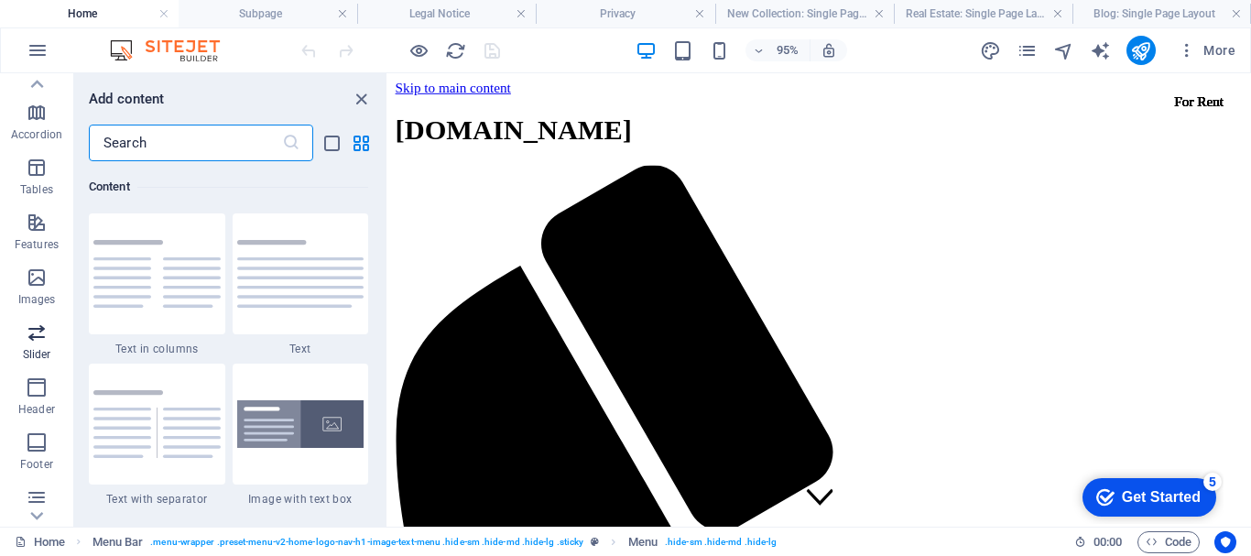
scroll to position [275, 0]
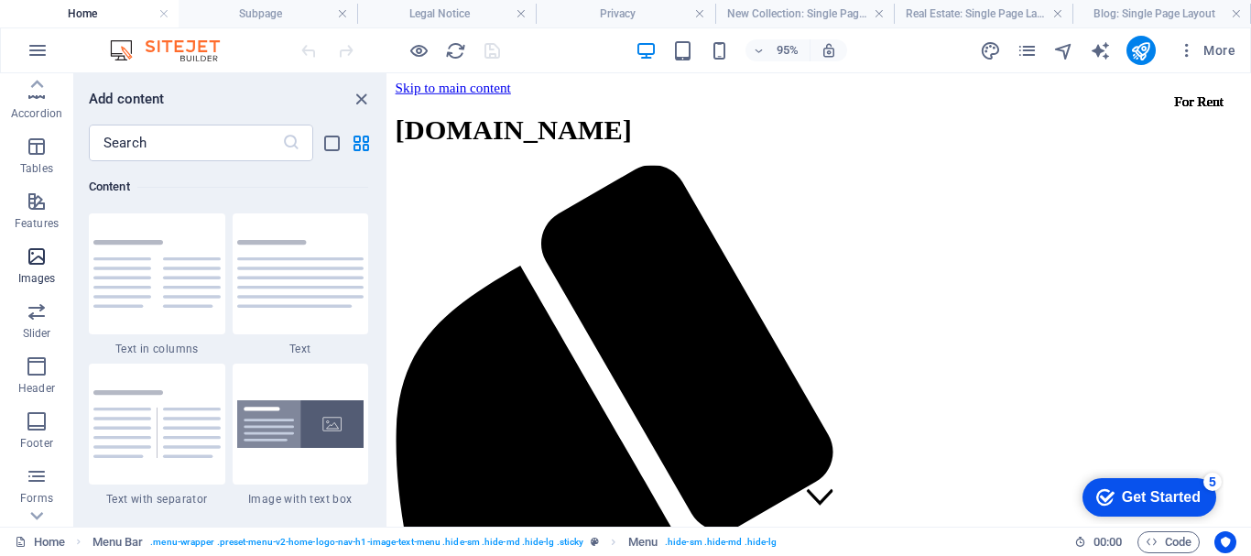
click at [34, 256] on icon "button" at bounding box center [37, 256] width 22 height 22
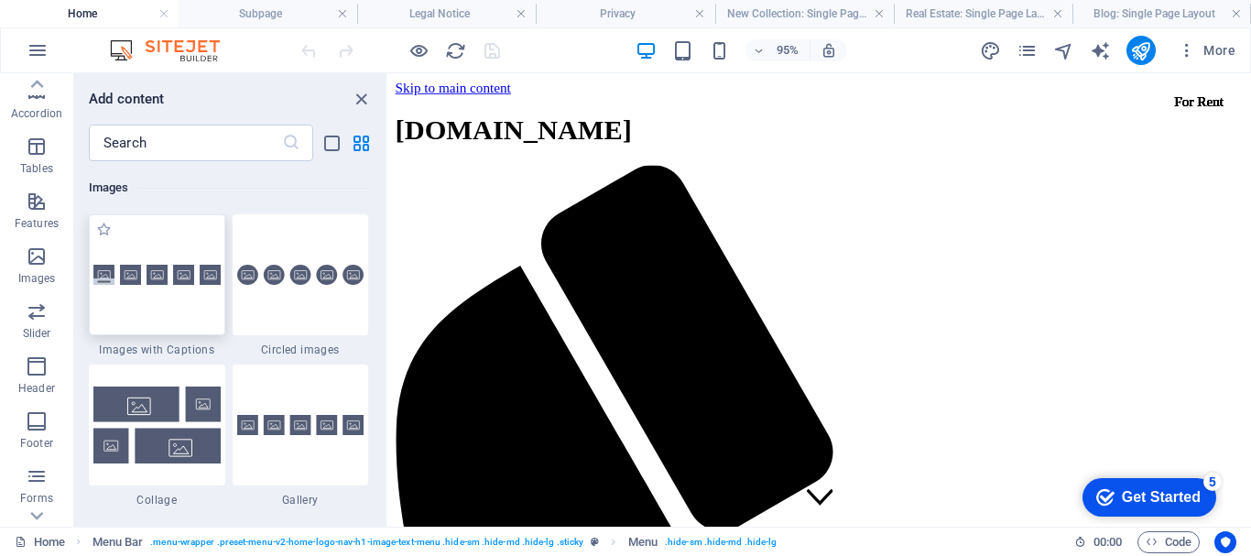
scroll to position [9284, 0]
drag, startPoint x: 356, startPoint y: 103, endPoint x: 568, endPoint y: 8, distance: 231.9
click at [356, 103] on icon "close panel" at bounding box center [361, 99] width 21 height 21
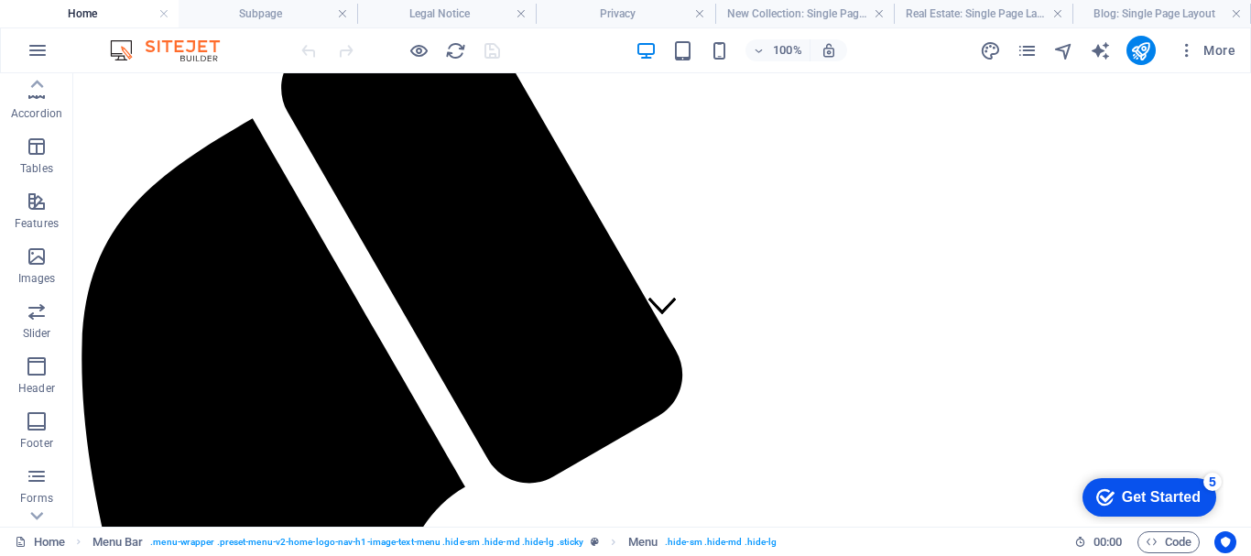
scroll to position [366, 0]
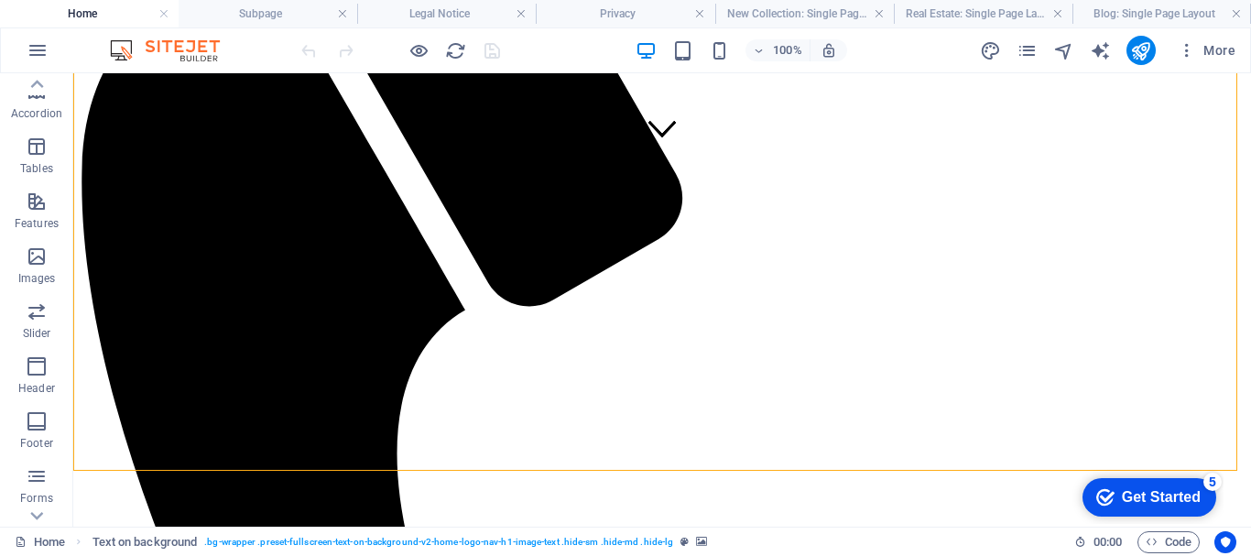
drag, startPoint x: 693, startPoint y: 261, endPoint x: 752, endPoint y: 249, distance: 59.8
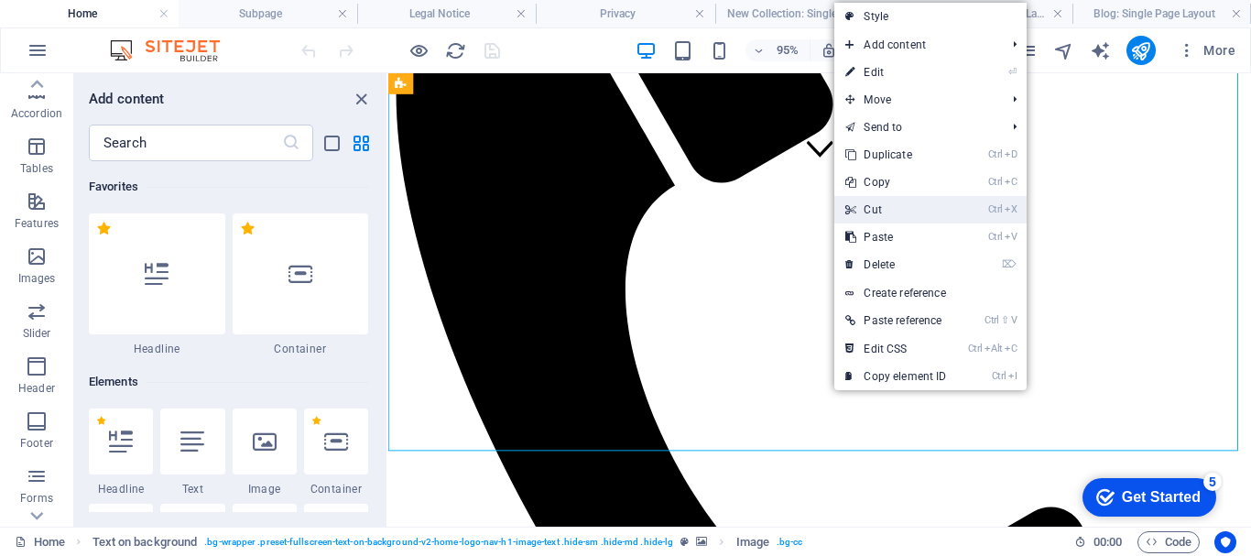
click at [891, 203] on link "Ctrl X Cut" at bounding box center [895, 209] width 123 height 27
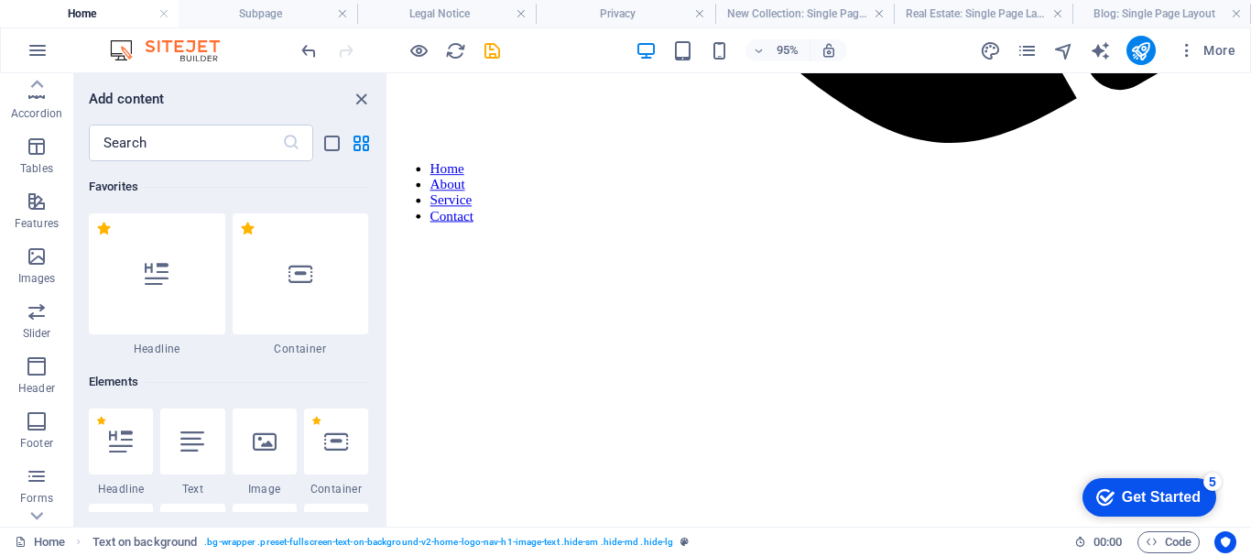
scroll to position [1831, 0]
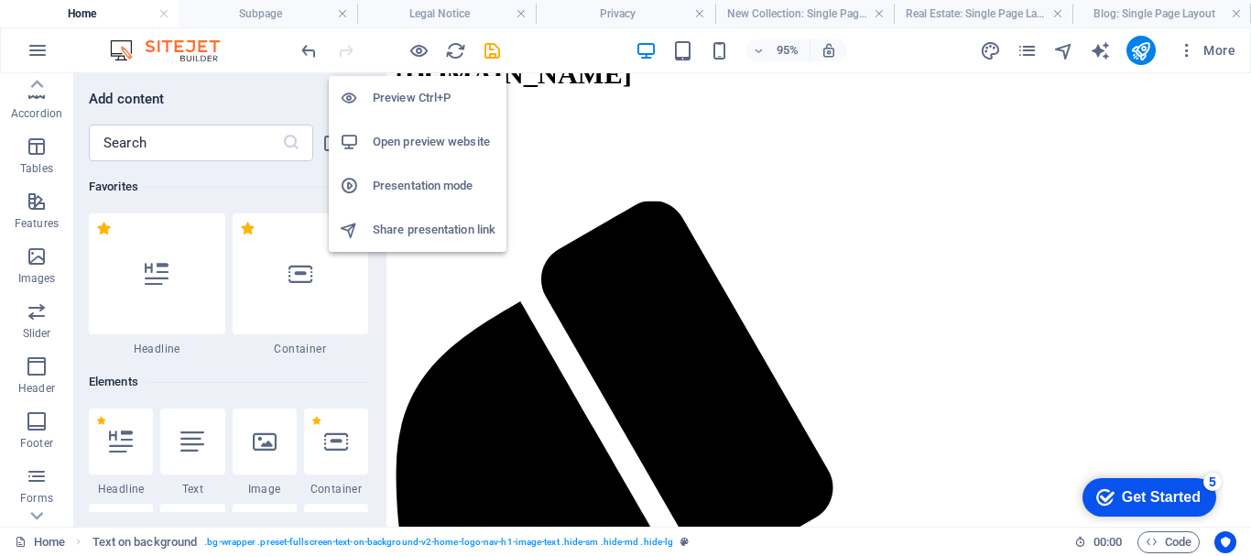
click at [407, 97] on h6 "Preview Ctrl+P" at bounding box center [434, 98] width 123 height 22
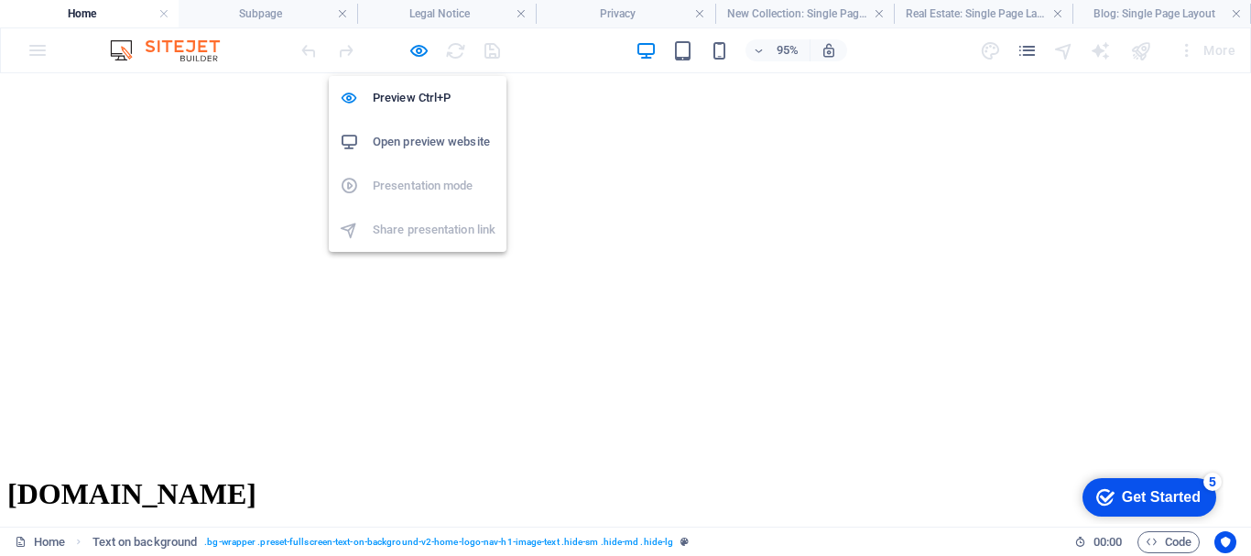
scroll to position [1809, 0]
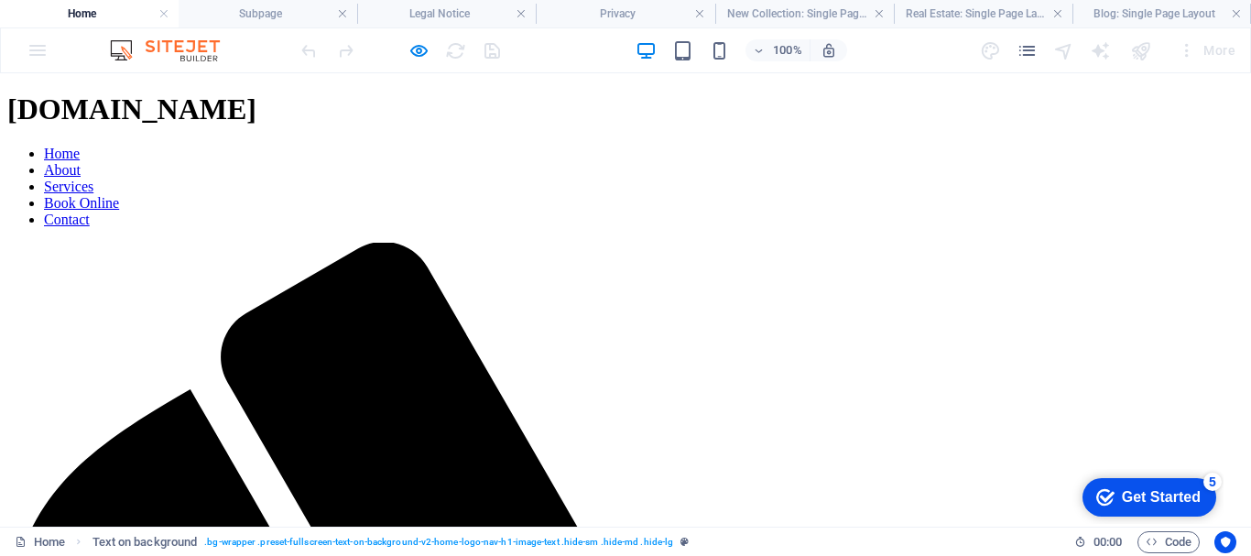
scroll to position [2124, 0]
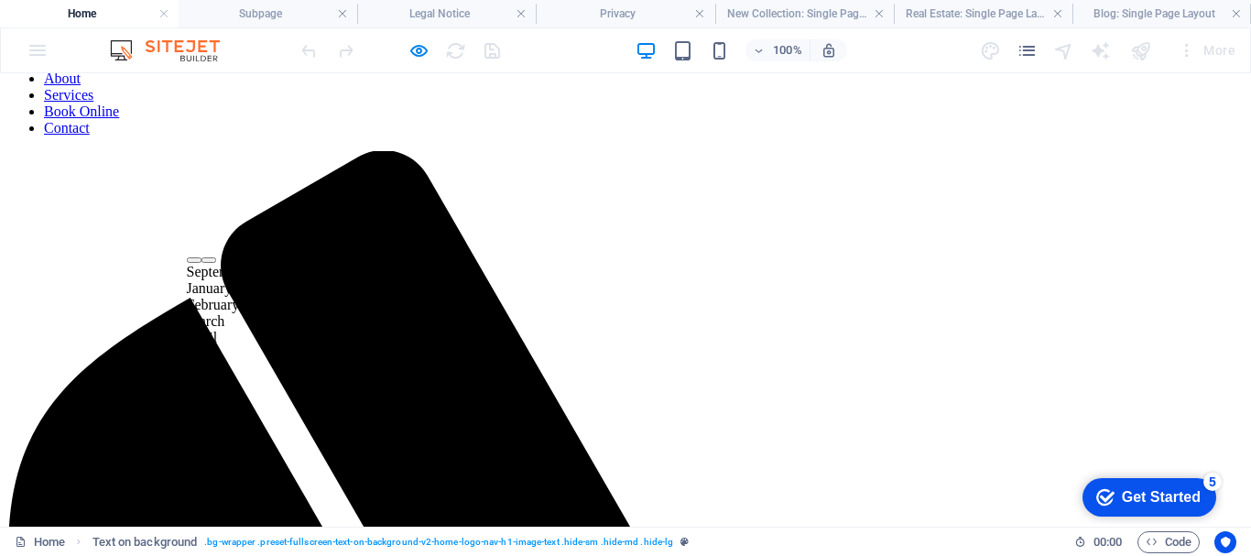
scroll to position [2216, 0]
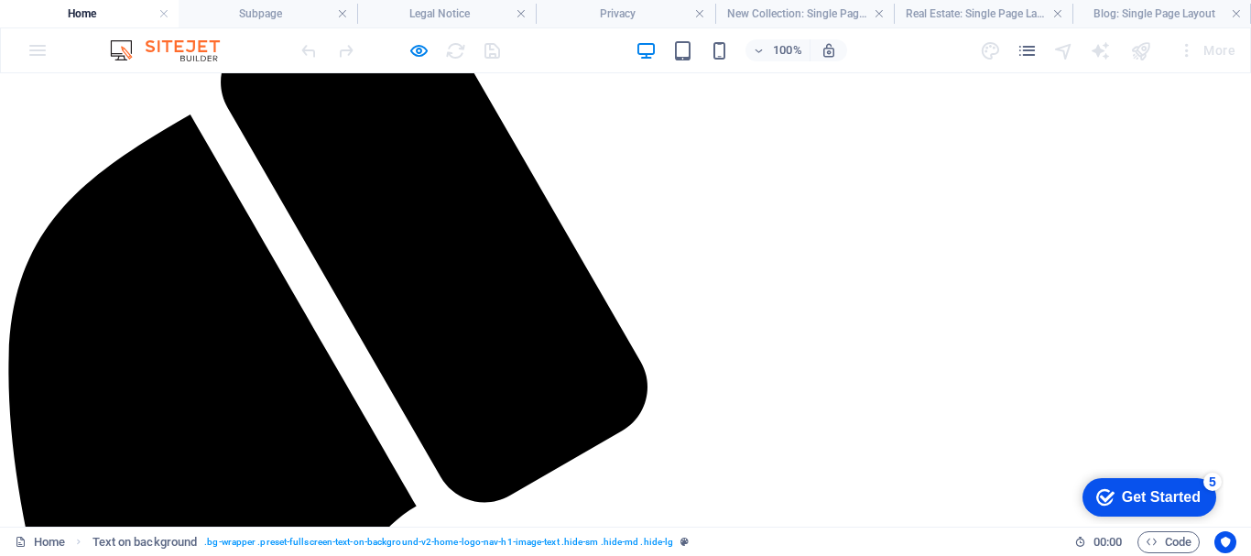
scroll to position [2673, 0]
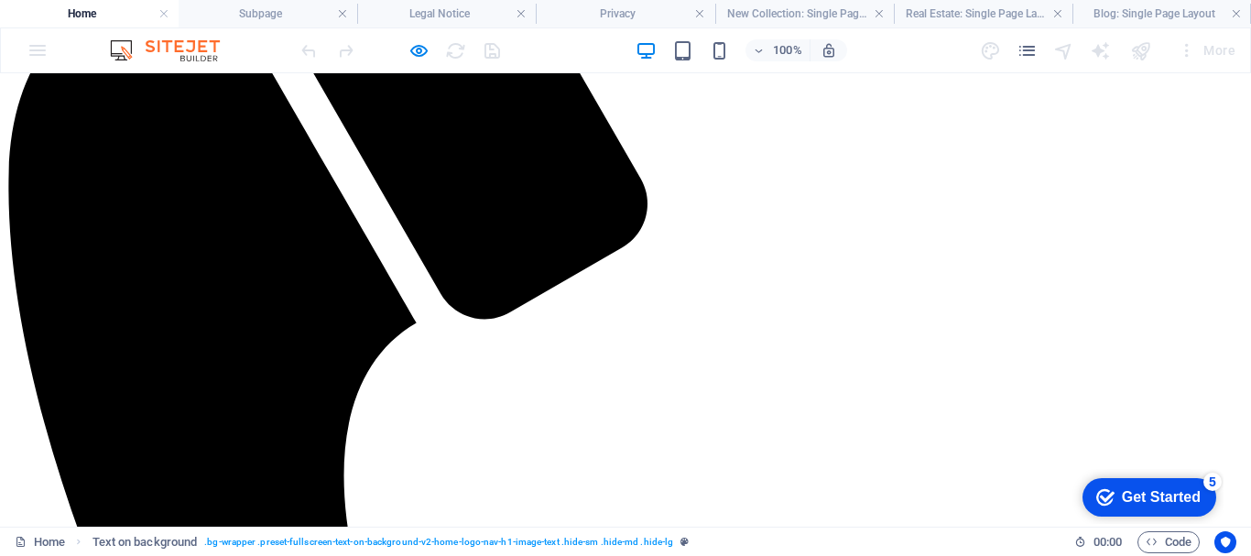
drag, startPoint x: 219, startPoint y: 354, endPoint x: 334, endPoint y: 353, distance: 115.4
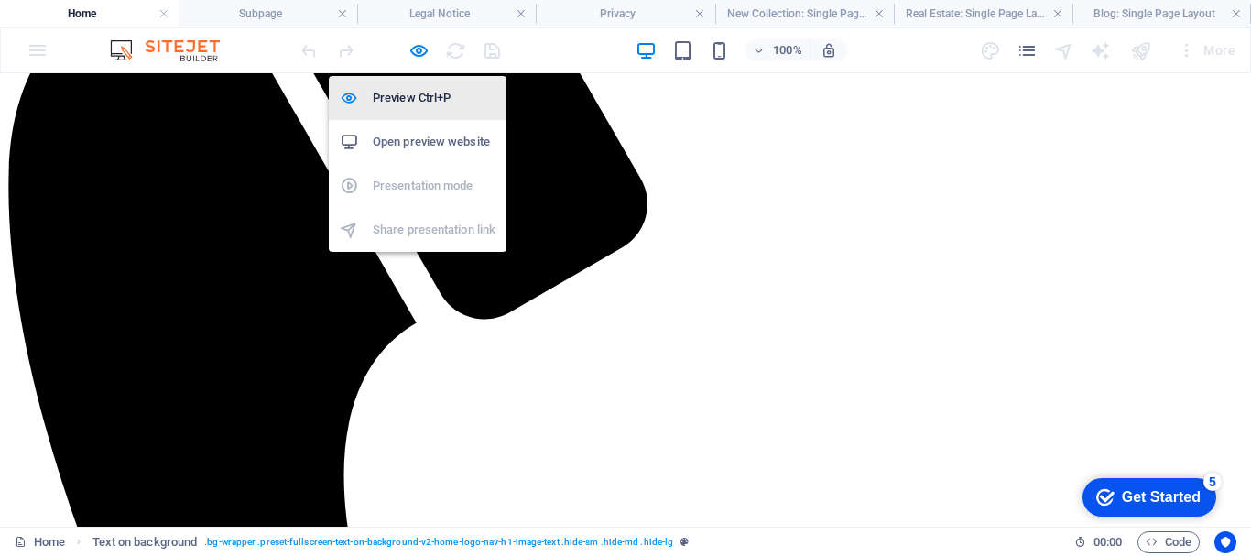
click at [419, 93] on h6 "Preview Ctrl+P" at bounding box center [434, 98] width 123 height 22
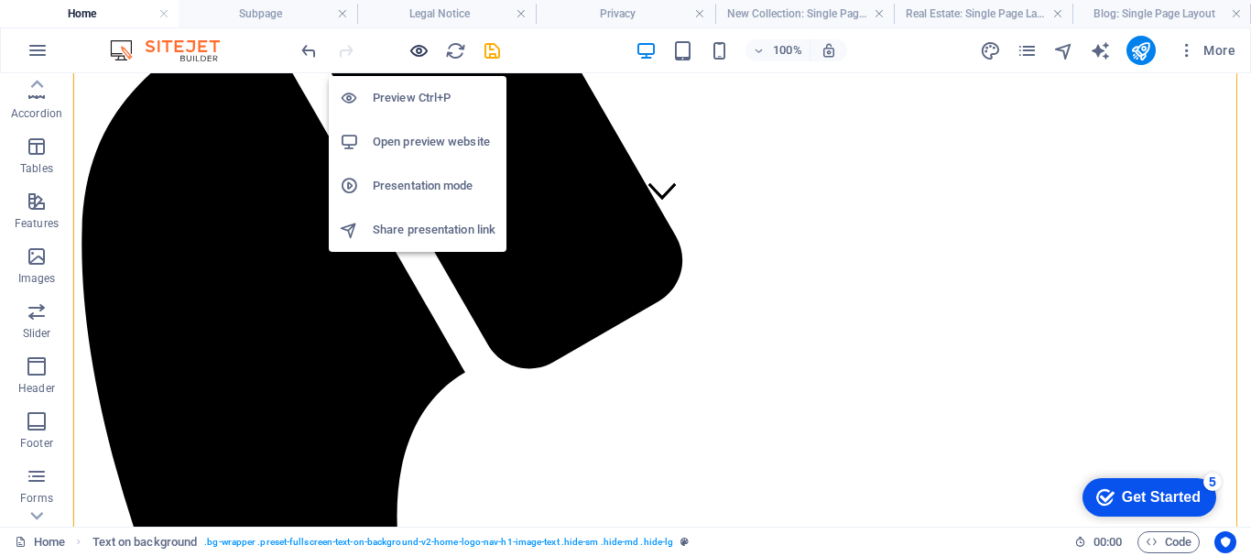
click at [419, 45] on icon "button" at bounding box center [418, 50] width 21 height 21
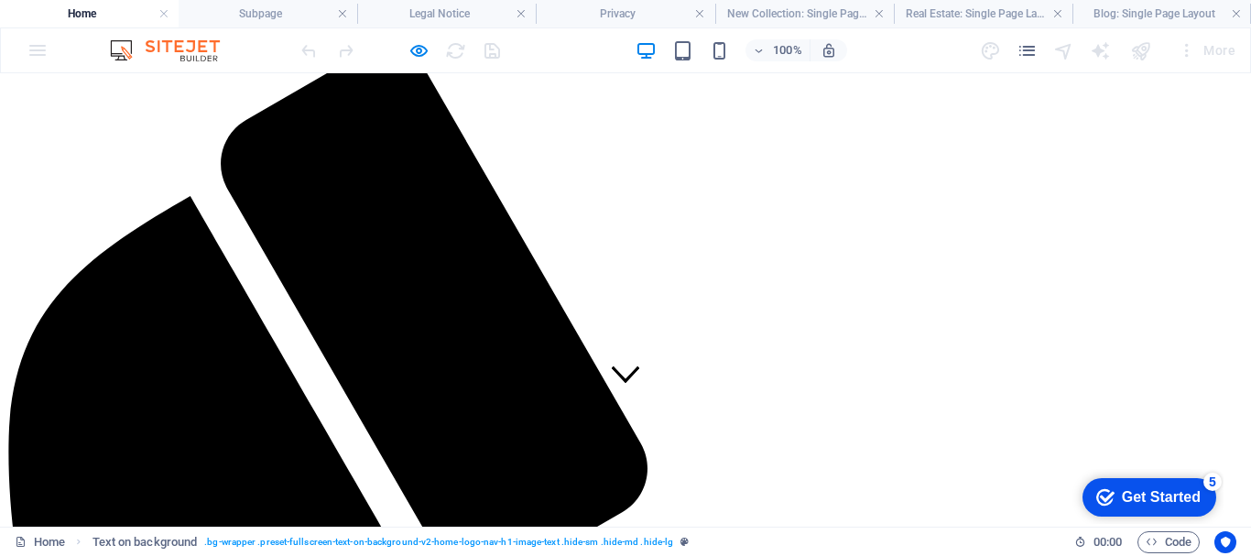
scroll to position [0, 0]
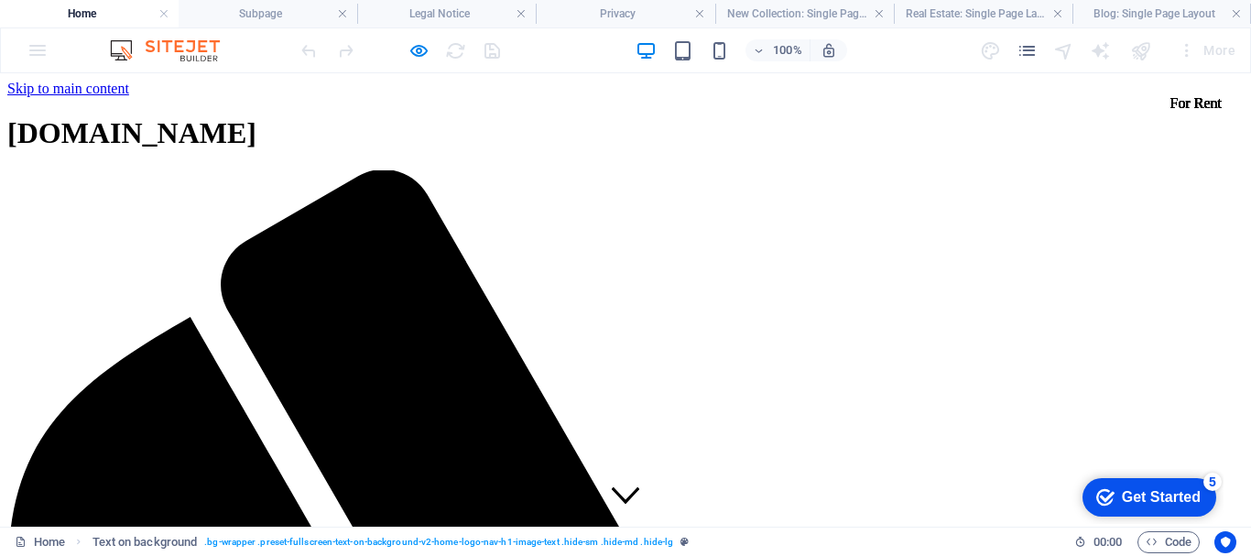
drag, startPoint x: 892, startPoint y: 213, endPoint x: 417, endPoint y: 222, distance: 474.3
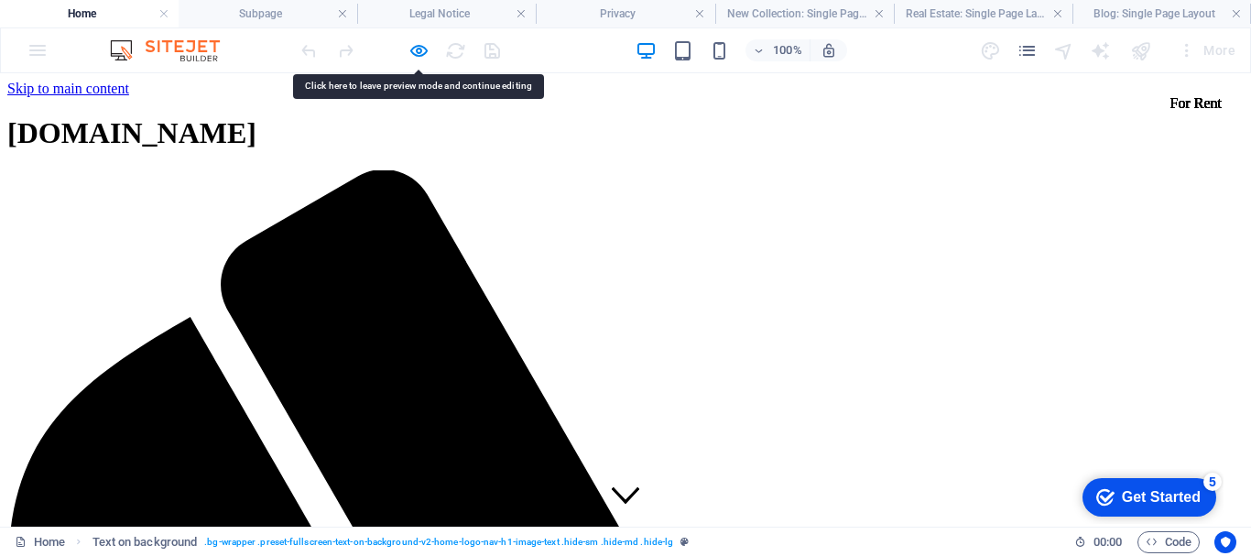
drag, startPoint x: 417, startPoint y: 222, endPoint x: 334, endPoint y: 192, distance: 88.3
drag, startPoint x: 334, startPoint y: 192, endPoint x: 1056, endPoint y: 227, distance: 722.3
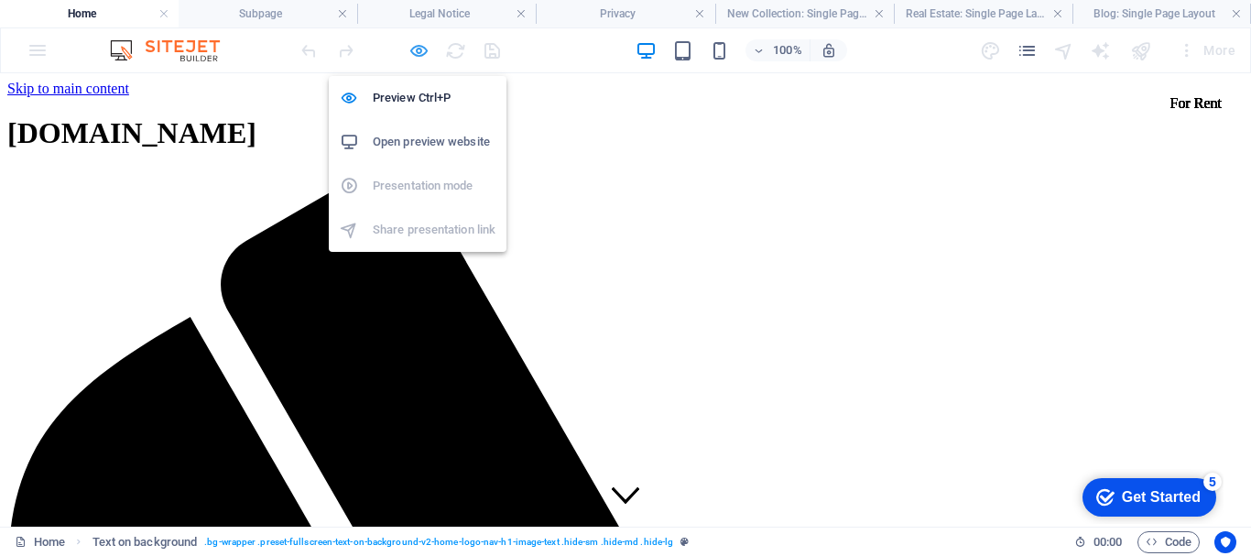
drag, startPoint x: 1056, startPoint y: 154, endPoint x: 419, endPoint y: 56, distance: 643.8
click at [419, 45] on icon "button" at bounding box center [418, 50] width 21 height 21
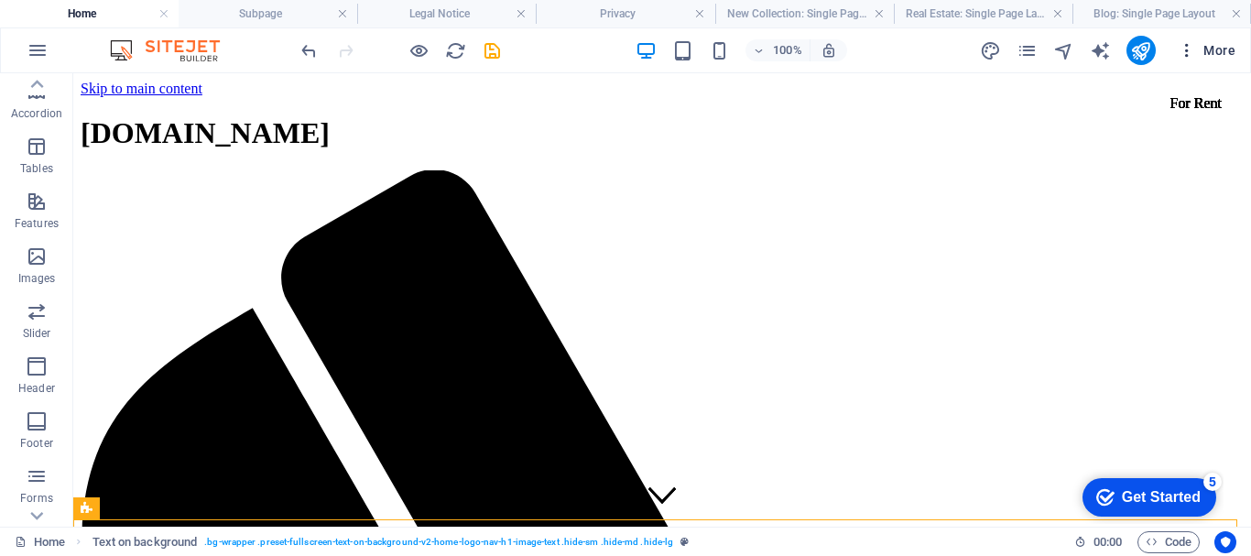
click at [1183, 41] on icon "button" at bounding box center [1186, 50] width 18 height 18
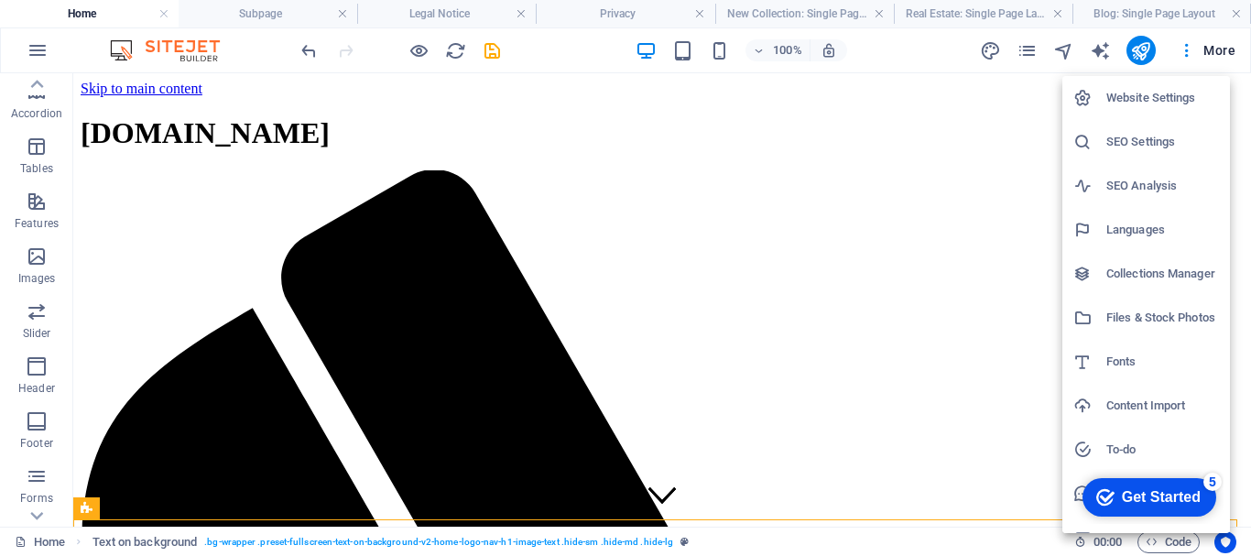
click at [1176, 92] on h6 "Website Settings" at bounding box center [1162, 98] width 113 height 22
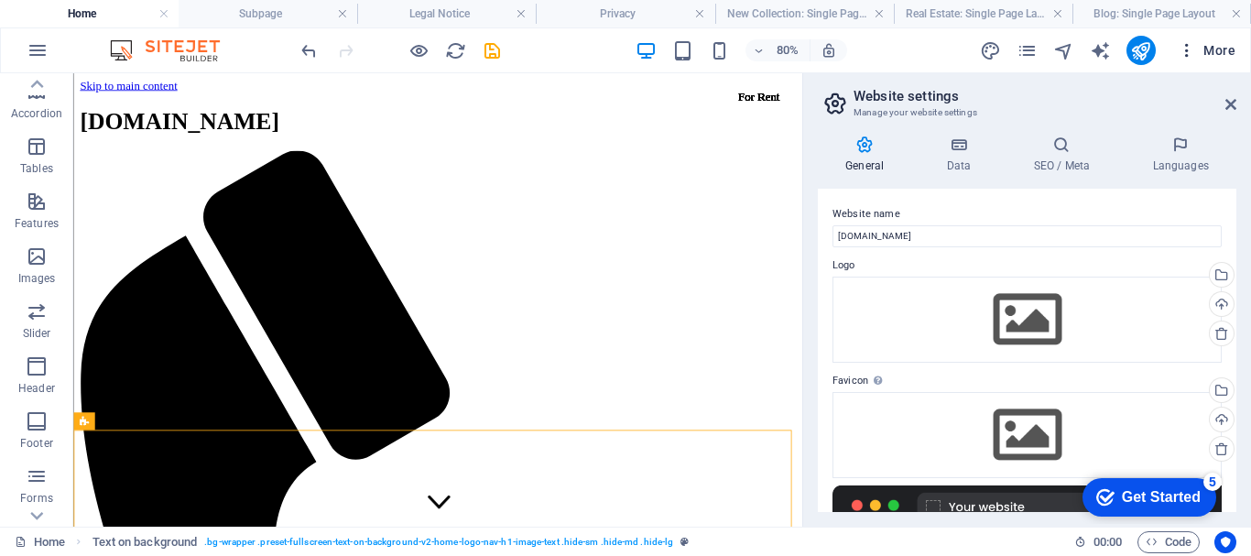
click at [1184, 48] on icon "button" at bounding box center [1186, 50] width 18 height 18
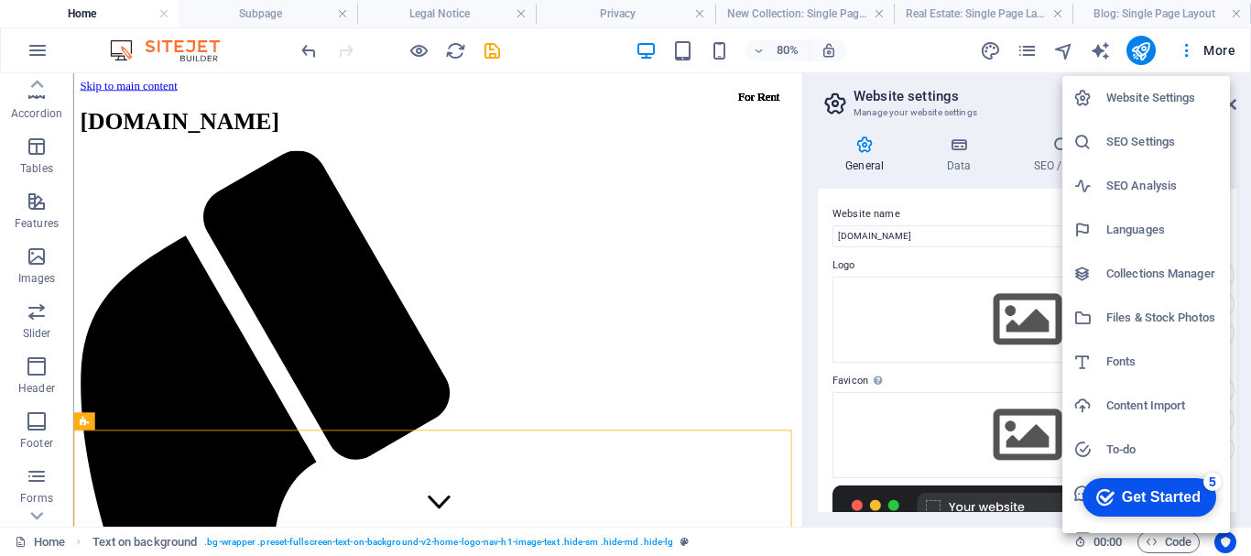
click at [1129, 231] on h6 "Languages" at bounding box center [1162, 230] width 113 height 22
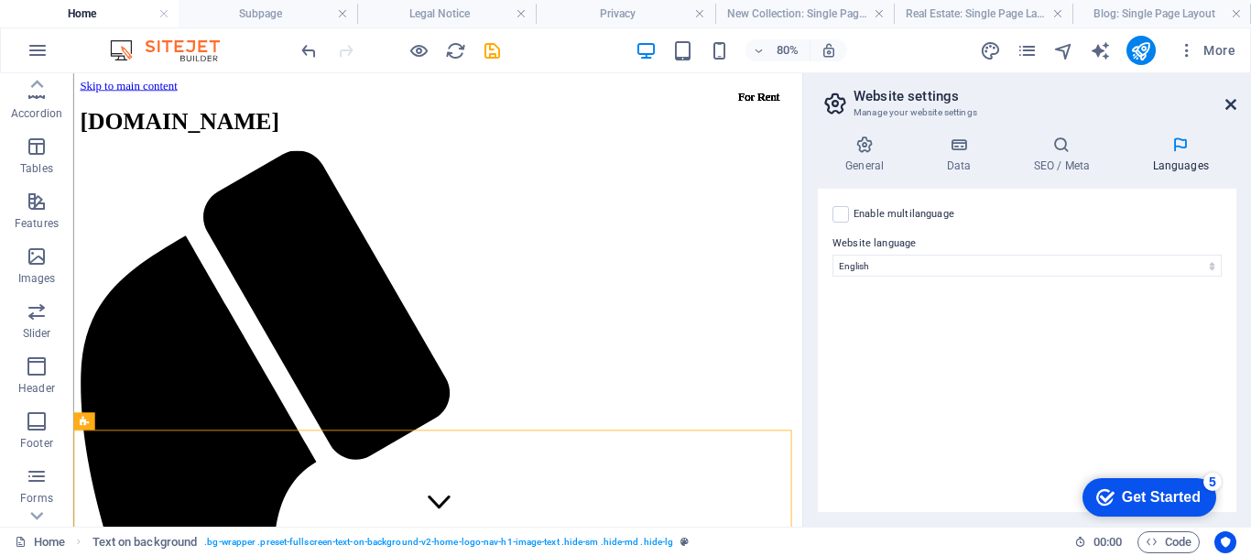
click at [1227, 105] on icon at bounding box center [1230, 104] width 11 height 15
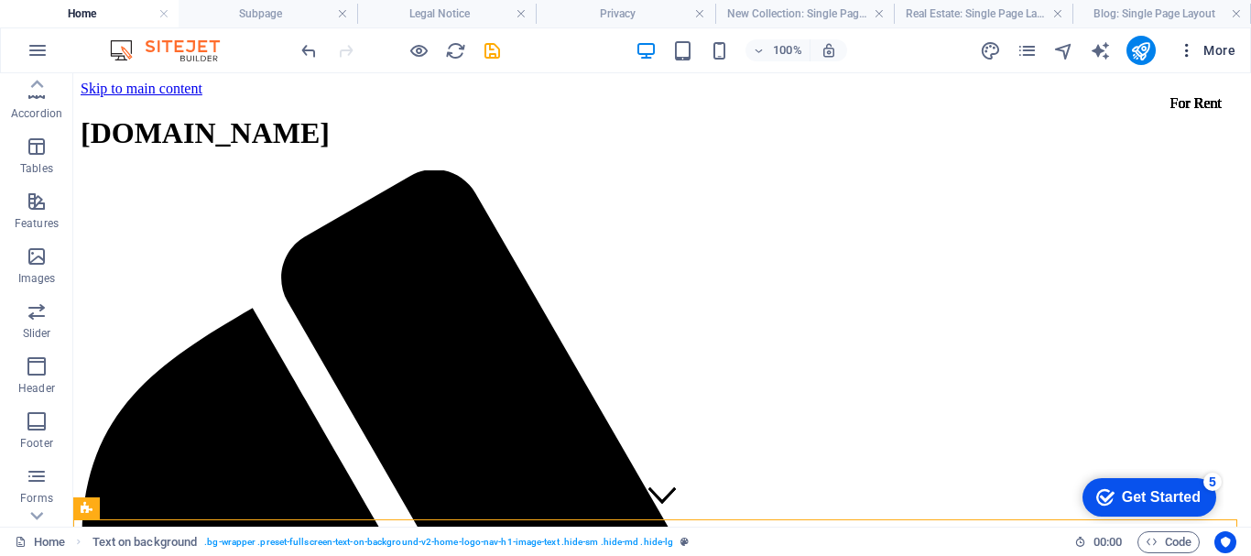
click at [1187, 47] on icon "button" at bounding box center [1186, 50] width 18 height 18
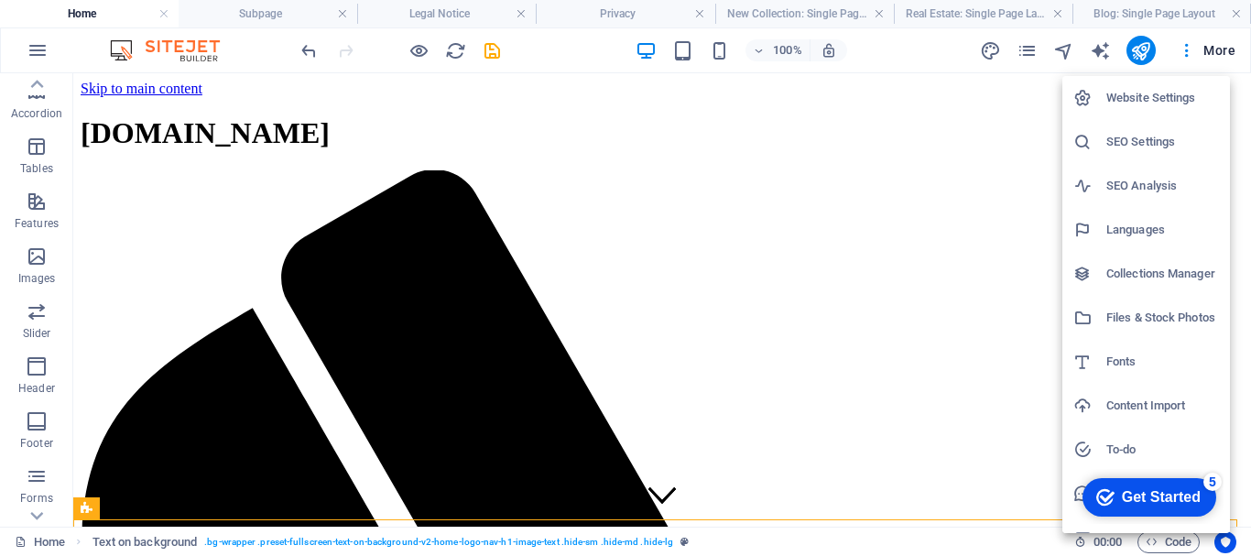
click at [1144, 136] on h6 "SEO Settings" at bounding box center [1162, 142] width 113 height 22
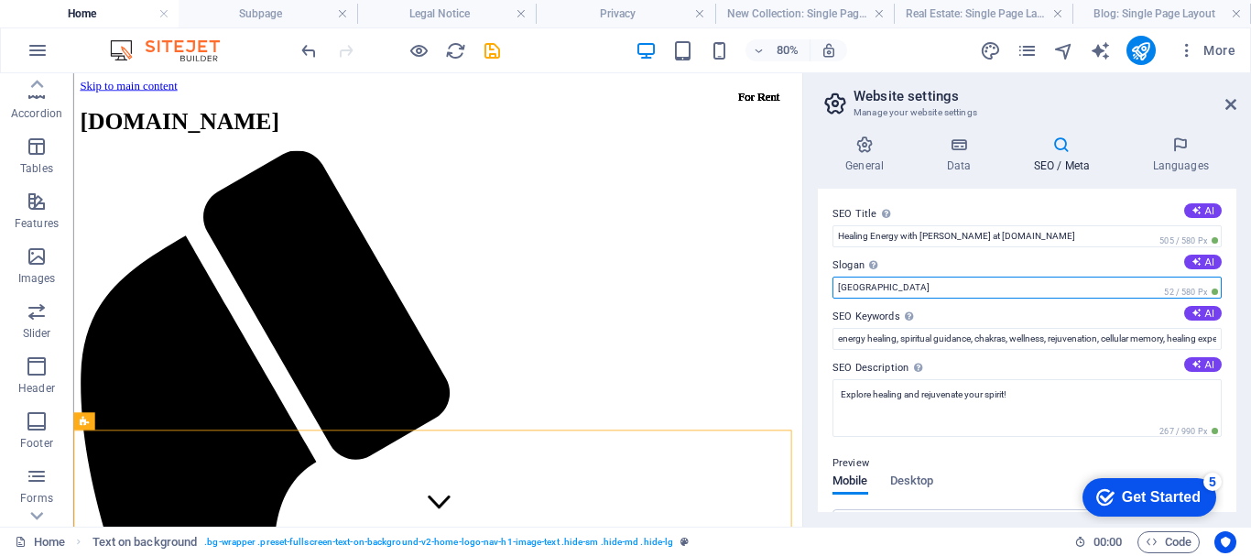
drag, startPoint x: 866, startPoint y: 284, endPoint x: 827, endPoint y: 282, distance: 39.4
click at [827, 282] on div "SEO Title The title of your website - make it something that stands out in sear…" at bounding box center [1027, 350] width 418 height 323
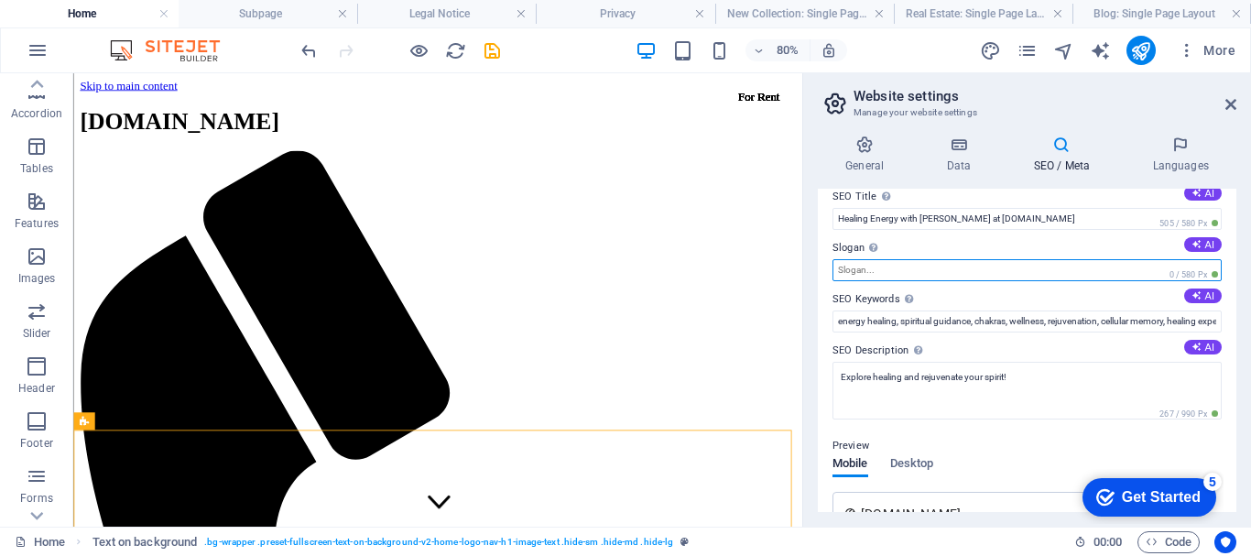
scroll to position [10, 0]
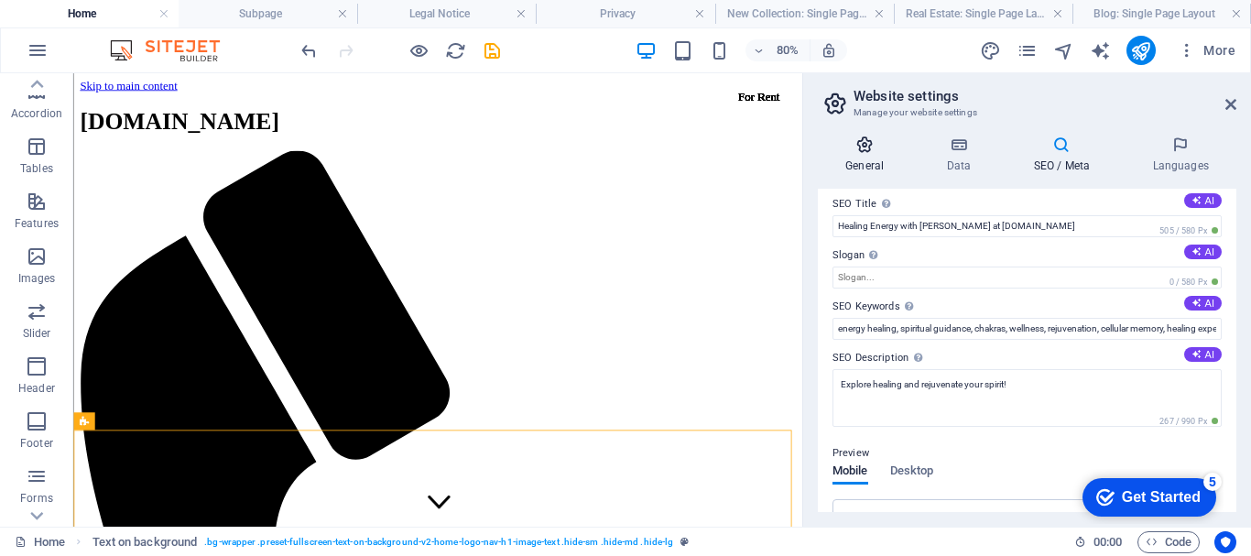
click at [865, 151] on icon at bounding box center [864, 145] width 93 height 18
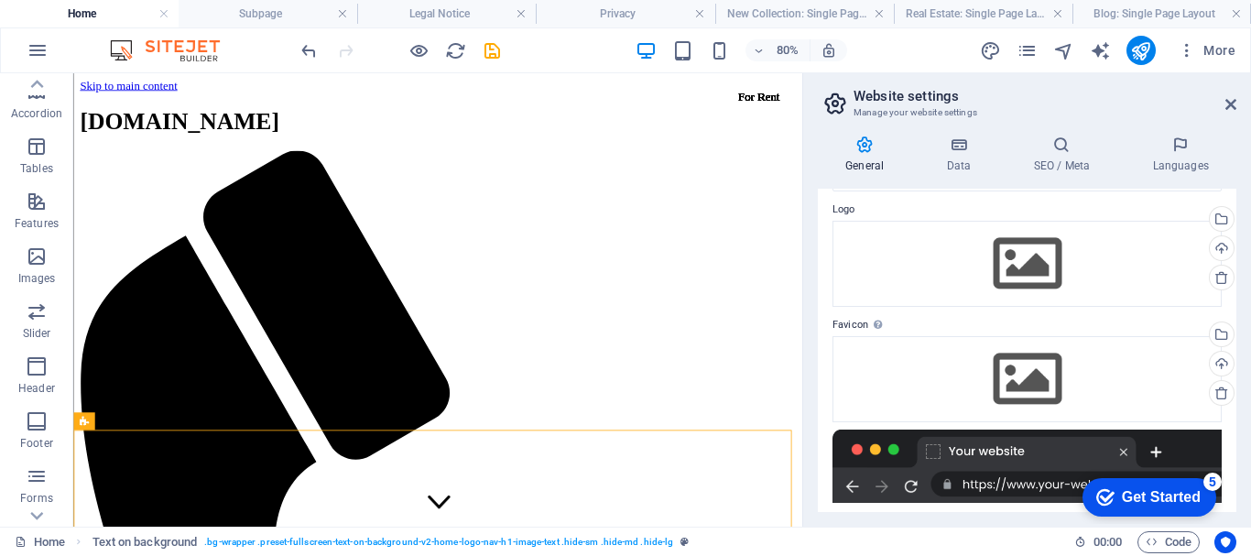
scroll to position [0, 0]
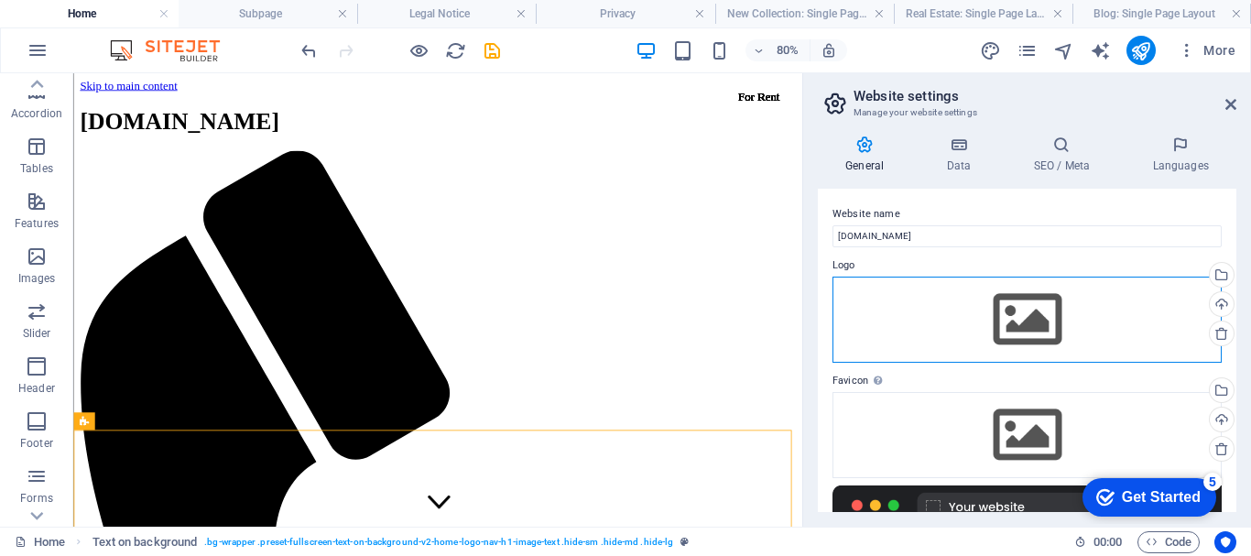
click at [1023, 309] on div "Drag files here, click to choose files or select files from Files or our free s…" at bounding box center [1026, 319] width 389 height 86
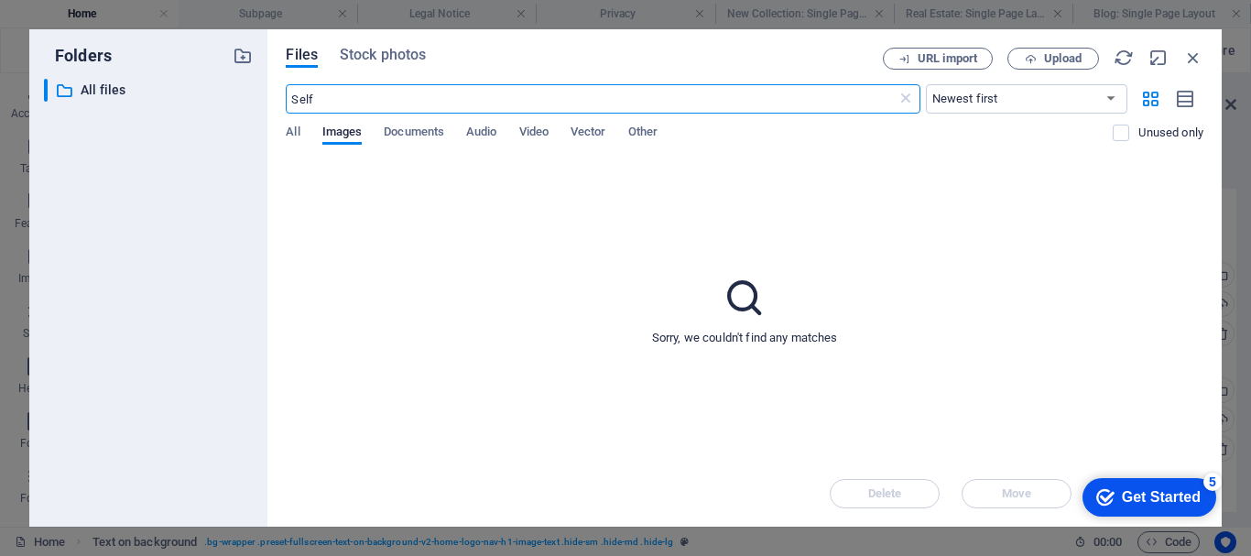
drag, startPoint x: 318, startPoint y: 101, endPoint x: 273, endPoint y: 96, distance: 45.1
click at [273, 96] on div "Files Stock photos URL import Upload Self ​ Newest first Oldest first Name (A-Z…" at bounding box center [744, 277] width 954 height 497
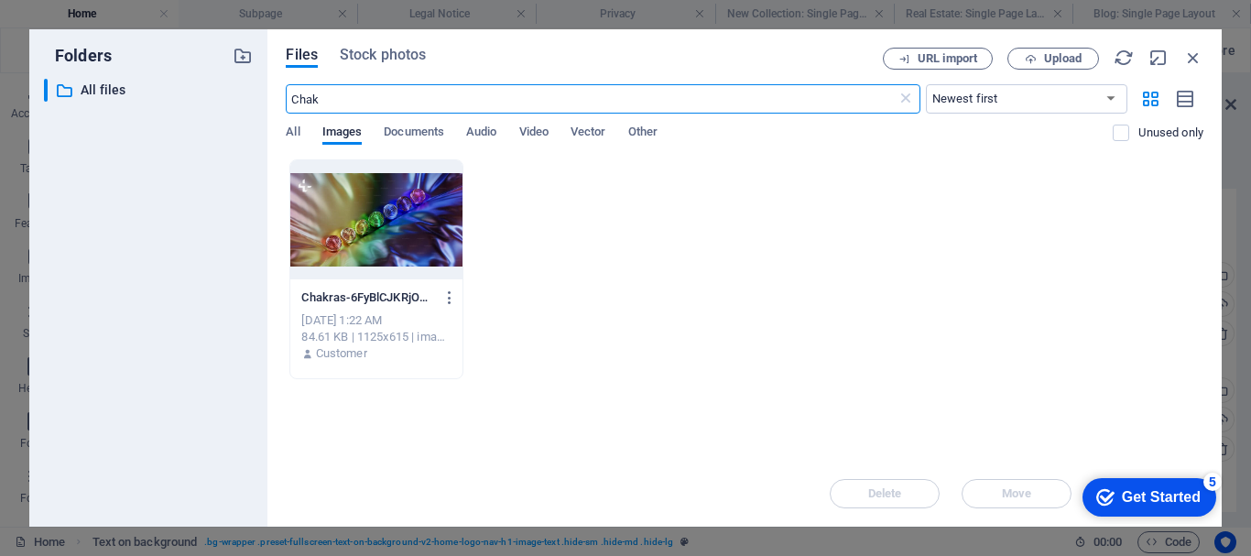
drag, startPoint x: 344, startPoint y: 199, endPoint x: 335, endPoint y: 197, distance: 9.3
click at [342, 198] on div at bounding box center [375, 219] width 171 height 119
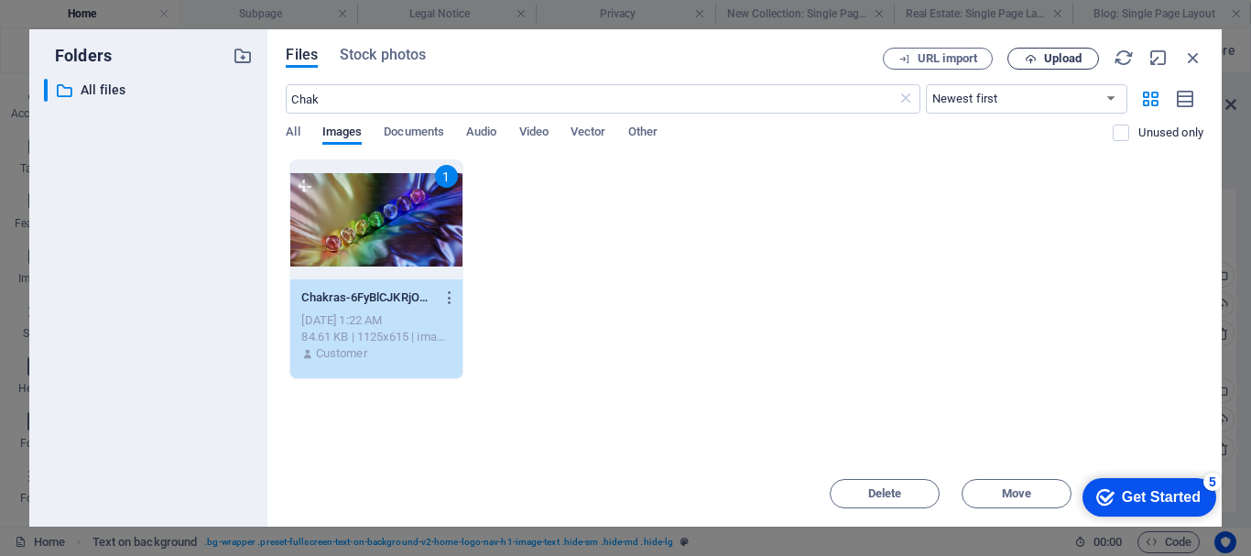
click at [1045, 54] on span "Upload" at bounding box center [1063, 58] width 38 height 11
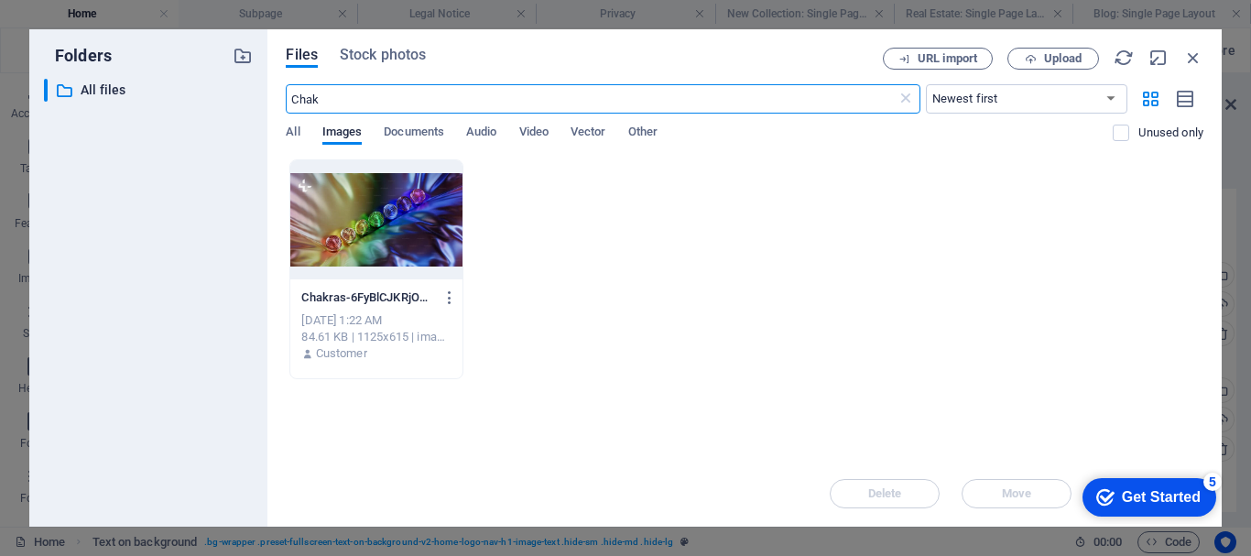
click at [323, 95] on input "Chak" at bounding box center [591, 98] width 610 height 29
drag, startPoint x: 313, startPoint y: 100, endPoint x: 279, endPoint y: 97, distance: 34.0
click at [279, 97] on div "Files Stock photos URL import Upload Chak ​ Newest first Oldest first Name (A-Z…" at bounding box center [744, 277] width 954 height 497
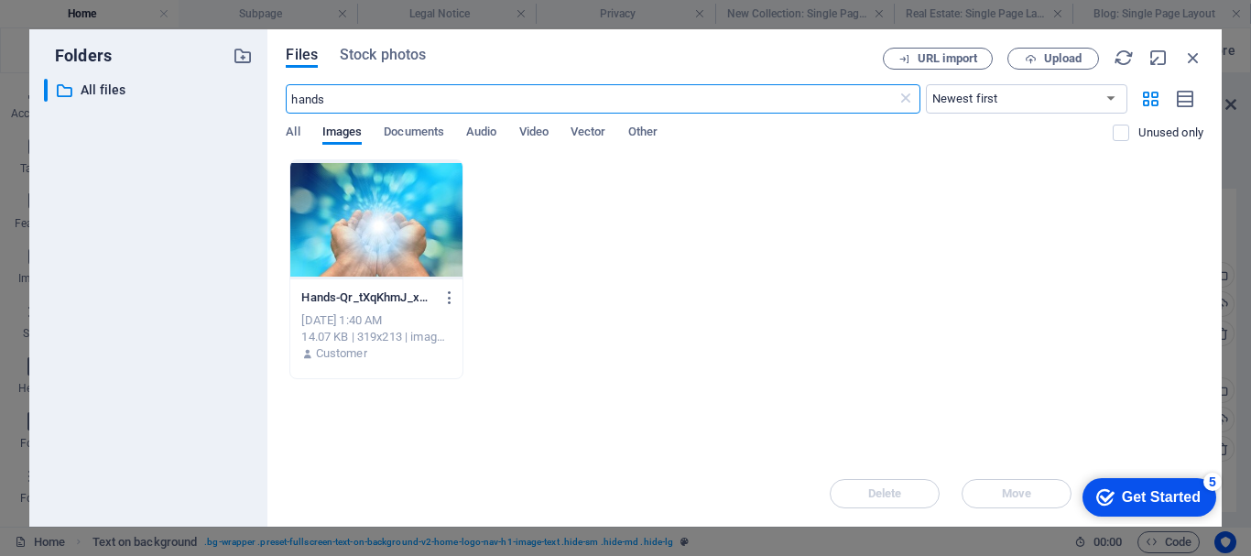
drag, startPoint x: 328, startPoint y: 100, endPoint x: 258, endPoint y: 72, distance: 74.8
click at [258, 72] on div "Folders ​ All files All files Files Stock photos URL import Upload hands ​ Newe…" at bounding box center [625, 277] width 1192 height 497
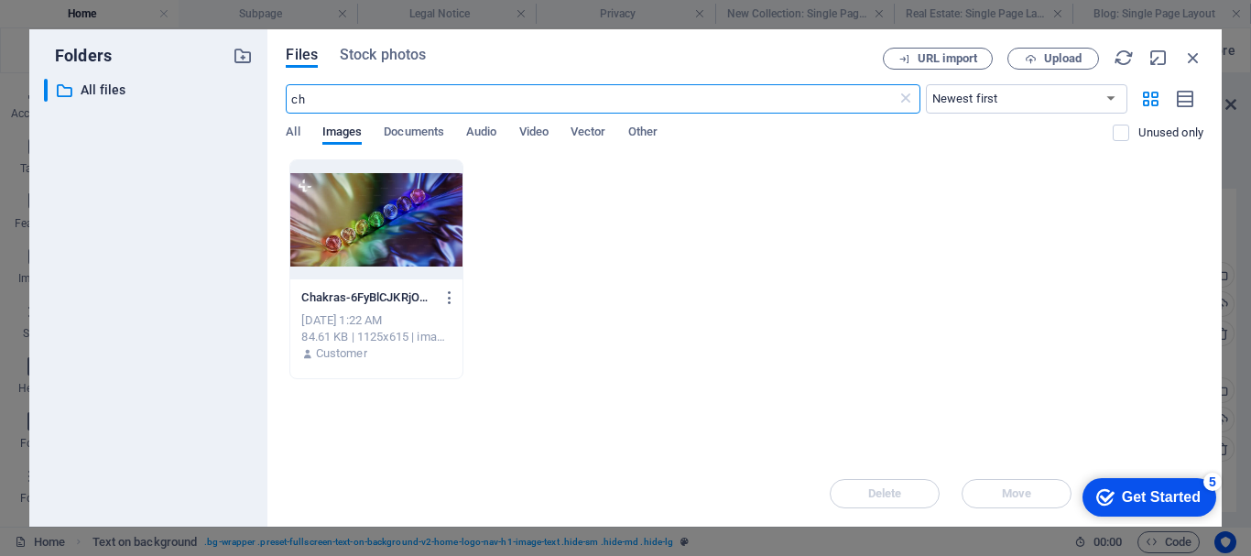
type input "ch"
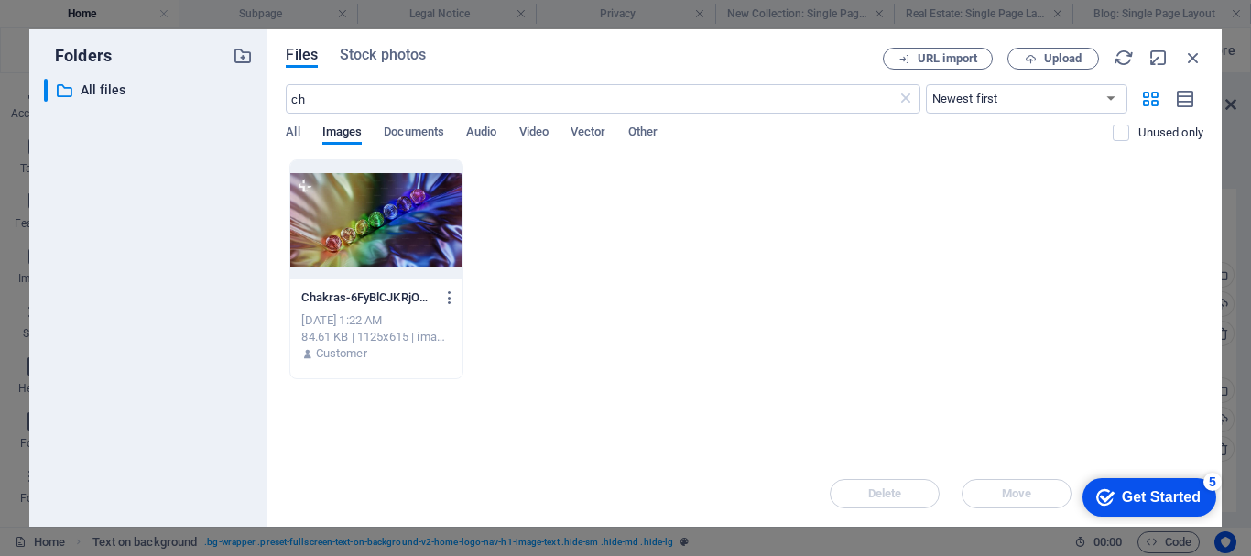
click at [352, 214] on div at bounding box center [375, 219] width 171 height 119
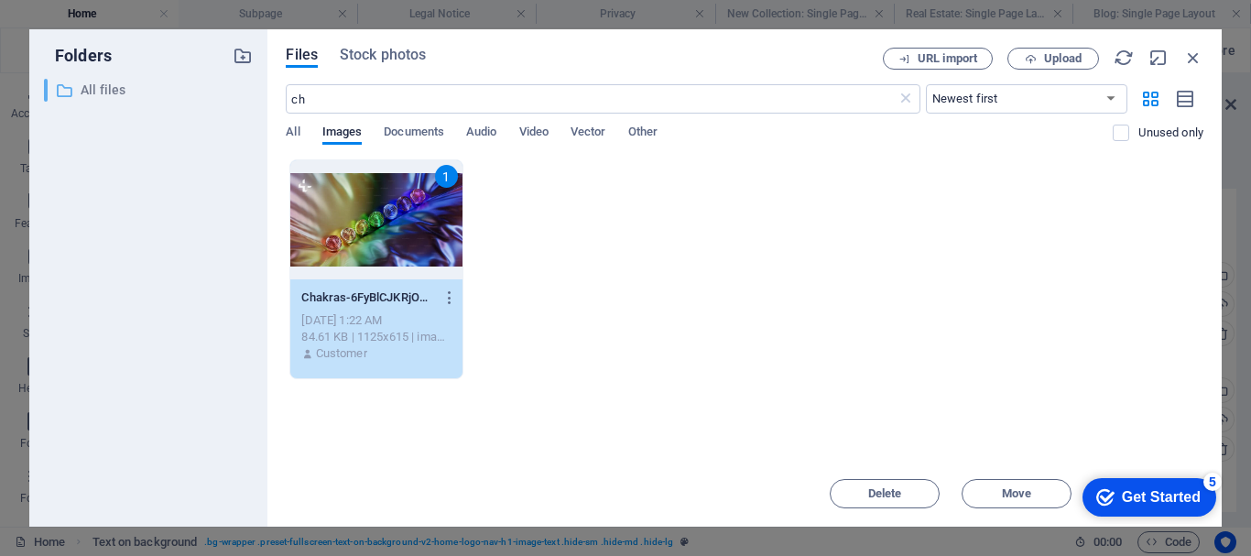
click at [99, 87] on p "All files" at bounding box center [150, 90] width 139 height 21
click at [242, 50] on icon "button" at bounding box center [243, 56] width 20 height 20
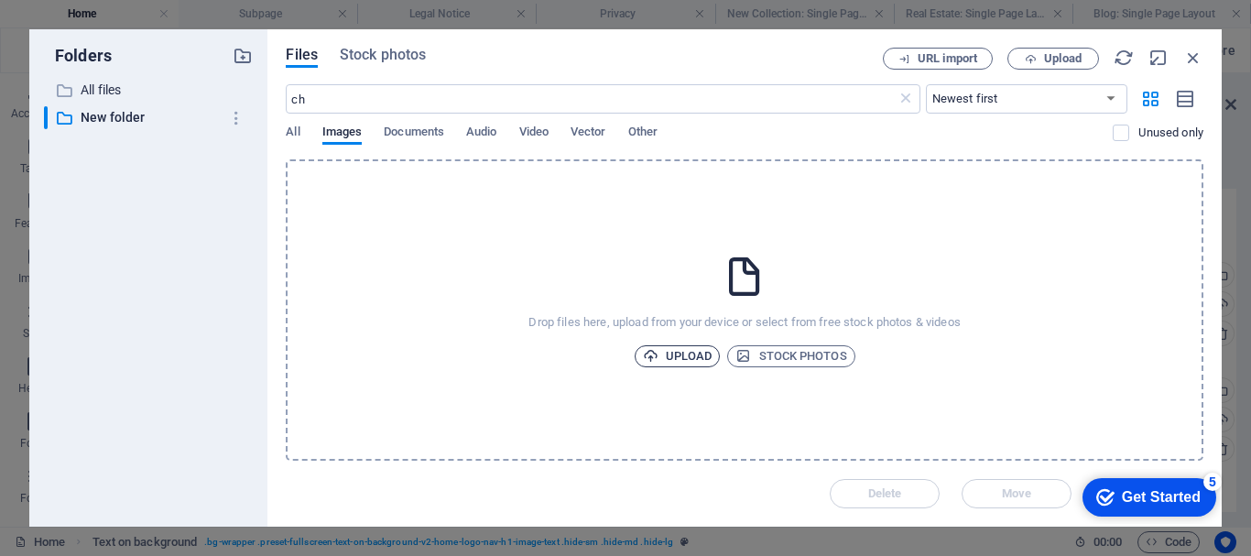
click at [666, 356] on span "Upload" at bounding box center [678, 356] width 70 height 22
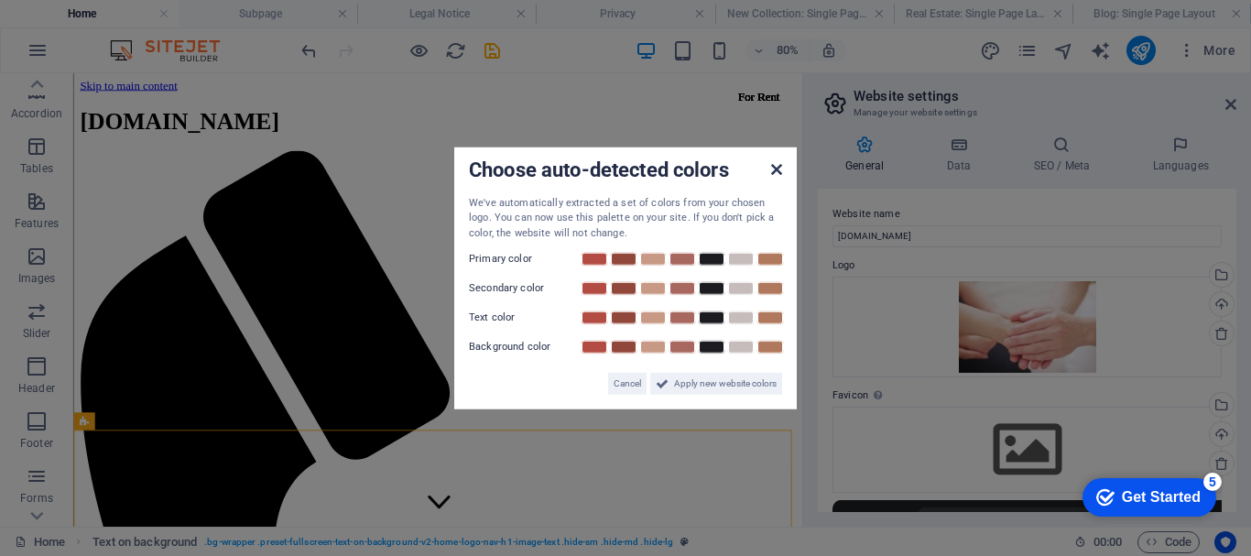
click at [777, 168] on icon at bounding box center [776, 168] width 11 height 15
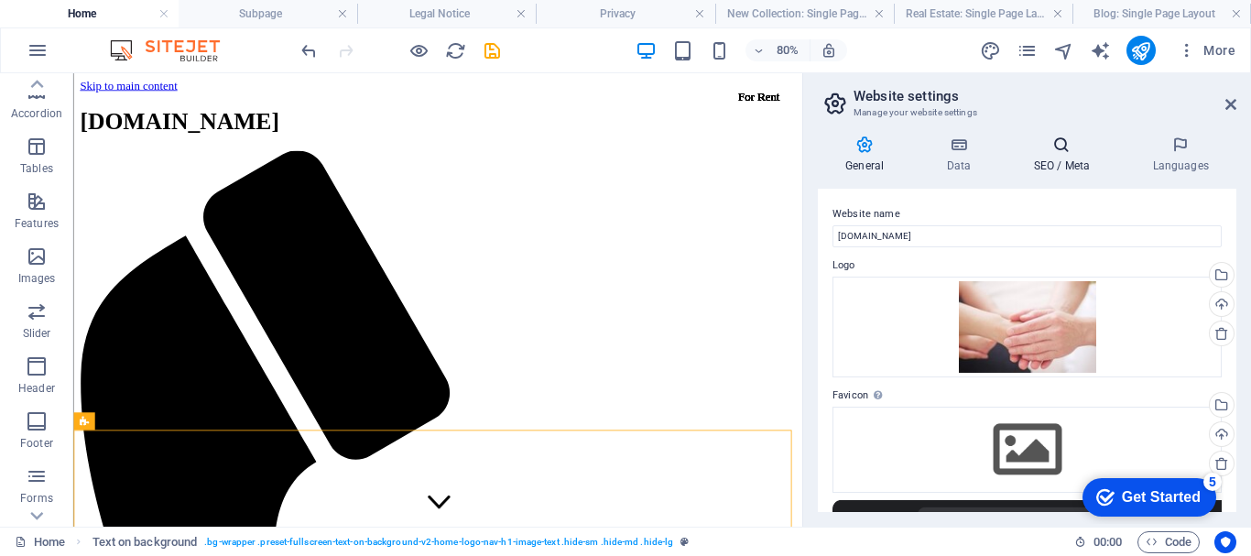
click at [1058, 142] on icon at bounding box center [1061, 145] width 112 height 18
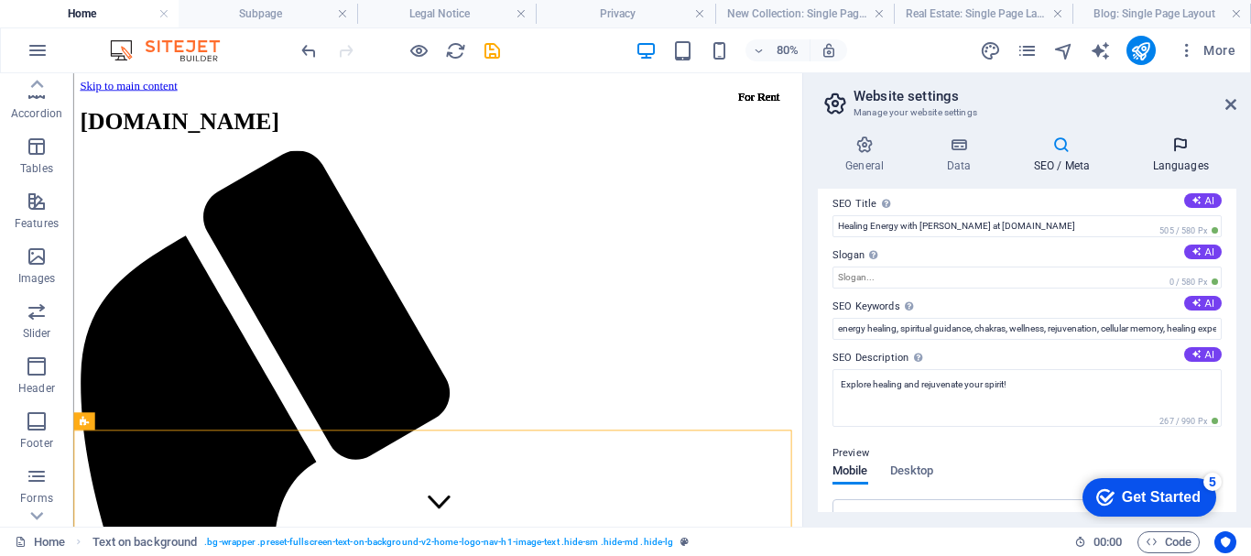
click at [1179, 142] on icon at bounding box center [1180, 145] width 112 height 18
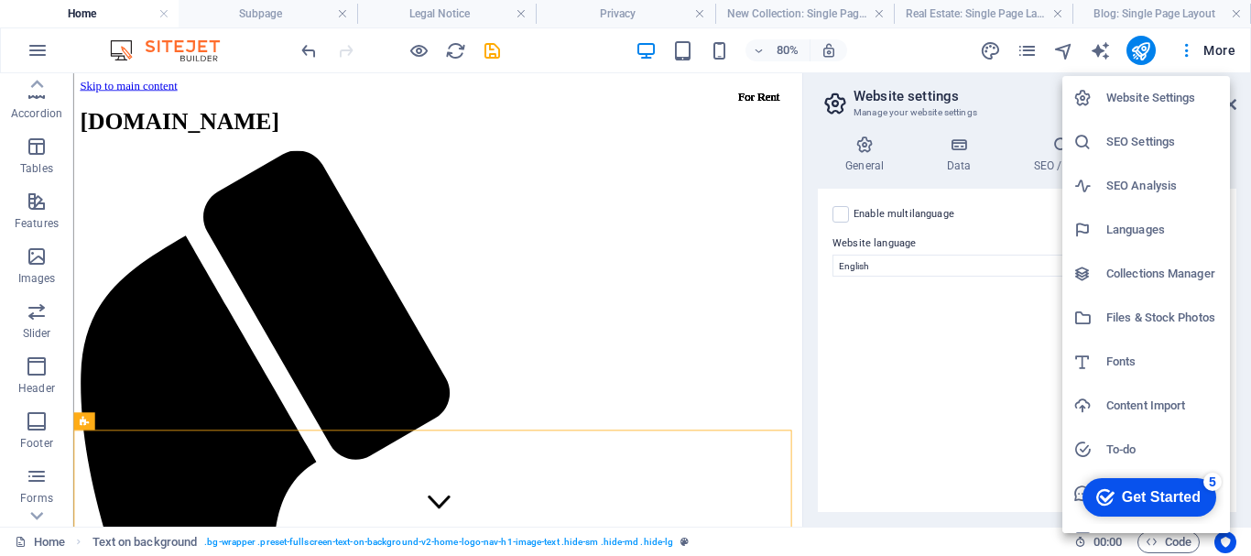
click at [1148, 134] on h6 "SEO Settings" at bounding box center [1162, 142] width 113 height 22
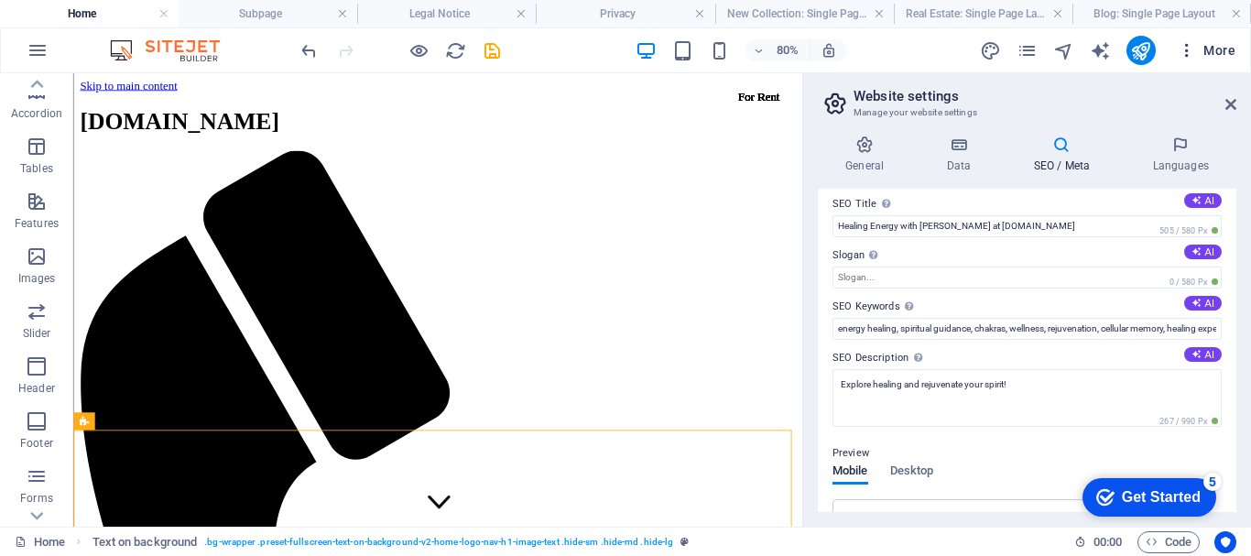
click at [1186, 49] on icon "button" at bounding box center [1186, 50] width 18 height 18
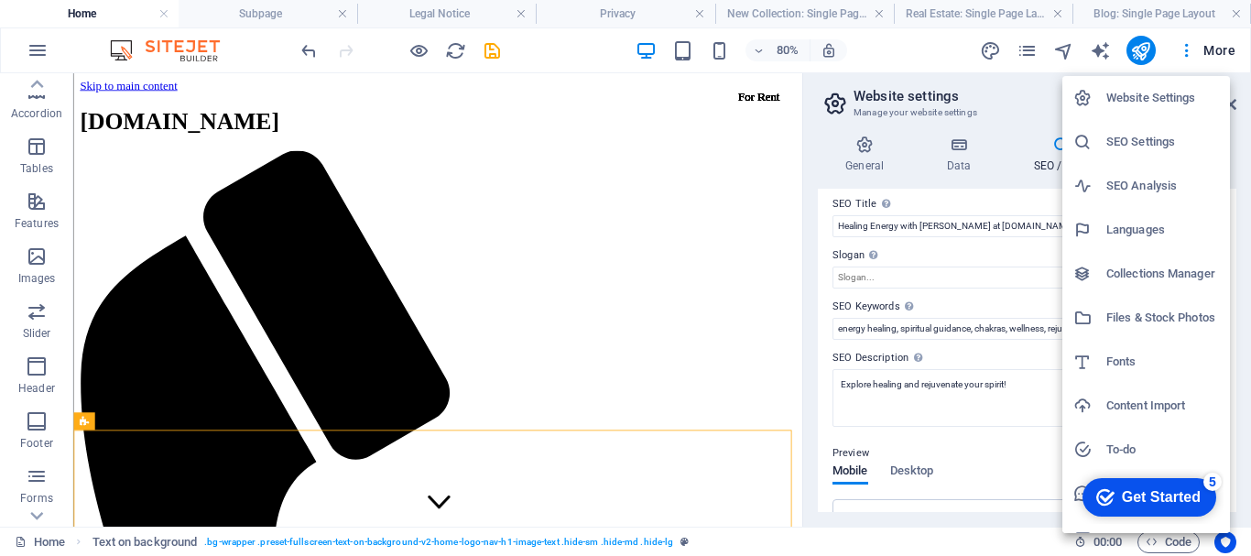
click at [1135, 181] on h6 "SEO Analysis" at bounding box center [1162, 186] width 113 height 22
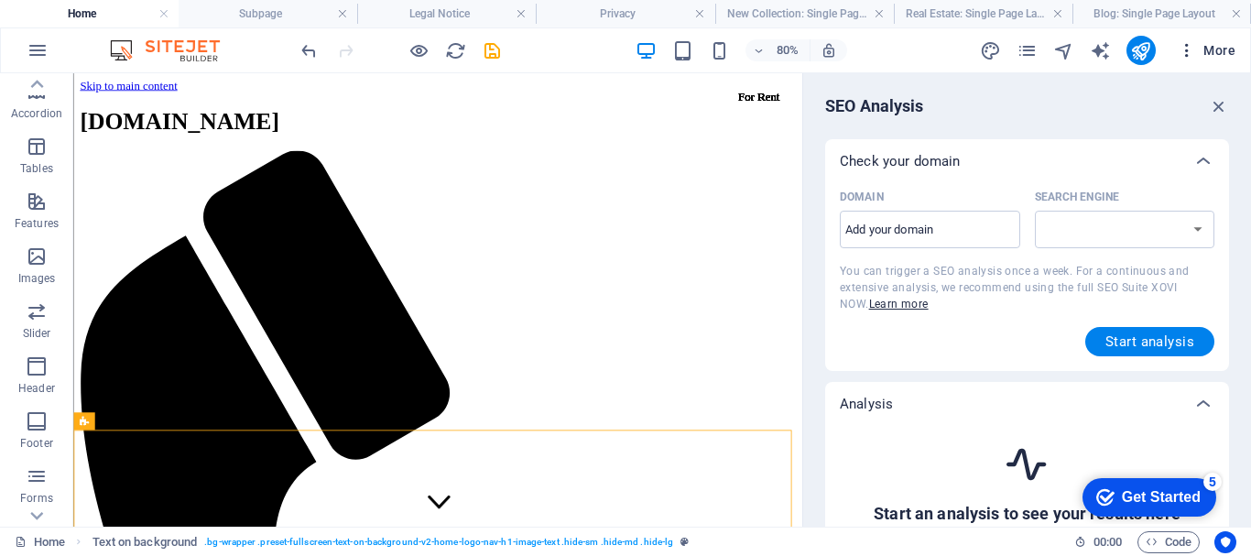
select select "google.com"
click at [1187, 49] on icon "button" at bounding box center [1186, 50] width 18 height 18
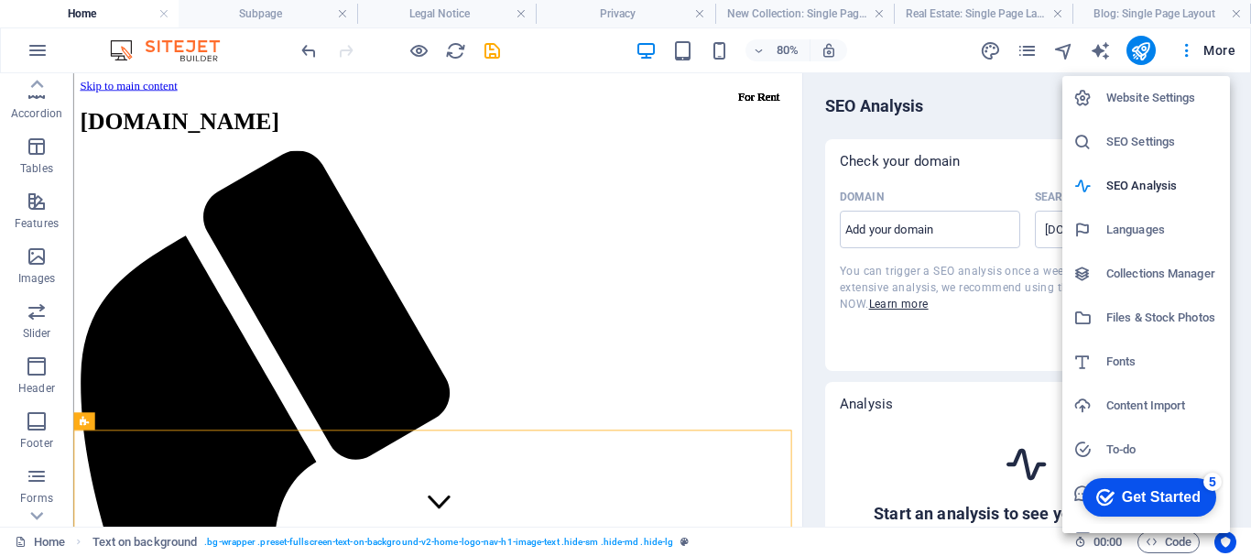
click at [1157, 229] on h6 "Languages" at bounding box center [1162, 230] width 113 height 22
select select "41"
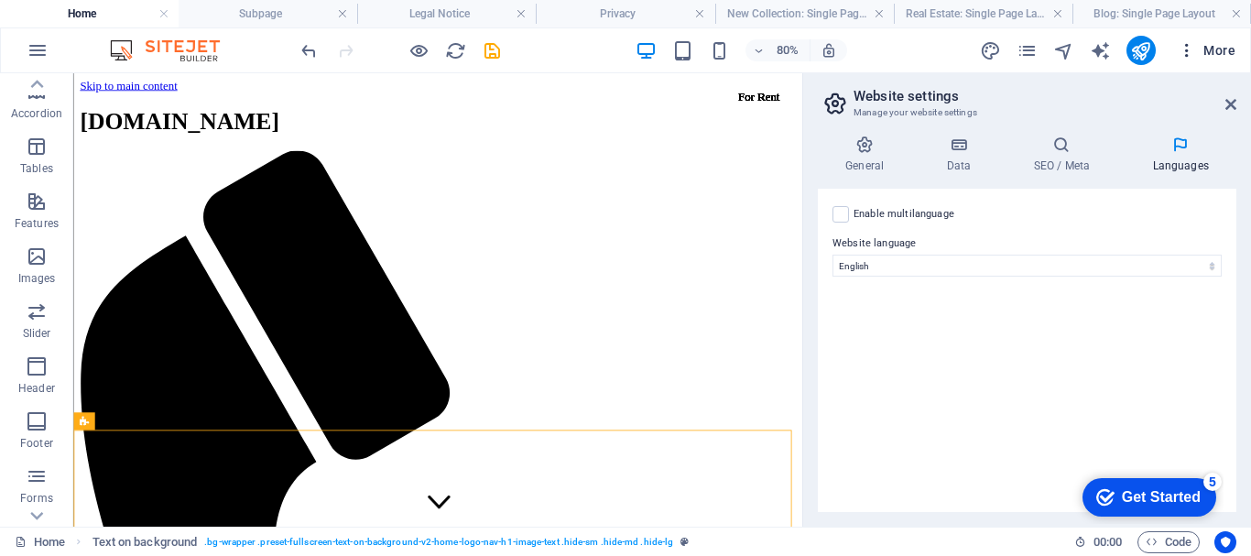
click at [1188, 43] on icon "button" at bounding box center [1186, 50] width 18 height 18
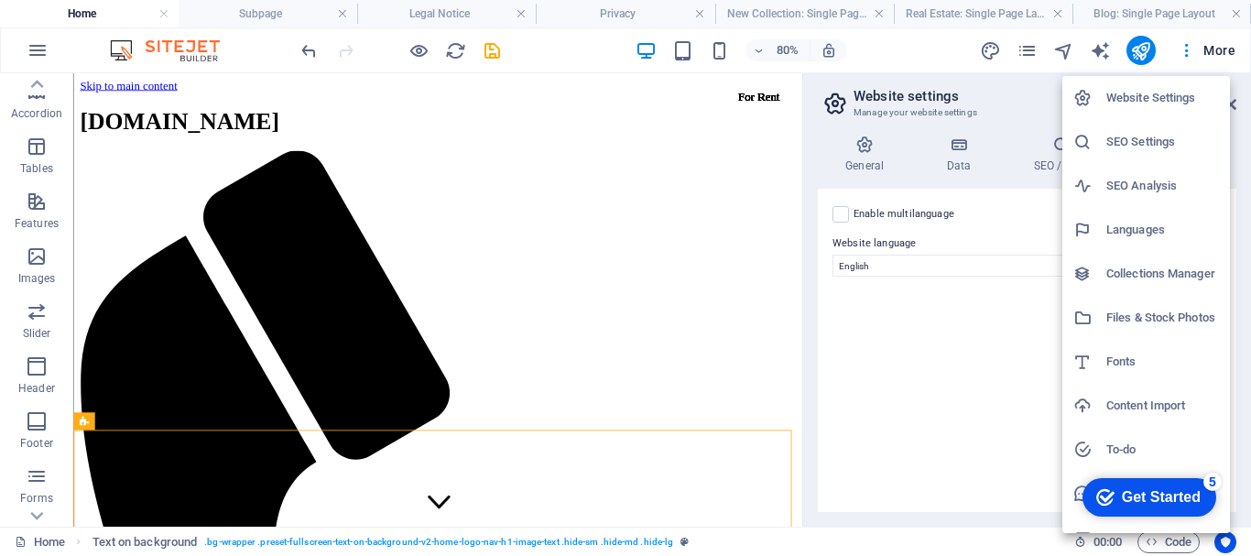
click at [1151, 271] on h6 "Collections Manager" at bounding box center [1162, 274] width 113 height 22
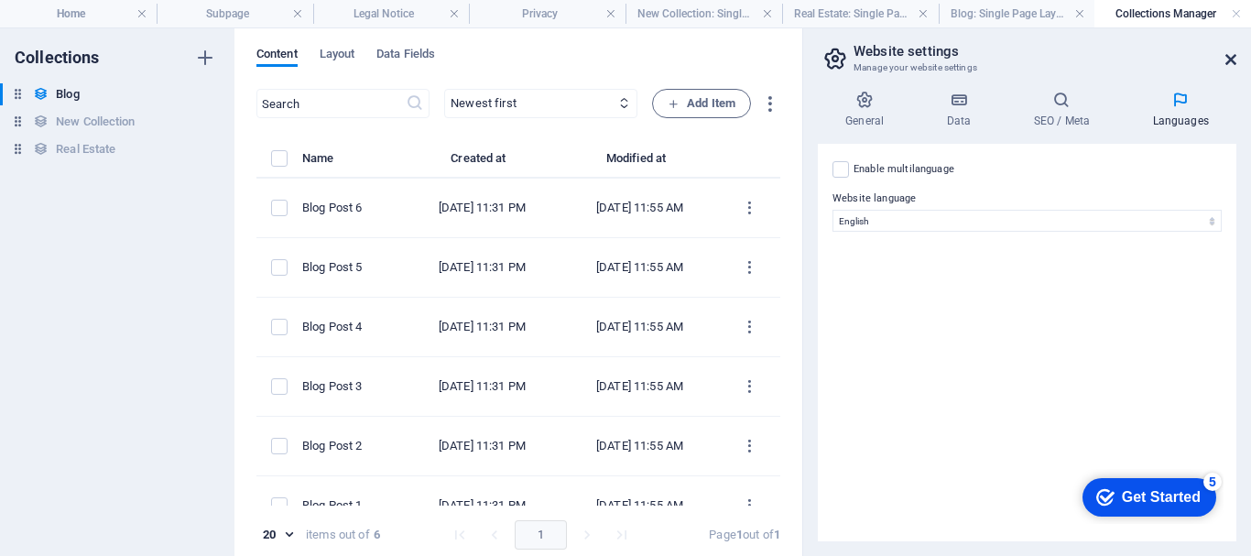
click at [1230, 56] on icon at bounding box center [1230, 59] width 11 height 15
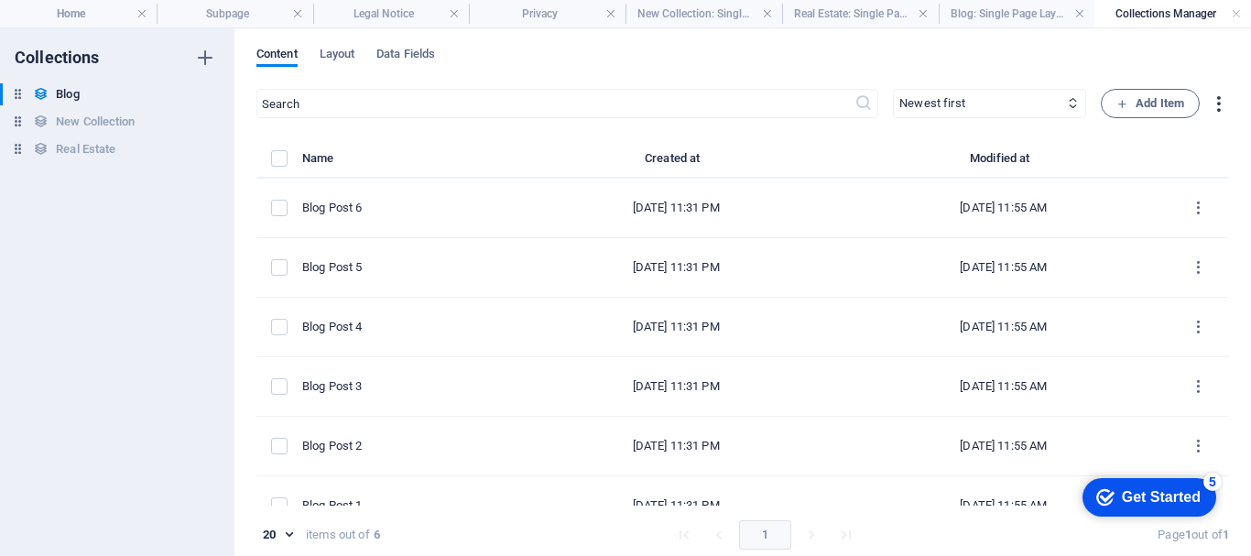
click at [1217, 98] on icon "button" at bounding box center [1218, 103] width 21 height 21
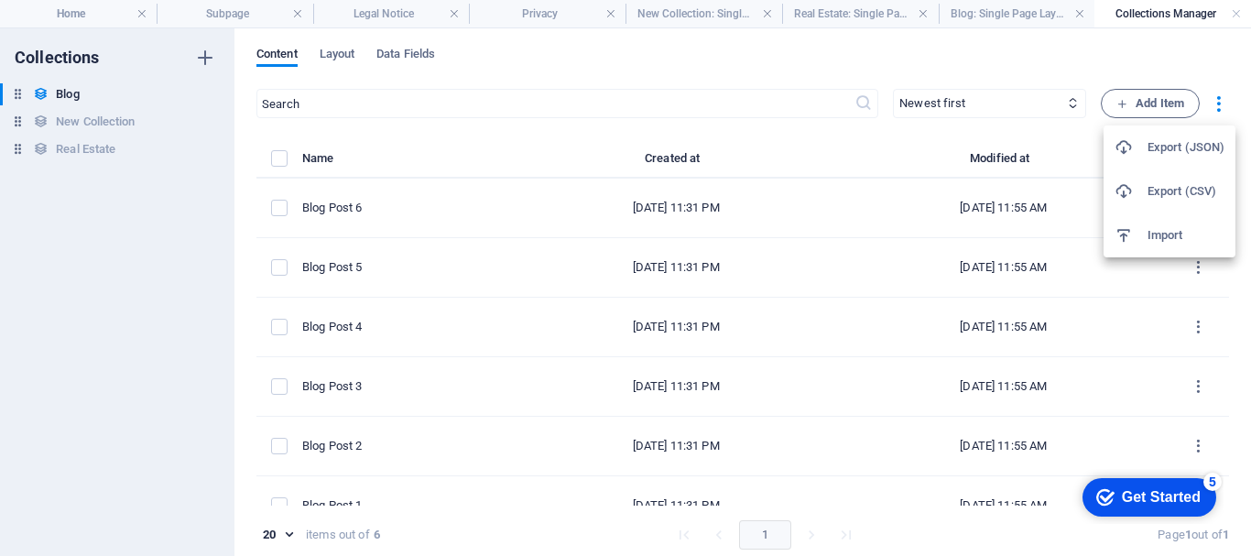
click at [1165, 48] on div at bounding box center [625, 278] width 1251 height 556
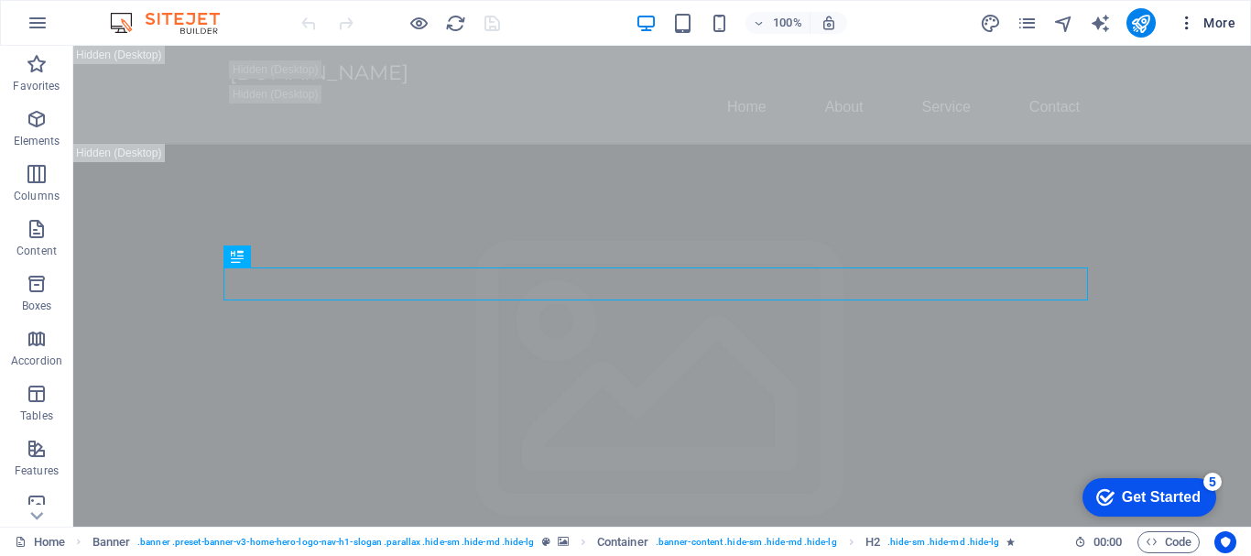
click at [1214, 20] on span "More" at bounding box center [1206, 23] width 58 height 18
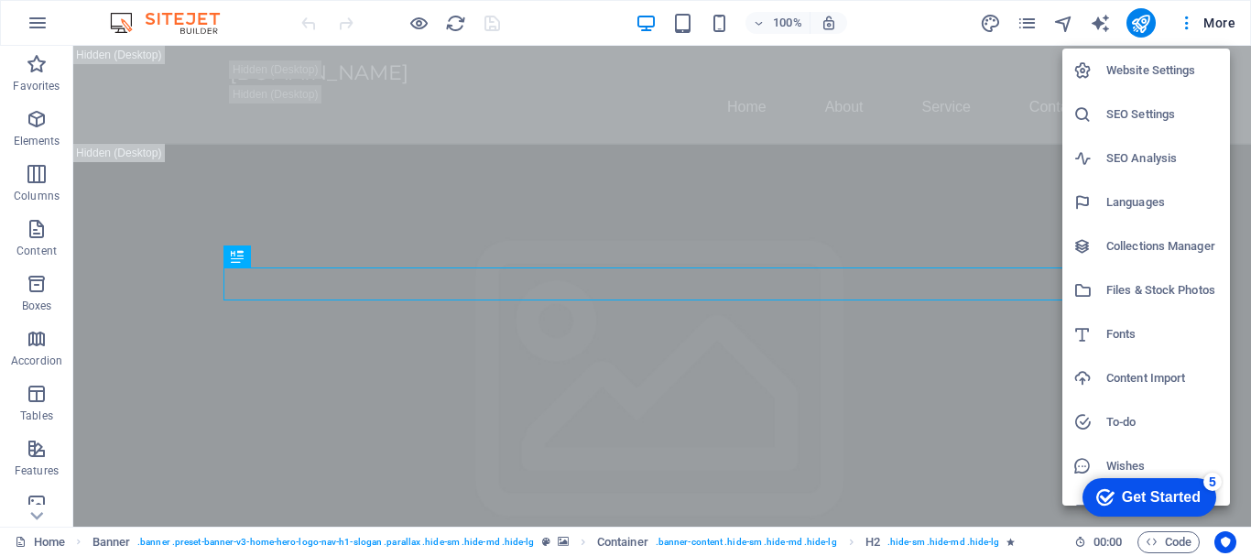
click at [1118, 330] on h6 "Fonts" at bounding box center [1162, 334] width 113 height 22
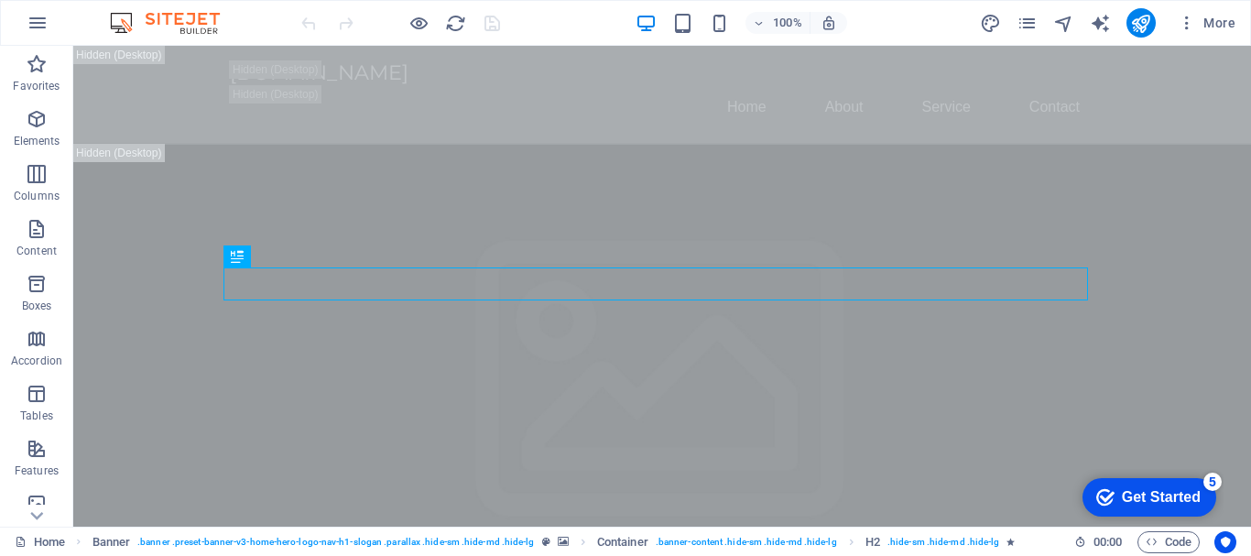
select select "popularity"
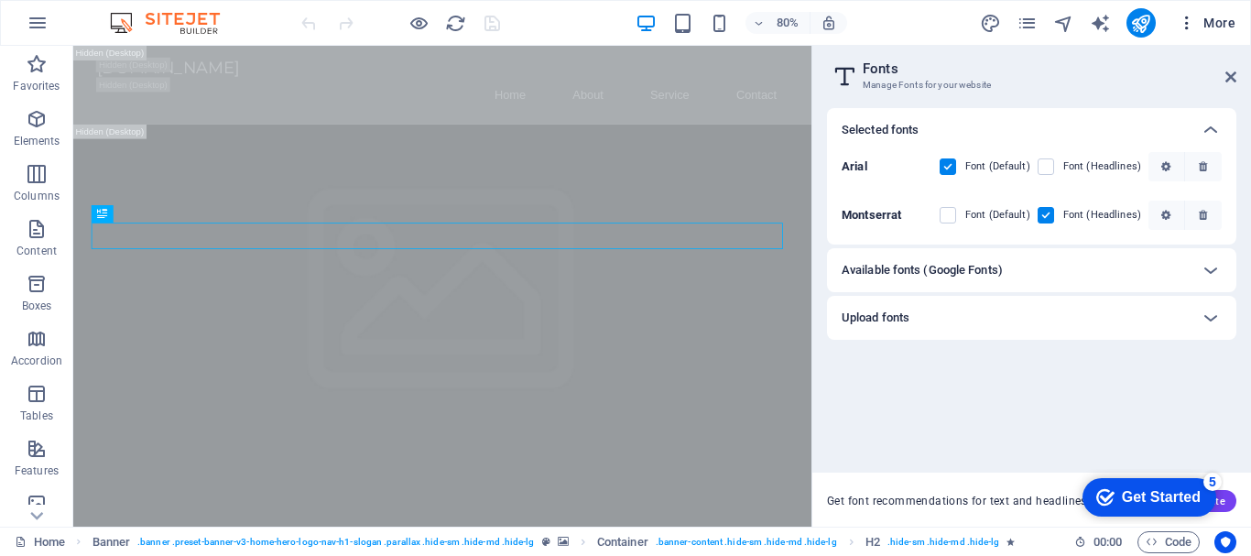
click at [1221, 15] on span "More" at bounding box center [1206, 23] width 58 height 18
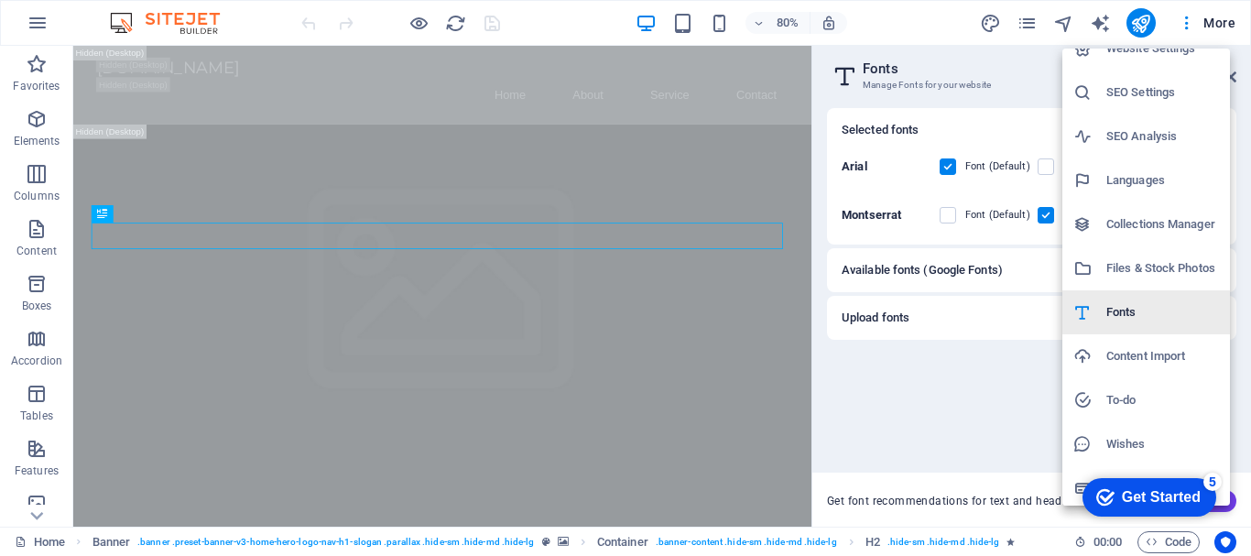
scroll to position [27, 0]
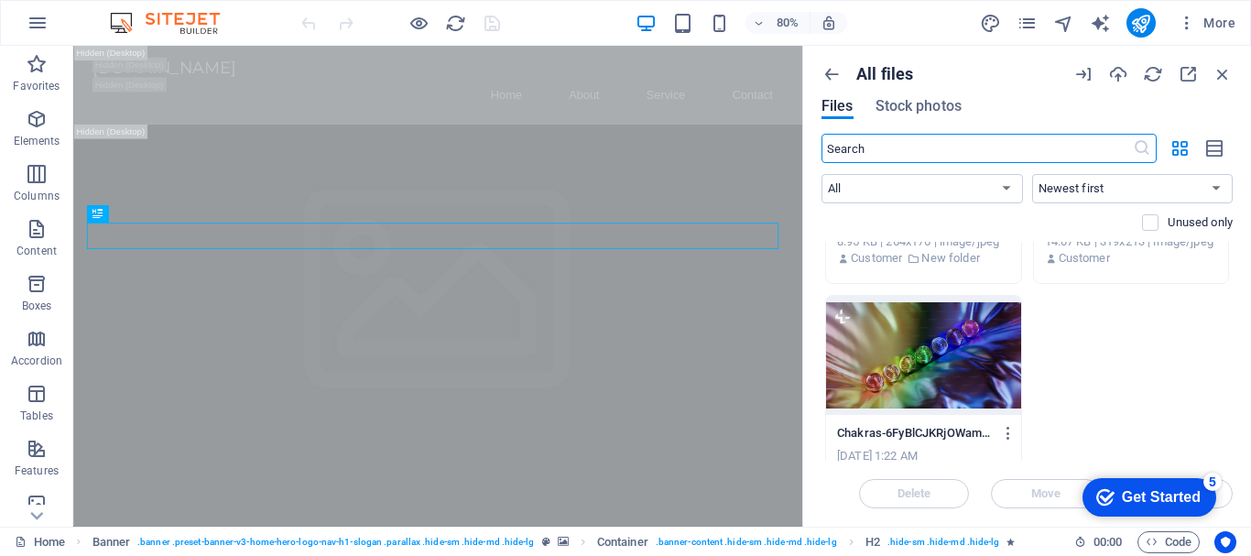
scroll to position [232, 0]
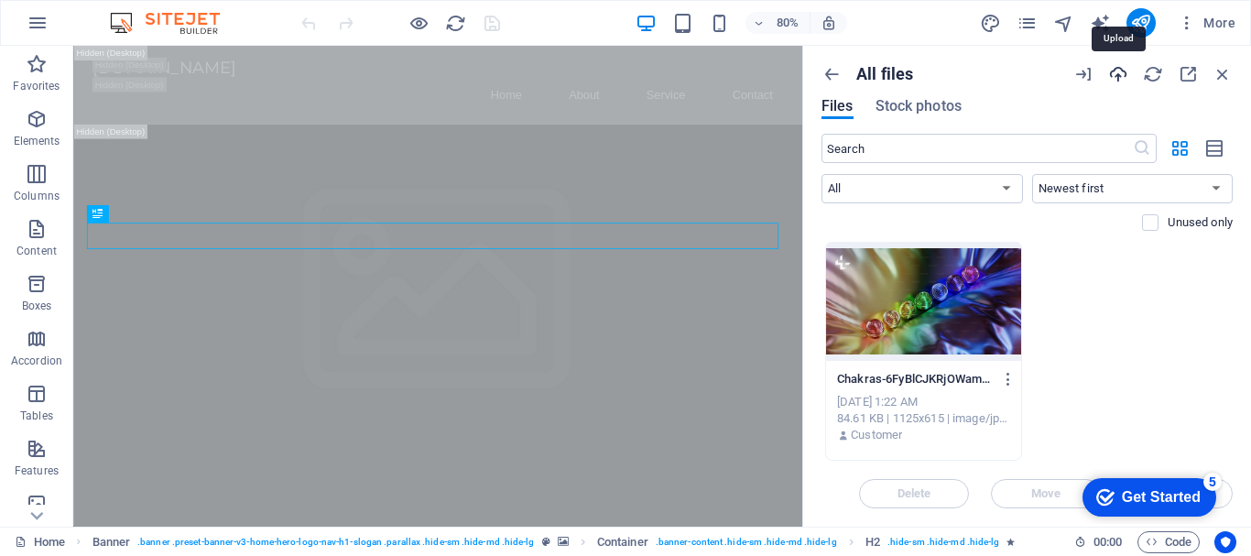
click at [1114, 71] on icon "button" at bounding box center [1118, 74] width 20 height 20
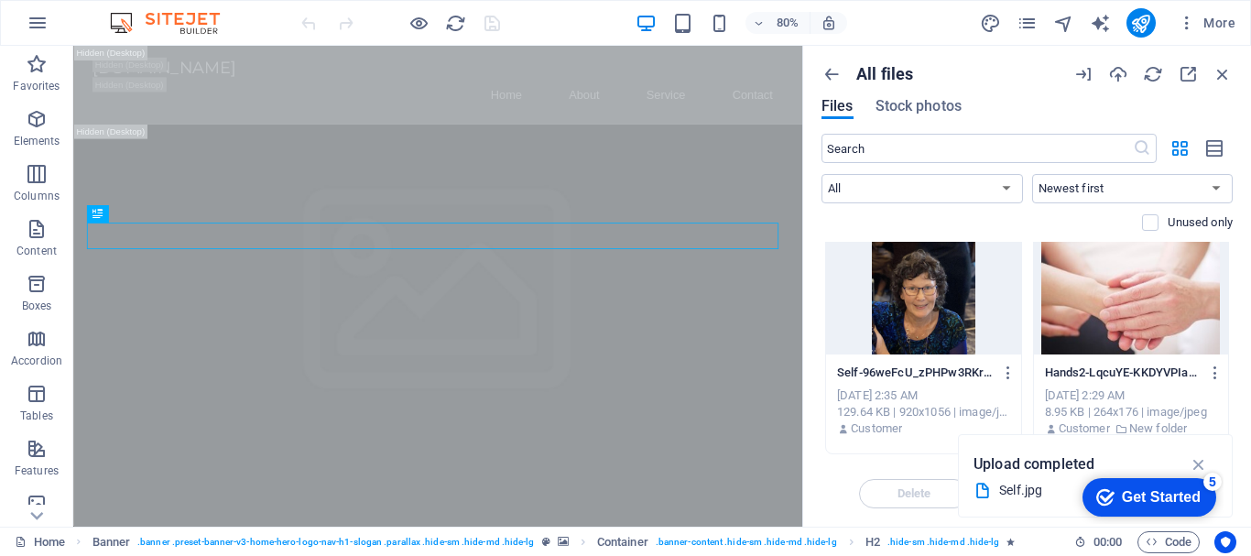
scroll to position [0, 0]
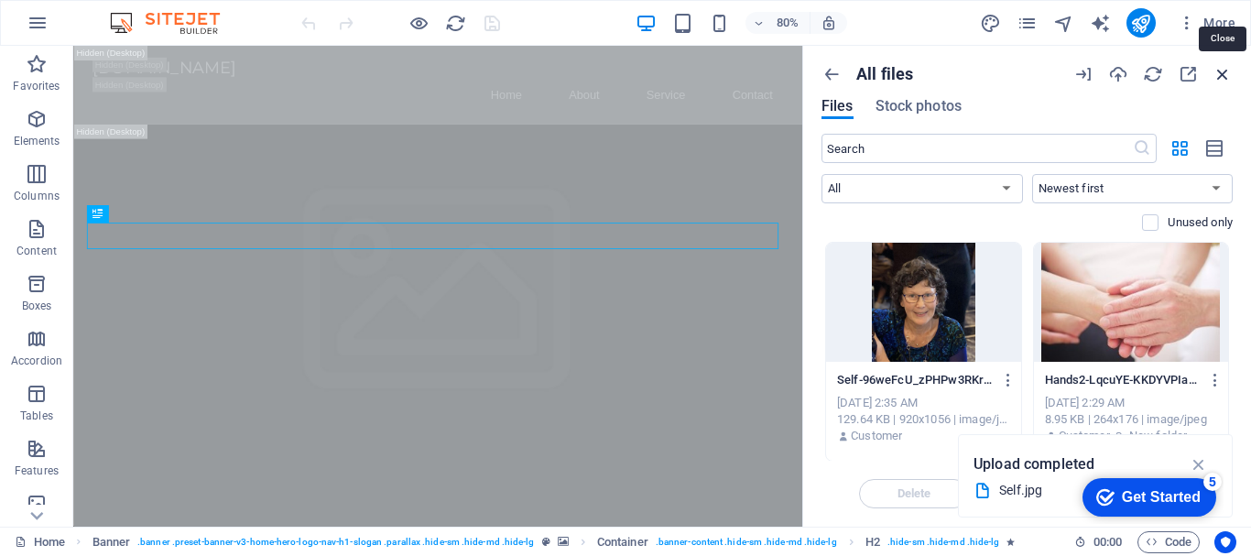
drag, startPoint x: 1219, startPoint y: 72, endPoint x: 1145, endPoint y: 25, distance: 87.4
click at [1219, 72] on icon "button" at bounding box center [1222, 74] width 20 height 20
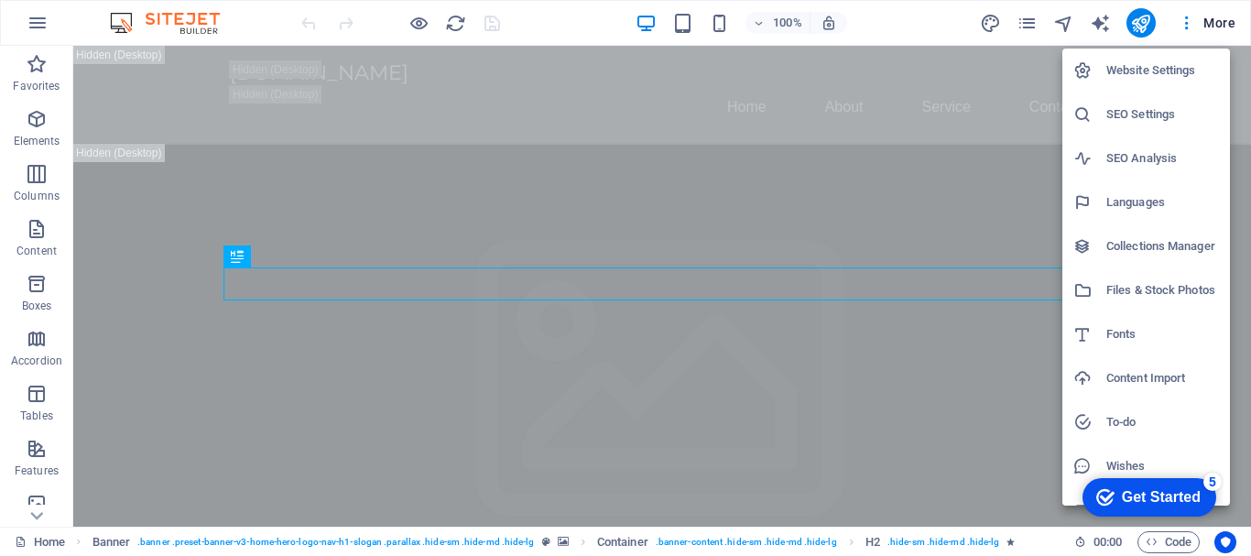
click at [1122, 421] on h6 "To-do" at bounding box center [1162, 422] width 113 height 22
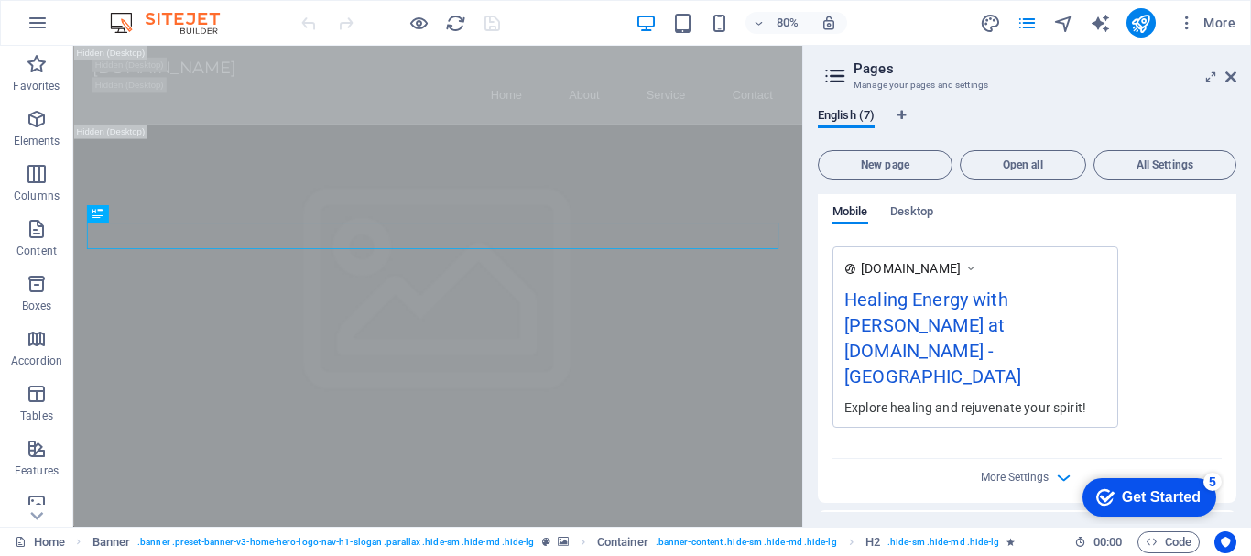
scroll to position [549, 0]
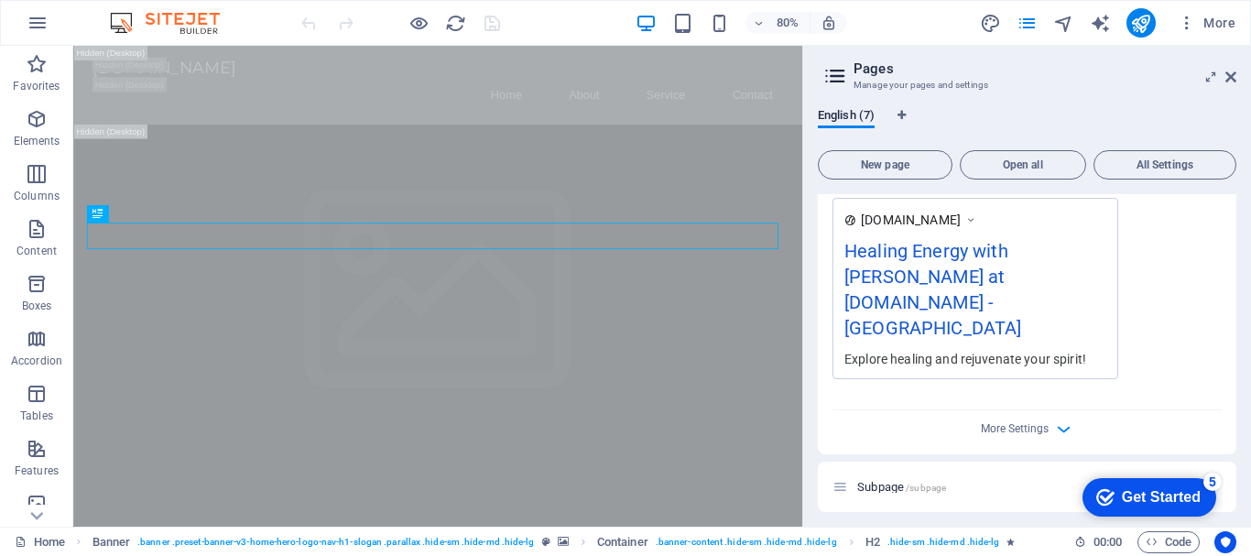
click at [896, 296] on div "Healing Energy with [PERSON_NAME] at [DOMAIN_NAME] - [GEOGRAPHIC_DATA]" at bounding box center [975, 293] width 262 height 113
click at [903, 305] on div "Healing Energy with [PERSON_NAME] at [DOMAIN_NAME] - [GEOGRAPHIC_DATA]" at bounding box center [975, 293] width 262 height 113
click at [902, 304] on div "Healing Energy with [PERSON_NAME] at [DOMAIN_NAME] - [GEOGRAPHIC_DATA]" at bounding box center [975, 293] width 262 height 113
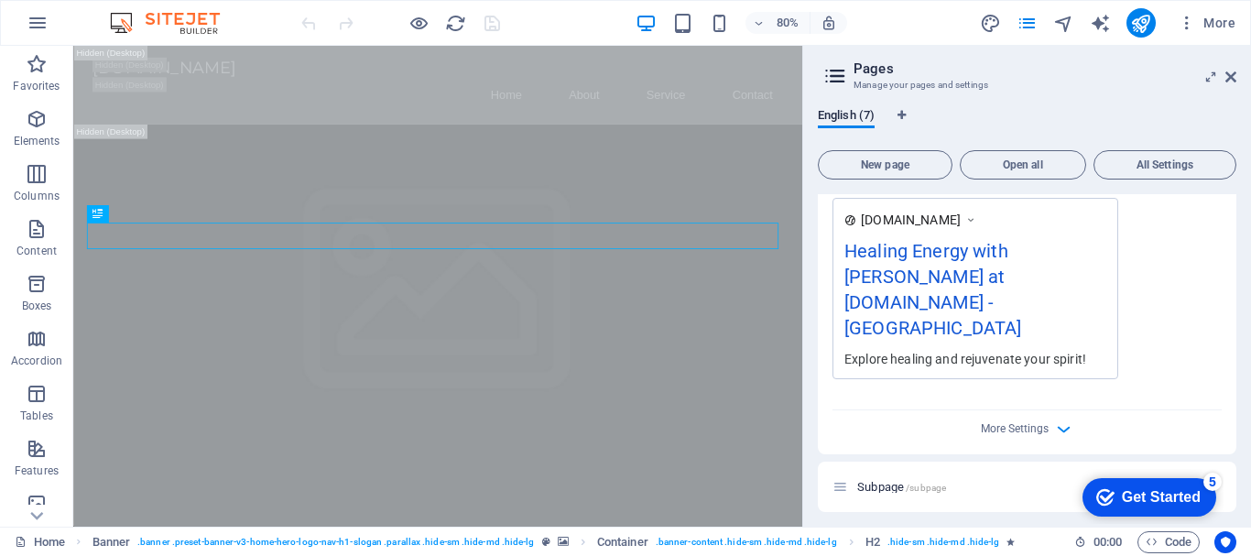
click at [901, 304] on div "Healing Energy with [PERSON_NAME] at [DOMAIN_NAME] - [GEOGRAPHIC_DATA]" at bounding box center [975, 293] width 262 height 113
click at [899, 303] on div "Healing Energy with [PERSON_NAME] at [DOMAIN_NAME] - [GEOGRAPHIC_DATA]" at bounding box center [975, 293] width 262 height 113
click at [987, 158] on button "Open all" at bounding box center [1022, 164] width 126 height 29
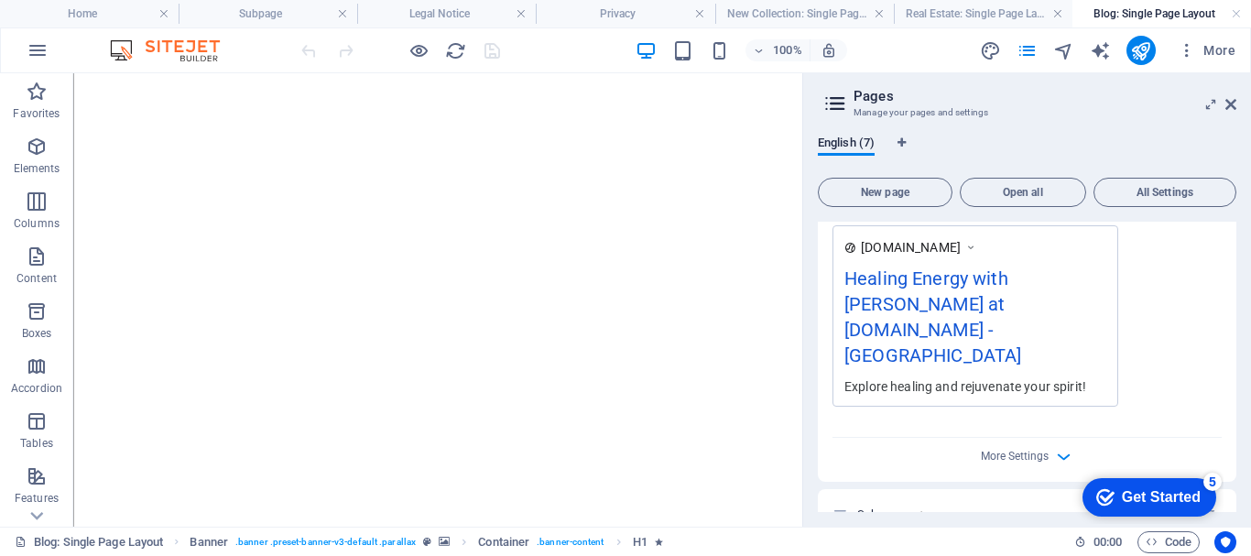
click at [894, 332] on div "Healing Energy with [PERSON_NAME] at [DOMAIN_NAME] - [GEOGRAPHIC_DATA]" at bounding box center [975, 321] width 262 height 113
click at [894, 331] on div "Healing Energy with [PERSON_NAME] at [DOMAIN_NAME] - [GEOGRAPHIC_DATA]" at bounding box center [975, 321] width 262 height 113
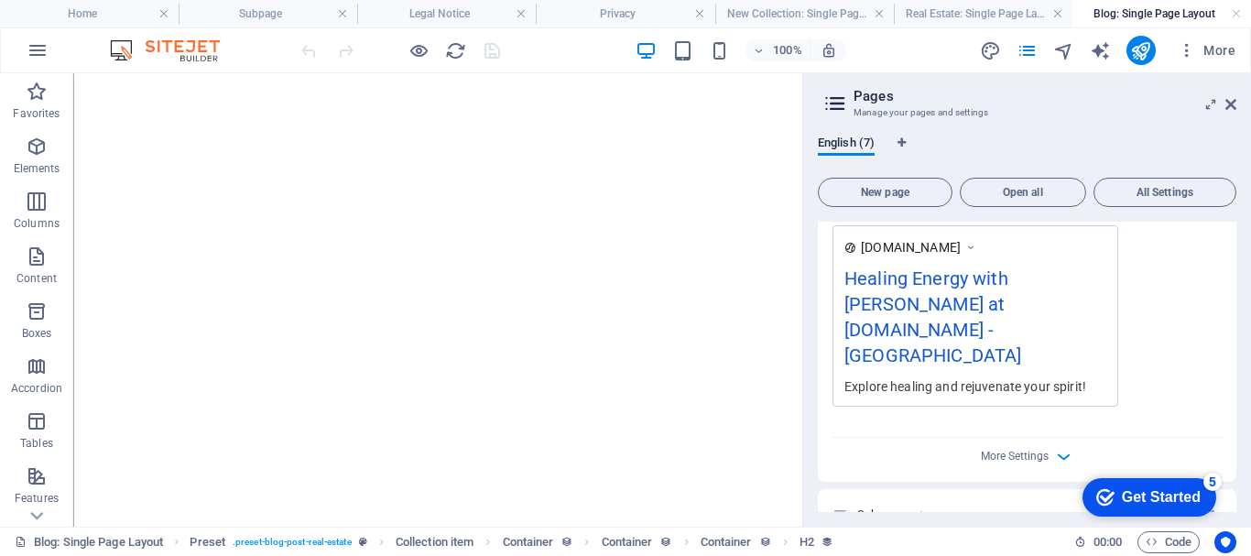
click at [894, 330] on div "Healing Energy with [PERSON_NAME] at [DOMAIN_NAME] - [GEOGRAPHIC_DATA]" at bounding box center [975, 321] width 262 height 113
click at [894, 329] on div "Healing Energy with [PERSON_NAME] at [DOMAIN_NAME] - [GEOGRAPHIC_DATA]" at bounding box center [975, 321] width 262 height 113
click at [892, 329] on div "Healing Energy with [PERSON_NAME] at [DOMAIN_NAME] - [GEOGRAPHIC_DATA]" at bounding box center [975, 321] width 262 height 113
click at [0, 0] on icon at bounding box center [0, 0] width 0 height 0
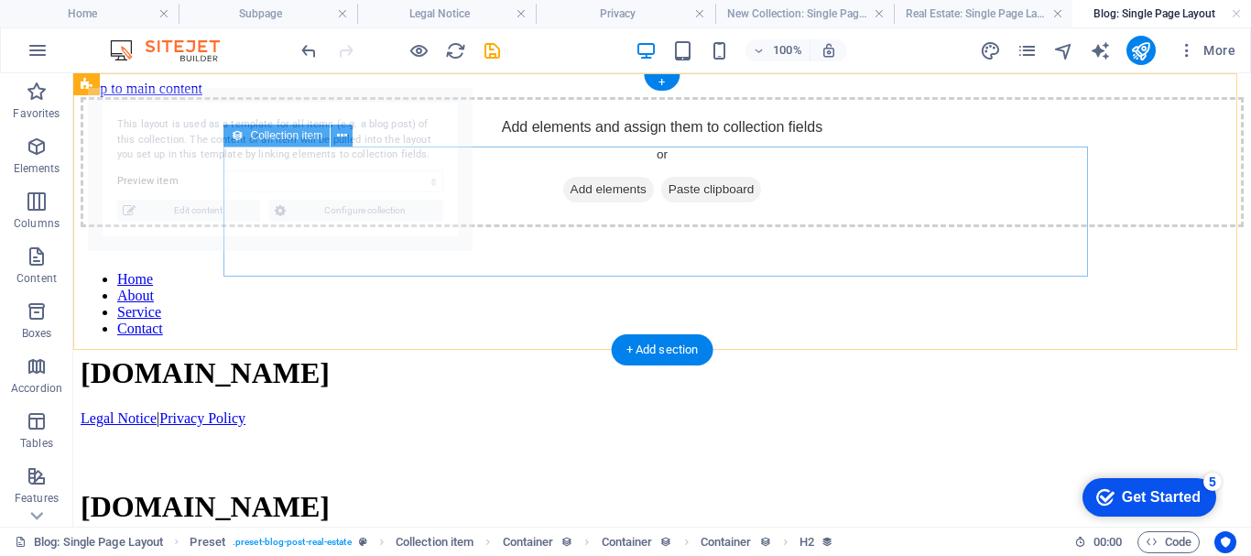
scroll to position [0, 0]
select select "68bb788d34b6141e7e08947b"
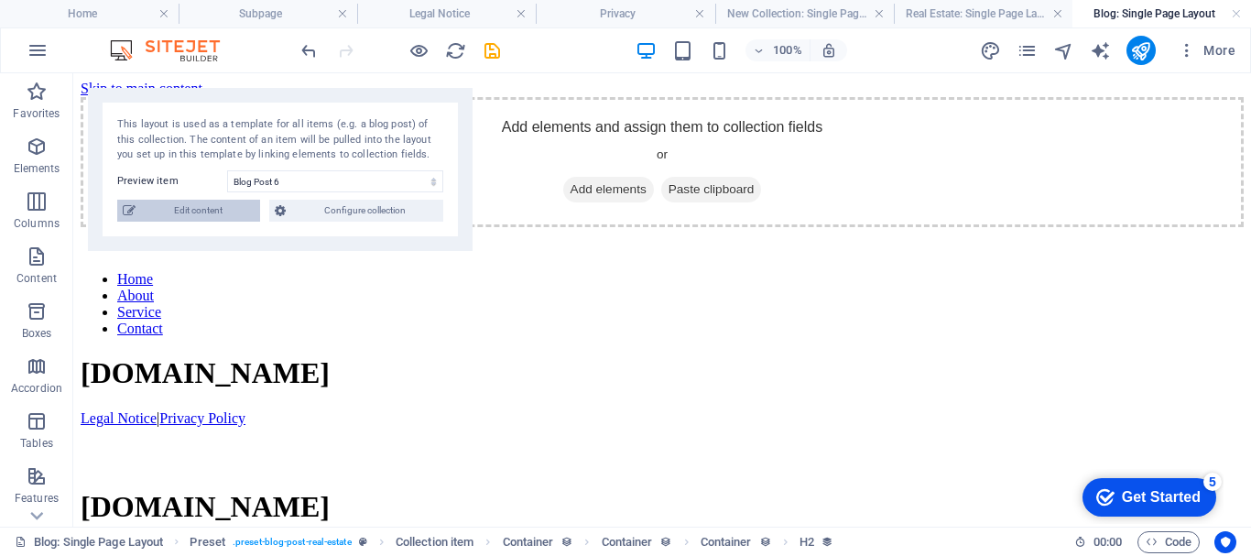
click at [0, 0] on span "Edit content" at bounding box center [0, 0] width 0 height 0
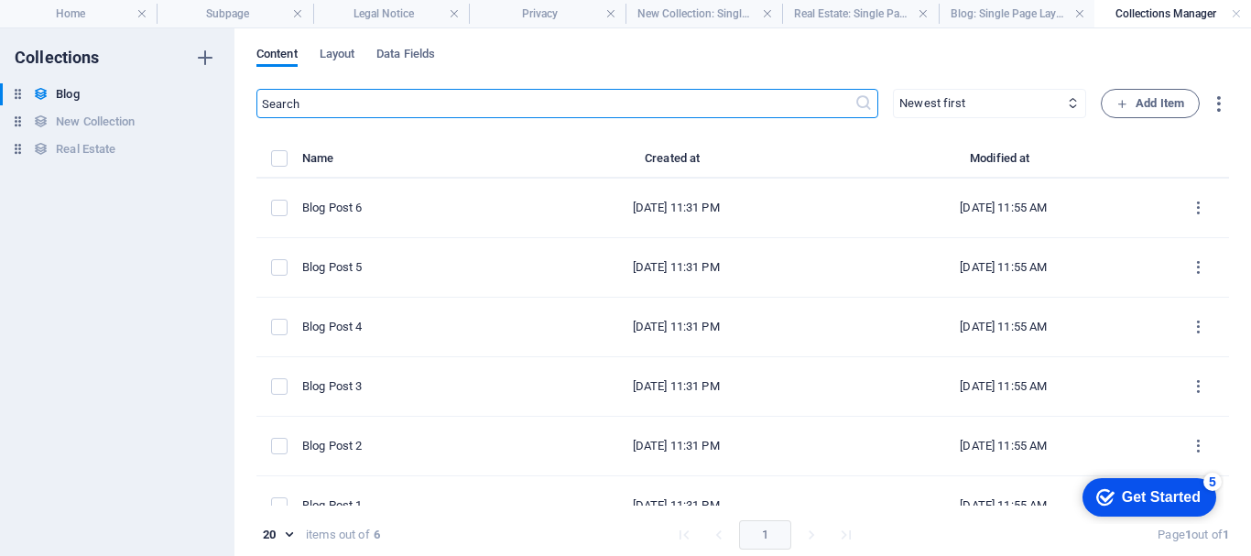
select select "Category 2"
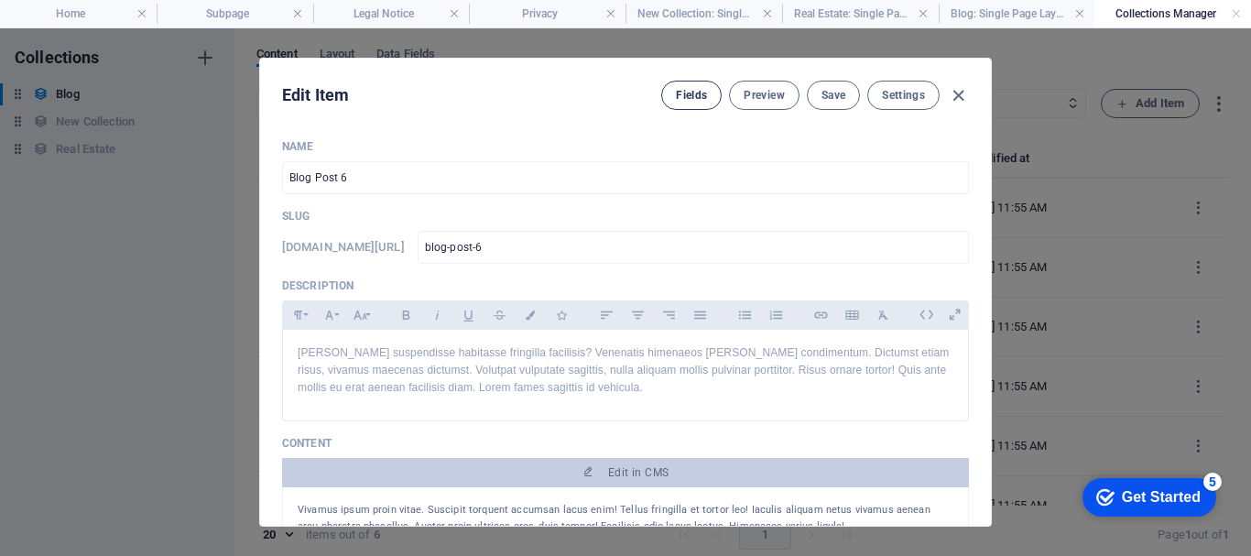
click at [680, 86] on button "Fields" at bounding box center [691, 95] width 60 height 29
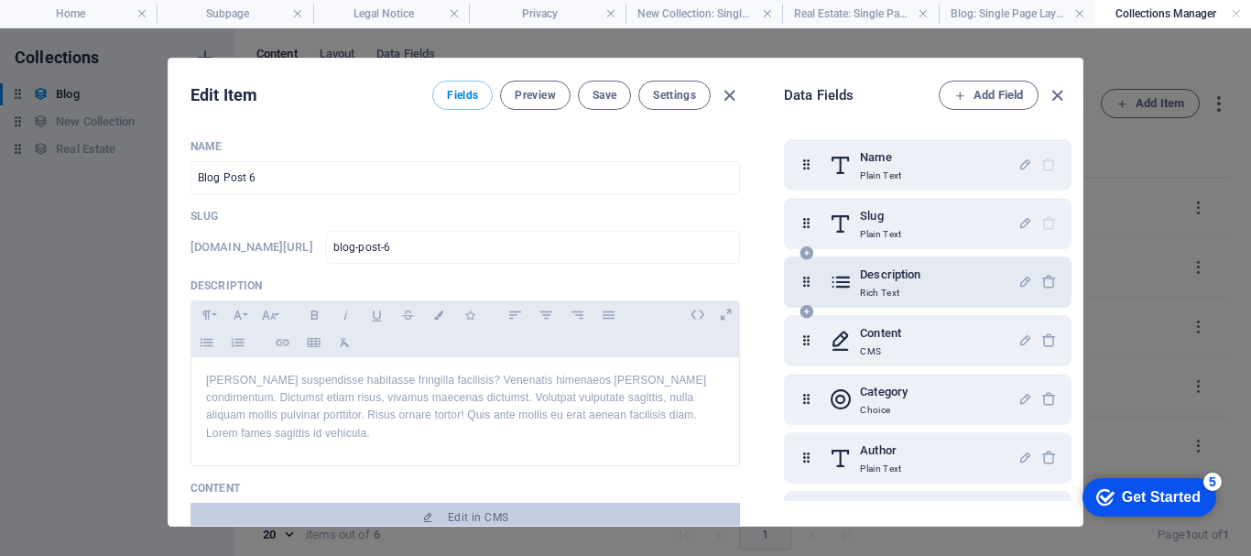
click at [906, 276] on h6 "Description" at bounding box center [890, 275] width 60 height 22
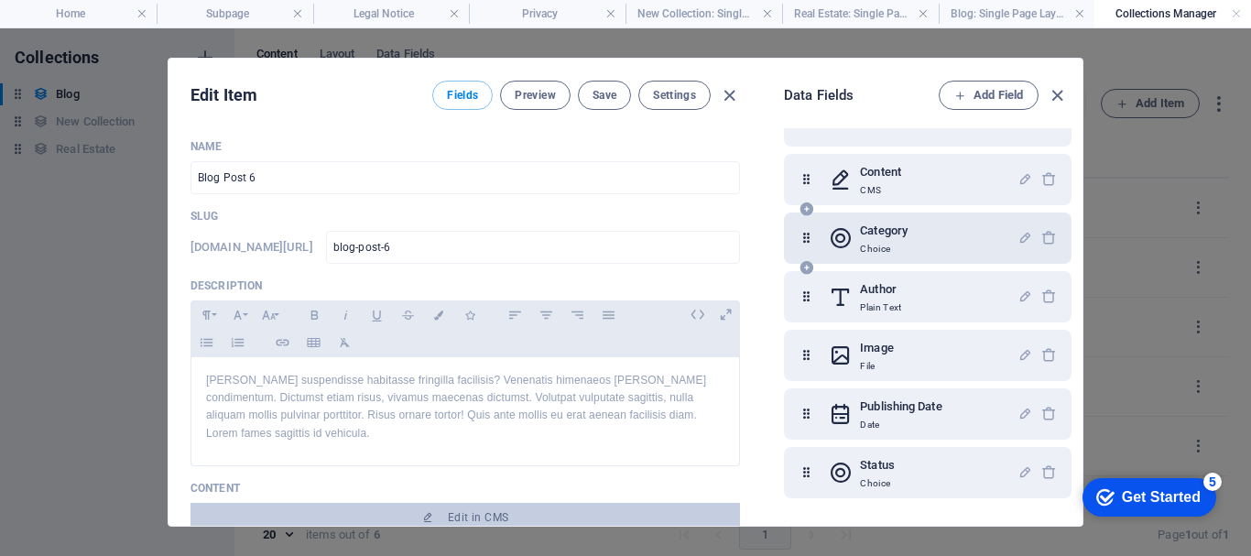
scroll to position [327, 0]
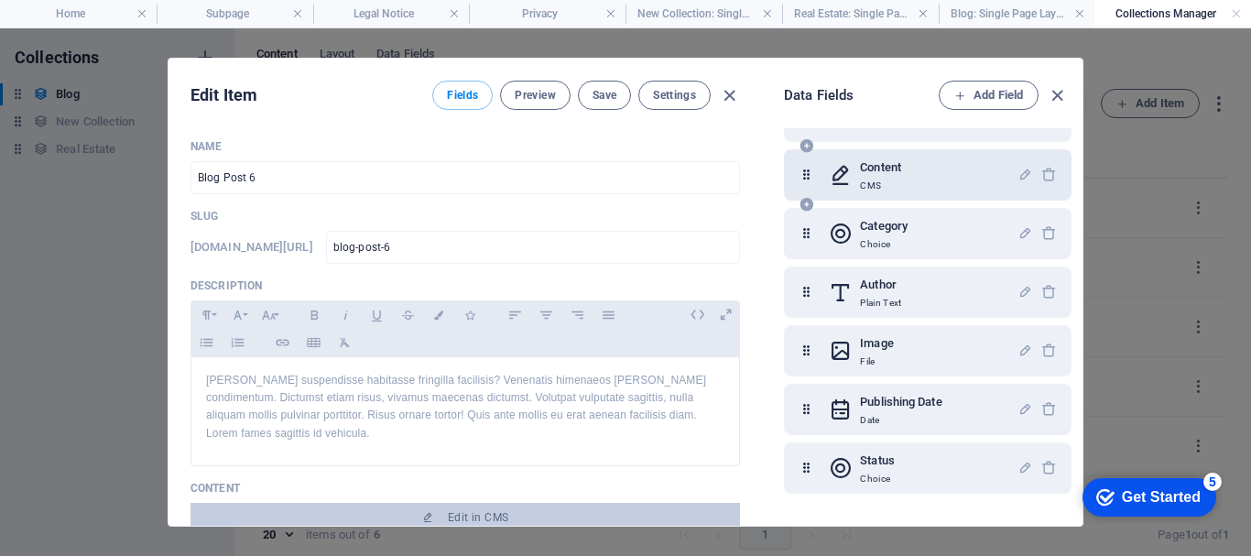
click at [906, 171] on div "Content CMS" at bounding box center [923, 175] width 189 height 37
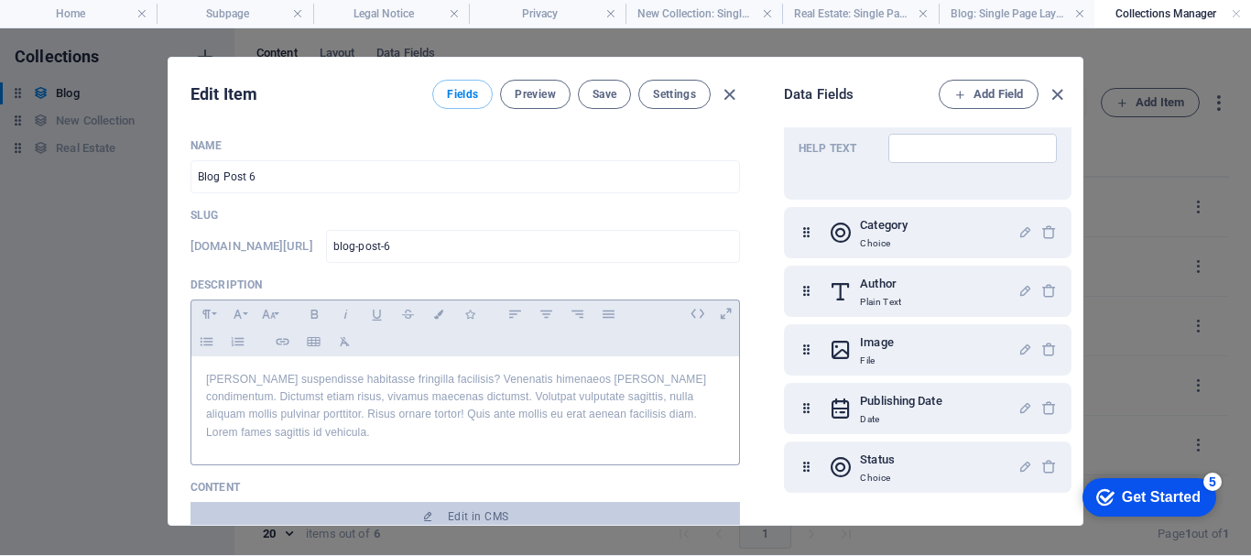
scroll to position [0, 0]
click at [526, 93] on span "Preview" at bounding box center [535, 95] width 40 height 15
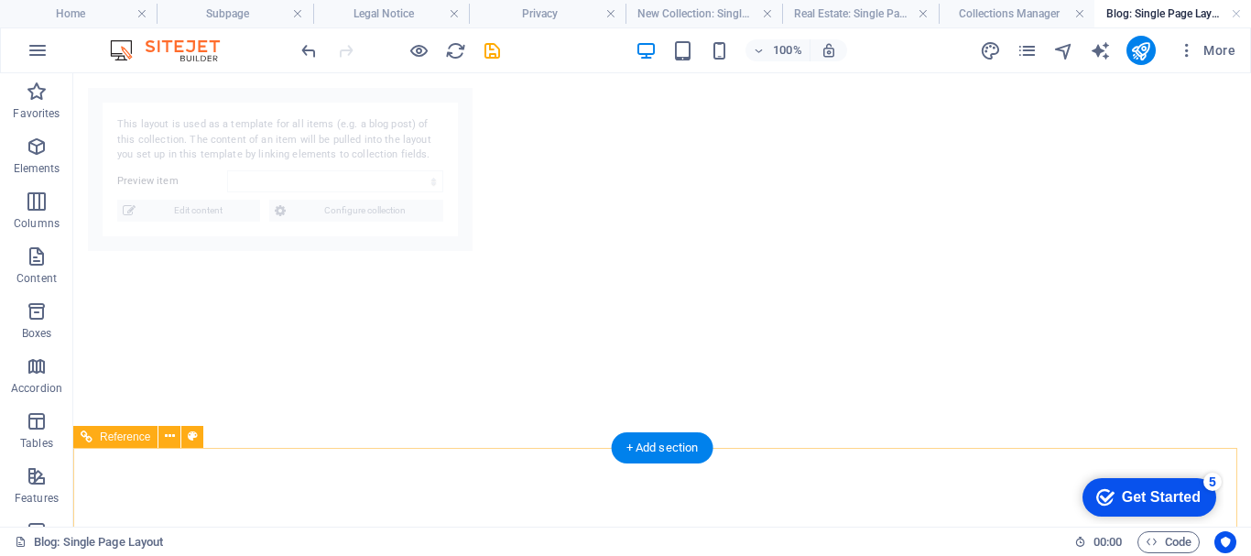
select select "68bb788d34b6141e7e08947b"
